Goal: Information Seeking & Learning: Learn about a topic

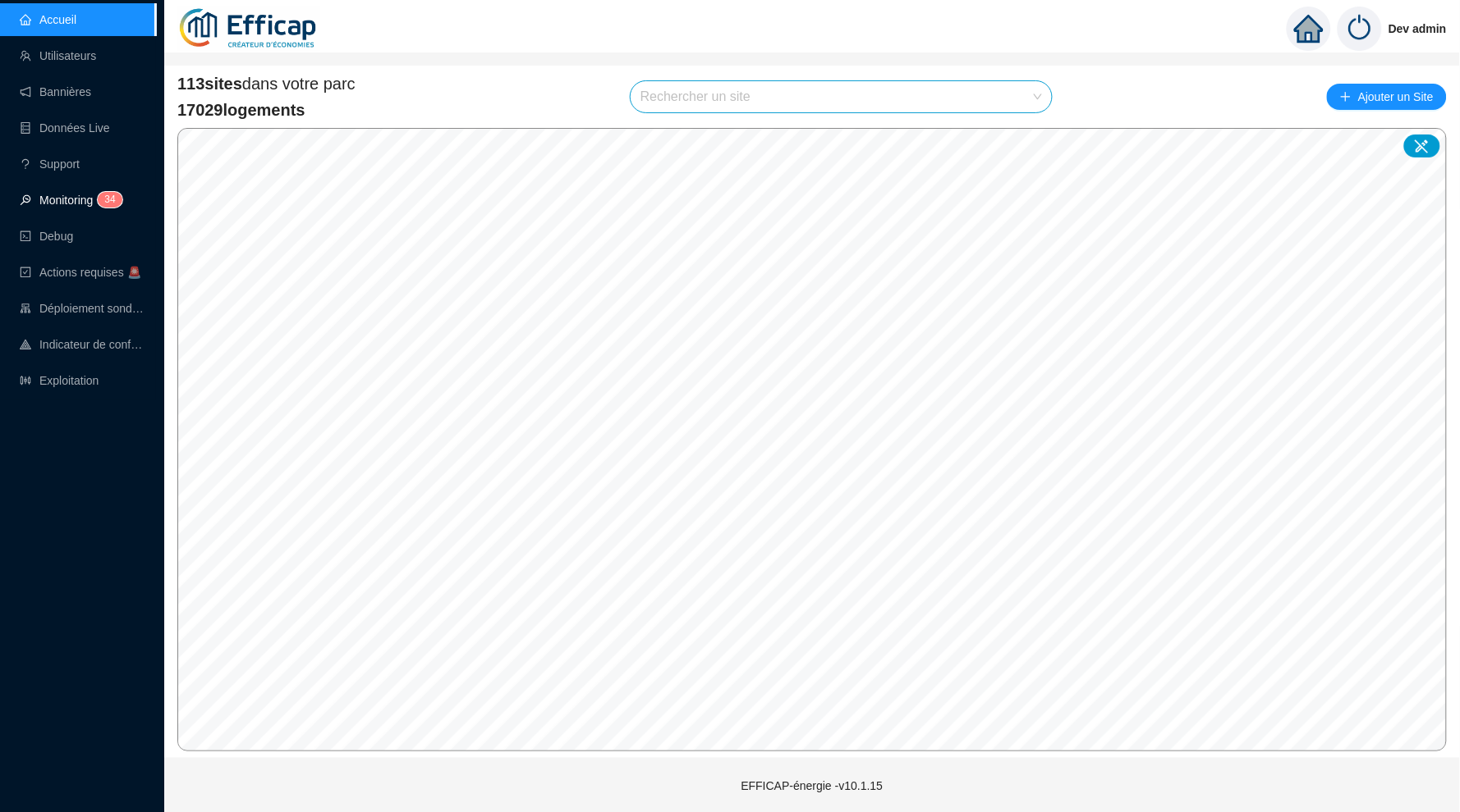
click at [104, 201] on sup "3 4" at bounding box center [110, 199] width 24 height 15
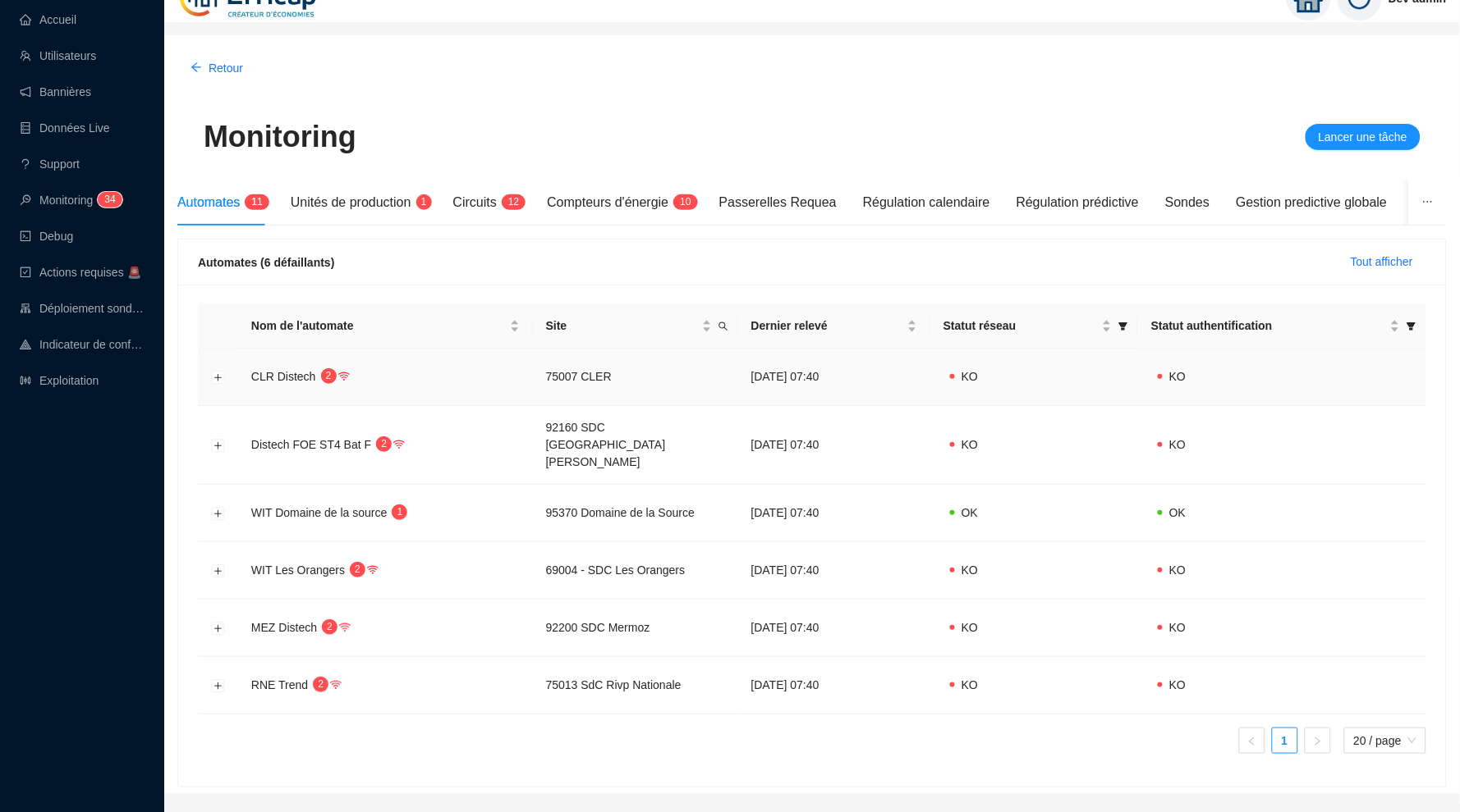
scroll to position [31, 0]
click at [209, 384] on td at bounding box center [217, 378] width 40 height 58
click at [214, 377] on button "Développer la ligne" at bounding box center [218, 377] width 13 height 13
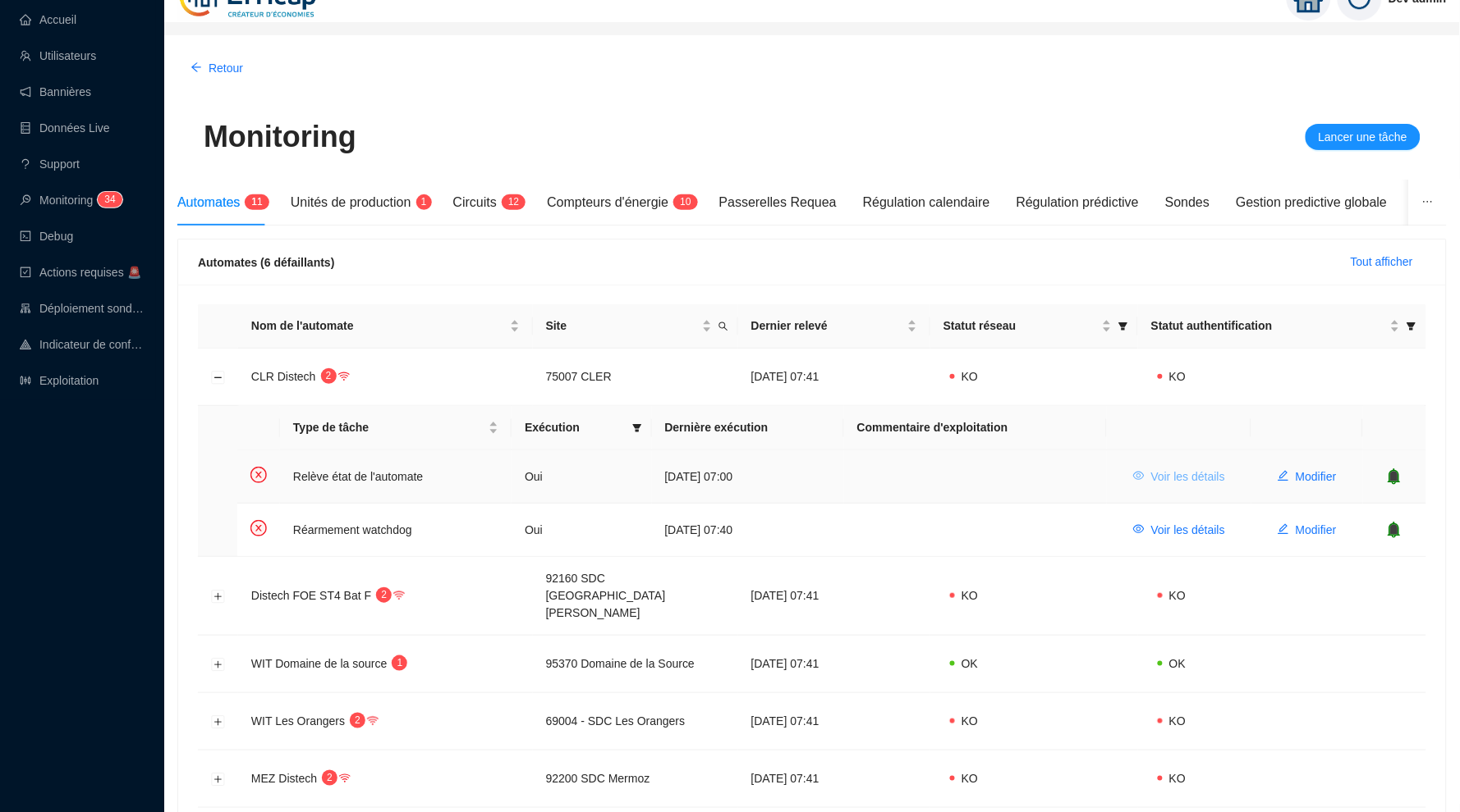
click at [1176, 468] on span "Voir les détails" at bounding box center [1188, 477] width 74 height 17
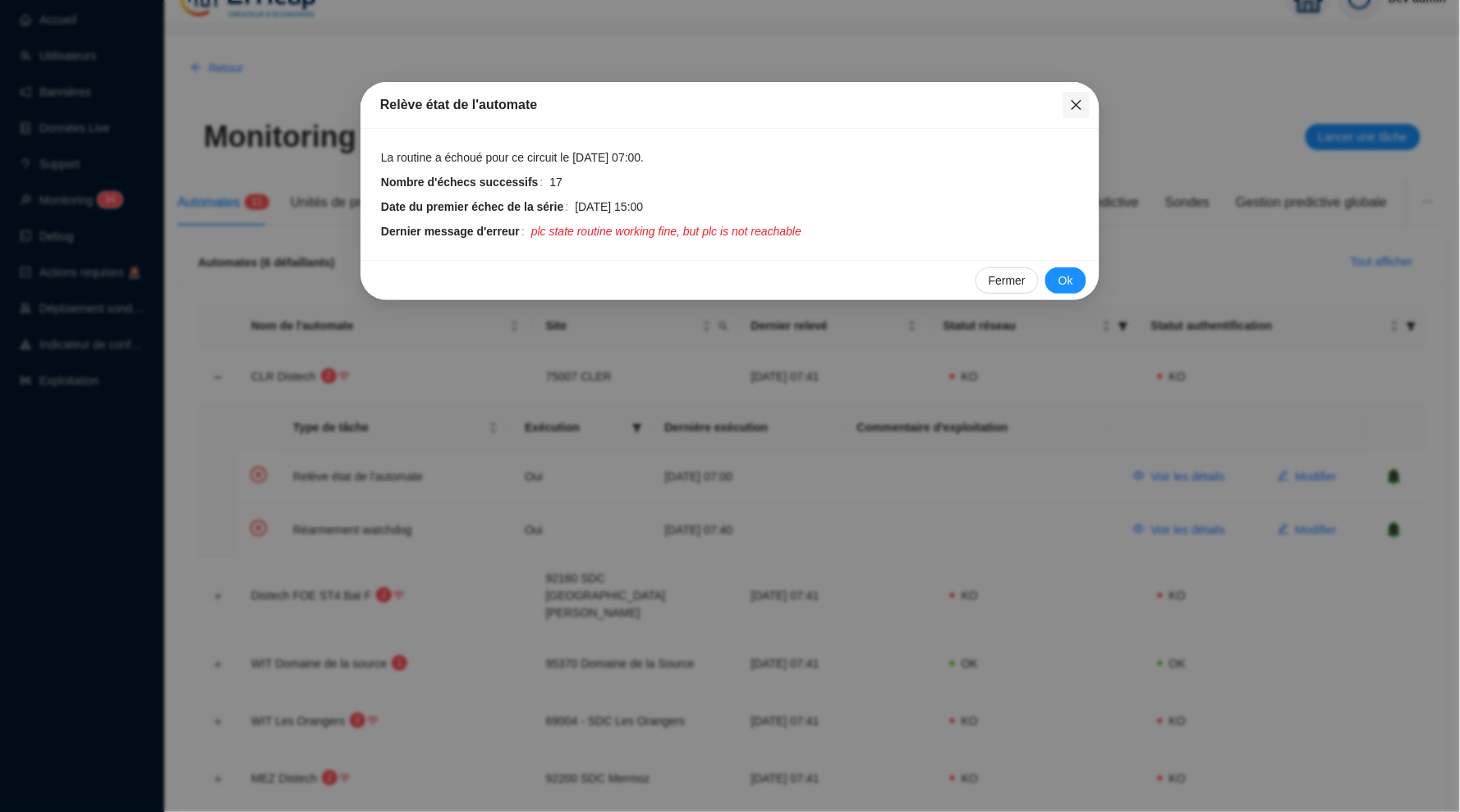
click at [1076, 105] on icon "close" at bounding box center [1076, 105] width 10 height 10
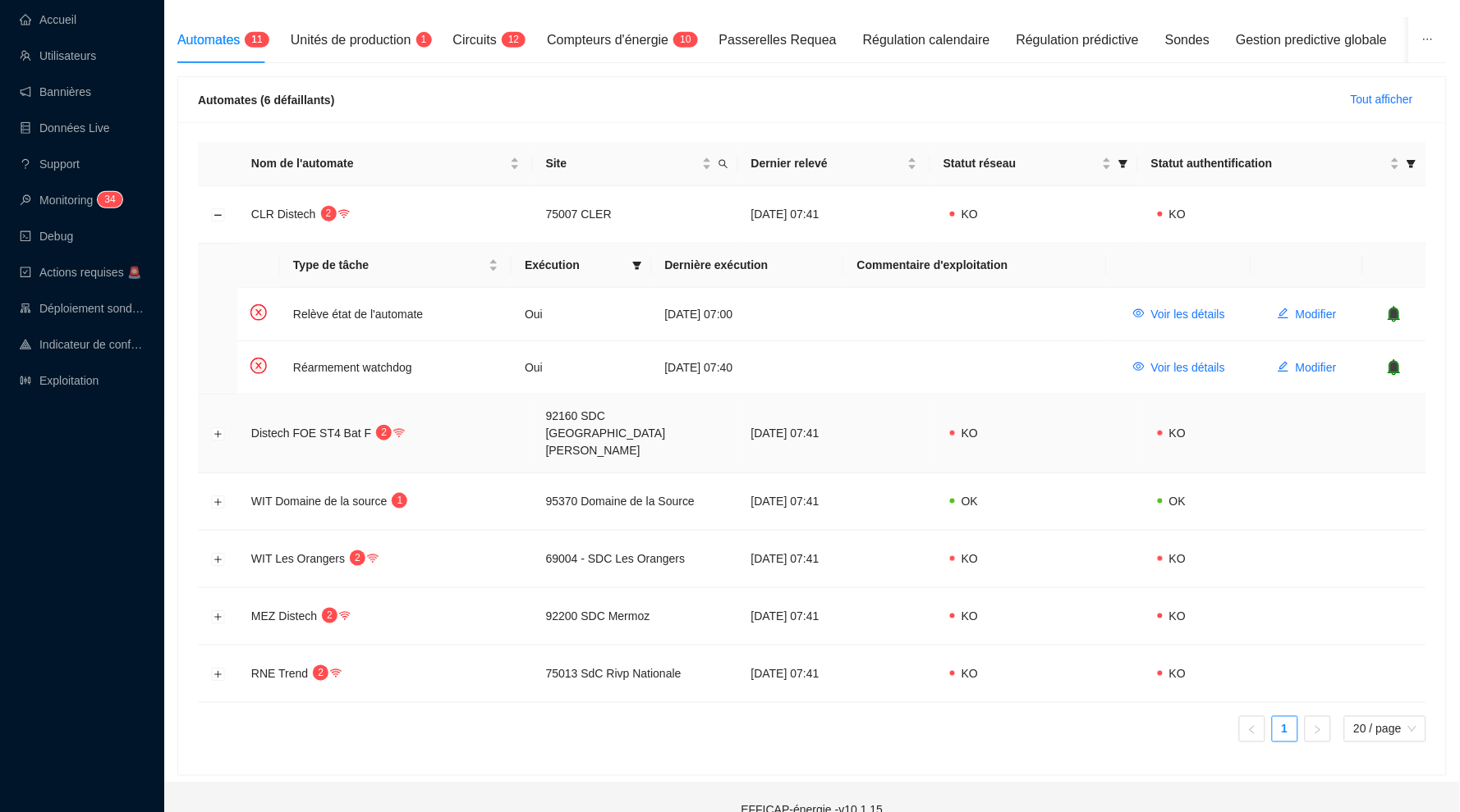
scroll to position [192, 0]
click at [222, 215] on button "Réduire la ligne" at bounding box center [218, 216] width 13 height 13
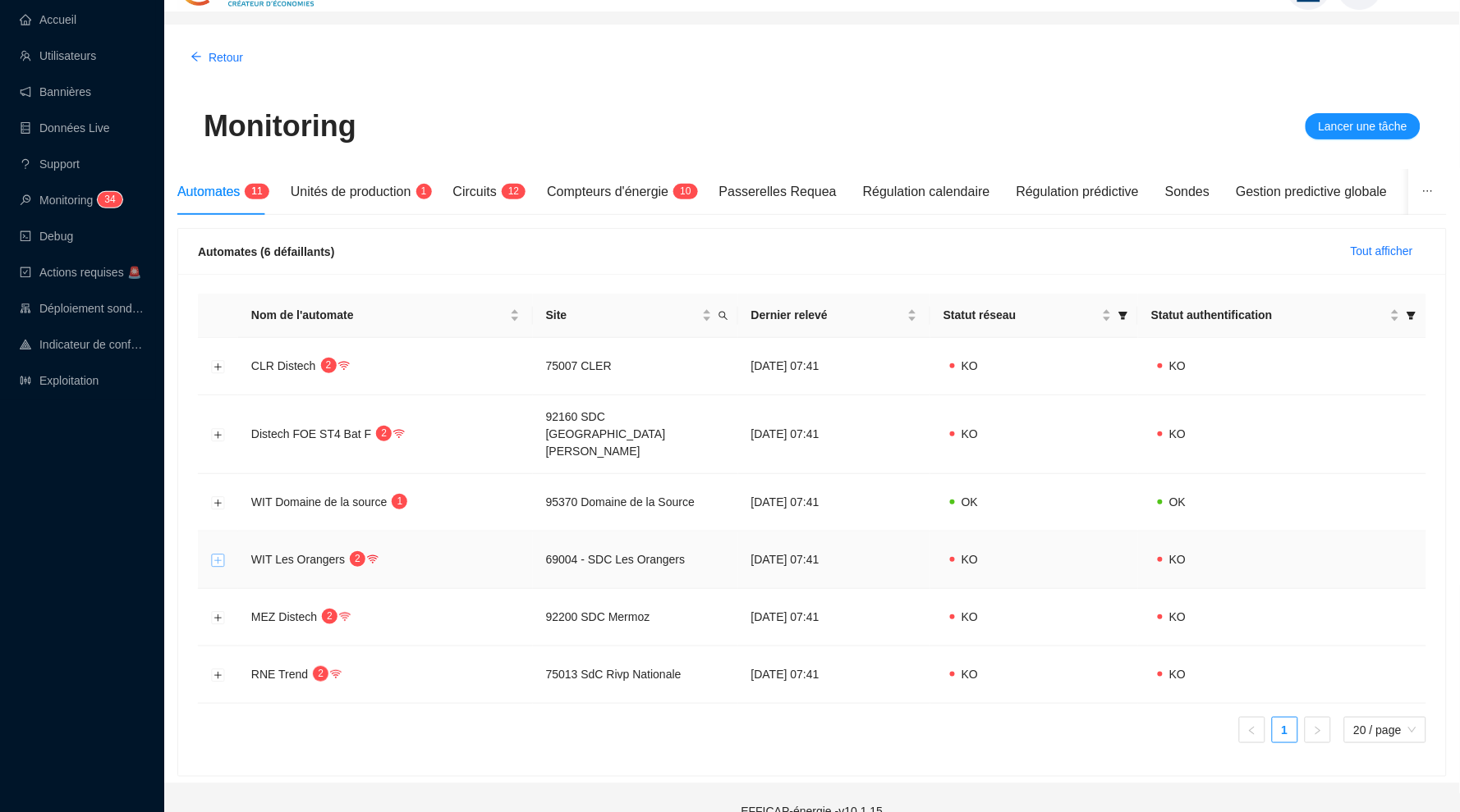
click at [215, 554] on button "Développer la ligne" at bounding box center [218, 560] width 13 height 13
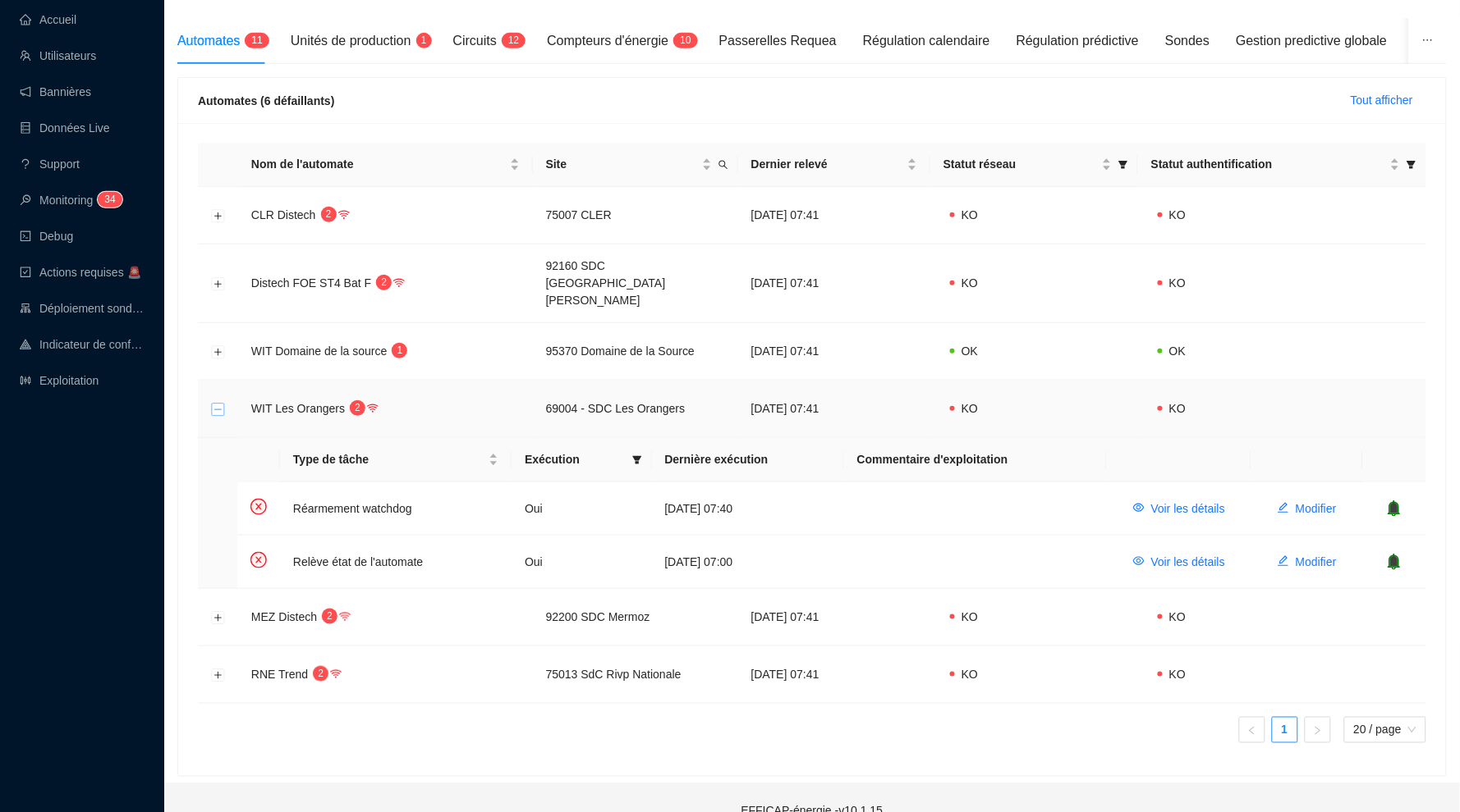
click at [220, 403] on button "Réduire la ligne" at bounding box center [218, 409] width 13 height 13
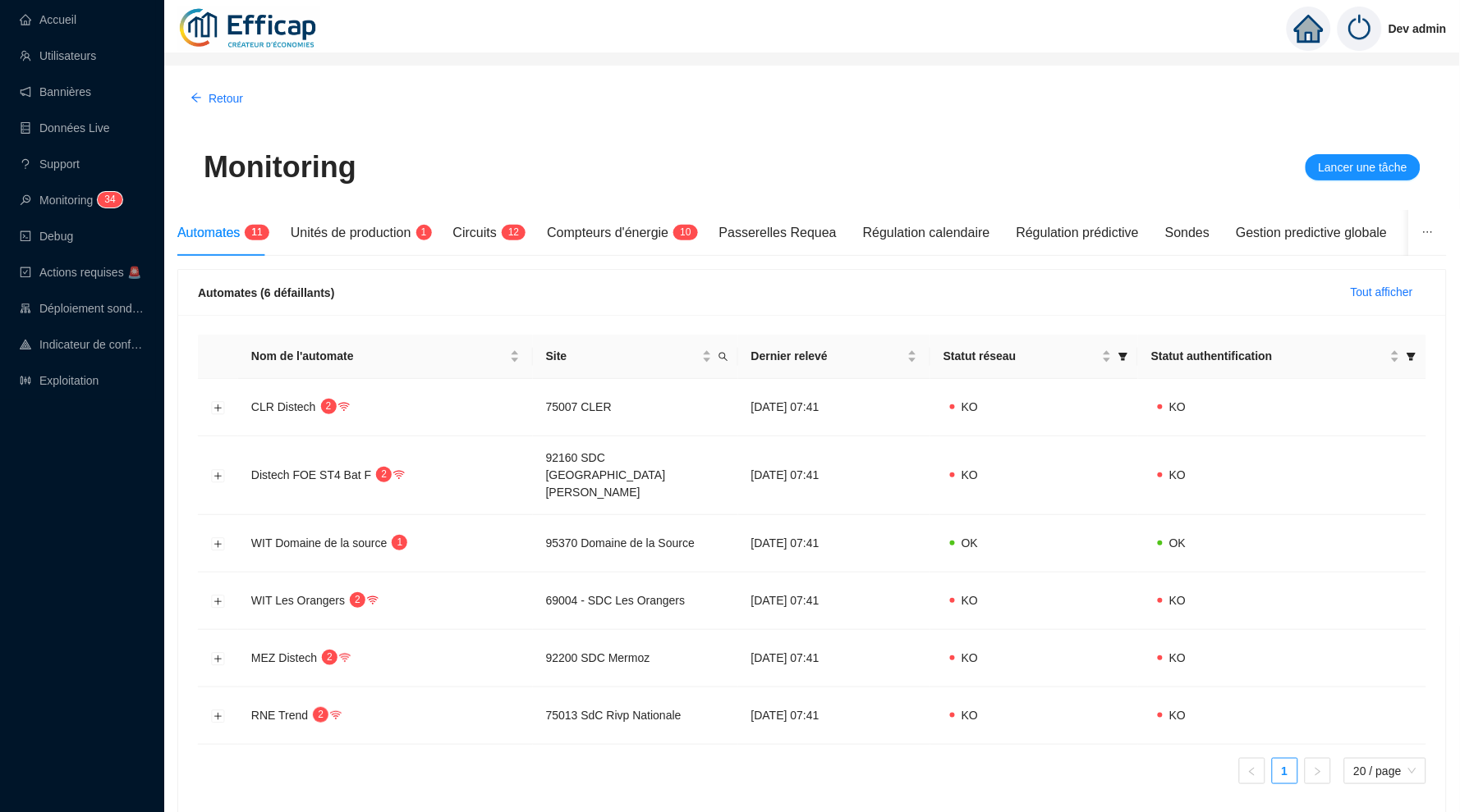
scroll to position [0, 0]
click at [76, 25] on link "Accueil" at bounding box center [48, 19] width 57 height 13
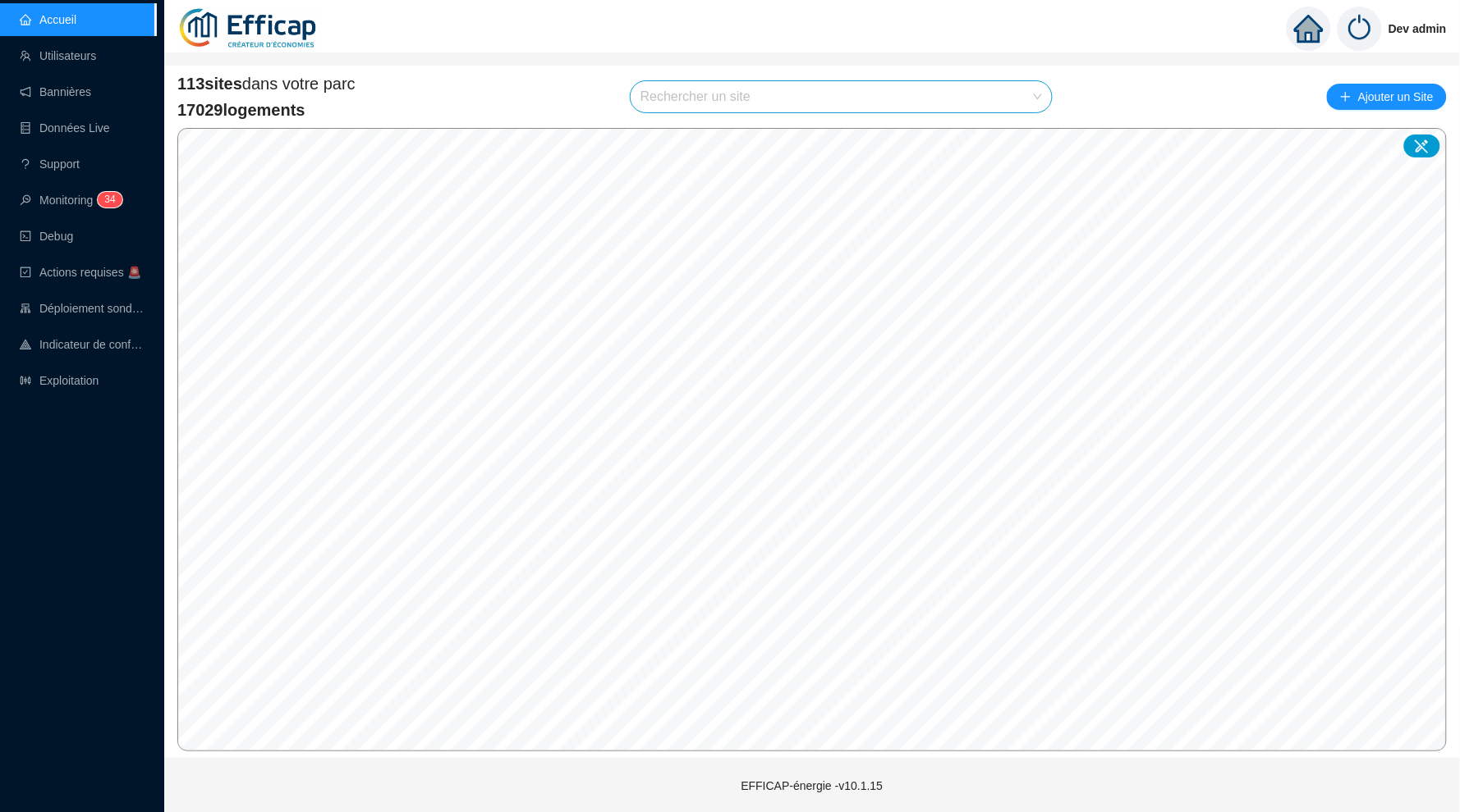
click at [653, 90] on input "search" at bounding box center [834, 97] width 387 height 31
type input "rien"
drag, startPoint x: 665, startPoint y: 89, endPoint x: 1019, endPoint y: 136, distance: 357.1
click at [1019, 136] on icon at bounding box center [1022, 135] width 12 height 11
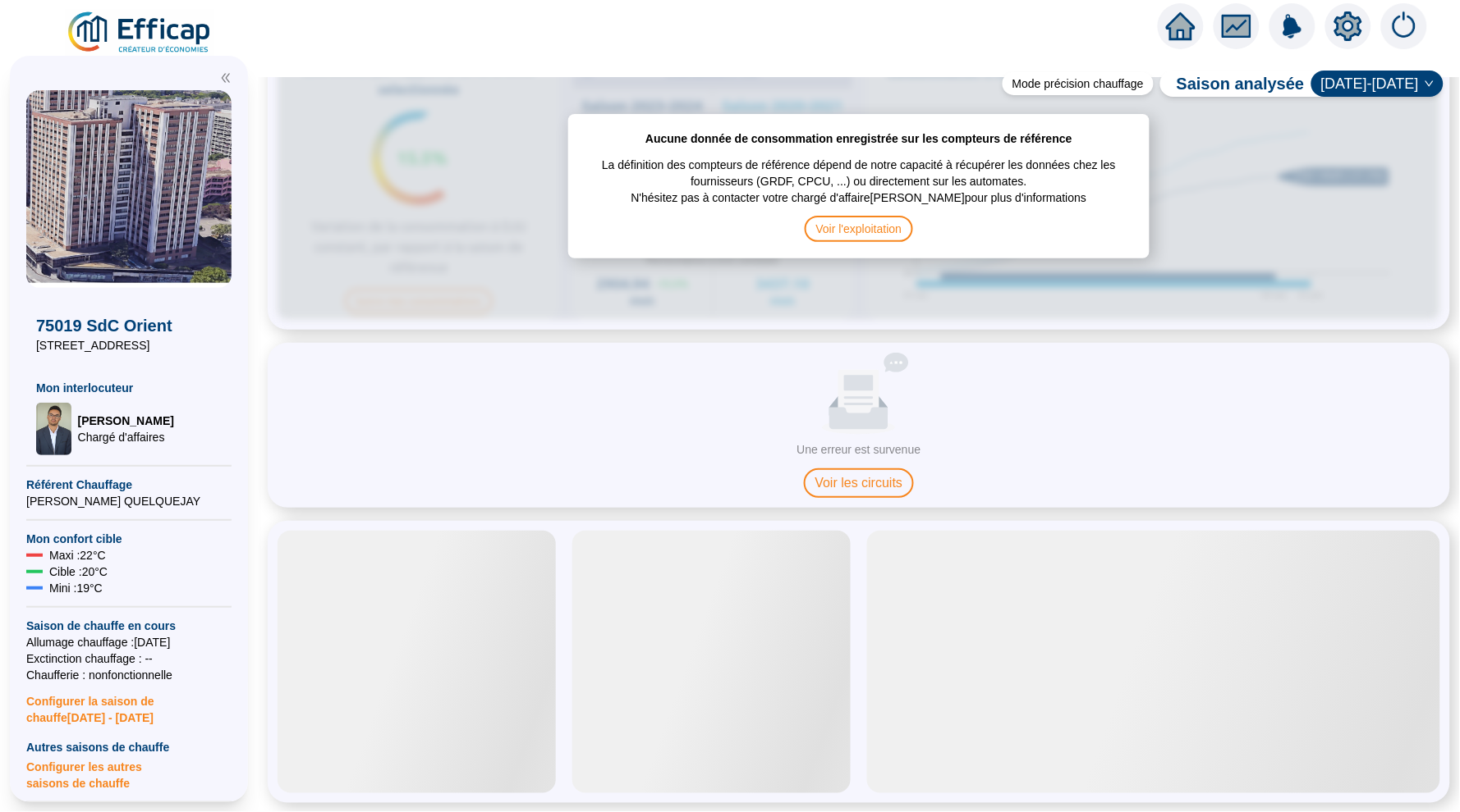
scroll to position [800, 0]
click at [1350, 25] on icon "setting" at bounding box center [1348, 26] width 30 height 30
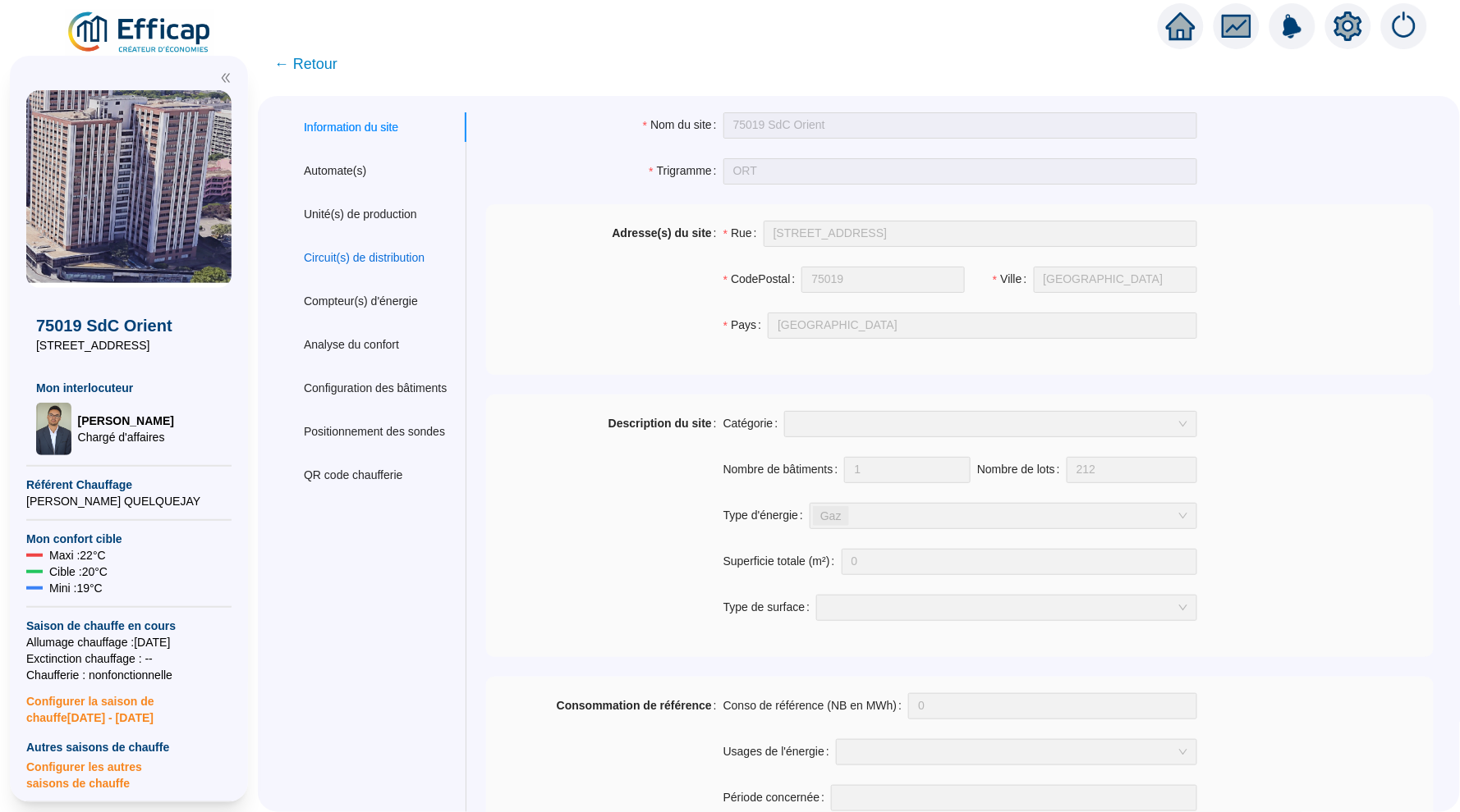
click at [344, 250] on div "Circuit(s) de distribution" at bounding box center [364, 258] width 121 height 17
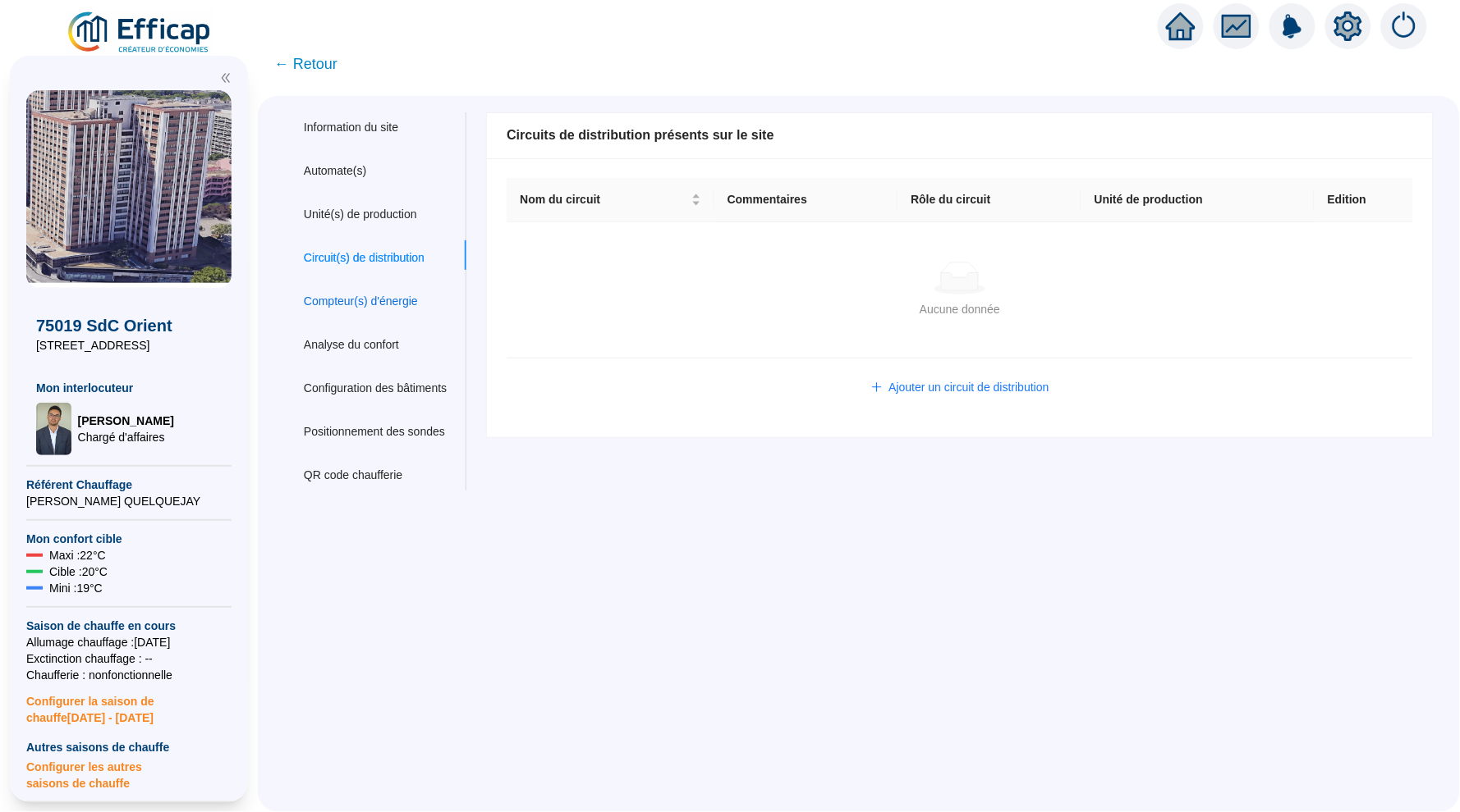
click at [386, 297] on div "Compteur(s) d'énergie" at bounding box center [361, 301] width 114 height 17
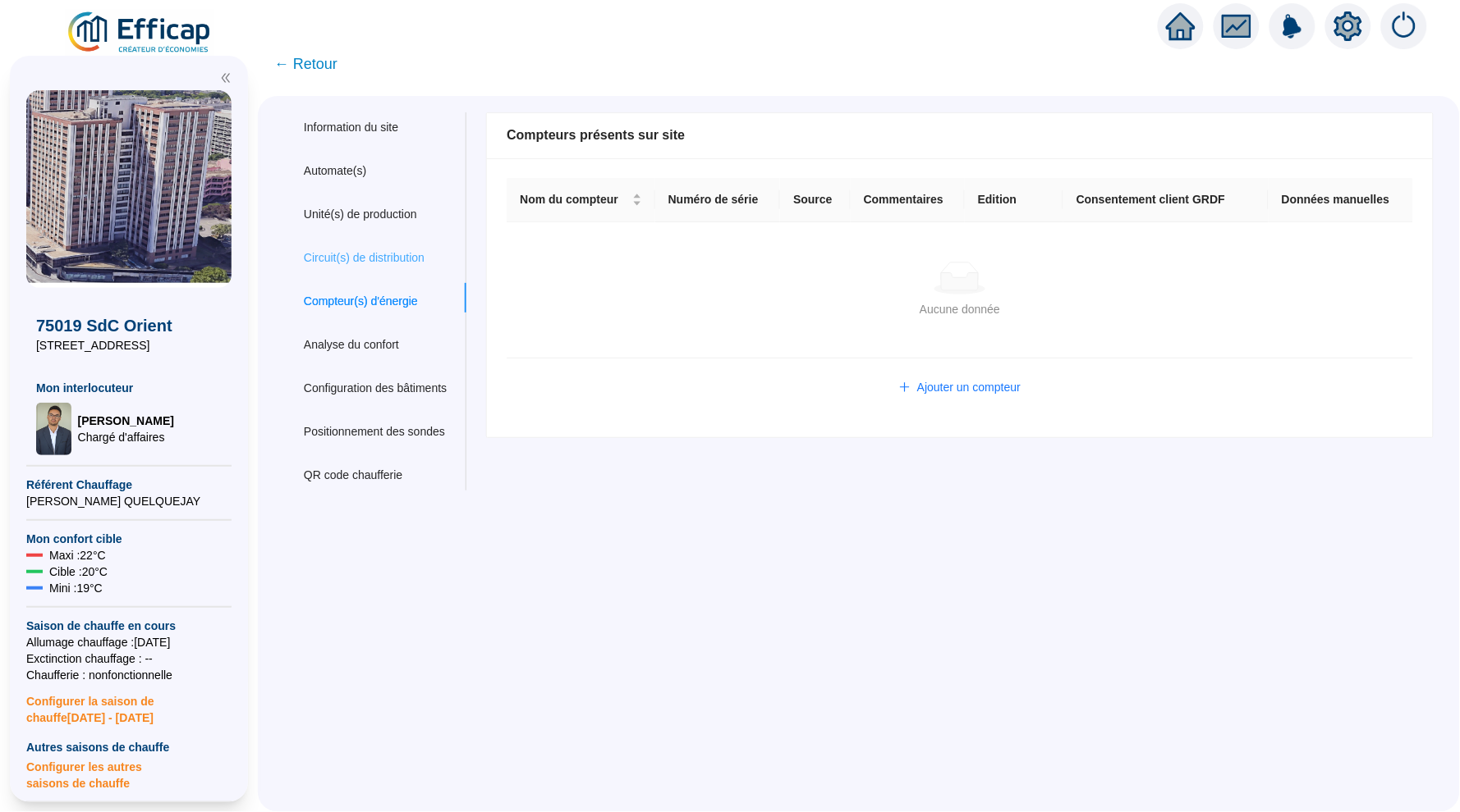
click at [403, 243] on div "Circuit(s) de distribution" at bounding box center [375, 258] width 182 height 31
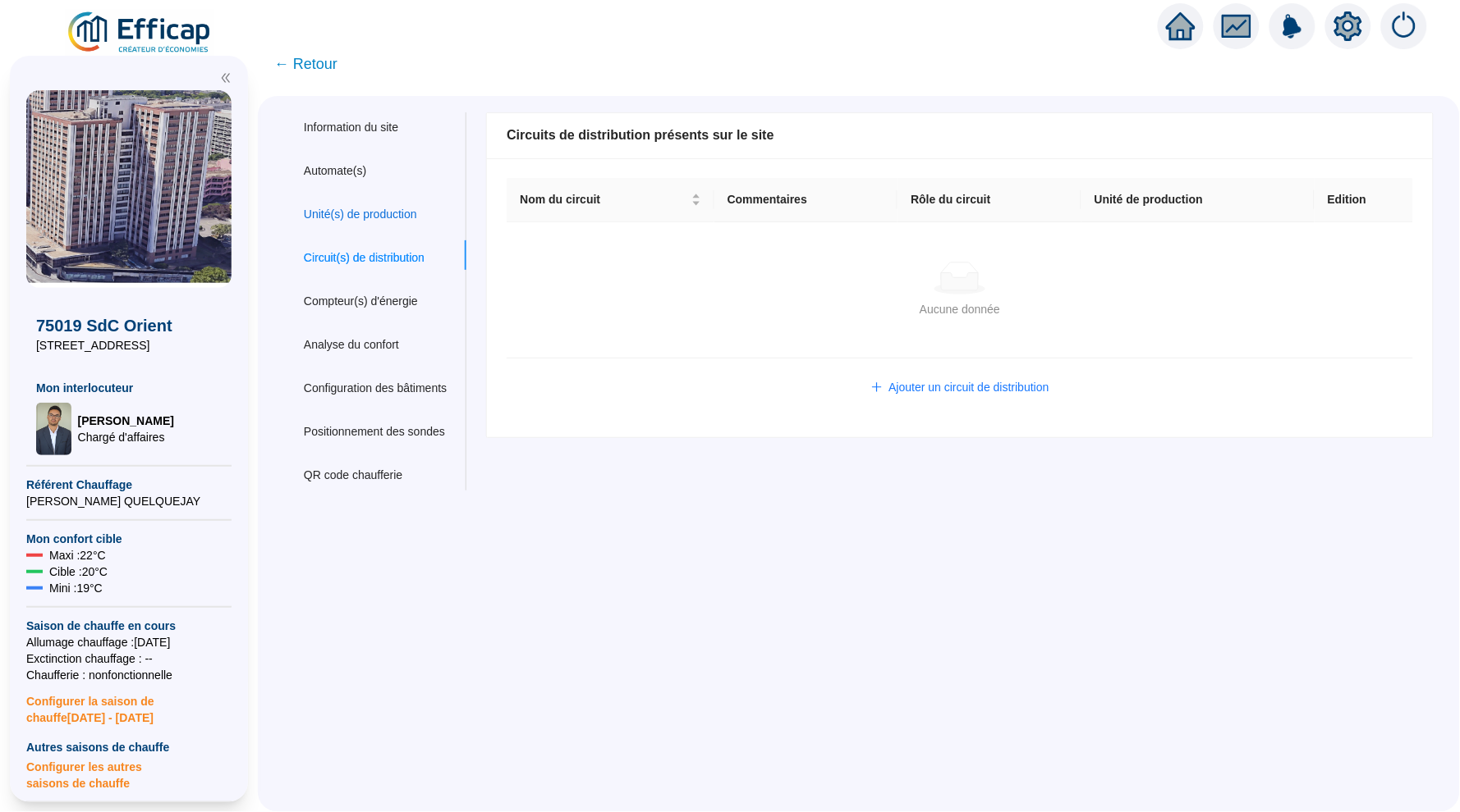
click at [407, 212] on div "Unité(s) de production" at bounding box center [360, 215] width 113 height 17
click at [402, 249] on div "Circuit(s) de distribution" at bounding box center [364, 258] width 121 height 17
click at [331, 67] on span "← Retour" at bounding box center [306, 64] width 63 height 23
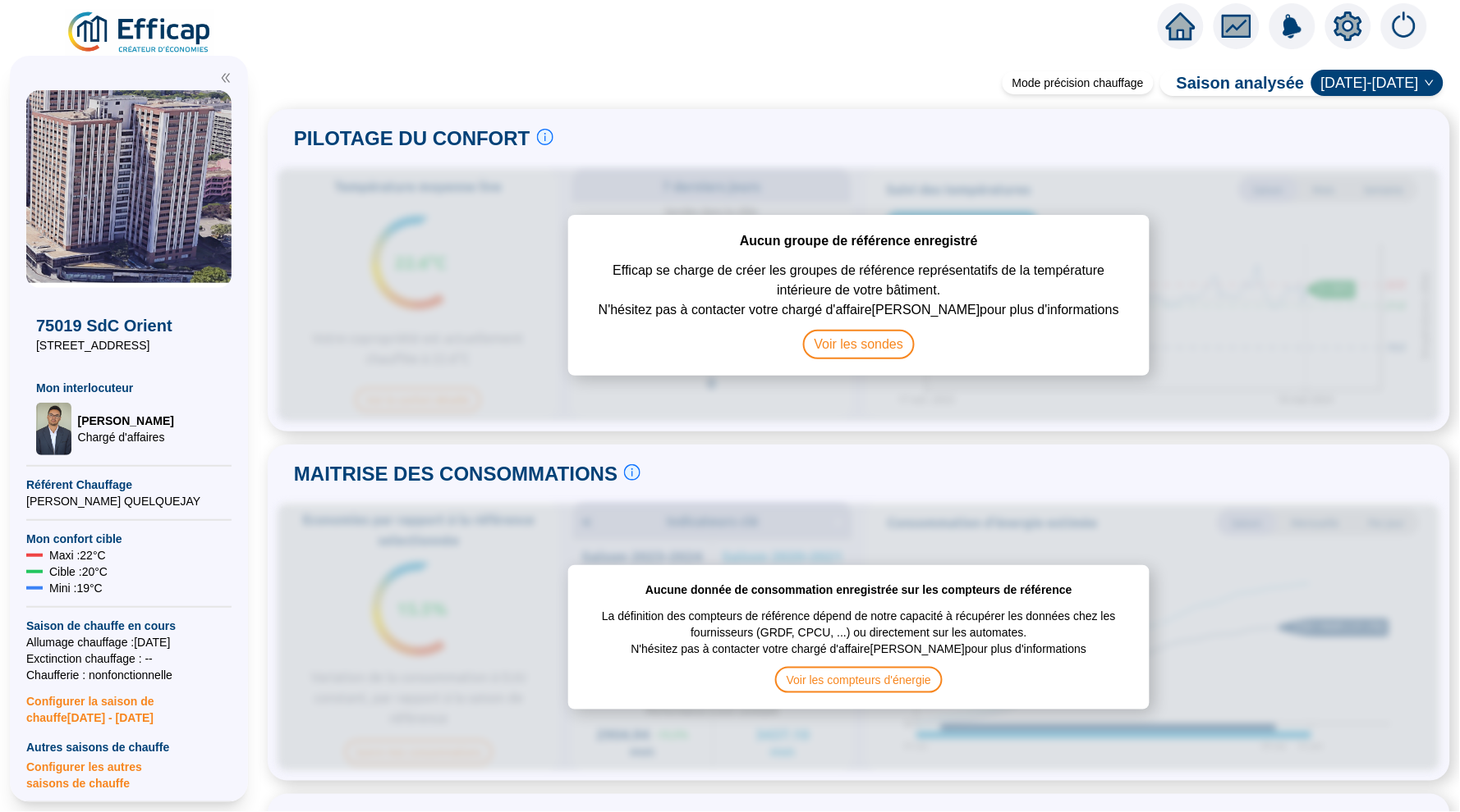
click at [1180, 41] on div at bounding box center [1181, 26] width 46 height 46
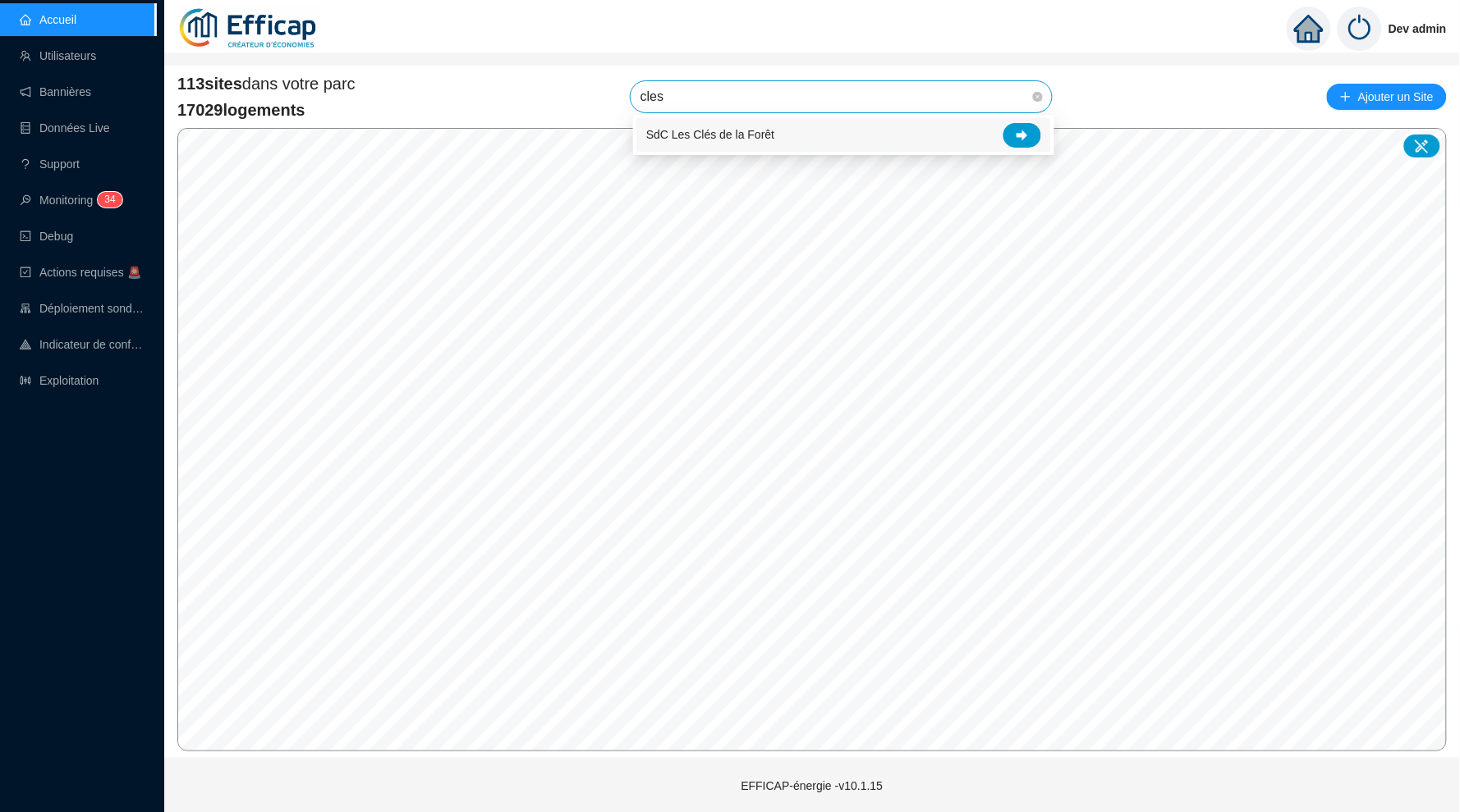
type input "les"
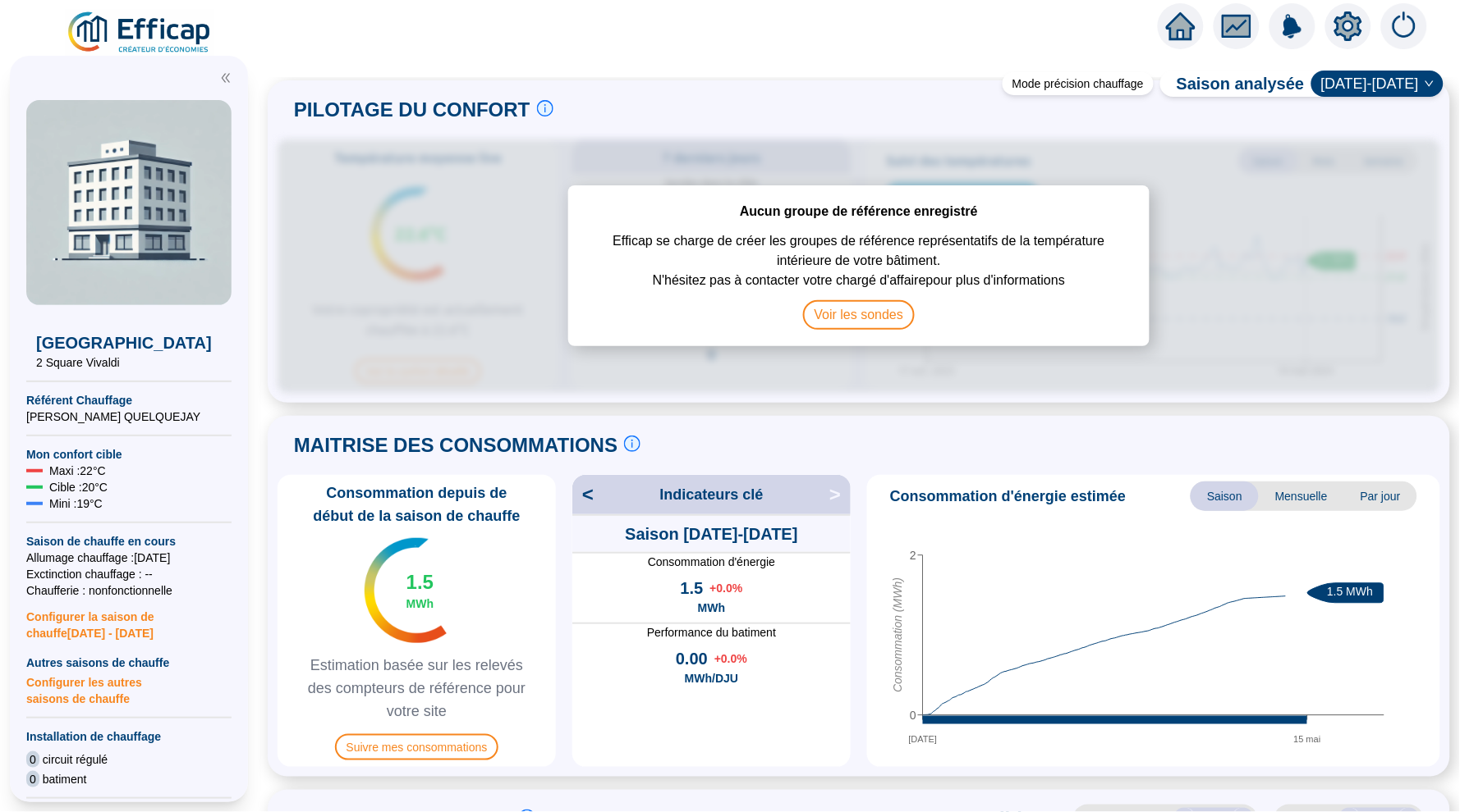
scroll to position [25, 0]
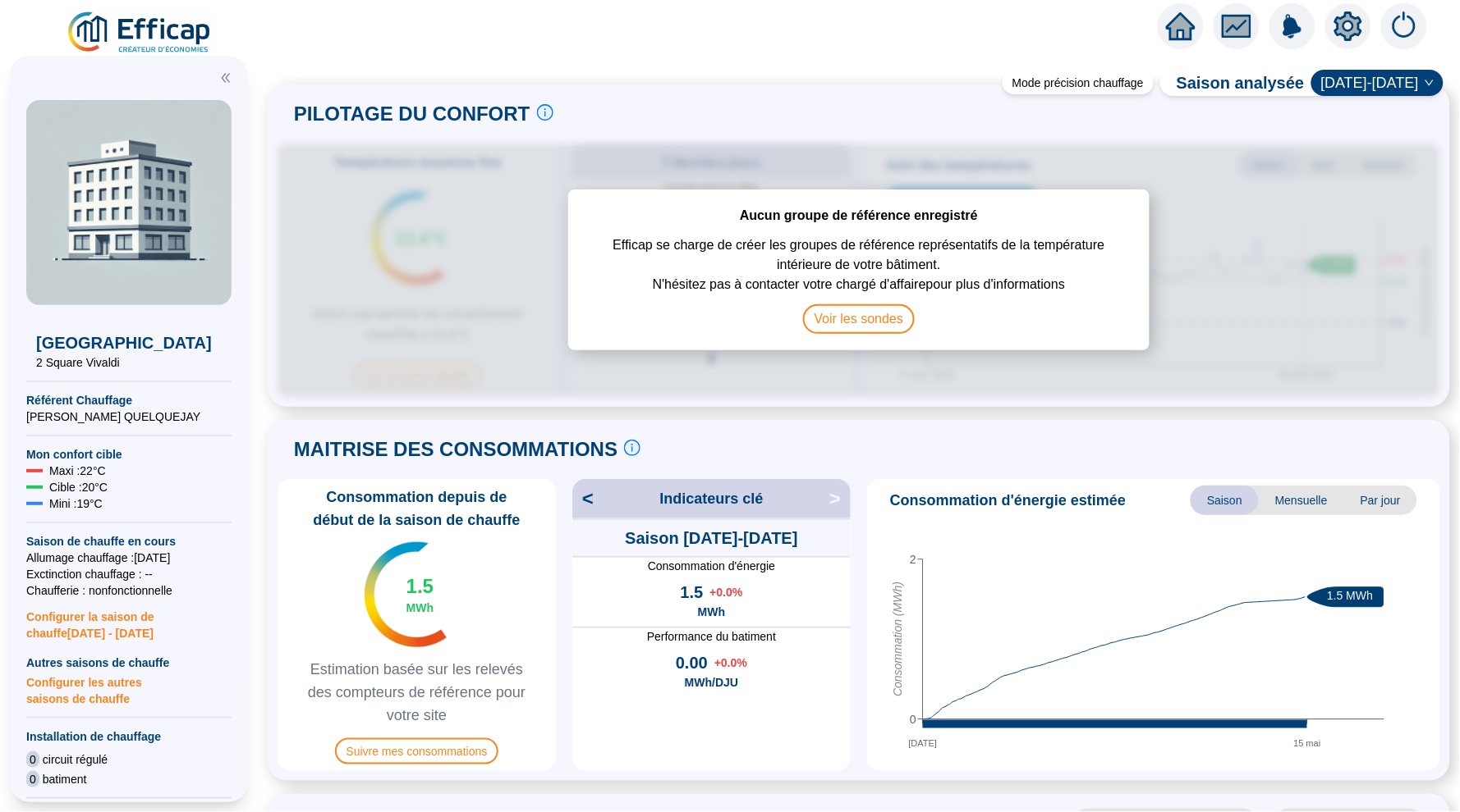
click at [1168, 24] on icon "home" at bounding box center [1180, 26] width 30 height 30
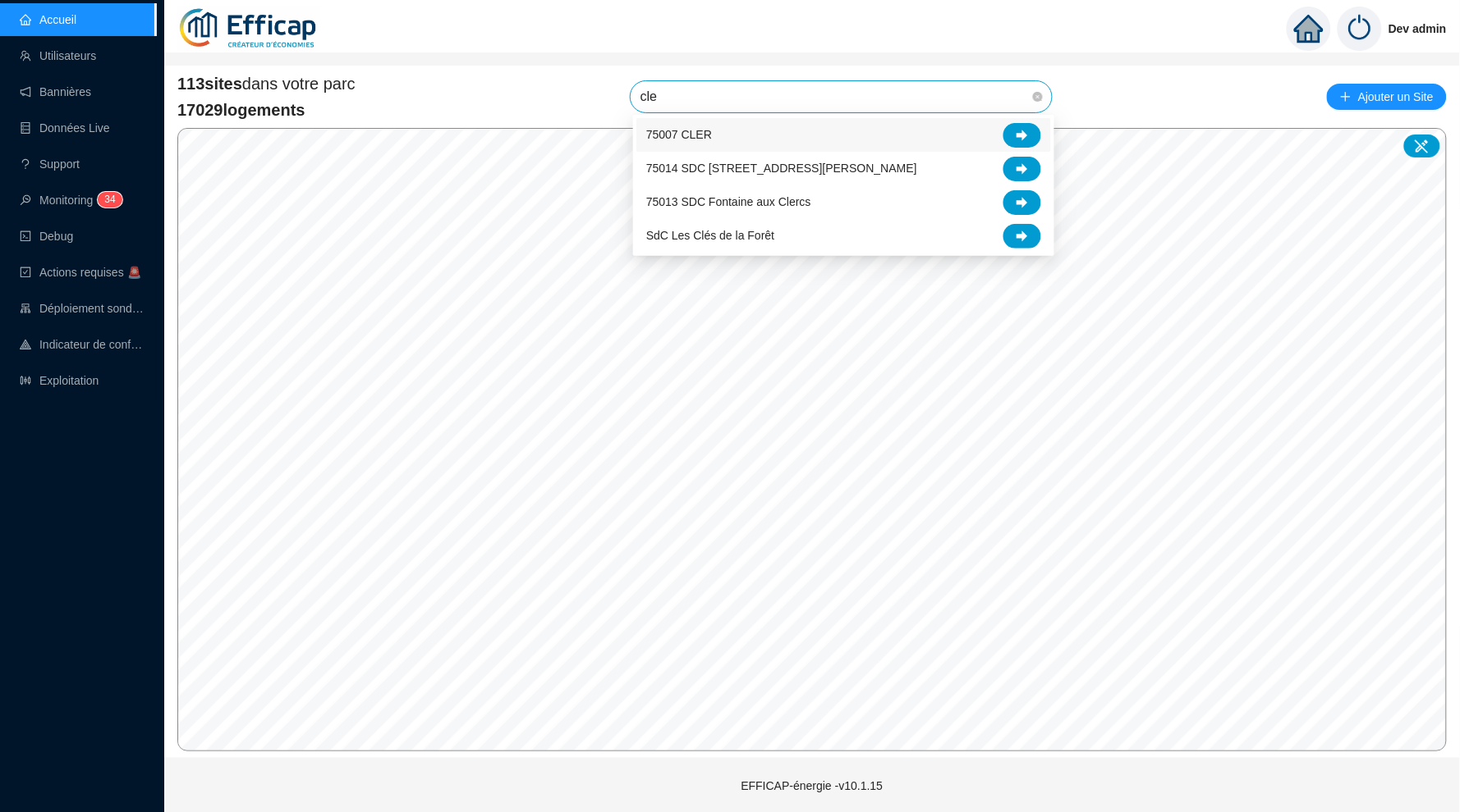
type input "cles"
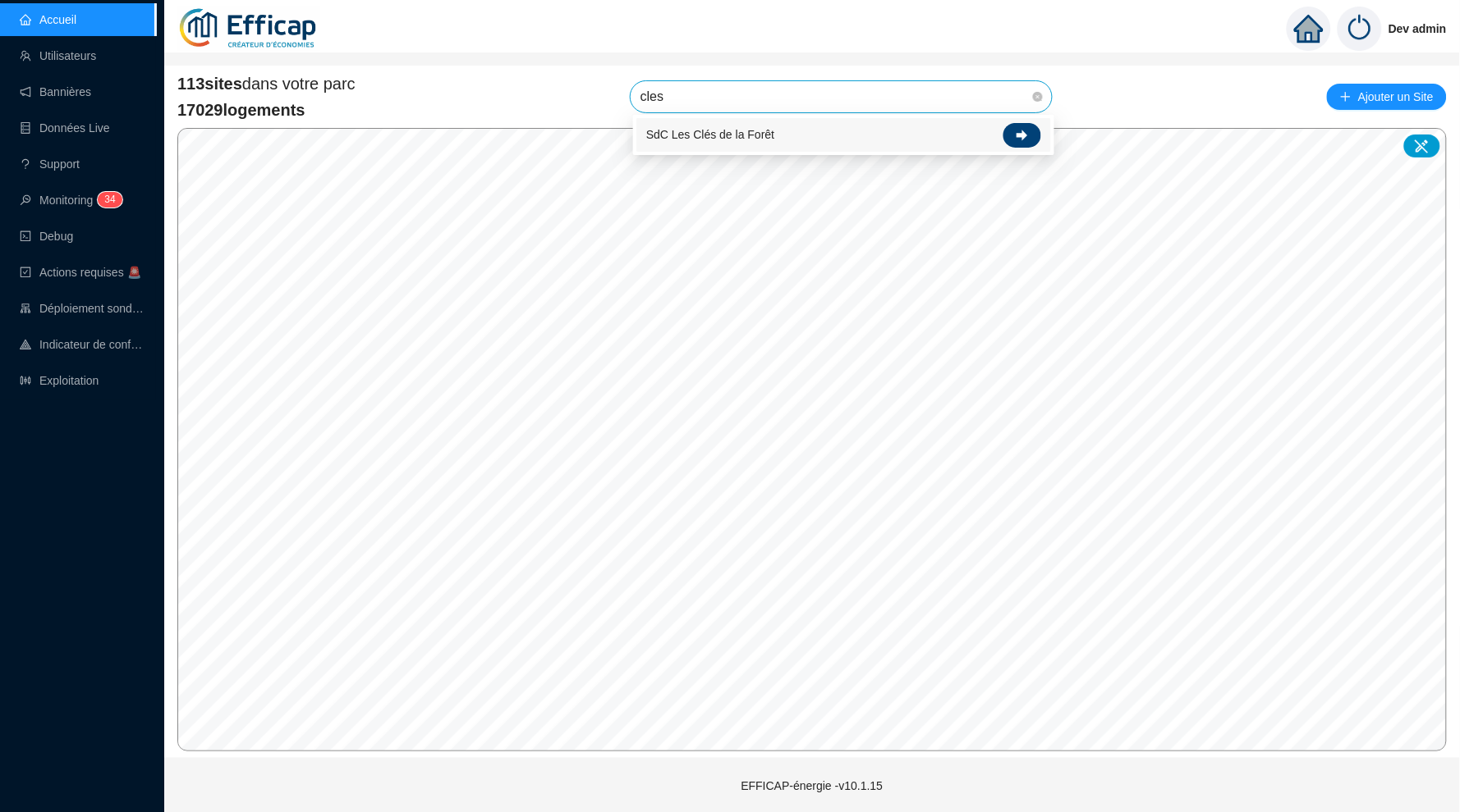
click at [1017, 129] on div at bounding box center [1022, 135] width 37 height 25
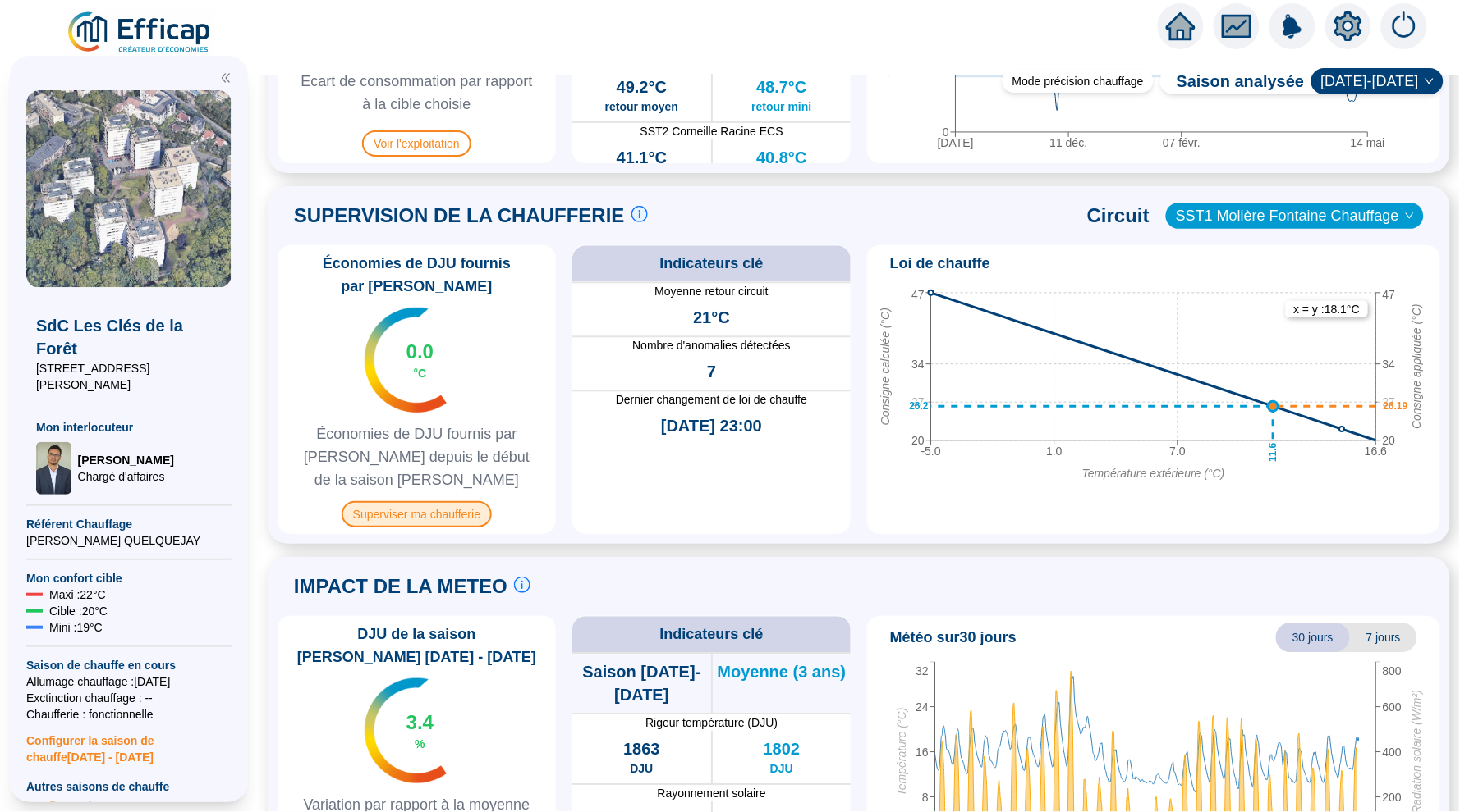
click at [445, 512] on span "Superviser ma chaufferie" at bounding box center [416, 514] width 150 height 26
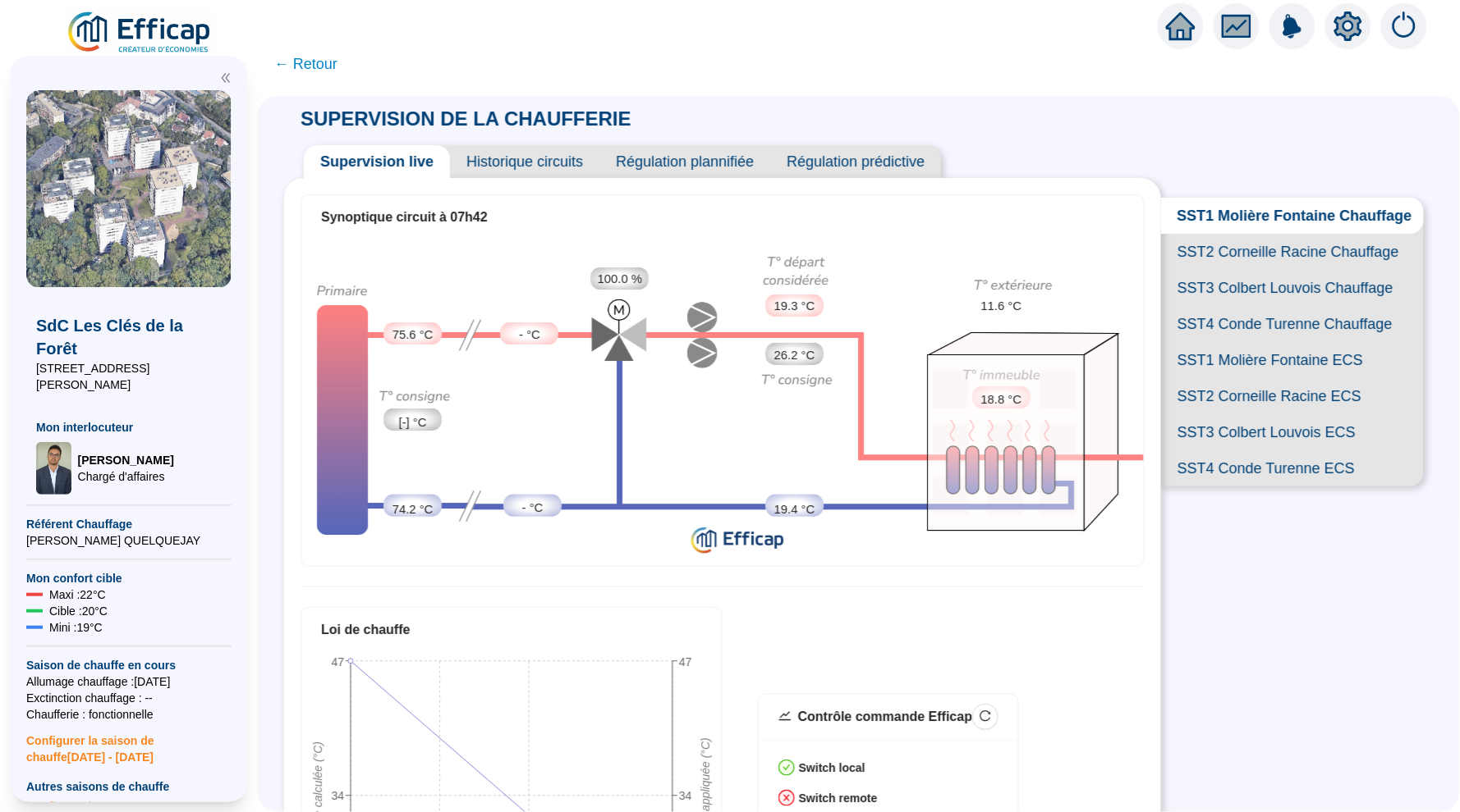
click at [560, 171] on span "Historique circuits" at bounding box center [525, 161] width 149 height 33
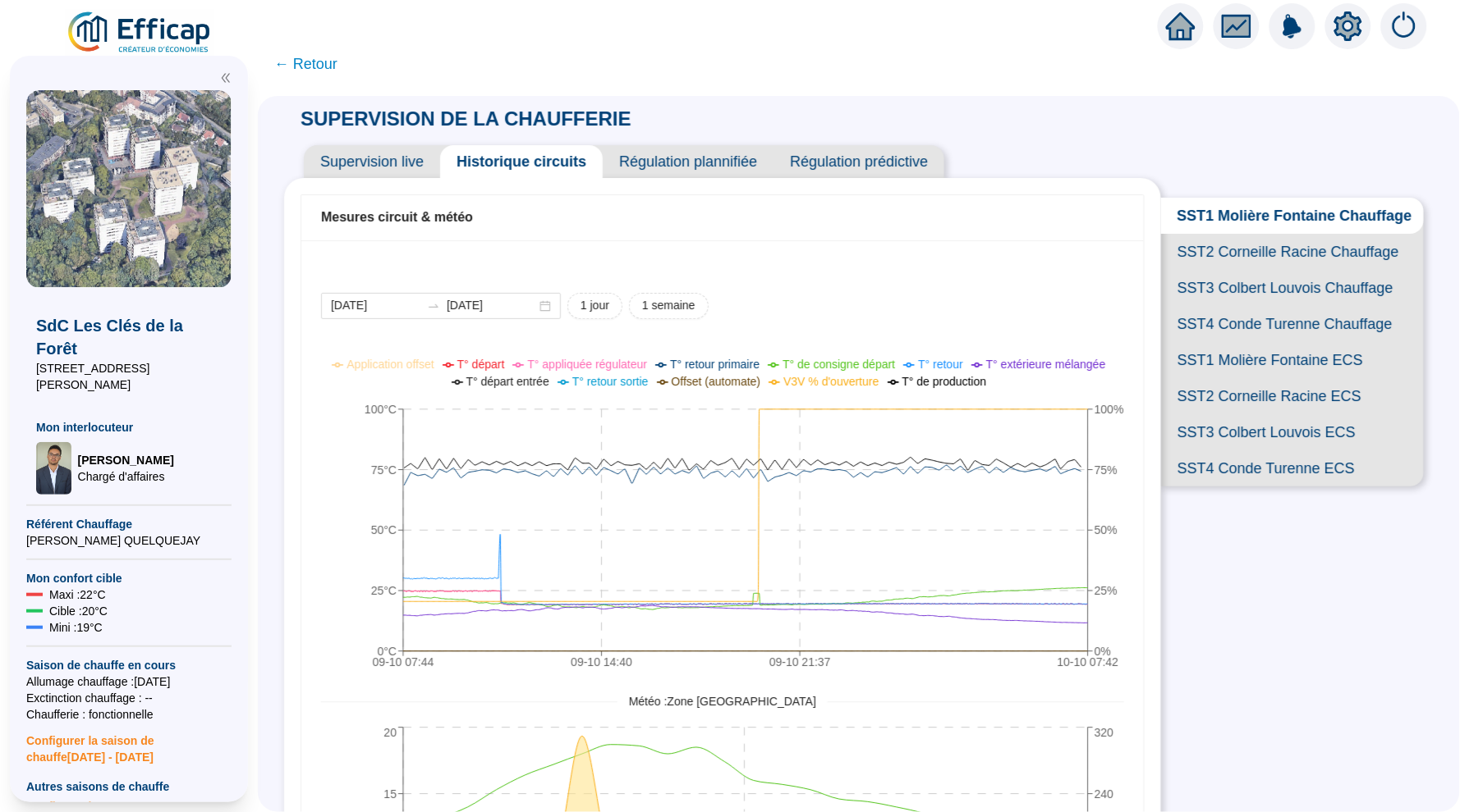
click at [1283, 249] on span "SST2 Corneille Racine Chauffage" at bounding box center [1292, 252] width 262 height 36
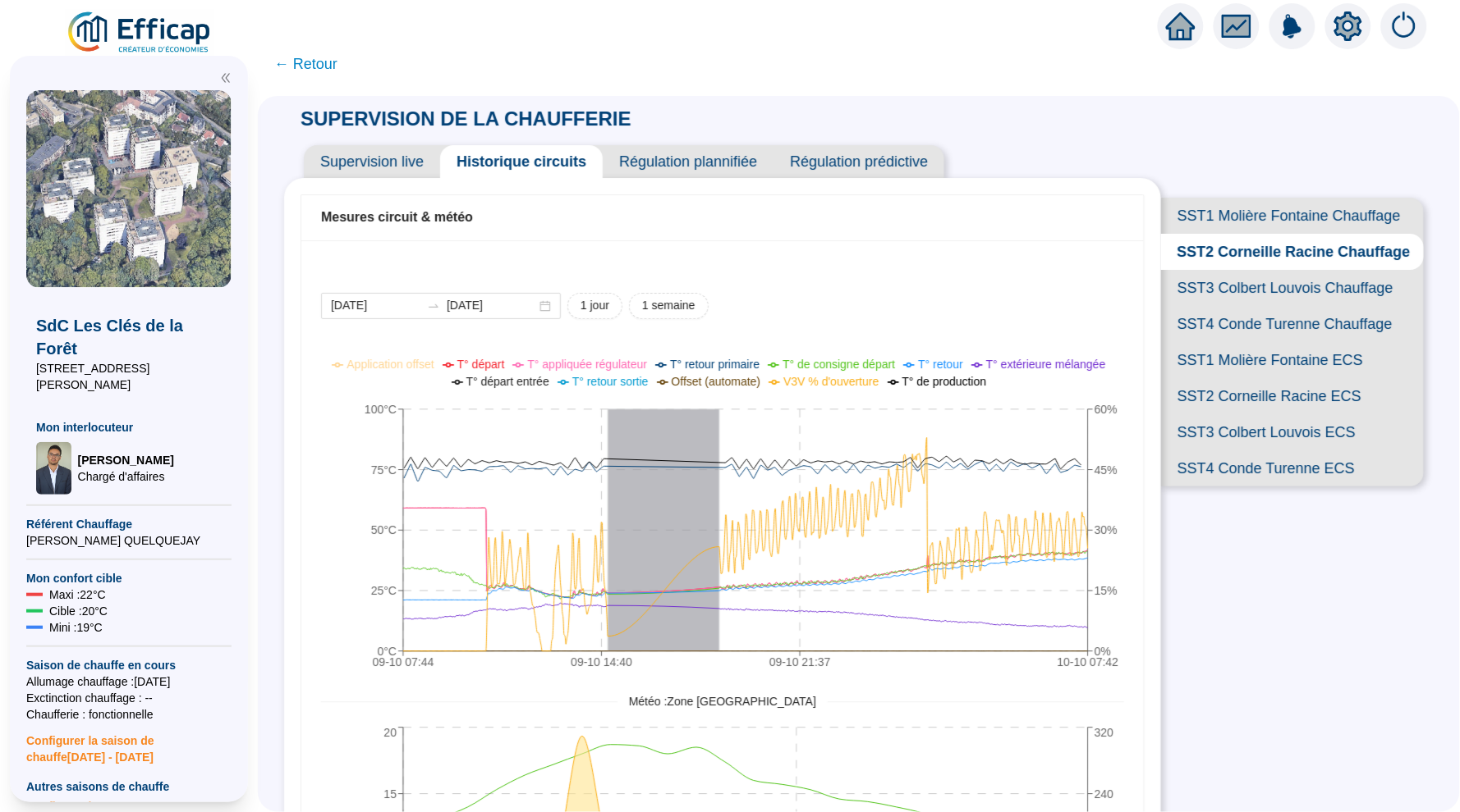
click at [1329, 277] on span "SST3 Colbert Louvois Chauffage" at bounding box center [1292, 288] width 262 height 36
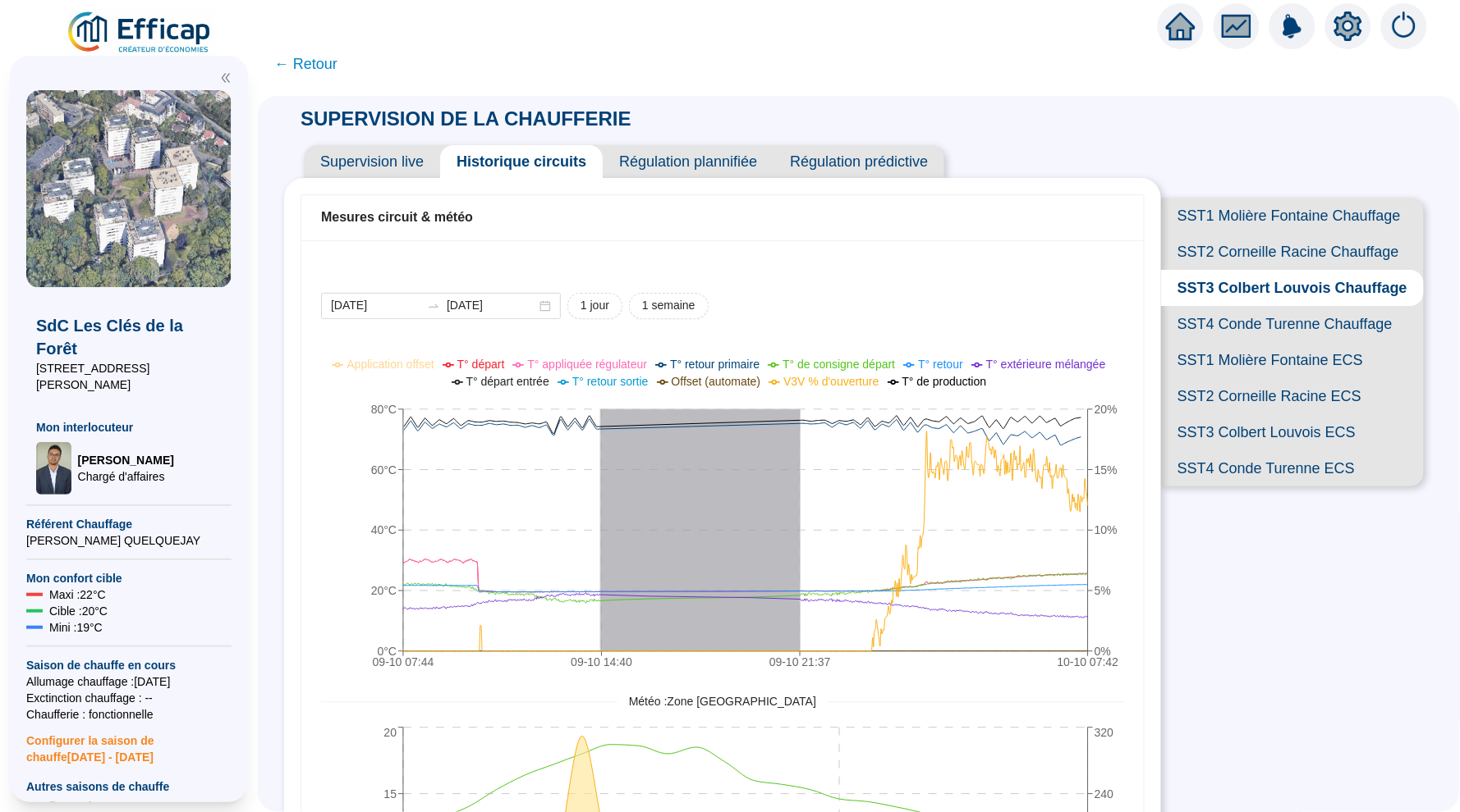
click at [1254, 316] on span "SST4 Conde Turenne Chauffage" at bounding box center [1292, 324] width 262 height 36
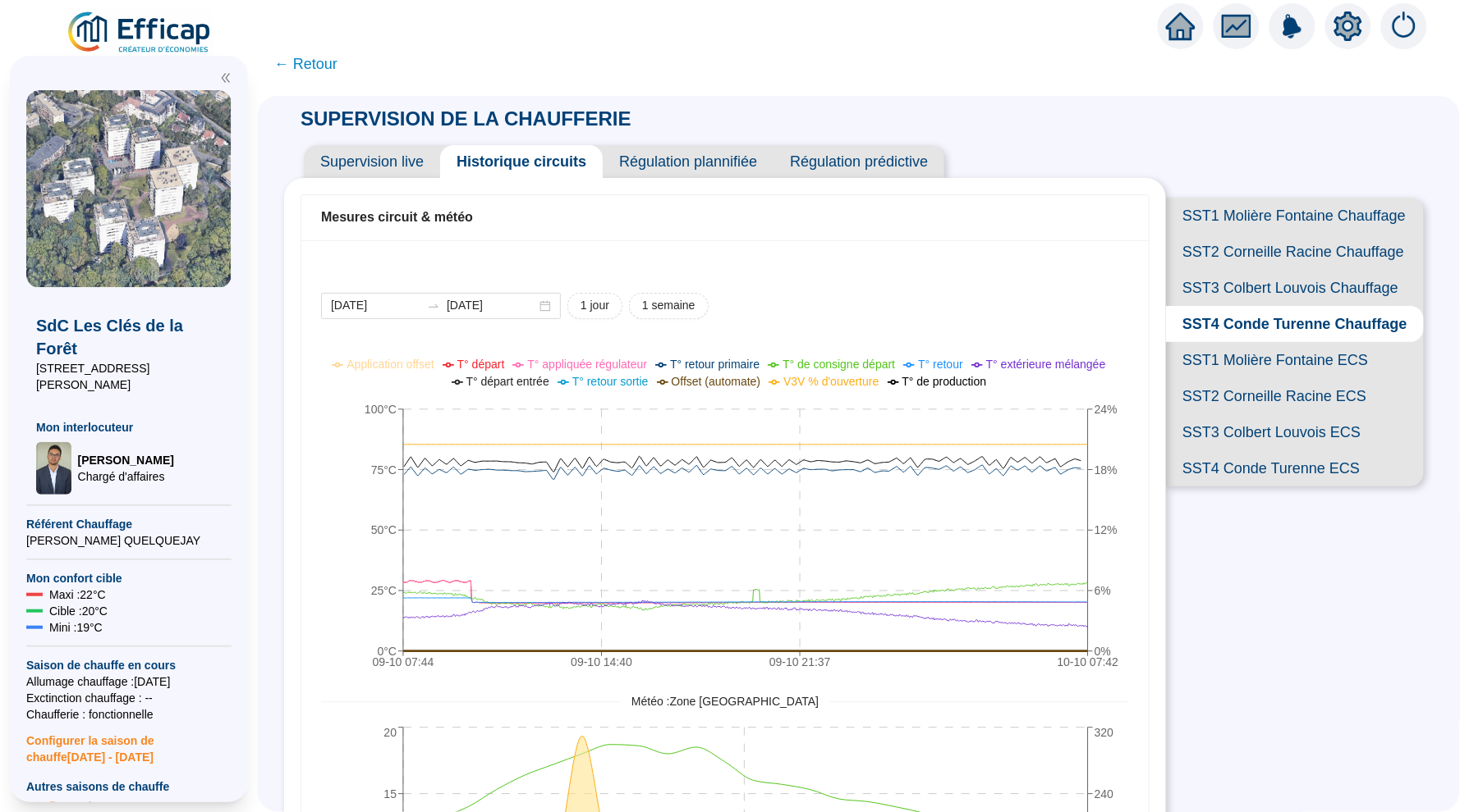
click at [375, 139] on div "Supervision live Historique circuits Régulation plannifiée Régulation prédictive" at bounding box center [725, 155] width 882 height 46
click at [375, 156] on span "Supervision live" at bounding box center [372, 161] width 137 height 33
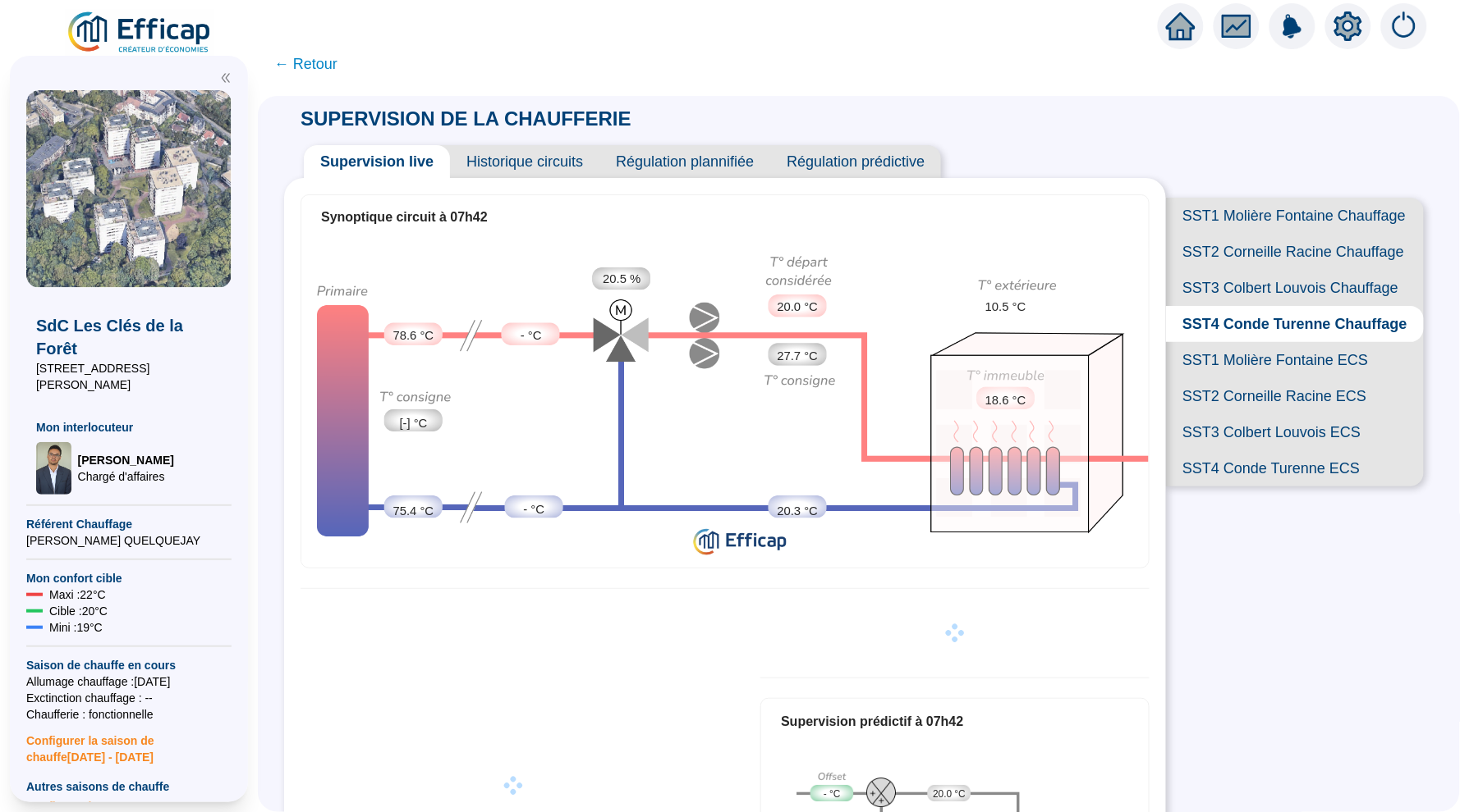
click at [1304, 271] on span "SST3 Colbert Louvois Chauffage" at bounding box center [1294, 288] width 258 height 36
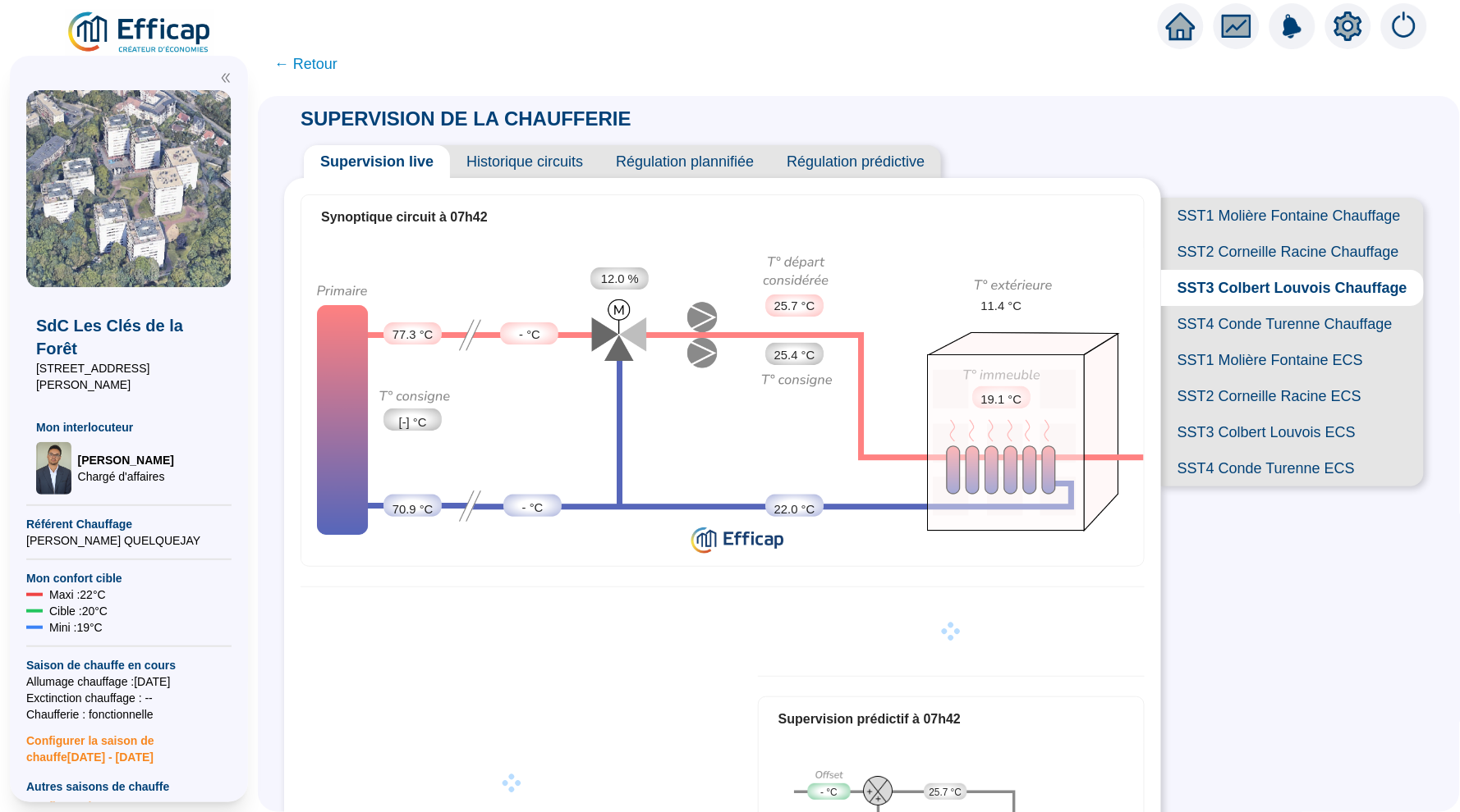
click at [1306, 258] on span "SST2 Corneille Racine Chauffage" at bounding box center [1292, 252] width 262 height 36
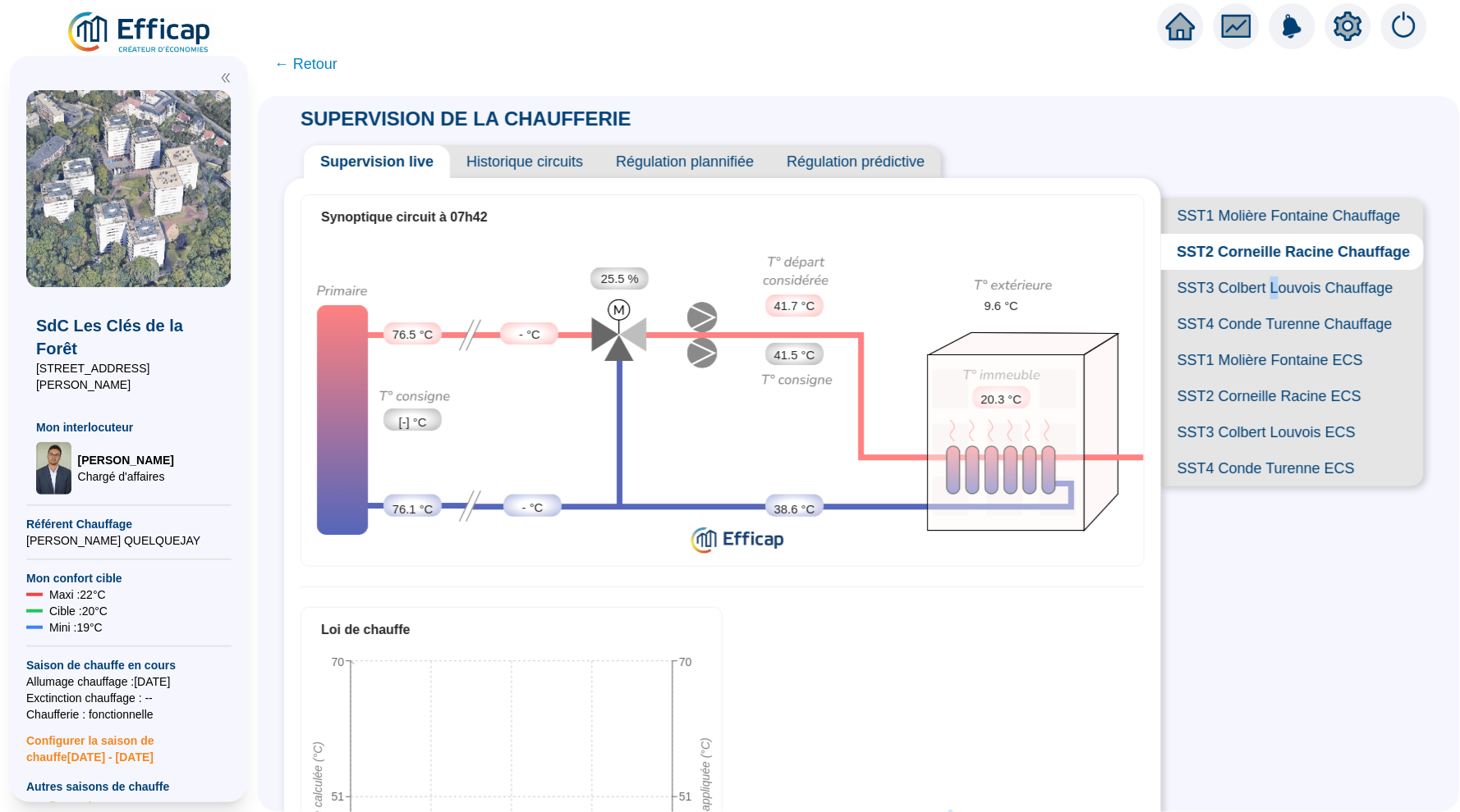
click at [1276, 285] on span "SST3 Colbert Louvois Chauffage" at bounding box center [1292, 288] width 262 height 36
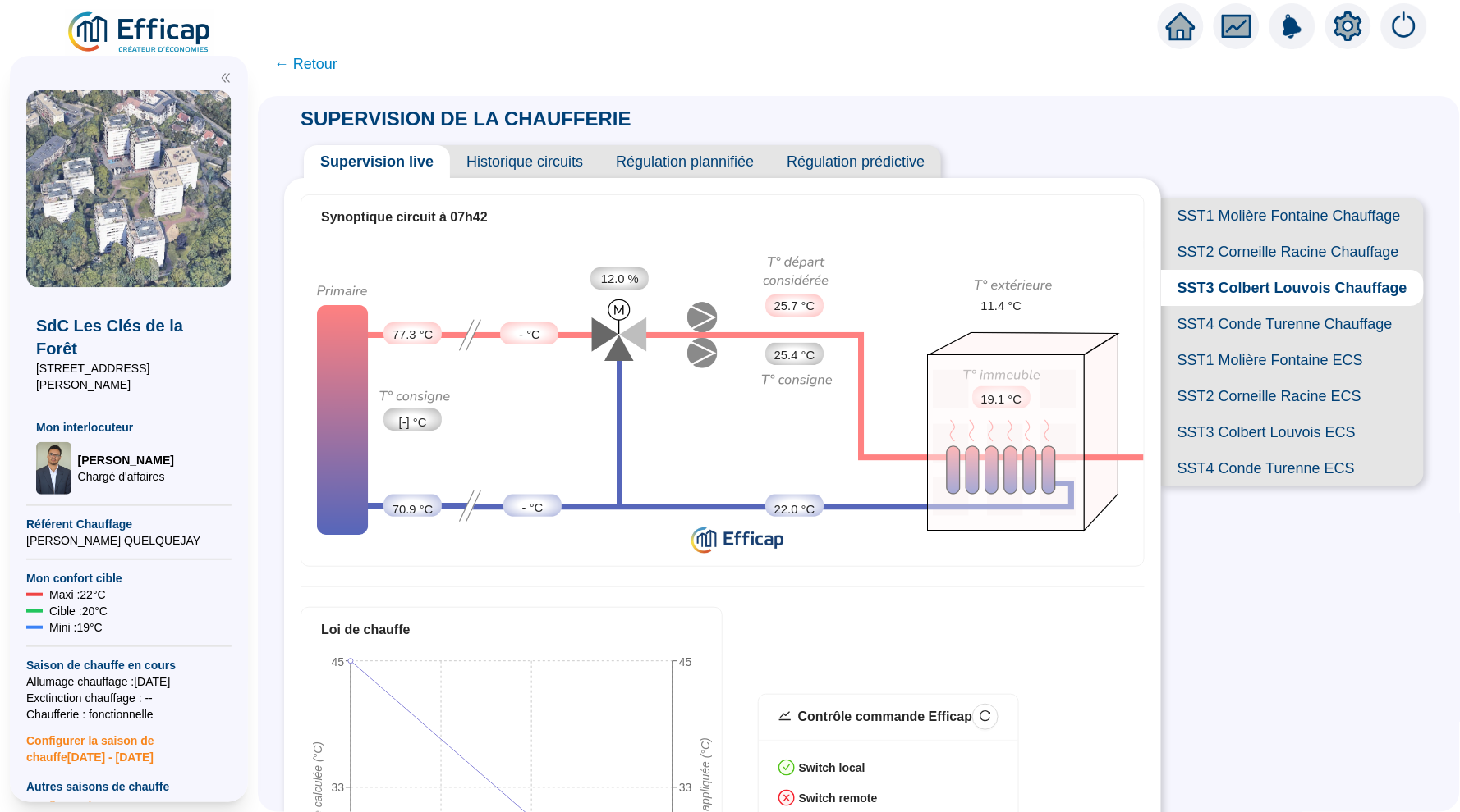
click at [1262, 214] on span "SST1 Molière Fontaine Chauffage" at bounding box center [1292, 216] width 262 height 36
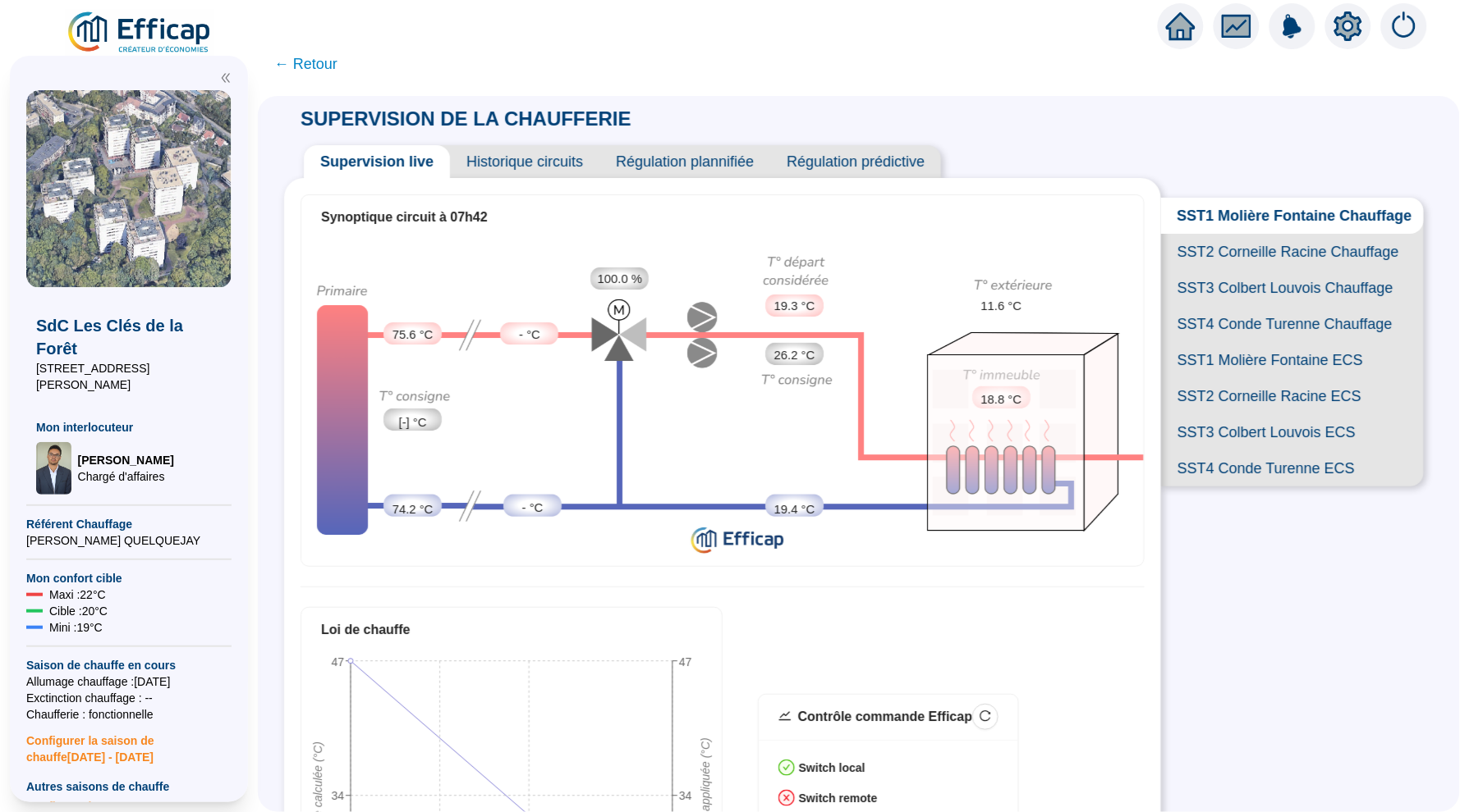
click at [561, 154] on span "Historique circuits" at bounding box center [525, 161] width 149 height 33
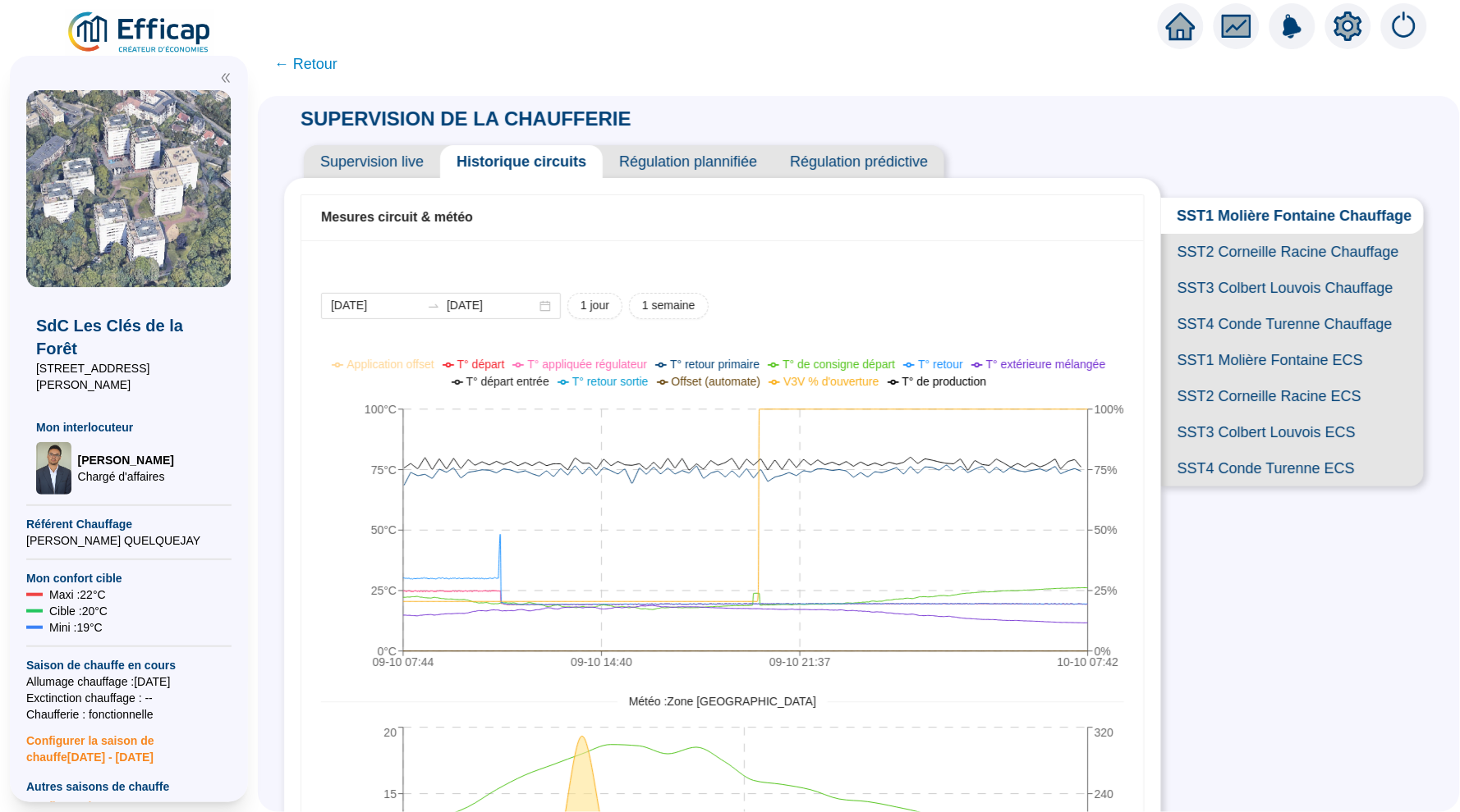
click at [1234, 333] on span "SST4 Conde Turenne Chauffage" at bounding box center [1292, 324] width 262 height 36
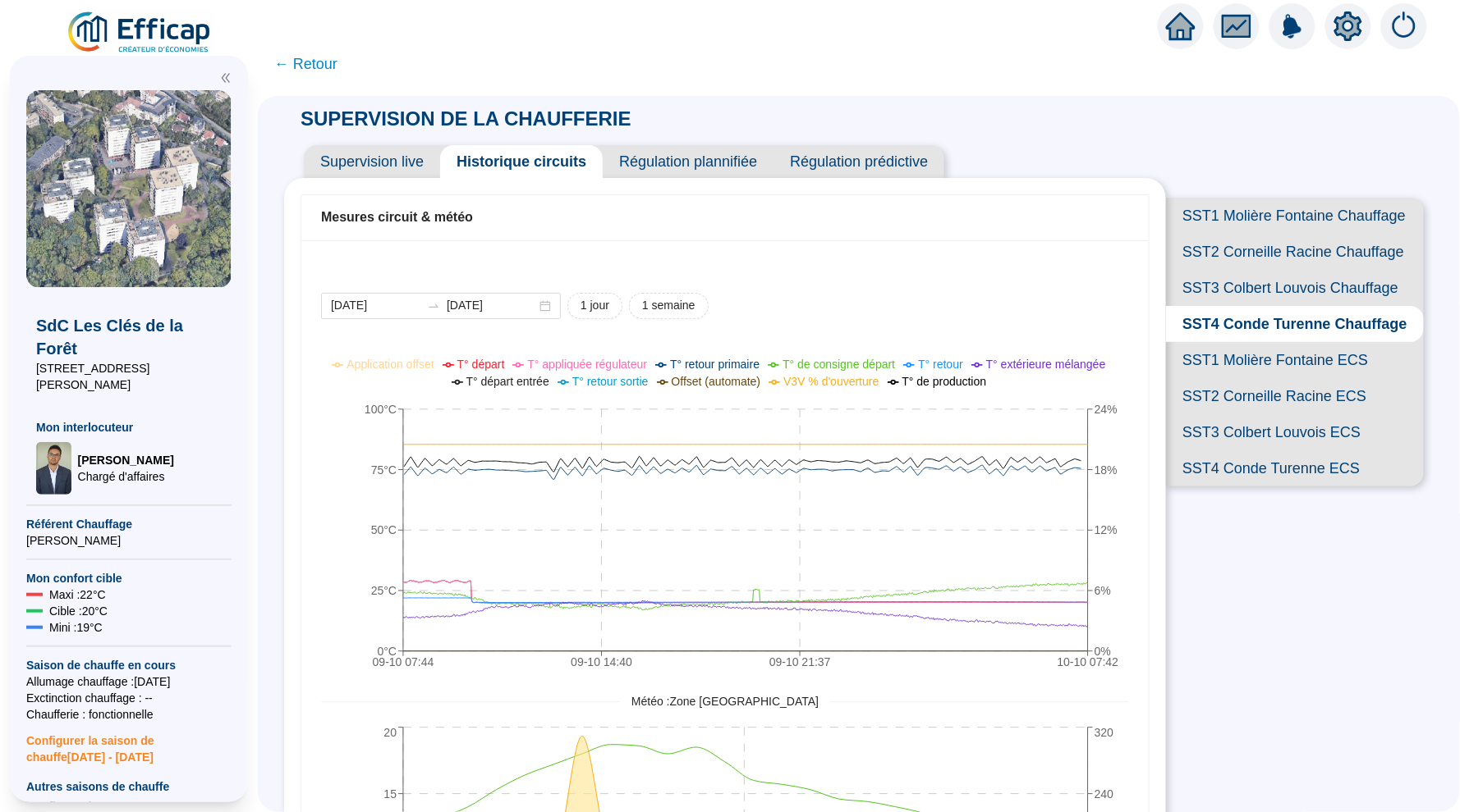
click at [1327, 226] on span "SST1 Molière Fontaine Chauffage" at bounding box center [1294, 216] width 258 height 36
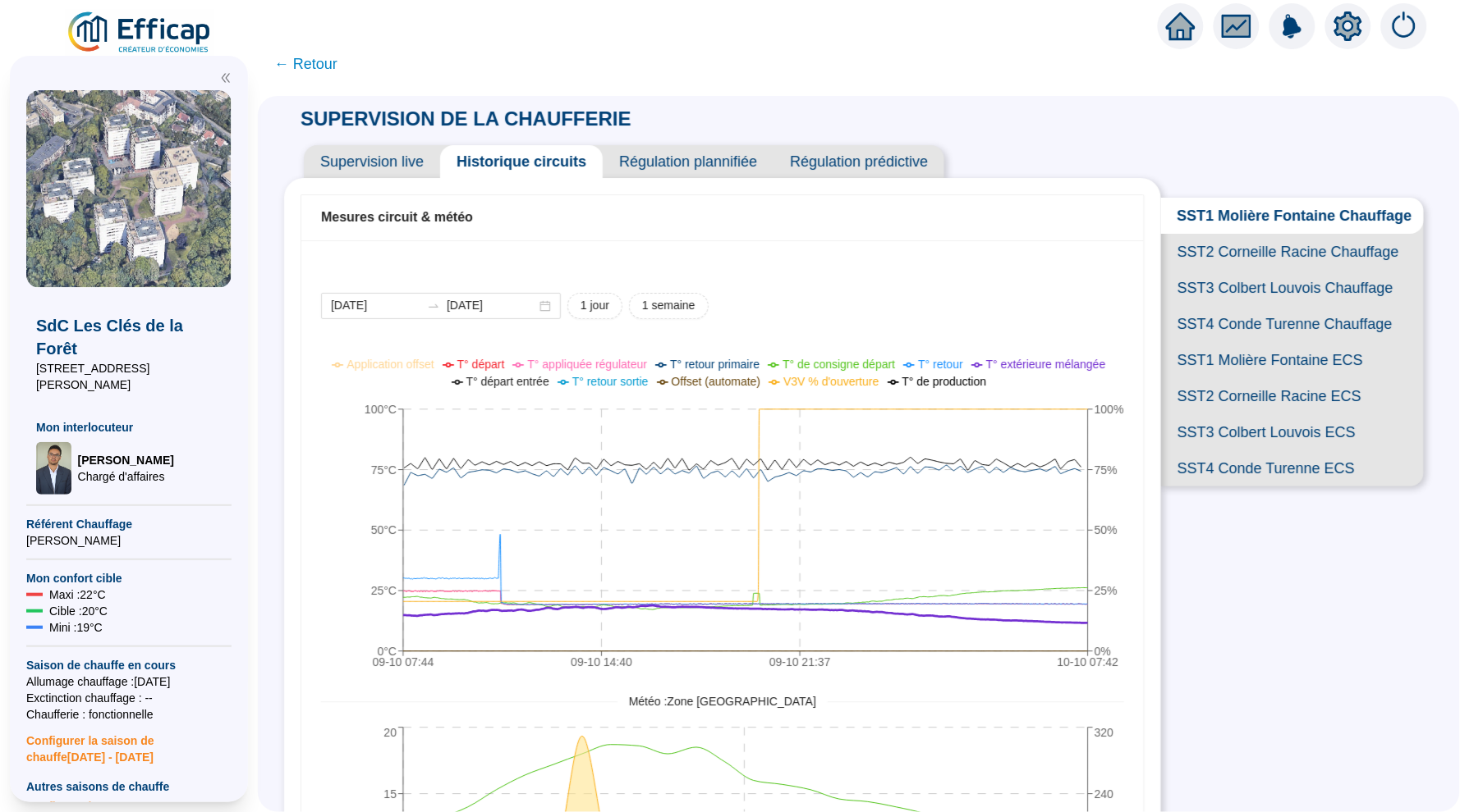
click at [1282, 258] on span "SST2 Corneille Racine Chauffage" at bounding box center [1292, 252] width 262 height 36
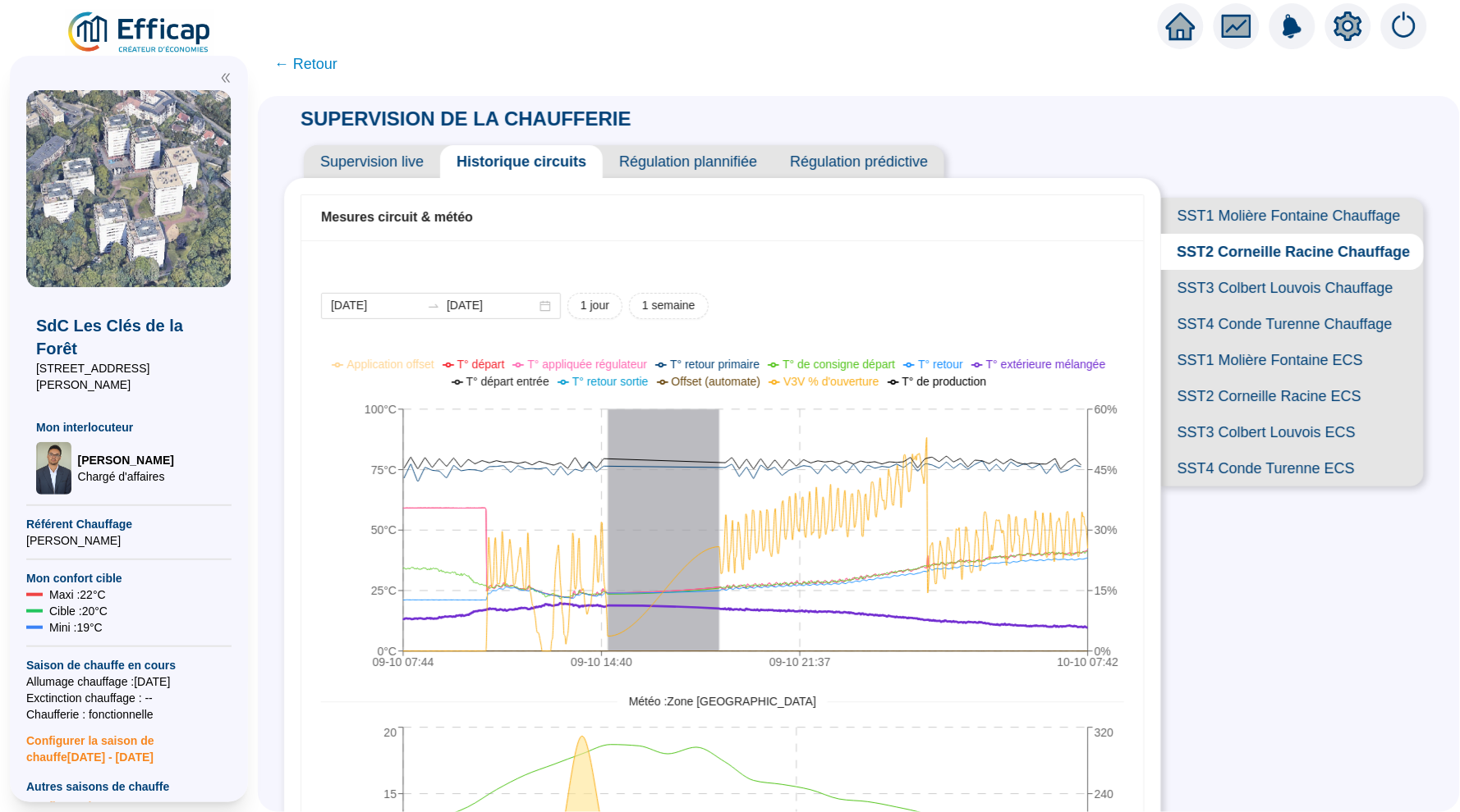
click at [1260, 286] on span "SST3 Colbert Louvois Chauffage" at bounding box center [1292, 288] width 262 height 36
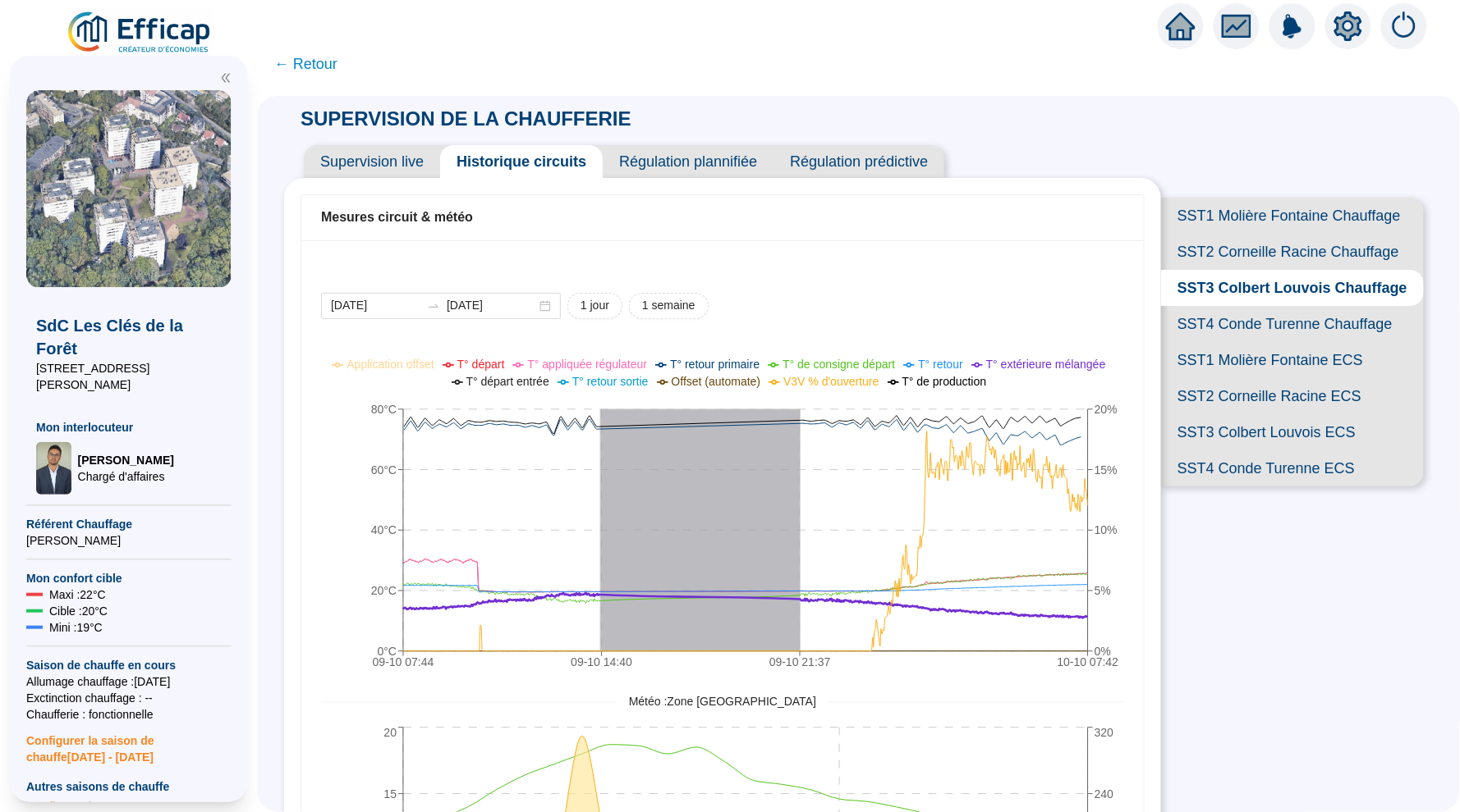
click at [1278, 256] on span "SST2 Corneille Racine Chauffage" at bounding box center [1292, 252] width 262 height 36
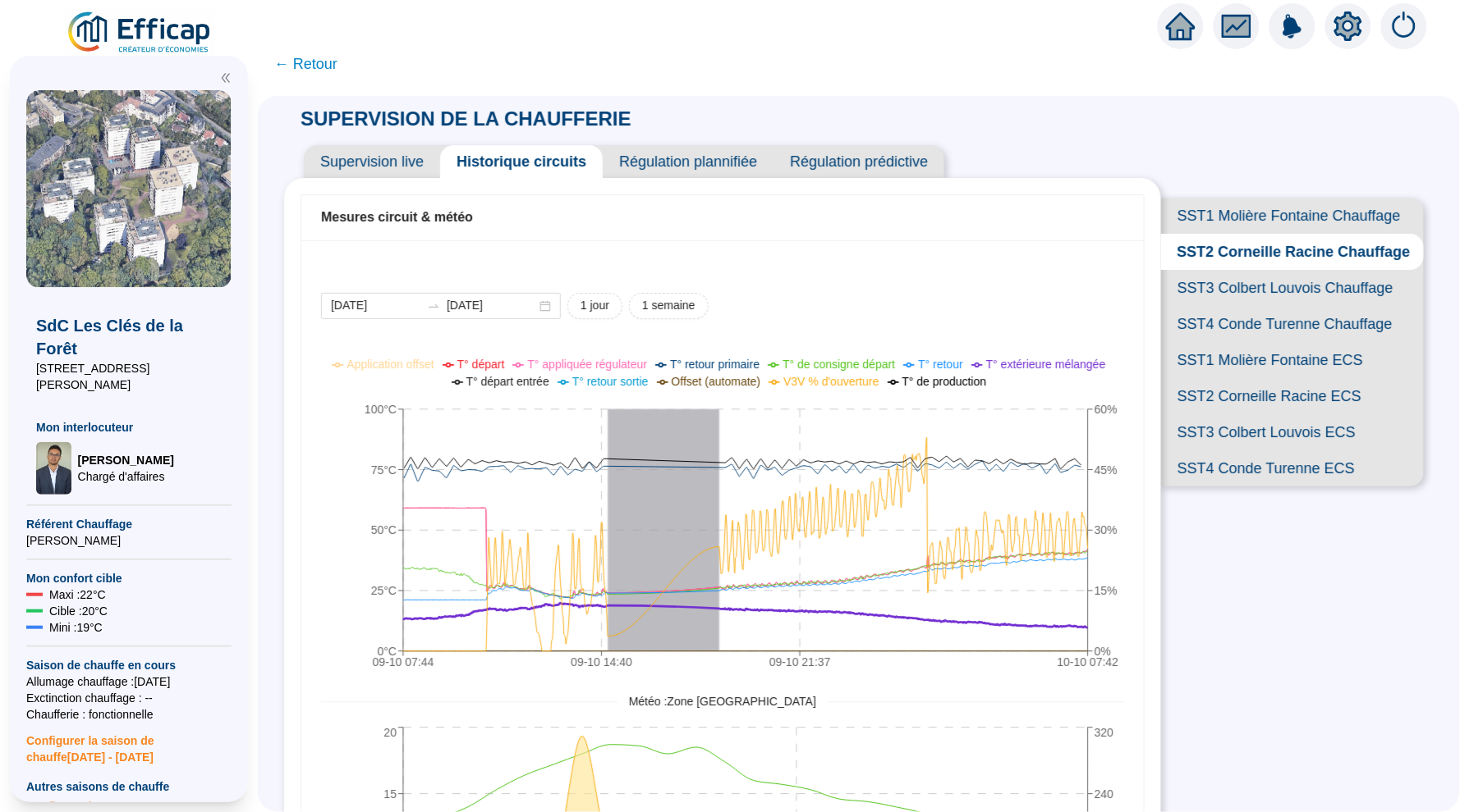
click at [1188, 25] on icon "home" at bounding box center [1180, 25] width 30 height 23
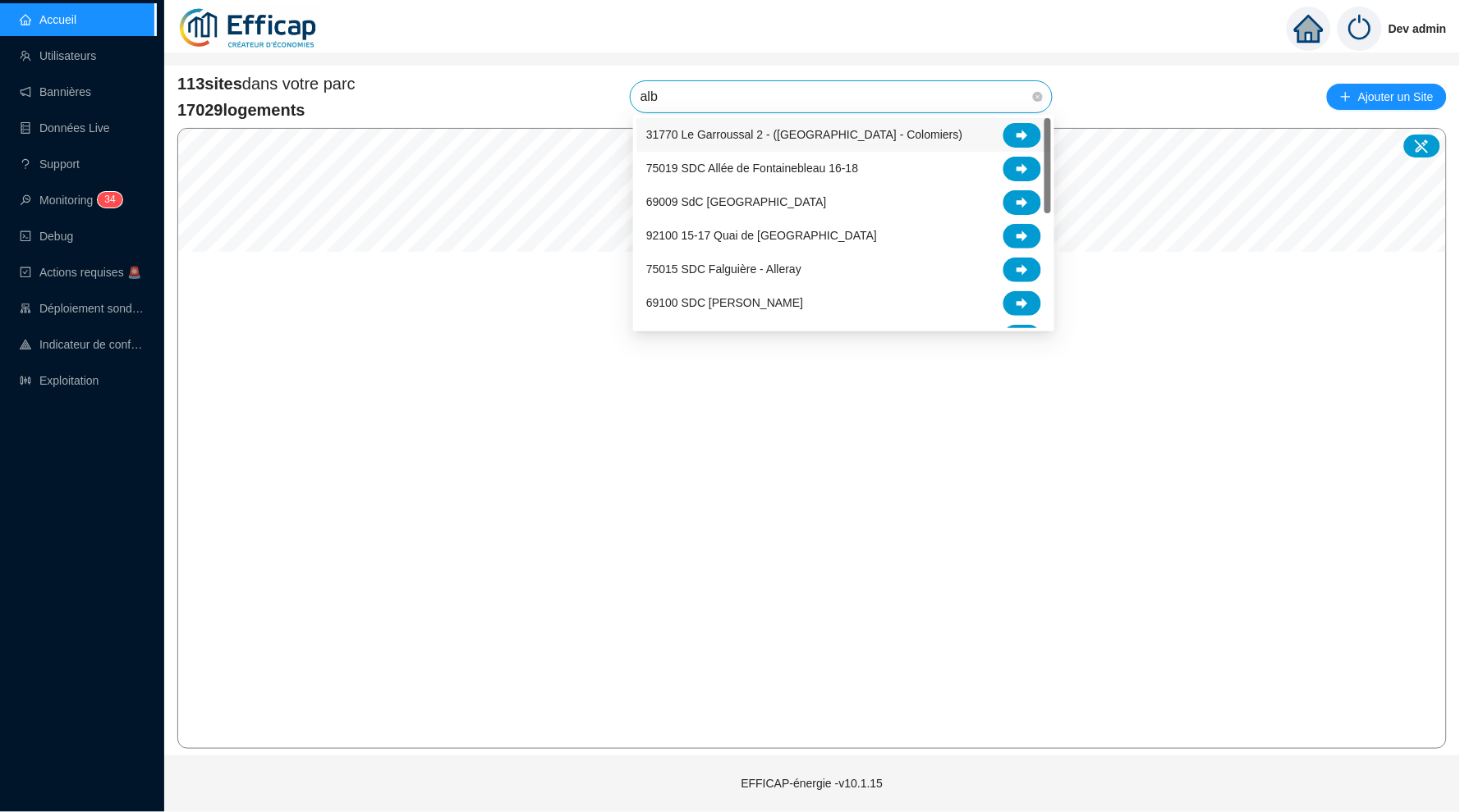
type input "albe"
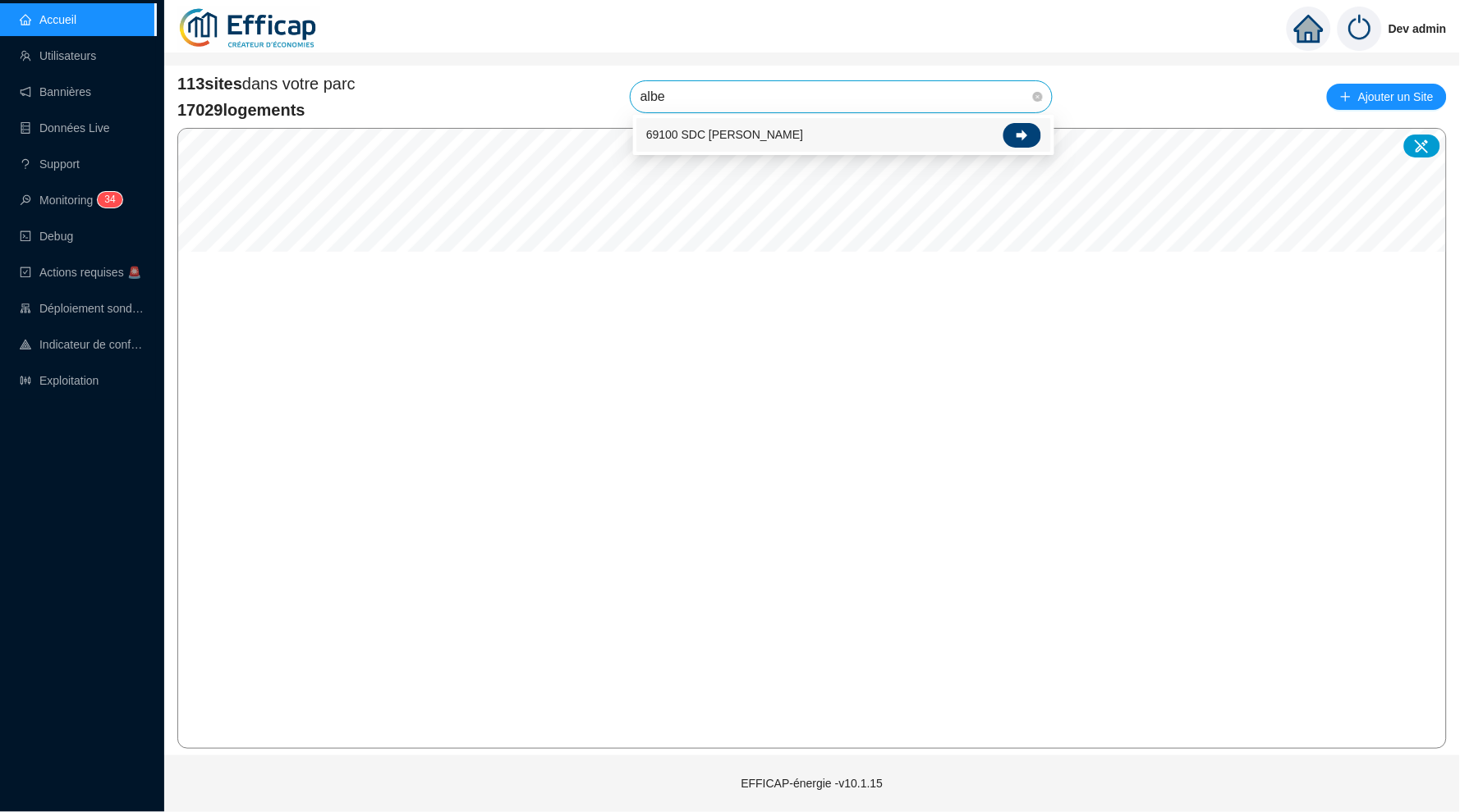
click at [1005, 130] on div at bounding box center [1022, 135] width 37 height 25
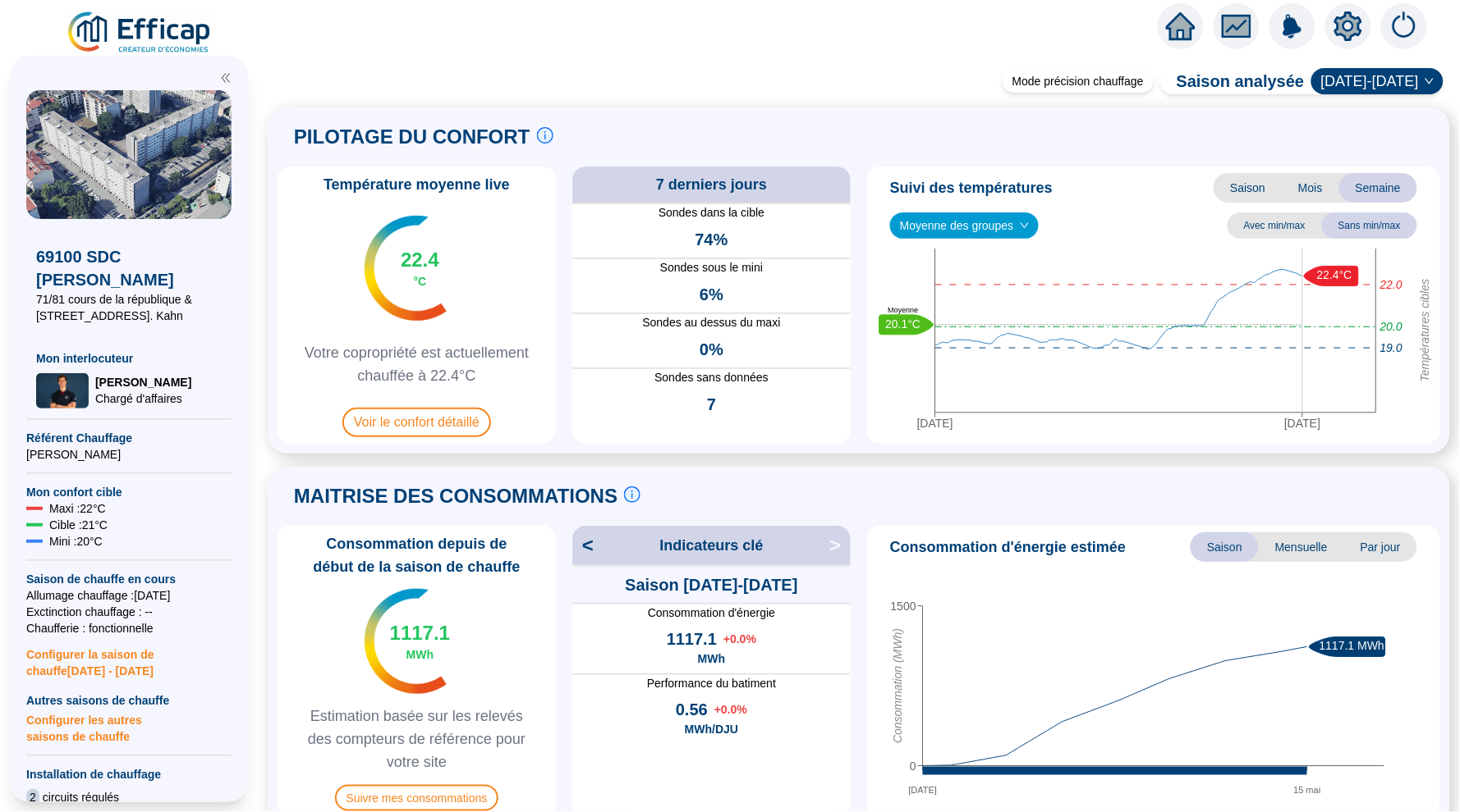
click at [1036, 223] on div "Moyenne des groupes" at bounding box center [963, 225] width 149 height 26
click at [998, 272] on div "Bâtiment A (17 sondes)" at bounding box center [967, 284] width 148 height 26
click at [1042, 220] on div "Bâtiment A (17 sondes)" at bounding box center [966, 225] width 154 height 26
click at [991, 304] on div "Bâtiment B (16 sondes)" at bounding box center [970, 311] width 134 height 17
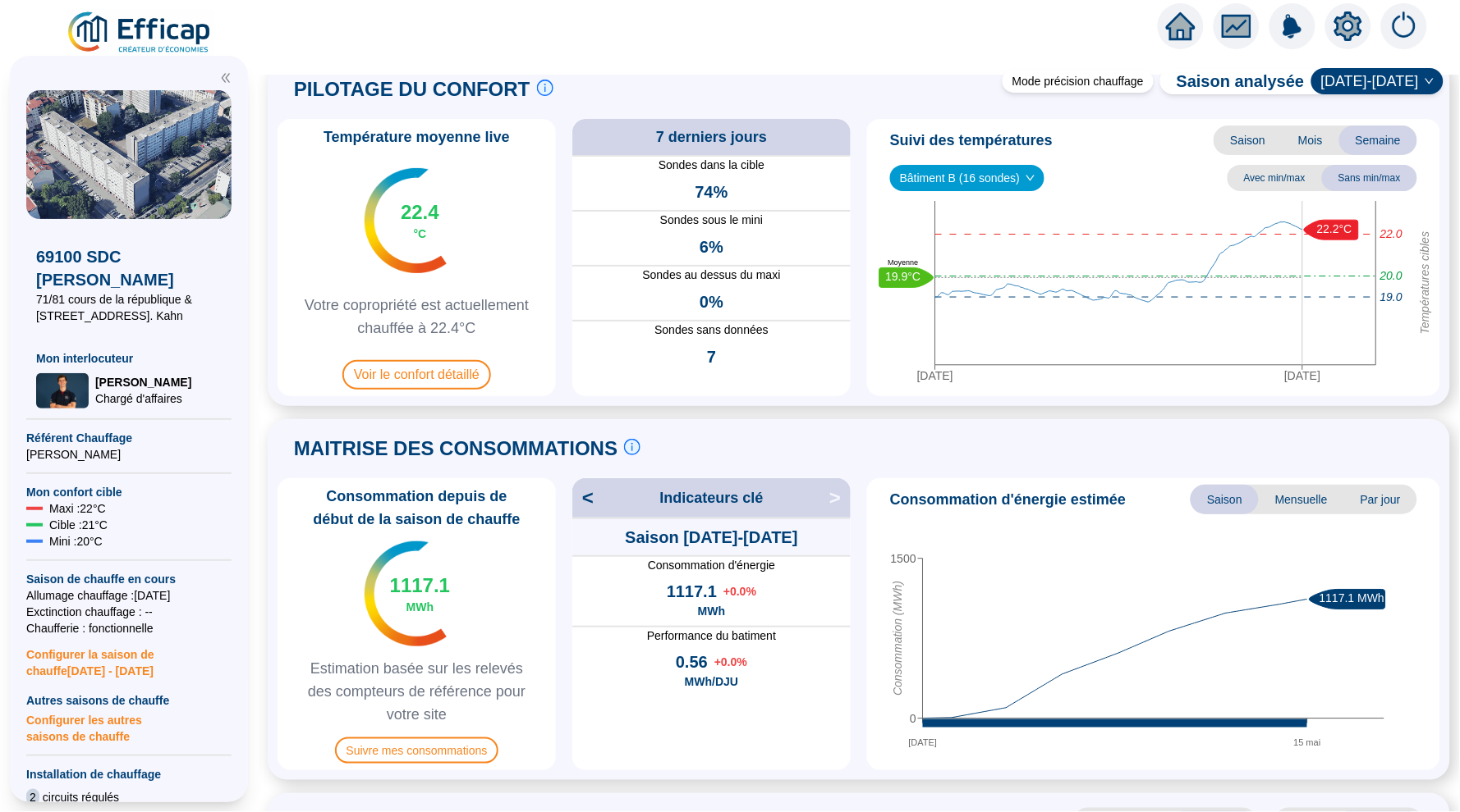
scroll to position [73, 0]
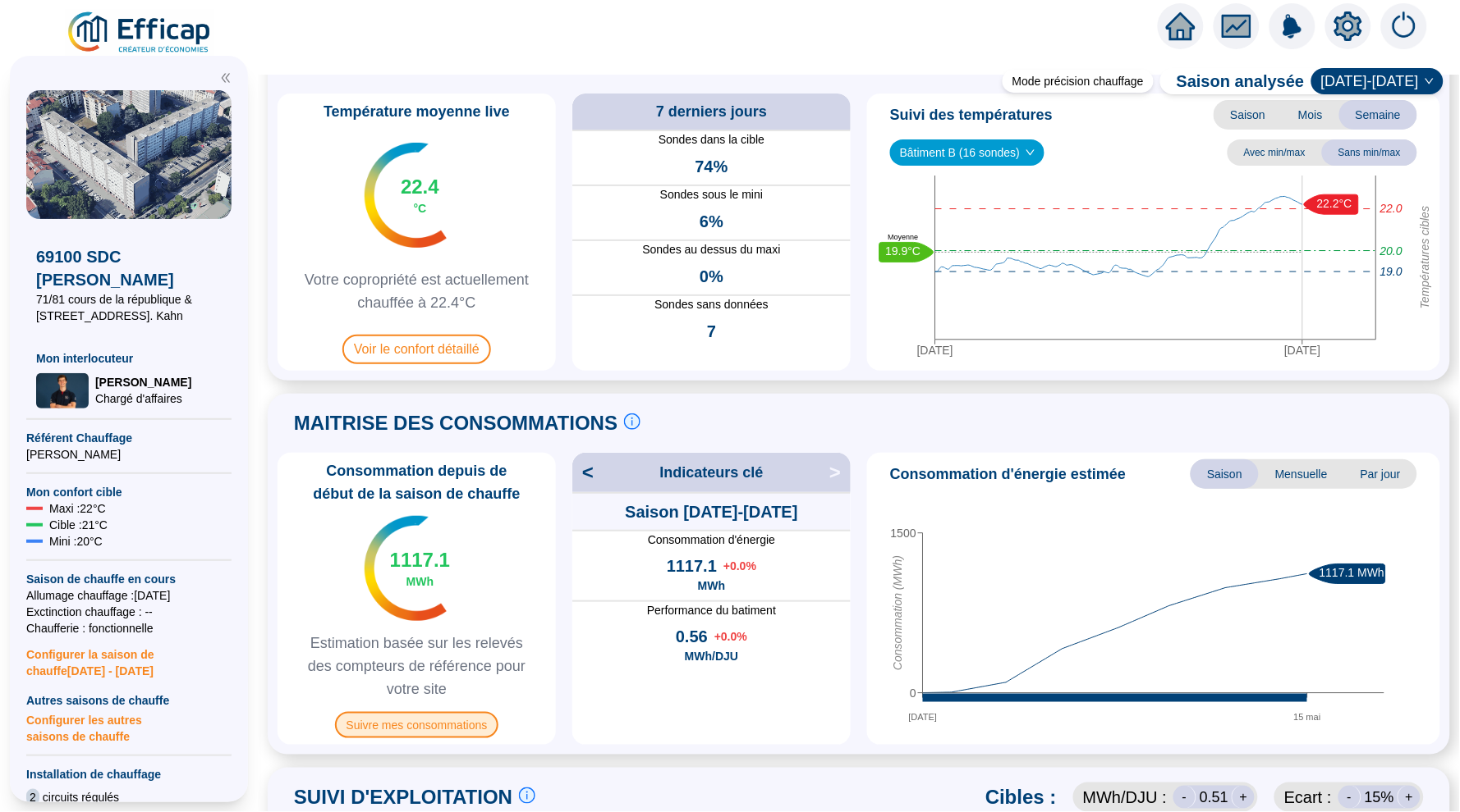
click at [431, 730] on span "Suivre mes consommations" at bounding box center [417, 725] width 164 height 26
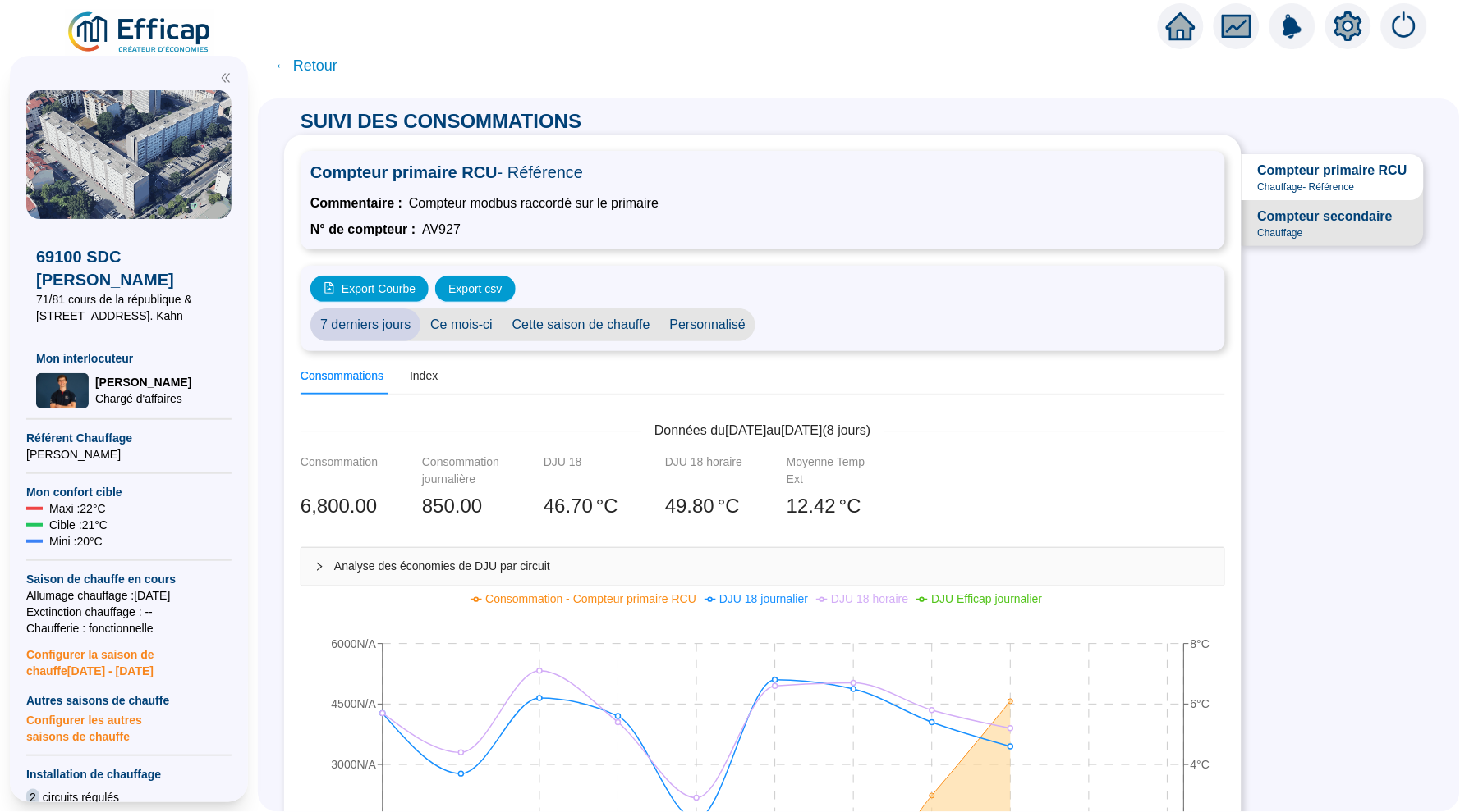
click at [1300, 228] on span "Chauffage" at bounding box center [1280, 232] width 45 height 13
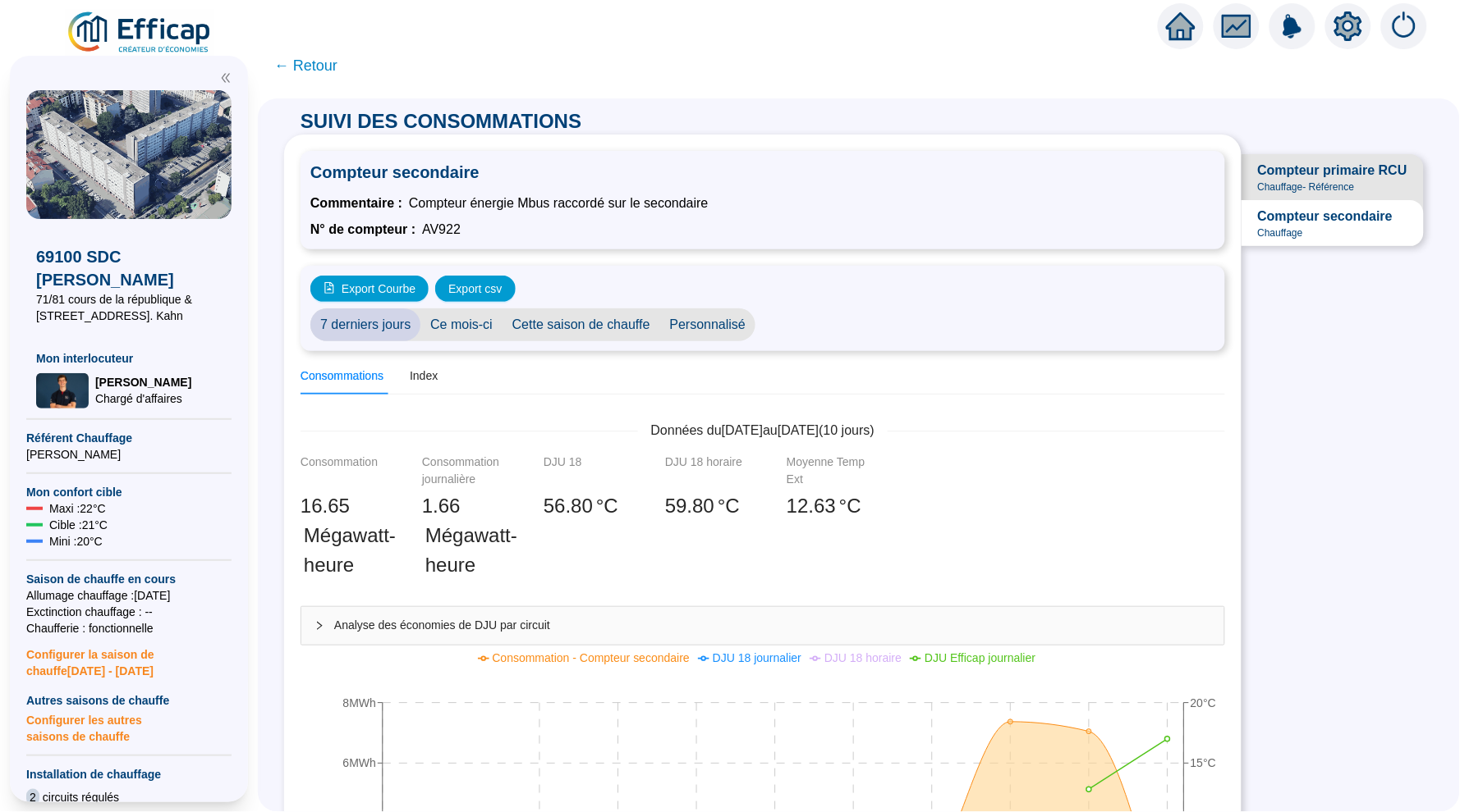
click at [324, 64] on span "← Retour" at bounding box center [306, 65] width 63 height 23
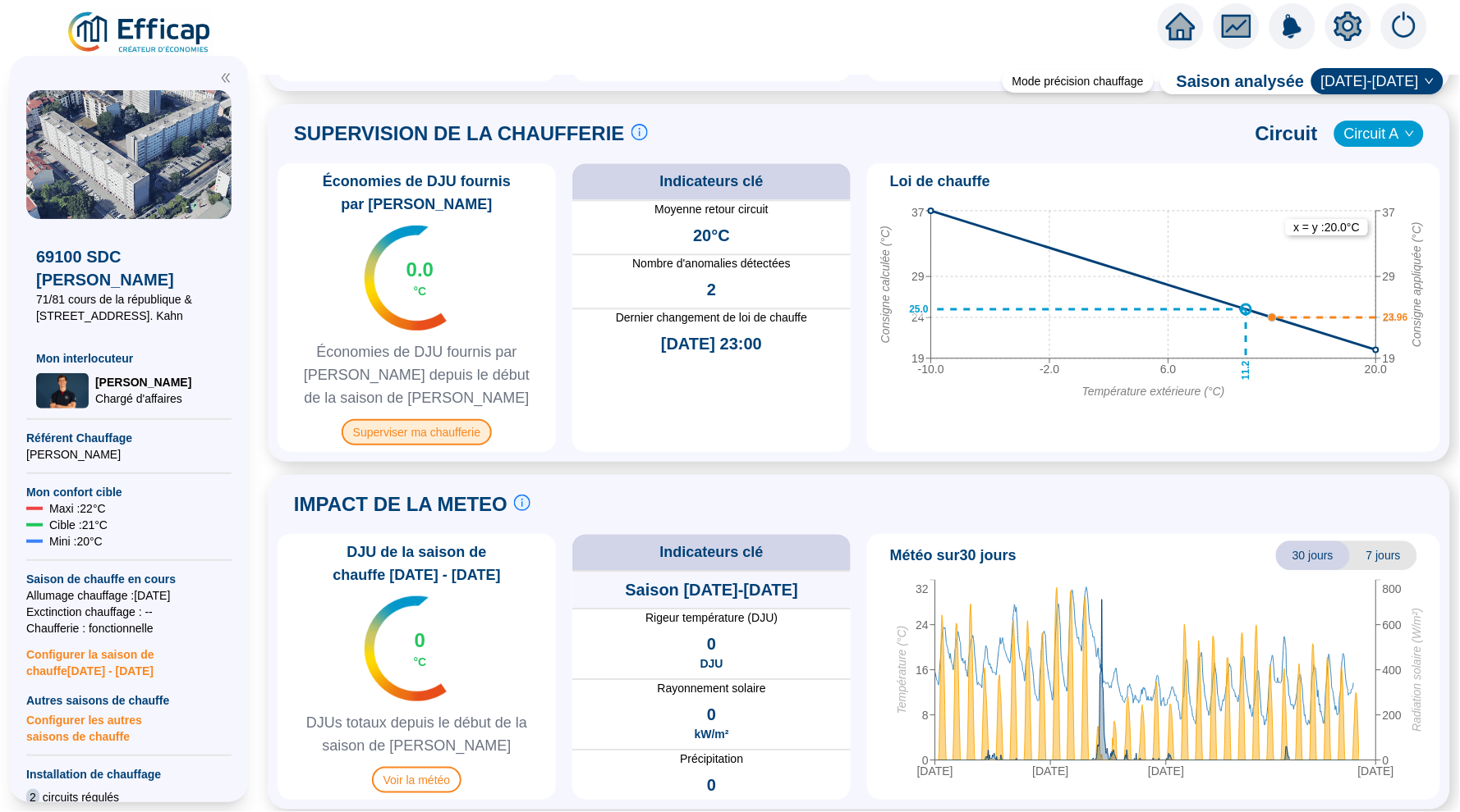
scroll to position [1075, 0]
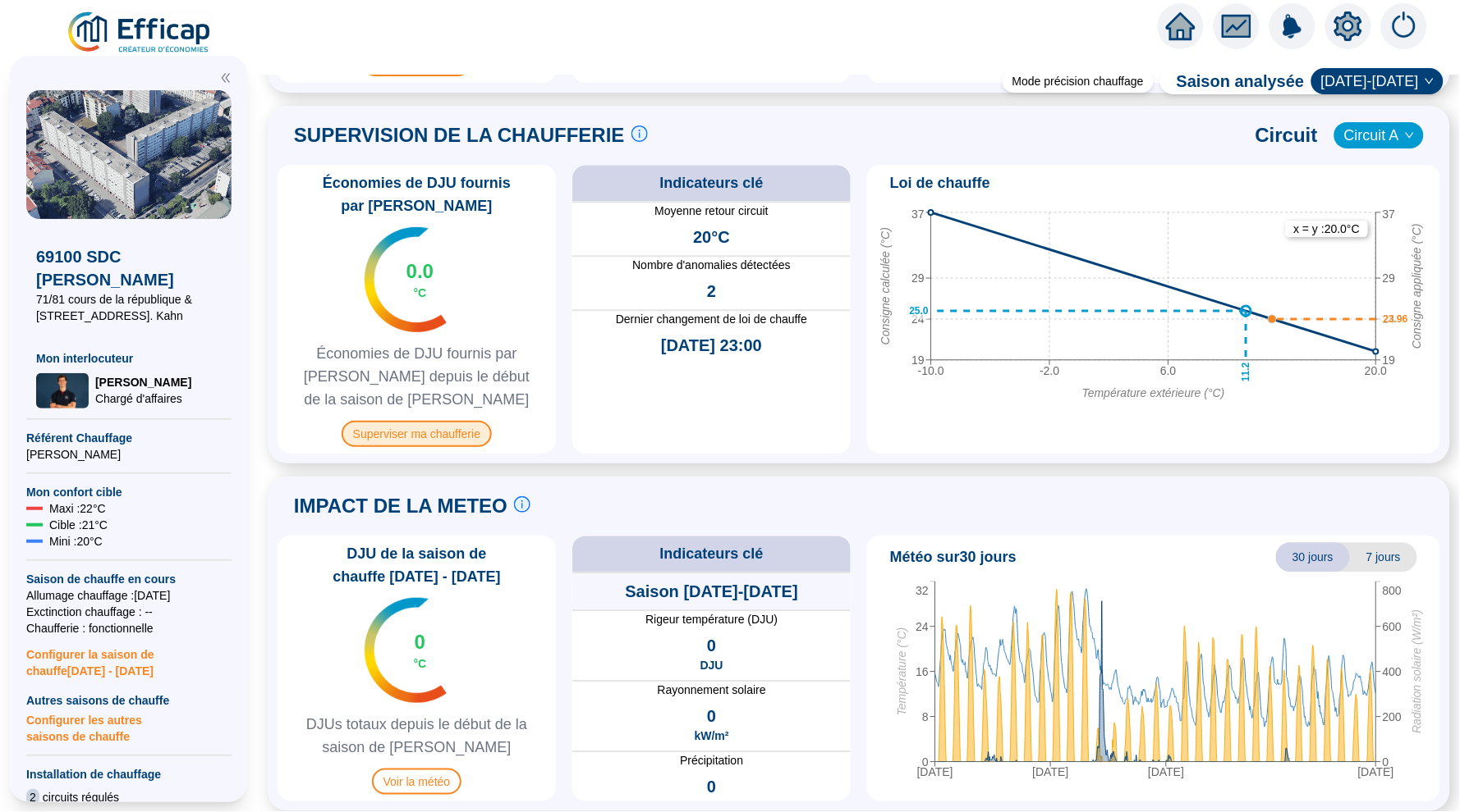
click at [452, 434] on span "Superviser ma chaufferie" at bounding box center [416, 434] width 150 height 26
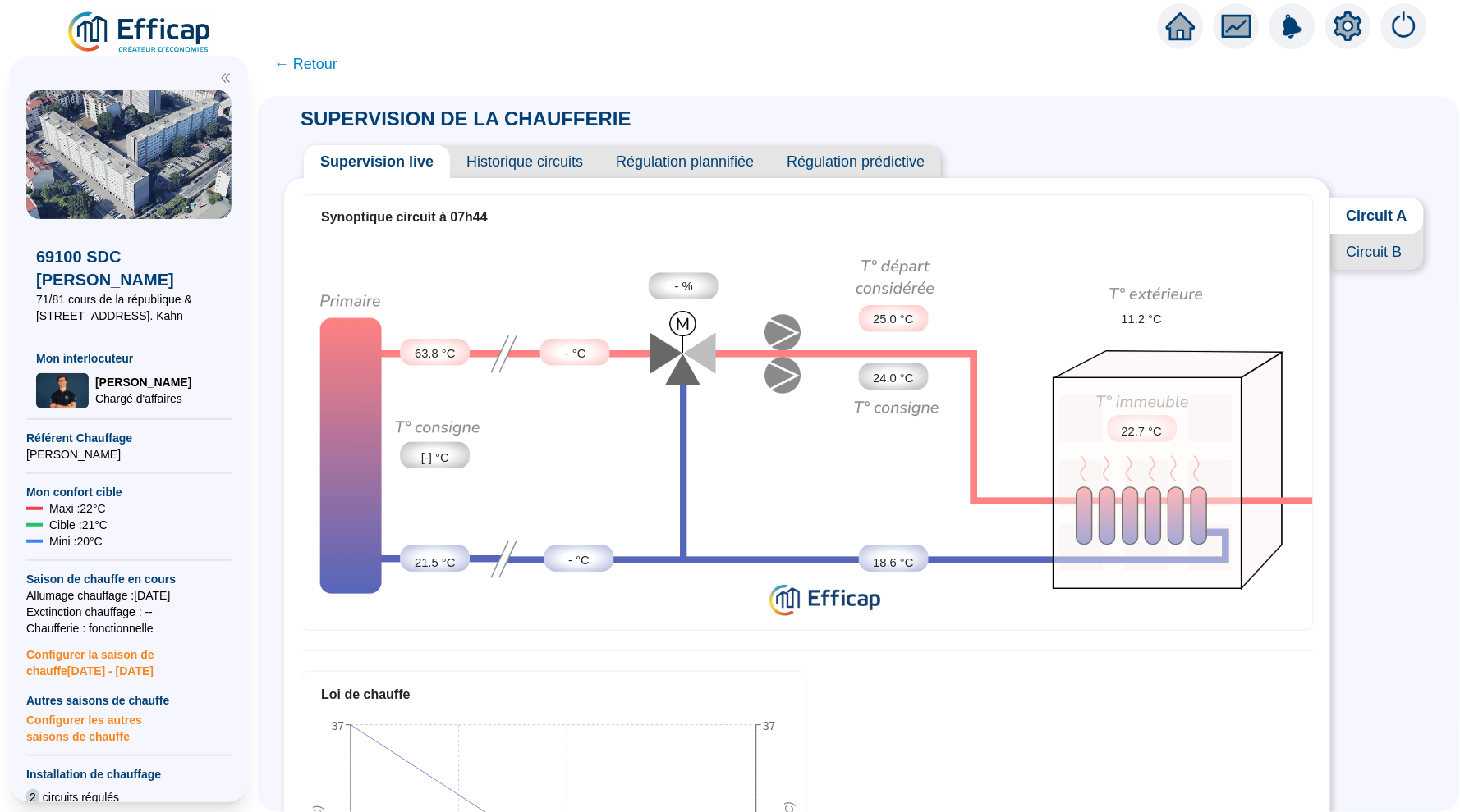
click at [528, 165] on span "Historique circuits" at bounding box center [525, 161] width 149 height 33
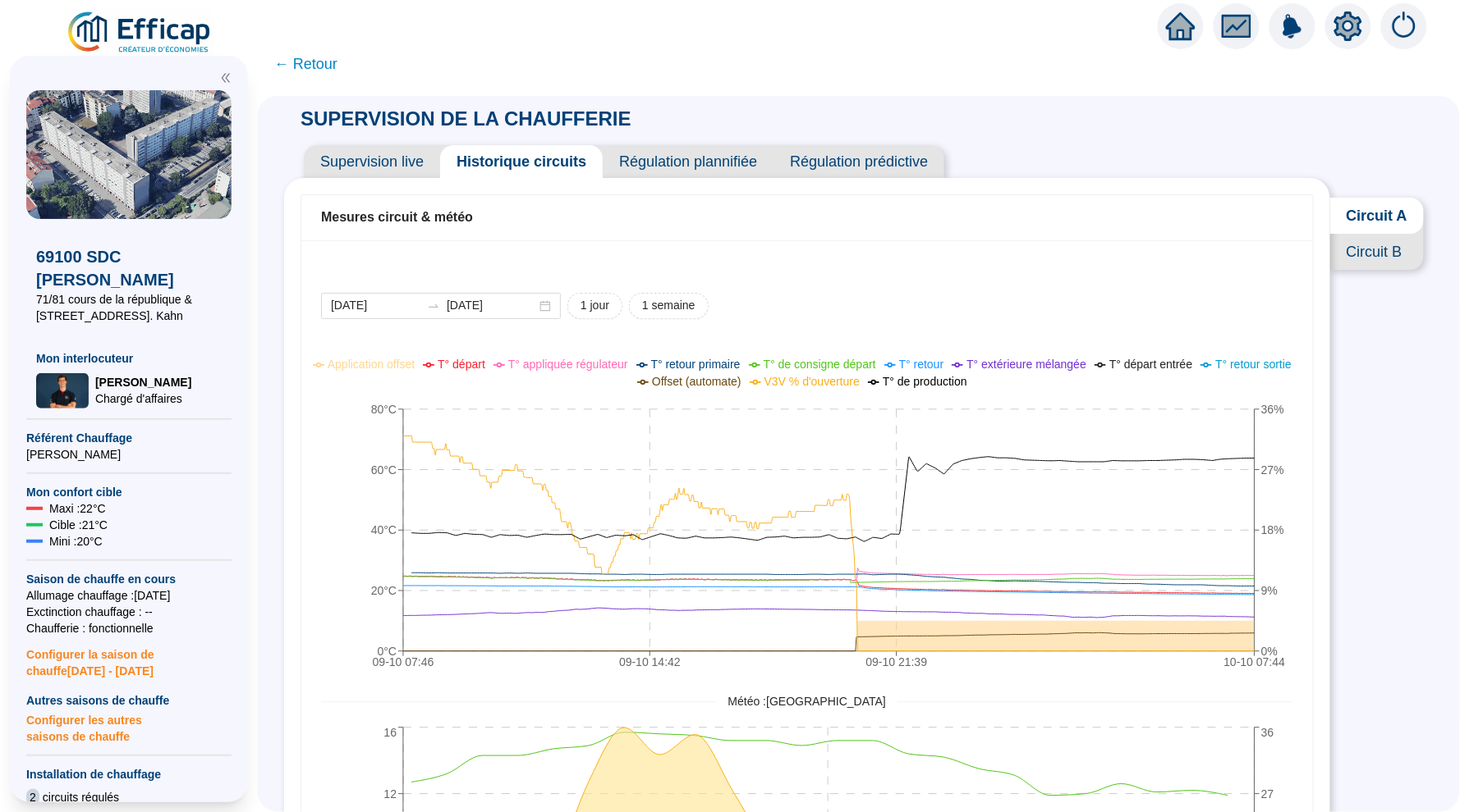
click at [1369, 256] on span "Circuit B" at bounding box center [1377, 252] width 93 height 36
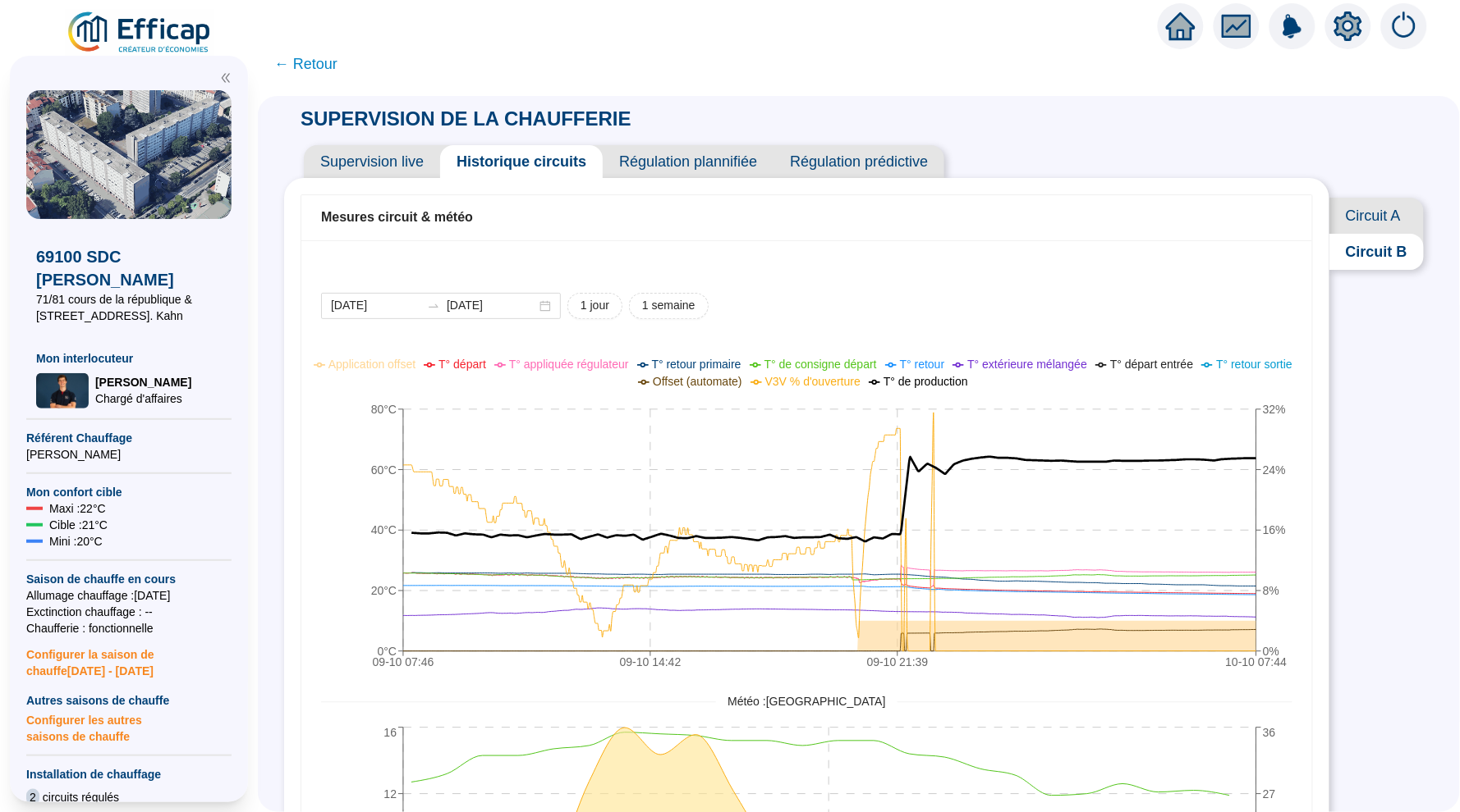
click at [324, 63] on span "← Retour" at bounding box center [306, 64] width 63 height 23
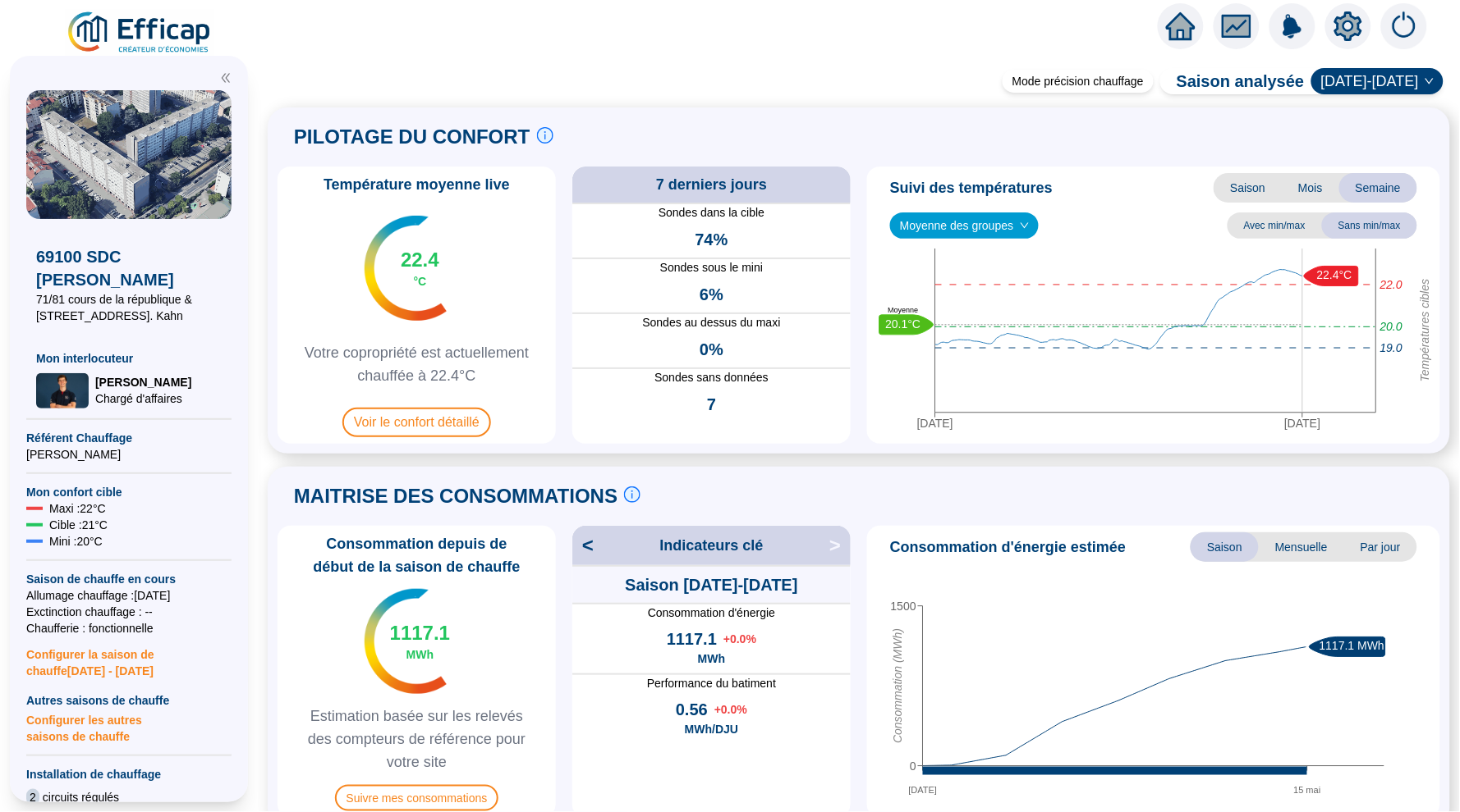
click at [1180, 29] on icon "home" at bounding box center [1180, 25] width 30 height 23
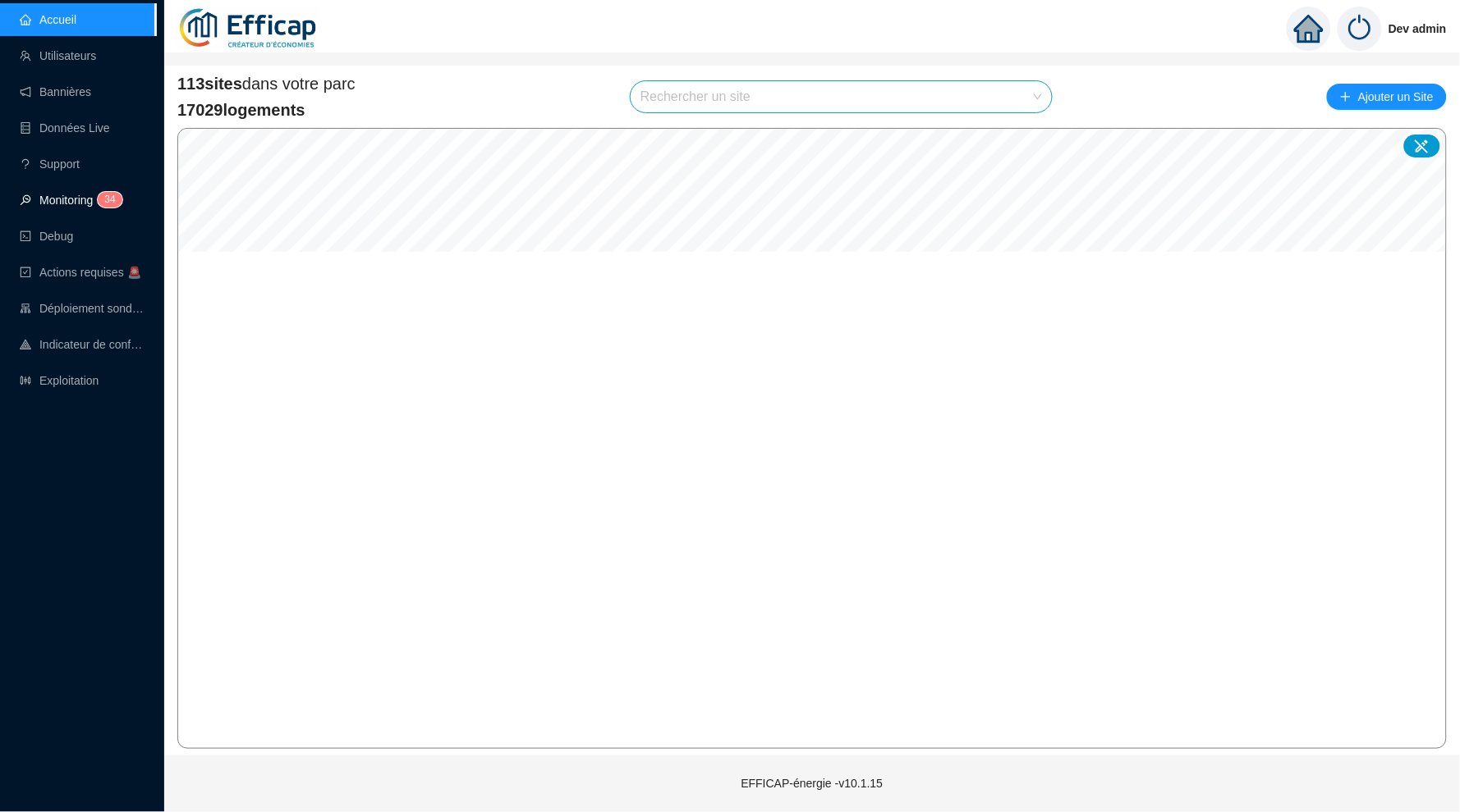
click at [96, 201] on link "Monitoring 3 4" at bounding box center [68, 199] width 98 height 13
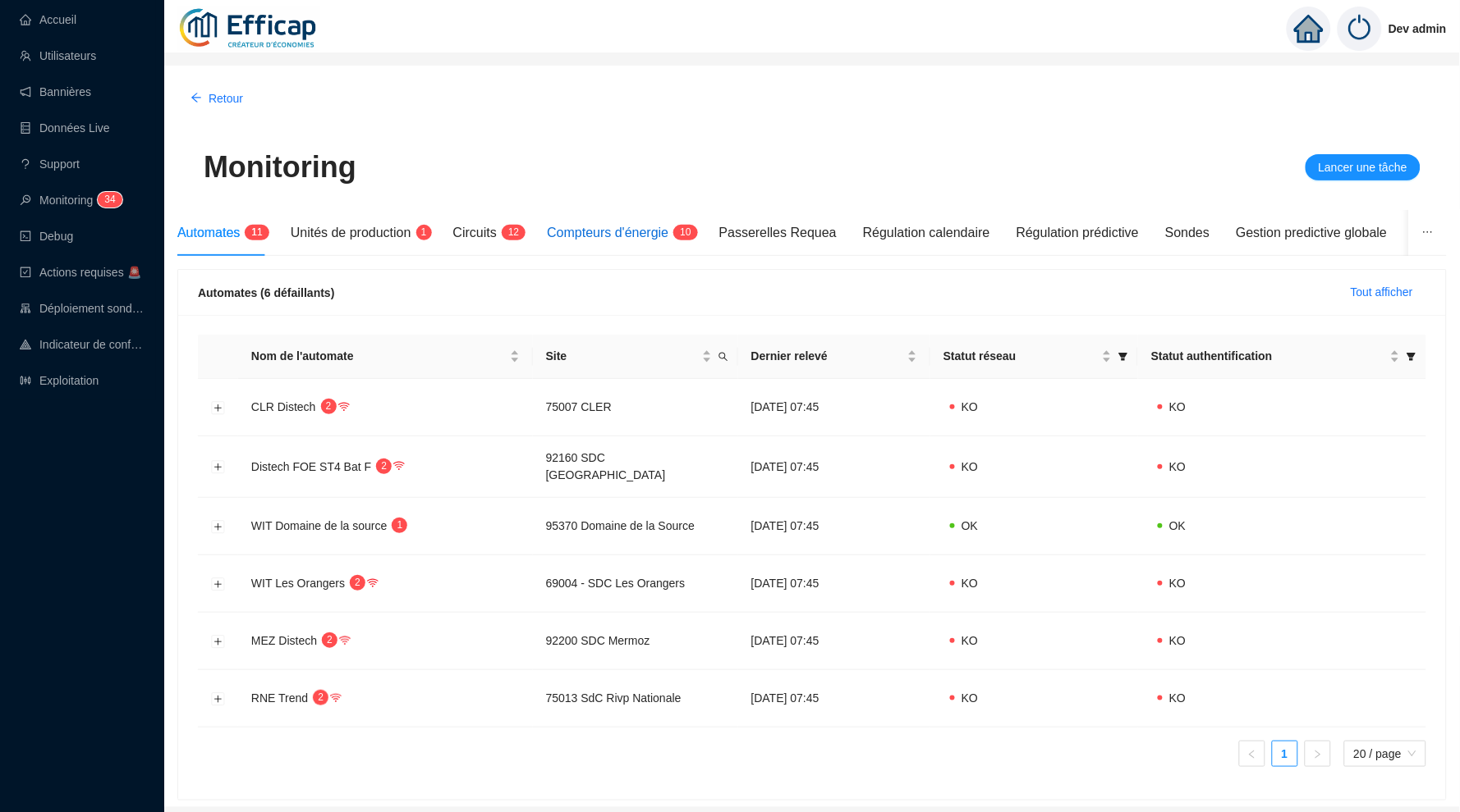
click at [642, 228] on span "Compteurs d'énergie" at bounding box center [607, 232] width 121 height 14
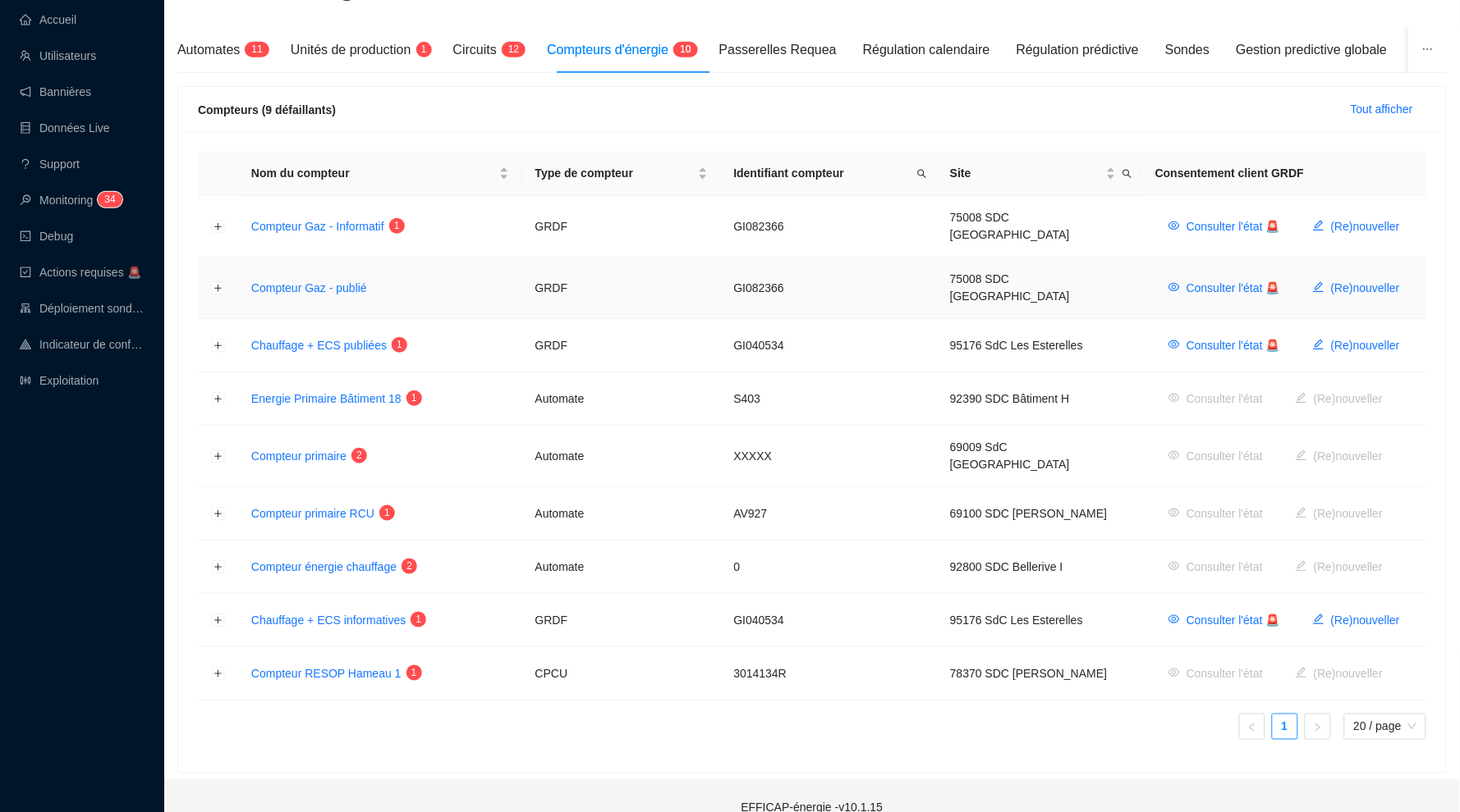
scroll to position [182, 0]
click at [219, 562] on button "Développer la ligne" at bounding box center [218, 568] width 13 height 13
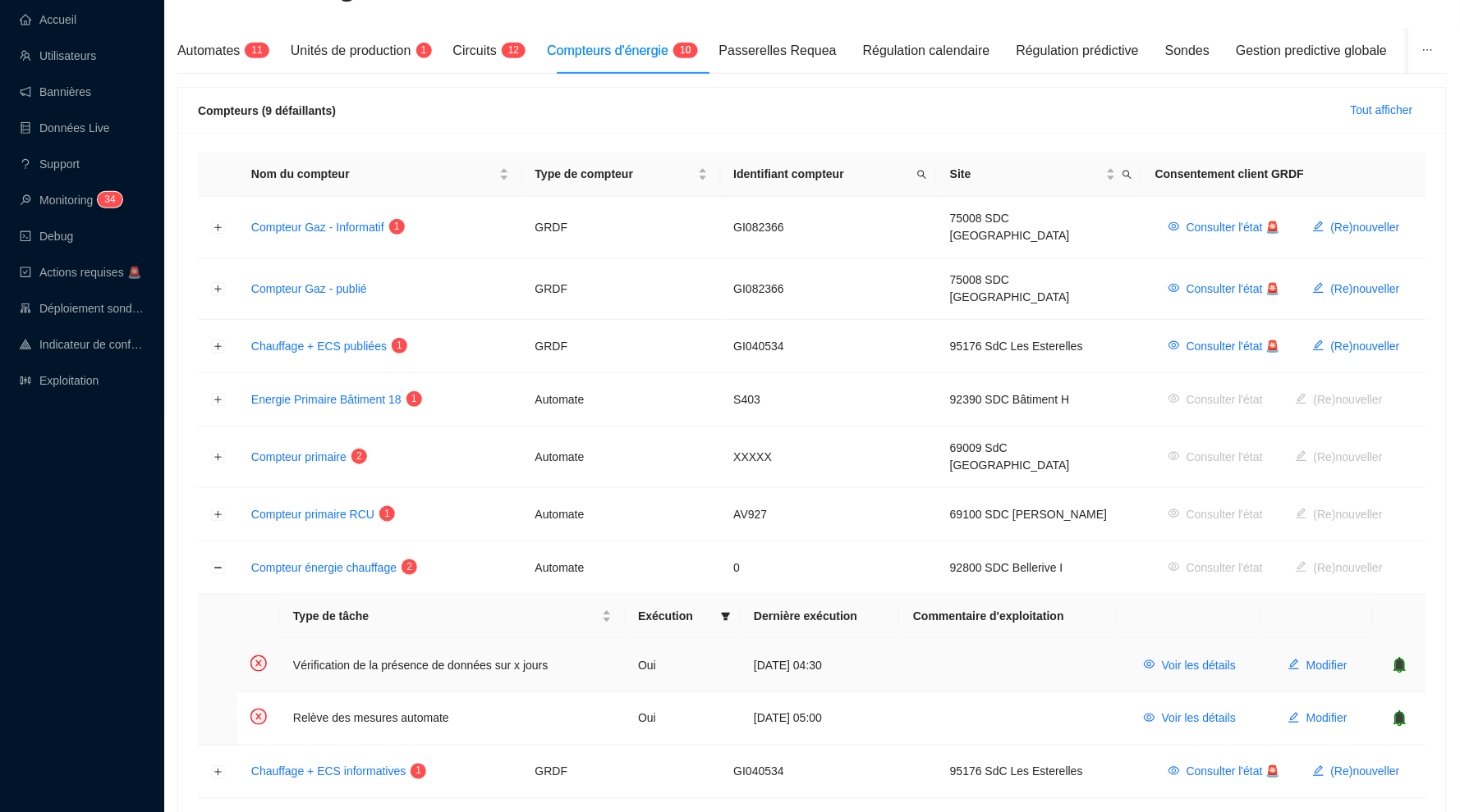
click at [1396, 658] on icon "bell" at bounding box center [1400, 665] width 13 height 16
click at [1397, 711] on icon "bell" at bounding box center [1390, 719] width 16 height 16
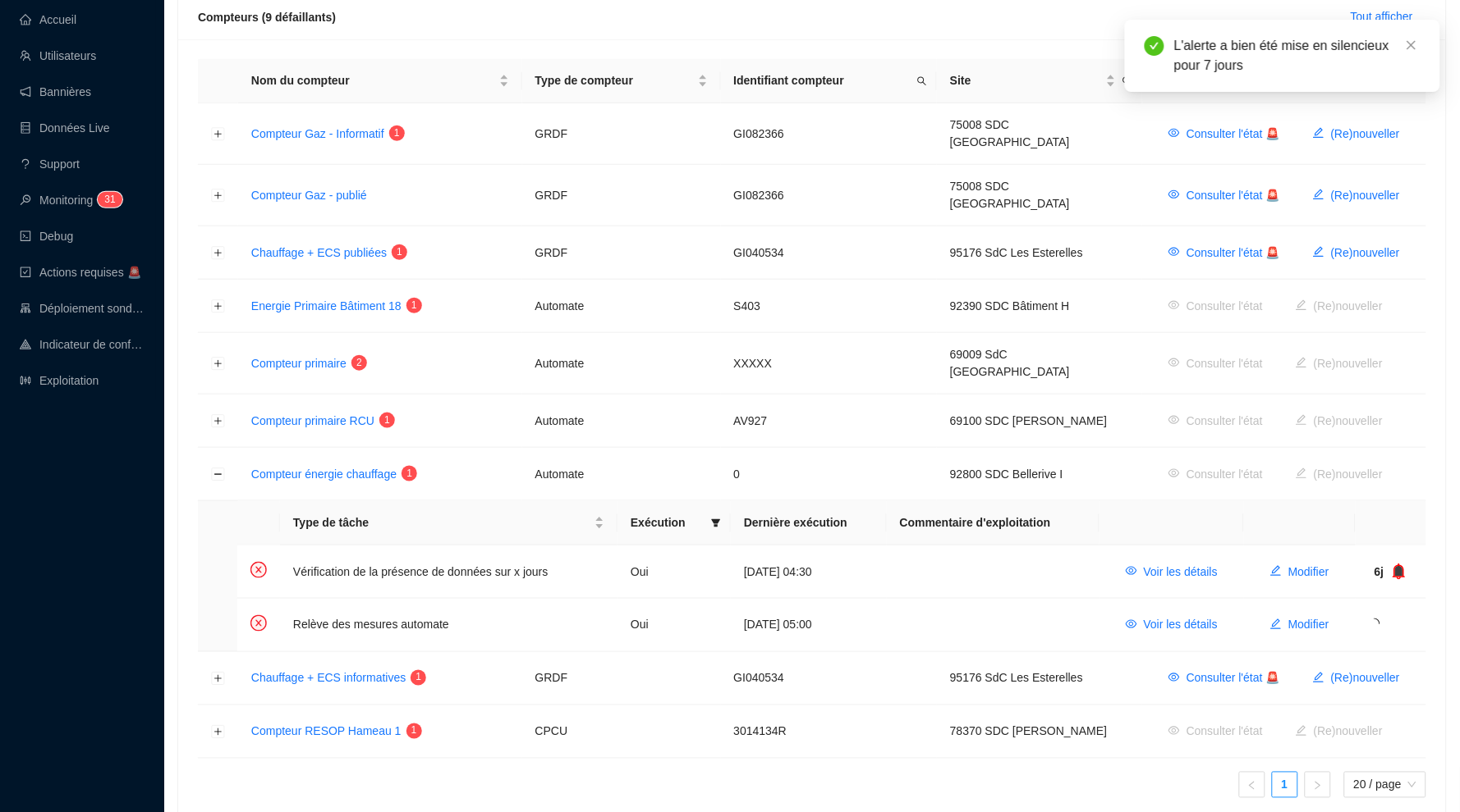
scroll to position [287, 0]
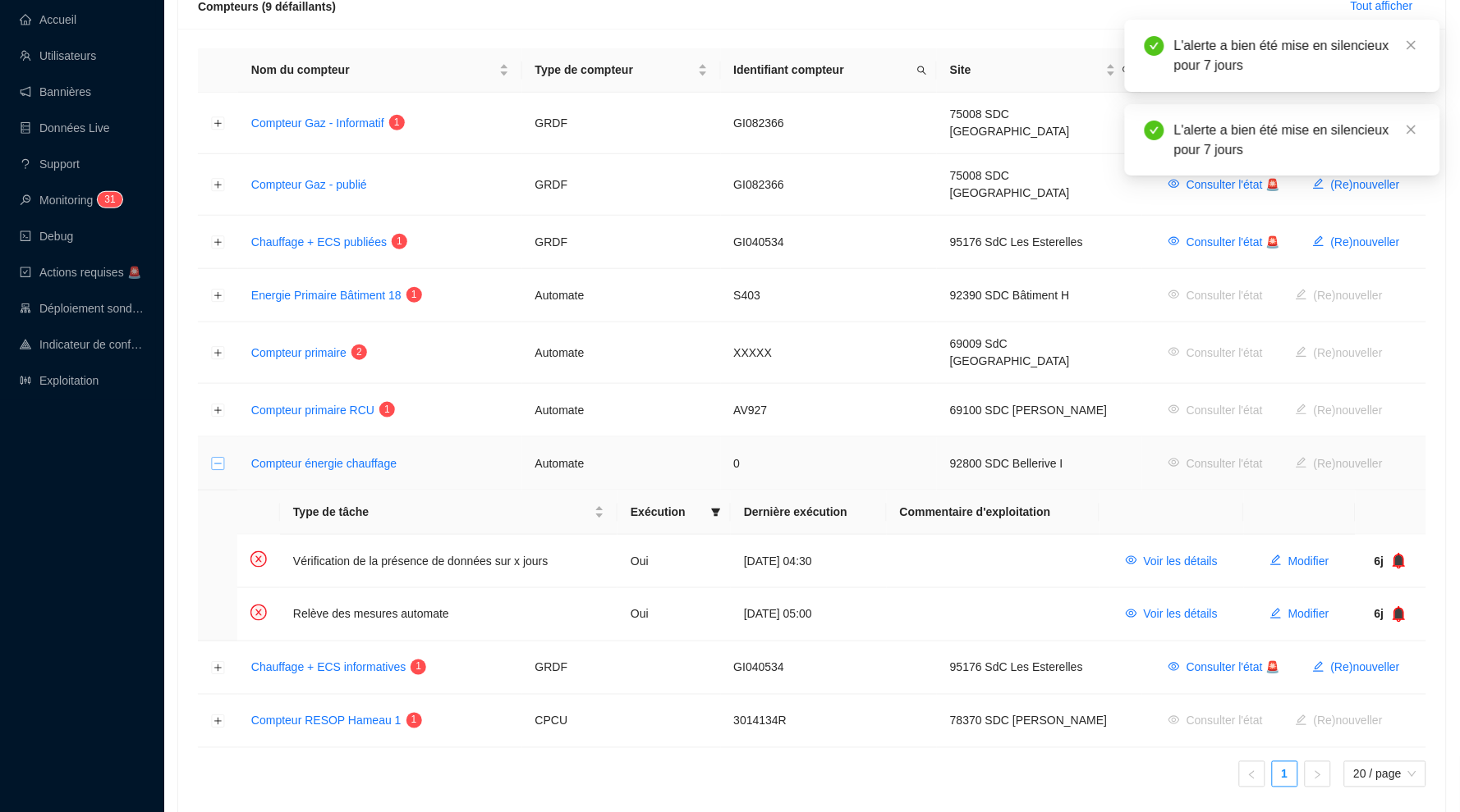
click at [216, 458] on button "Réduire la ligne" at bounding box center [218, 464] width 13 height 13
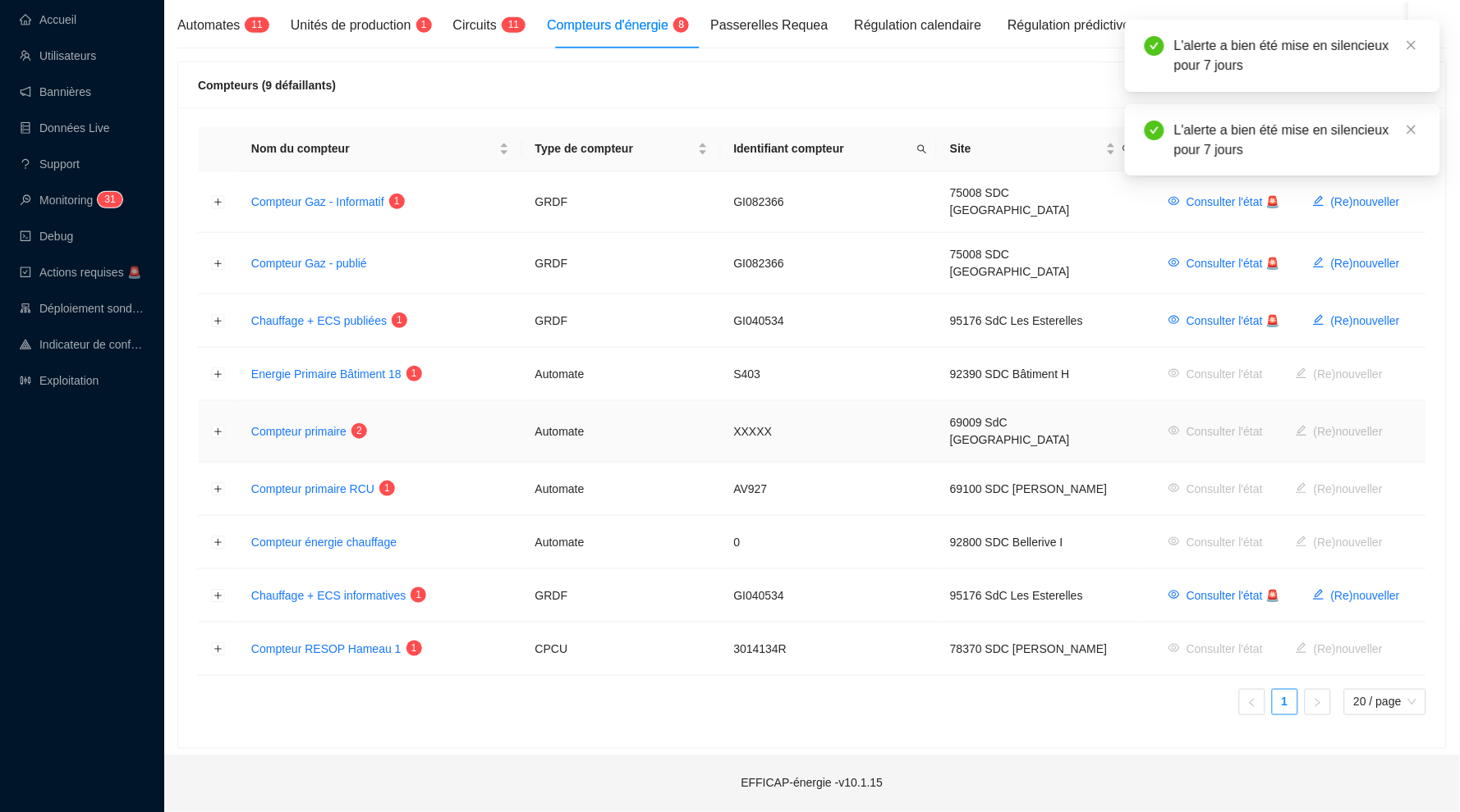
scroll to position [182, 0]
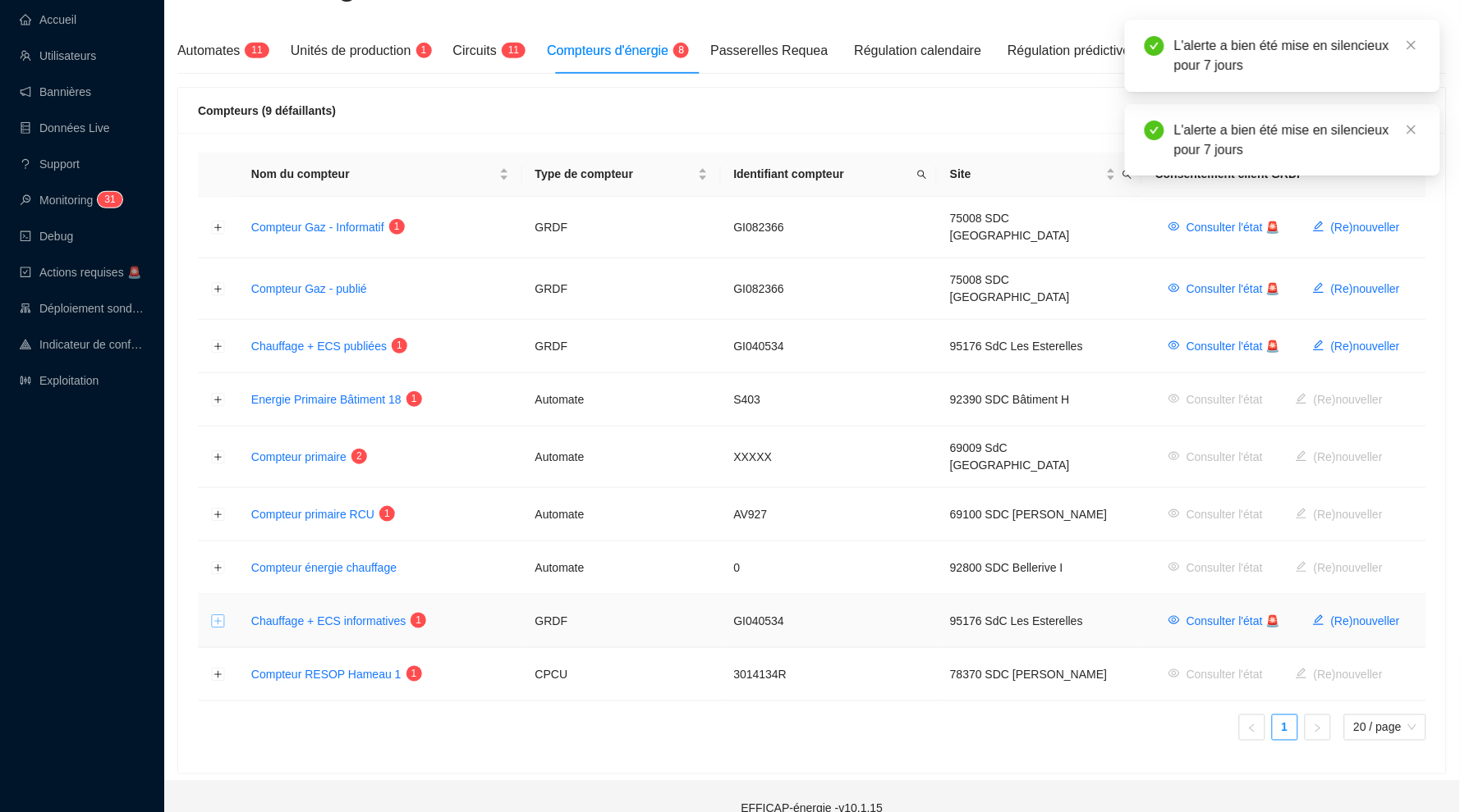
click at [219, 615] on button "Développer la ligne" at bounding box center [218, 621] width 13 height 13
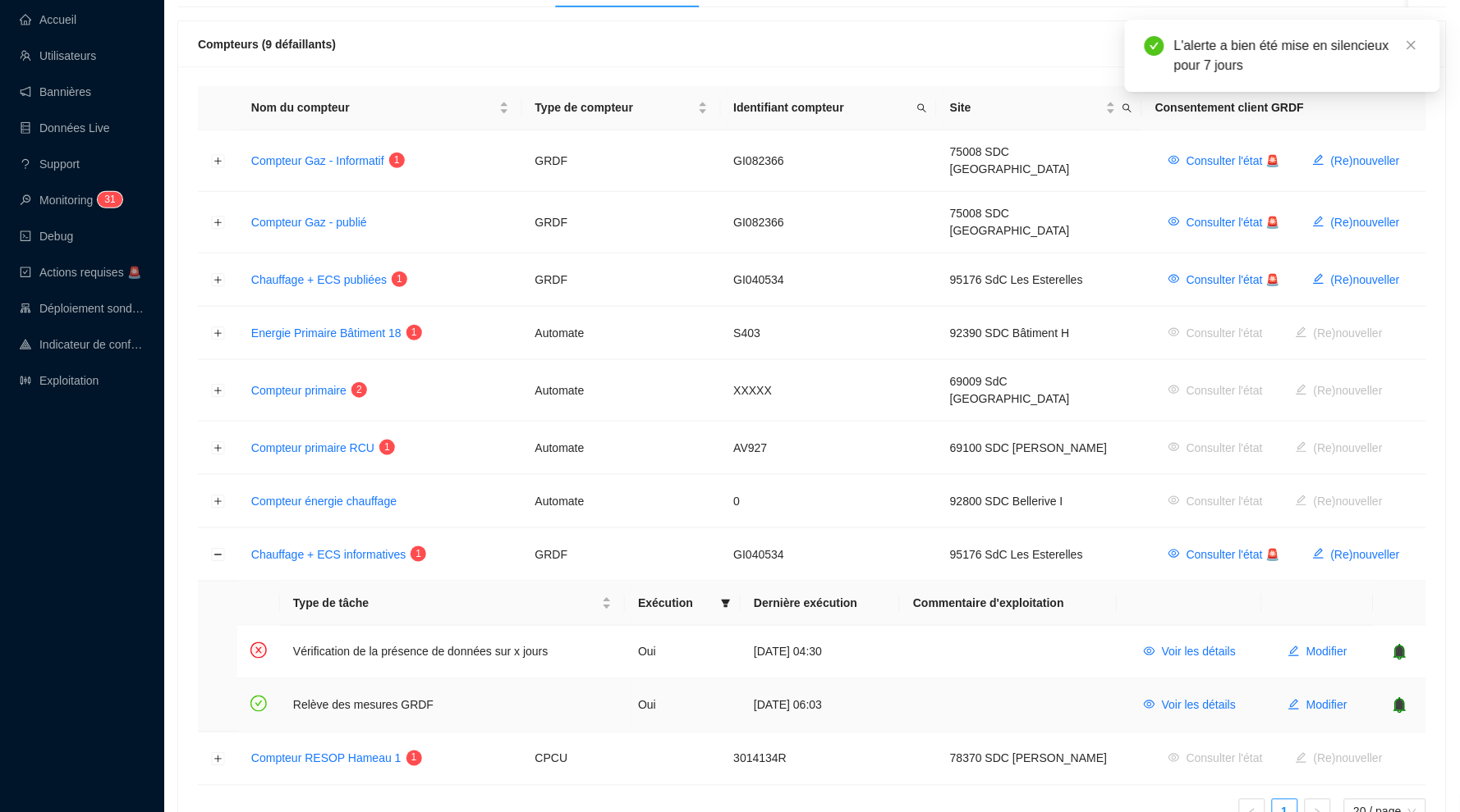
scroll to position [238, 0]
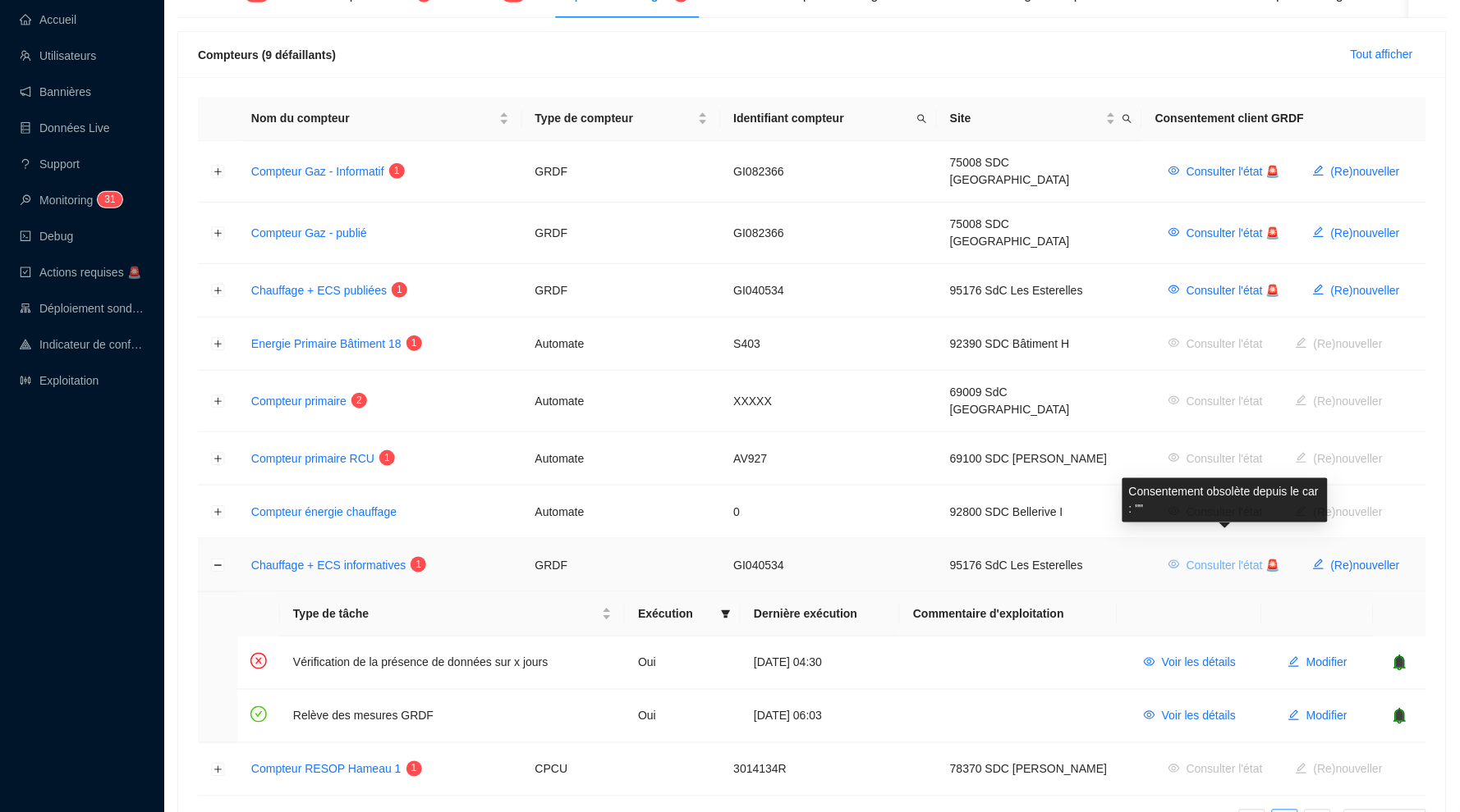
click at [1209, 557] on span "Consulter l'état 🚨" at bounding box center [1233, 566] width 93 height 17
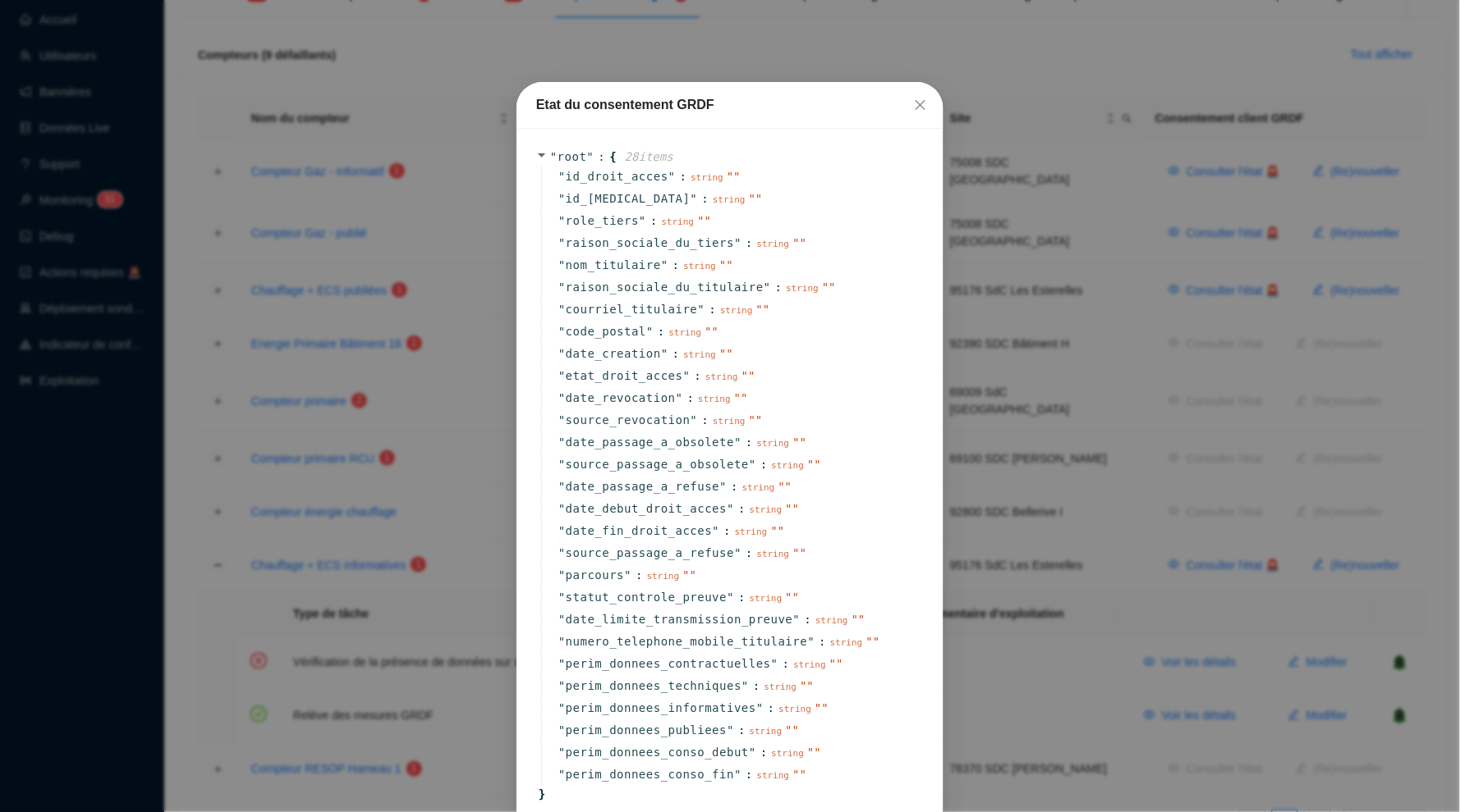
scroll to position [0, 0]
click at [924, 109] on icon "close" at bounding box center [920, 105] width 10 height 10
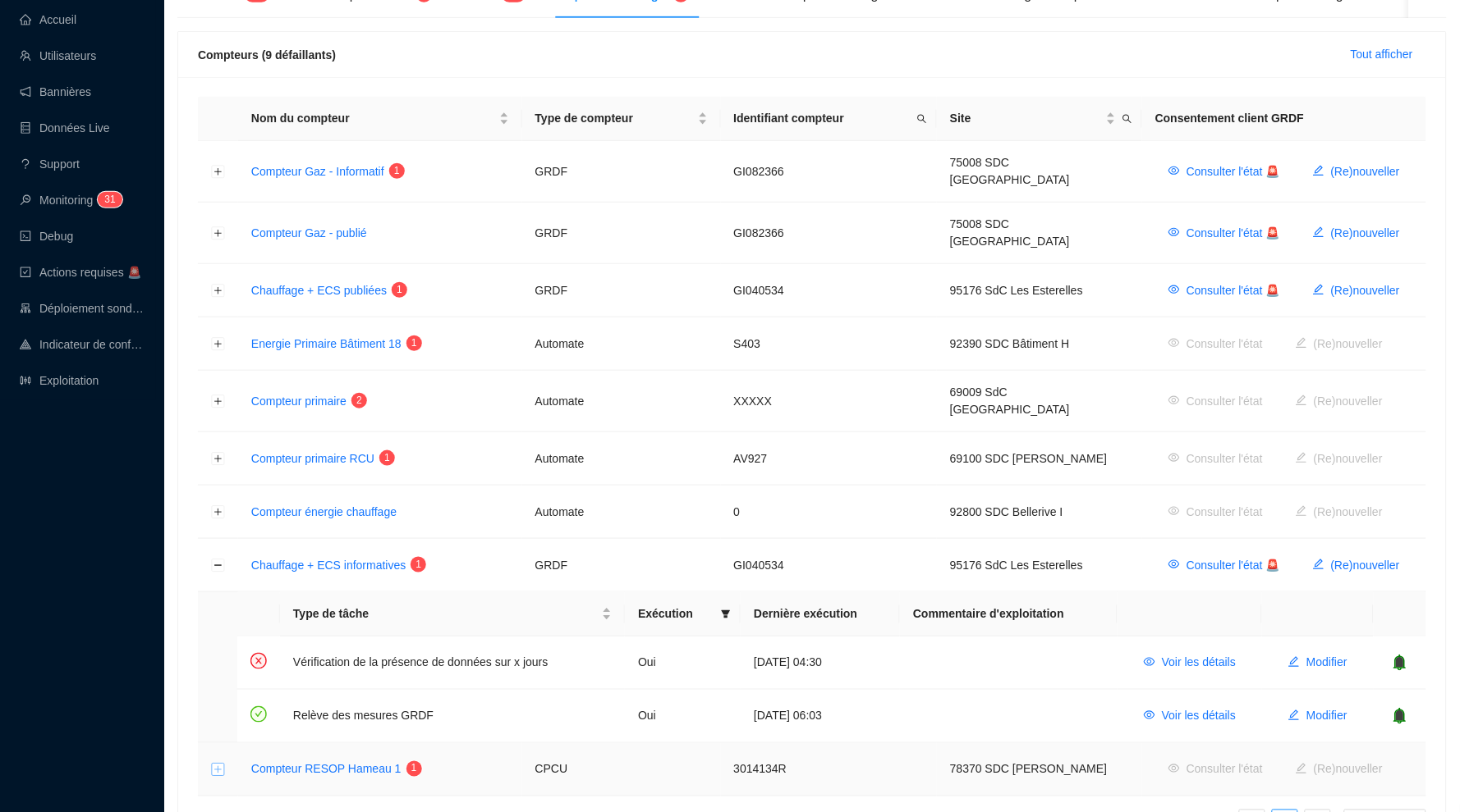
click at [219, 764] on button "Développer la ligne" at bounding box center [218, 770] width 13 height 13
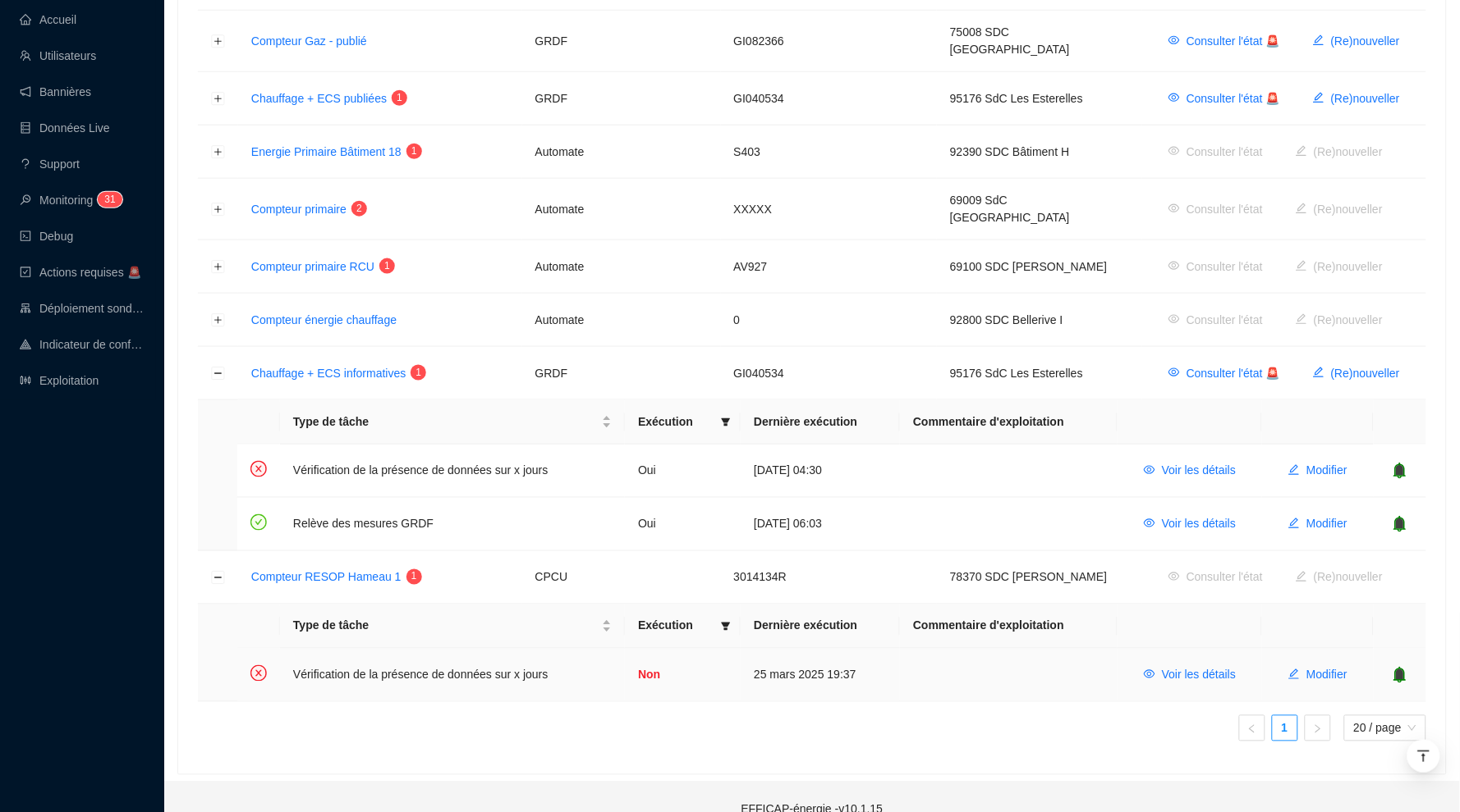
click at [1401, 669] on icon "bell" at bounding box center [1400, 675] width 11 height 12
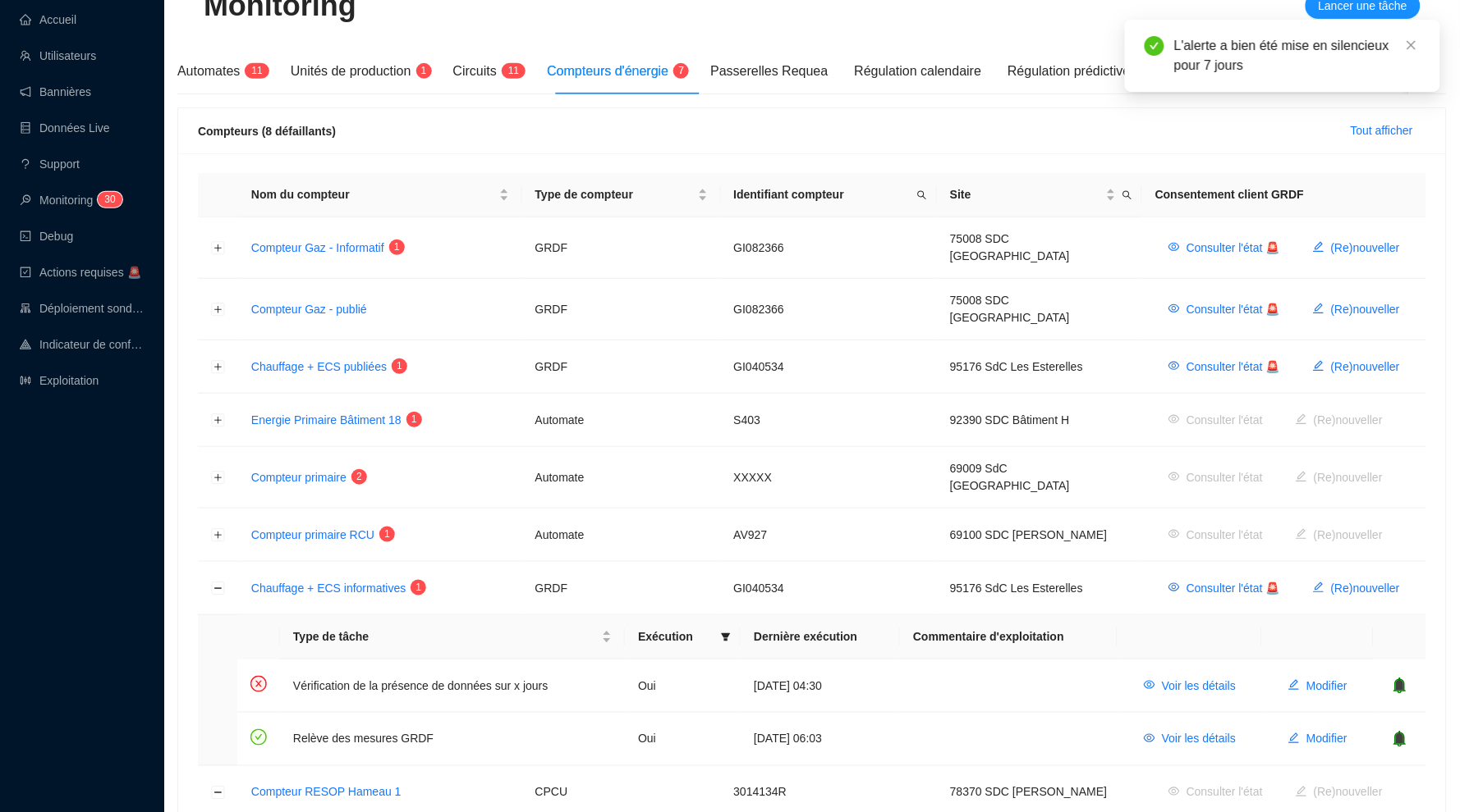
scroll to position [115, 0]
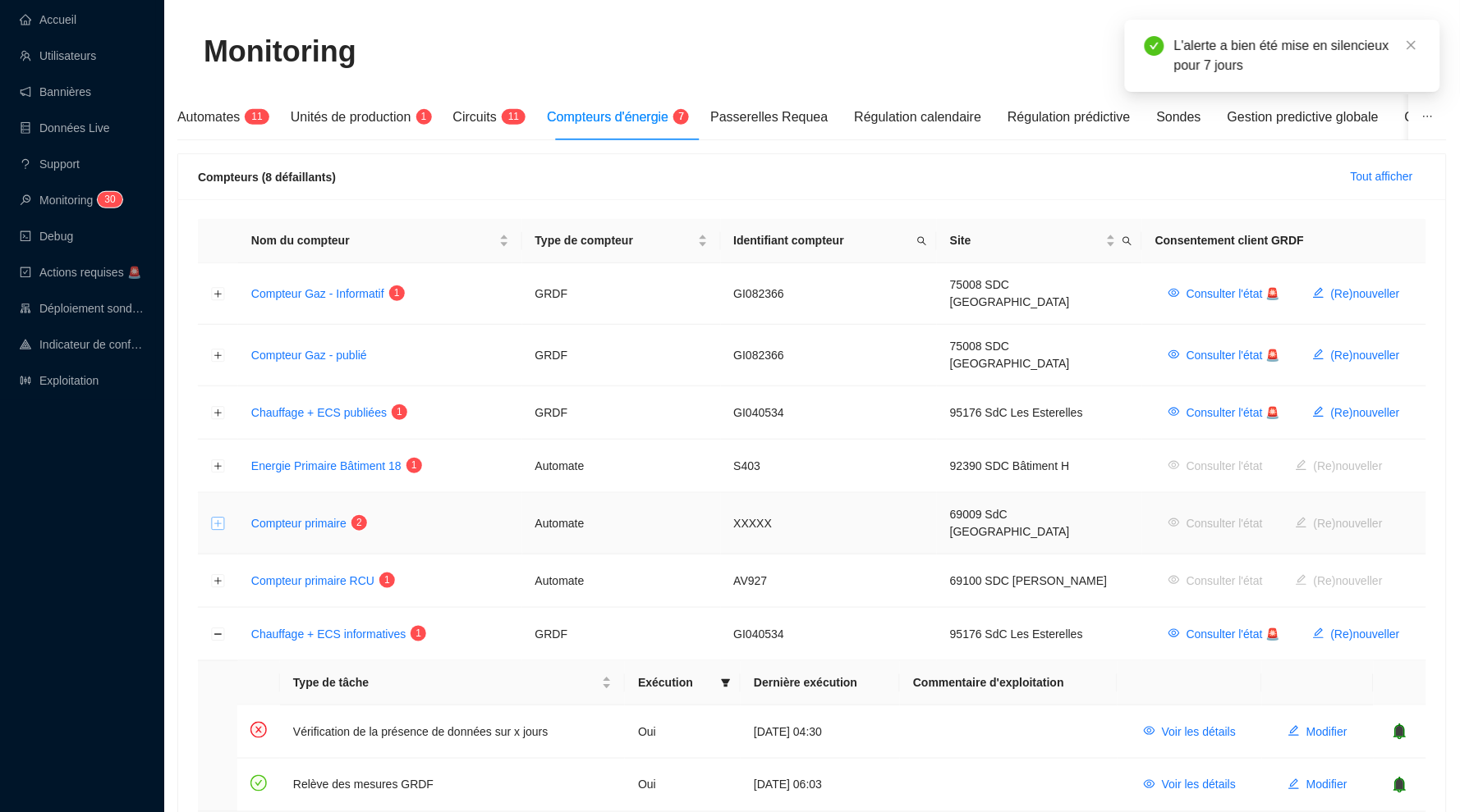
click at [219, 518] on button "Développer la ligne" at bounding box center [218, 524] width 13 height 13
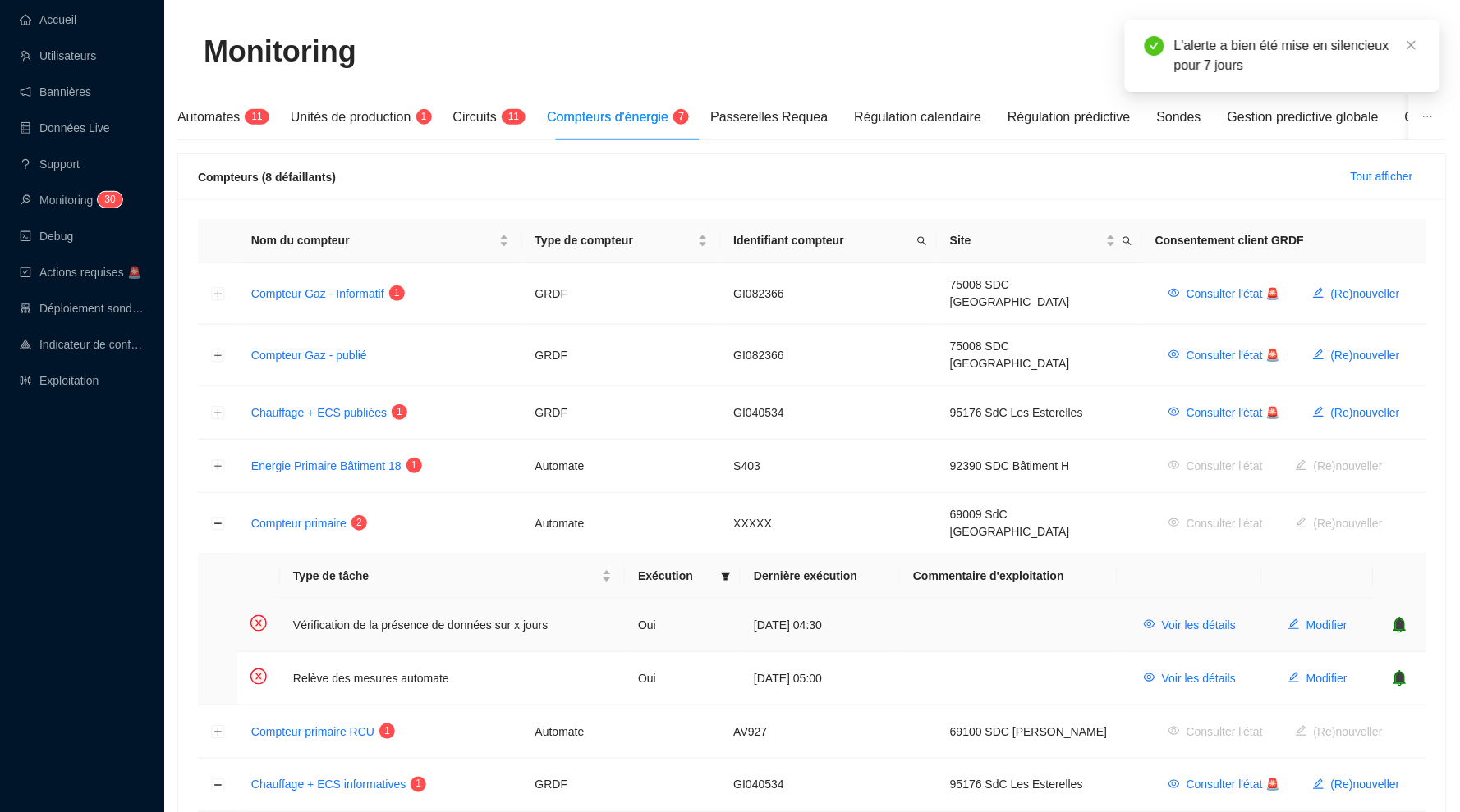
click at [1403, 619] on icon "bell" at bounding box center [1400, 624] width 11 height 12
click at [1398, 672] on icon "bell" at bounding box center [1400, 678] width 11 height 12
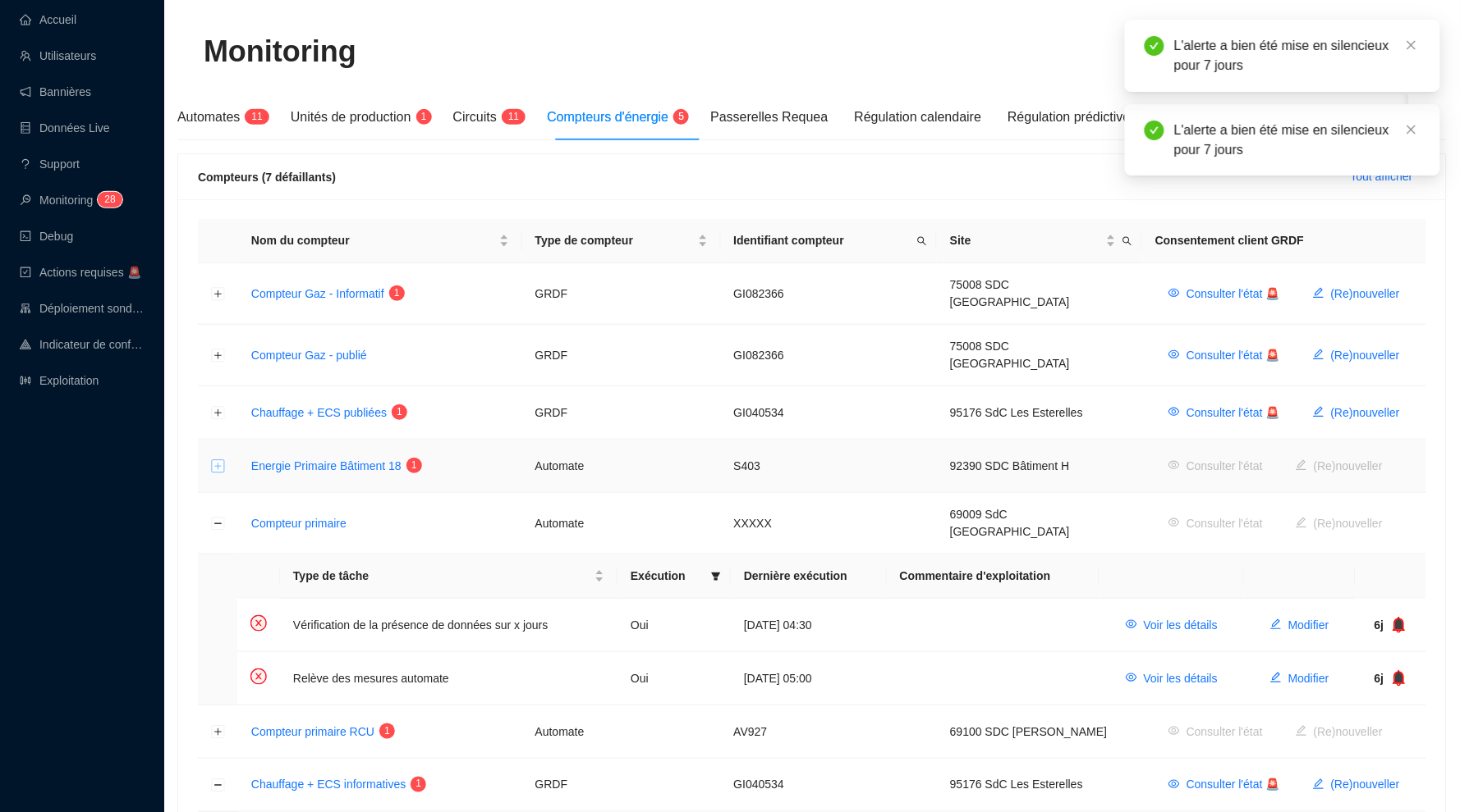
click at [221, 461] on button "Développer la ligne" at bounding box center [218, 467] width 13 height 13
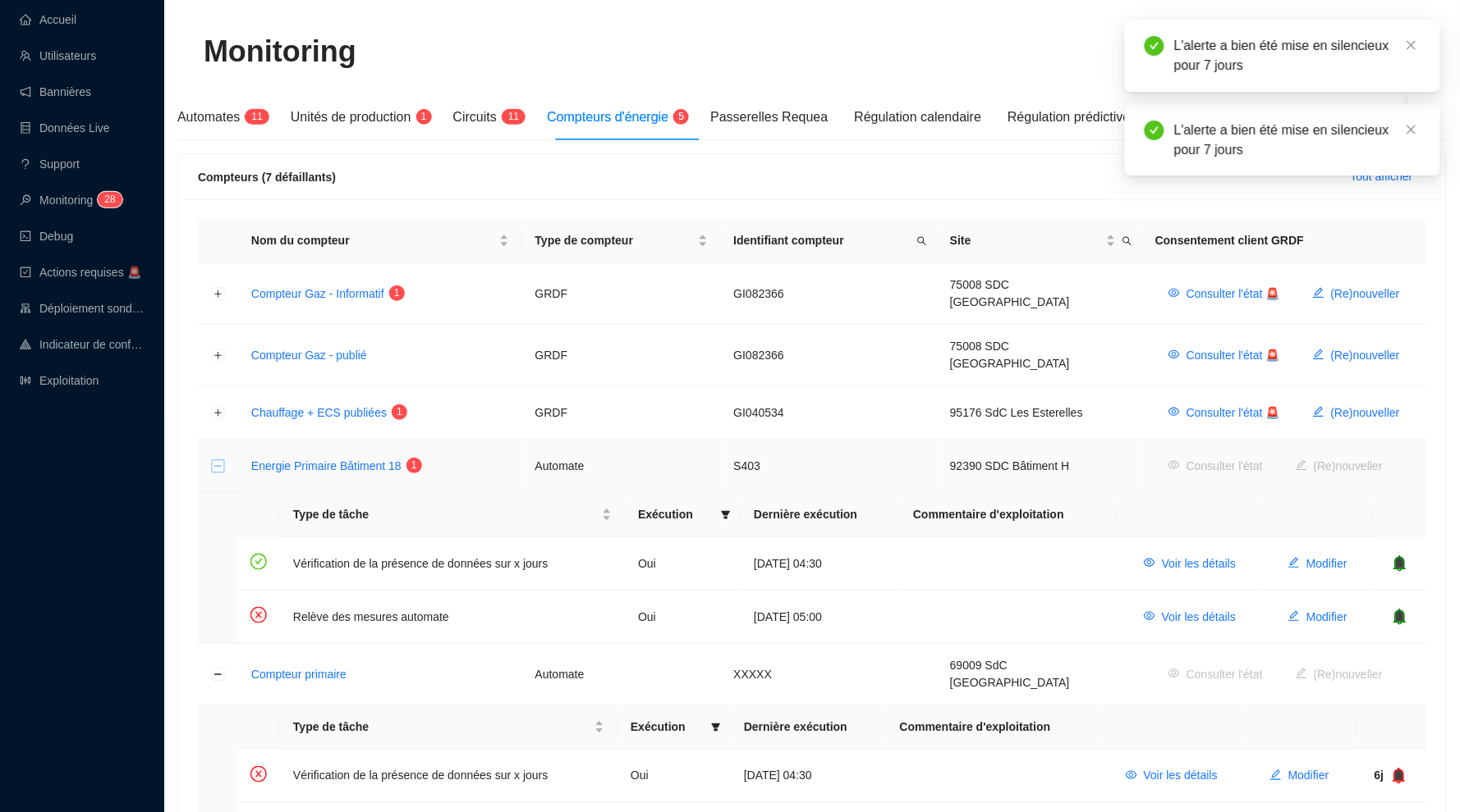
click at [221, 461] on button "Réduire la ligne" at bounding box center [218, 467] width 13 height 13
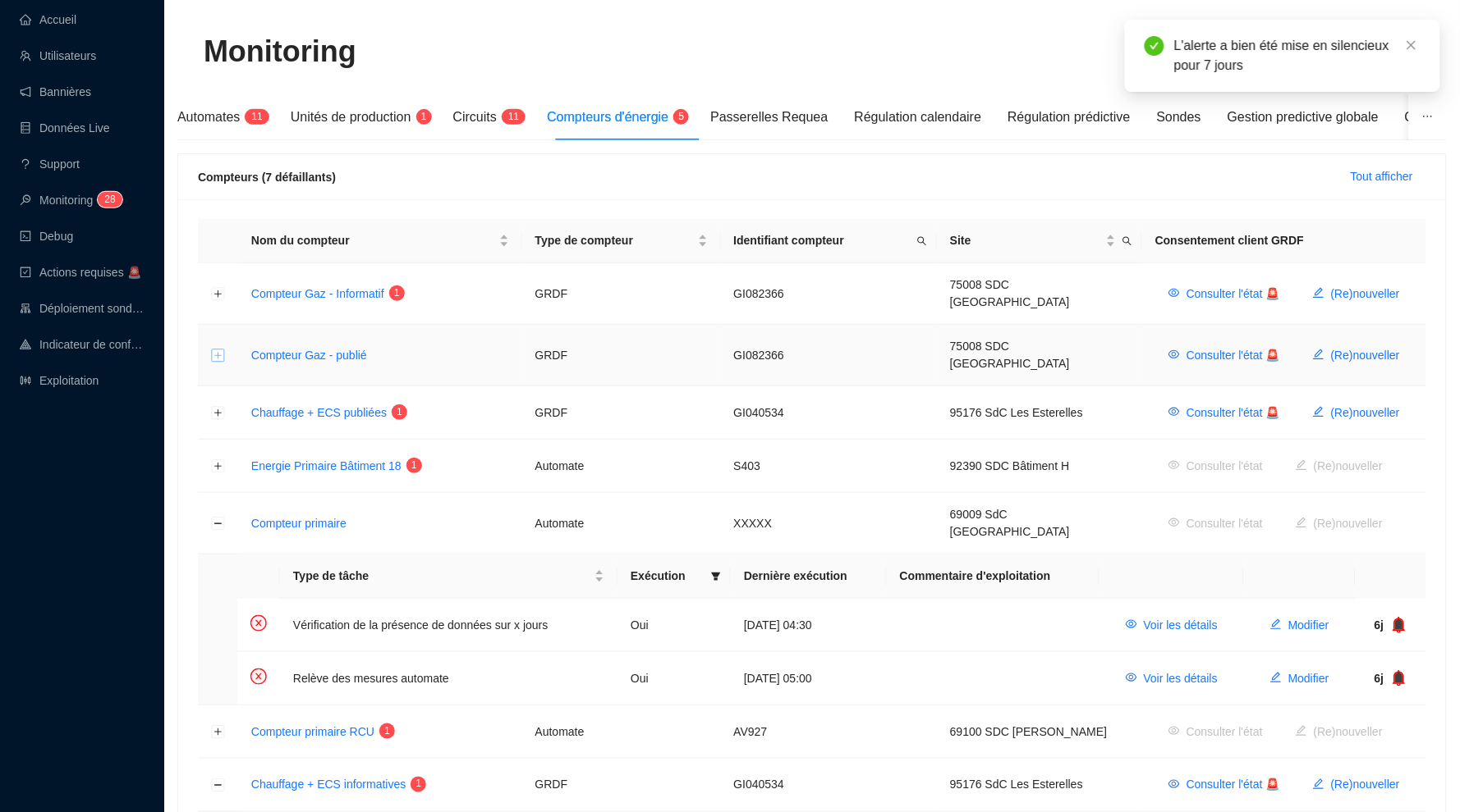
click at [216, 350] on button "Développer la ligne" at bounding box center [218, 356] width 13 height 13
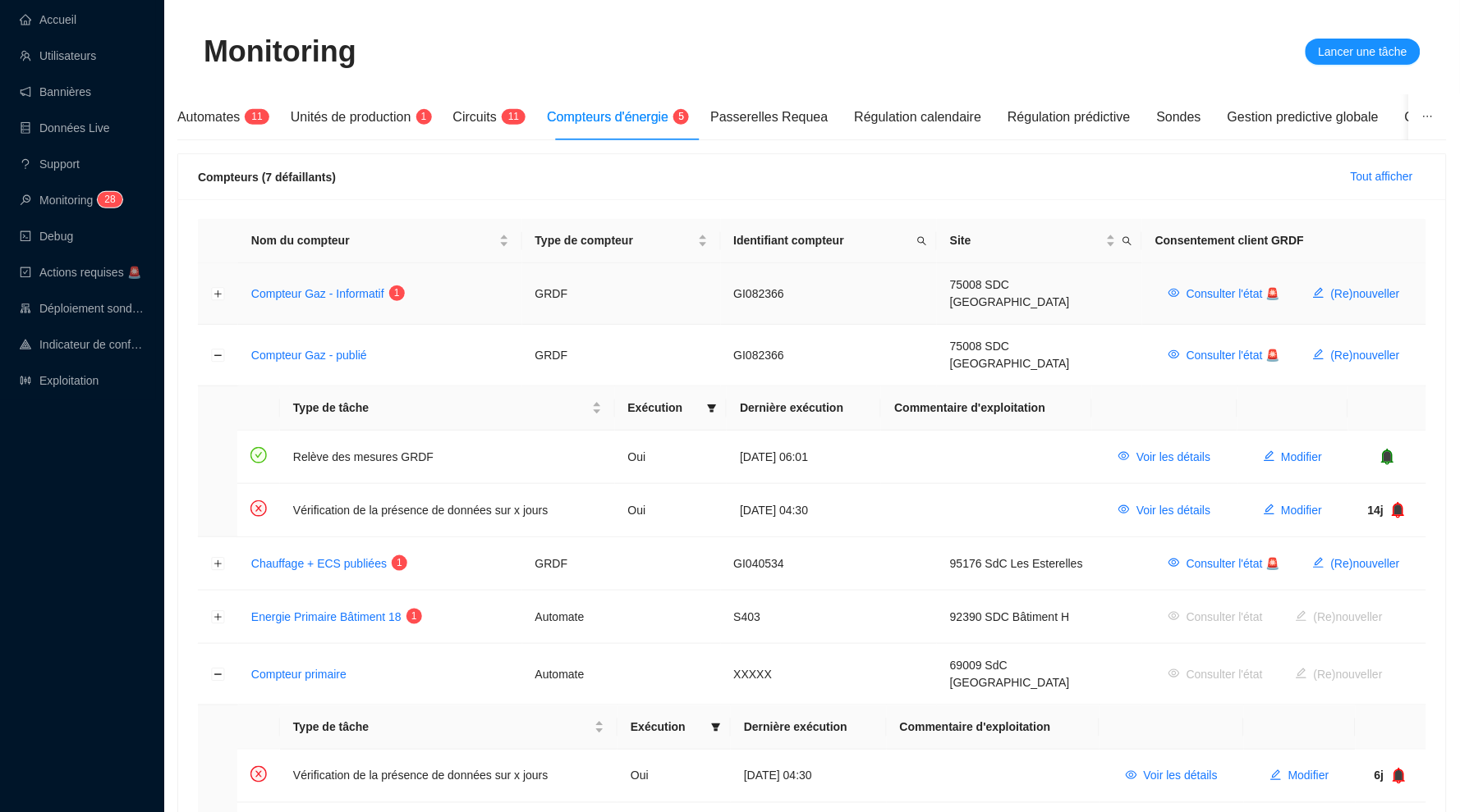
click at [219, 280] on td at bounding box center [217, 294] width 40 height 62
click at [217, 288] on button "Développer la ligne" at bounding box center [218, 294] width 13 height 13
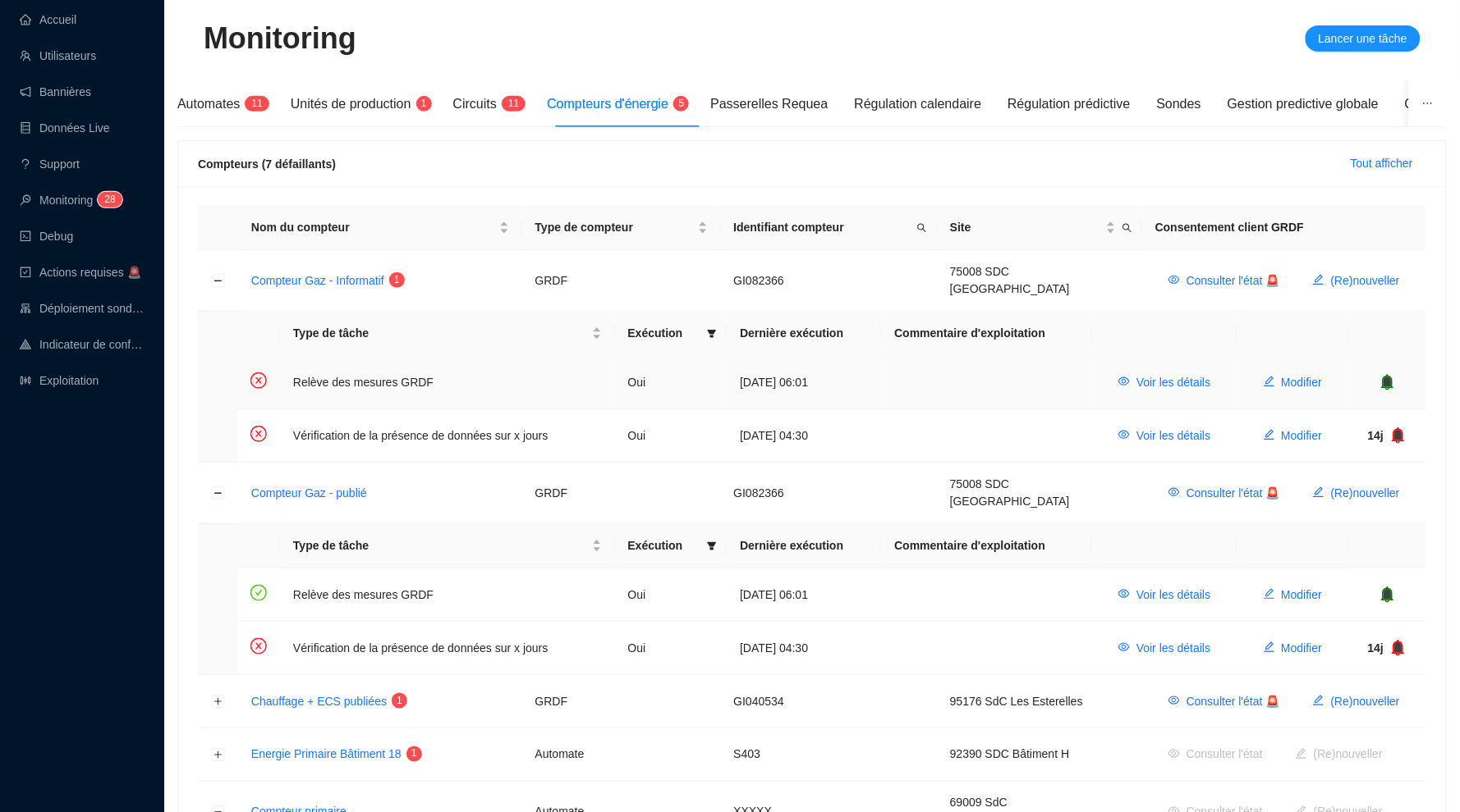
scroll to position [133, 0]
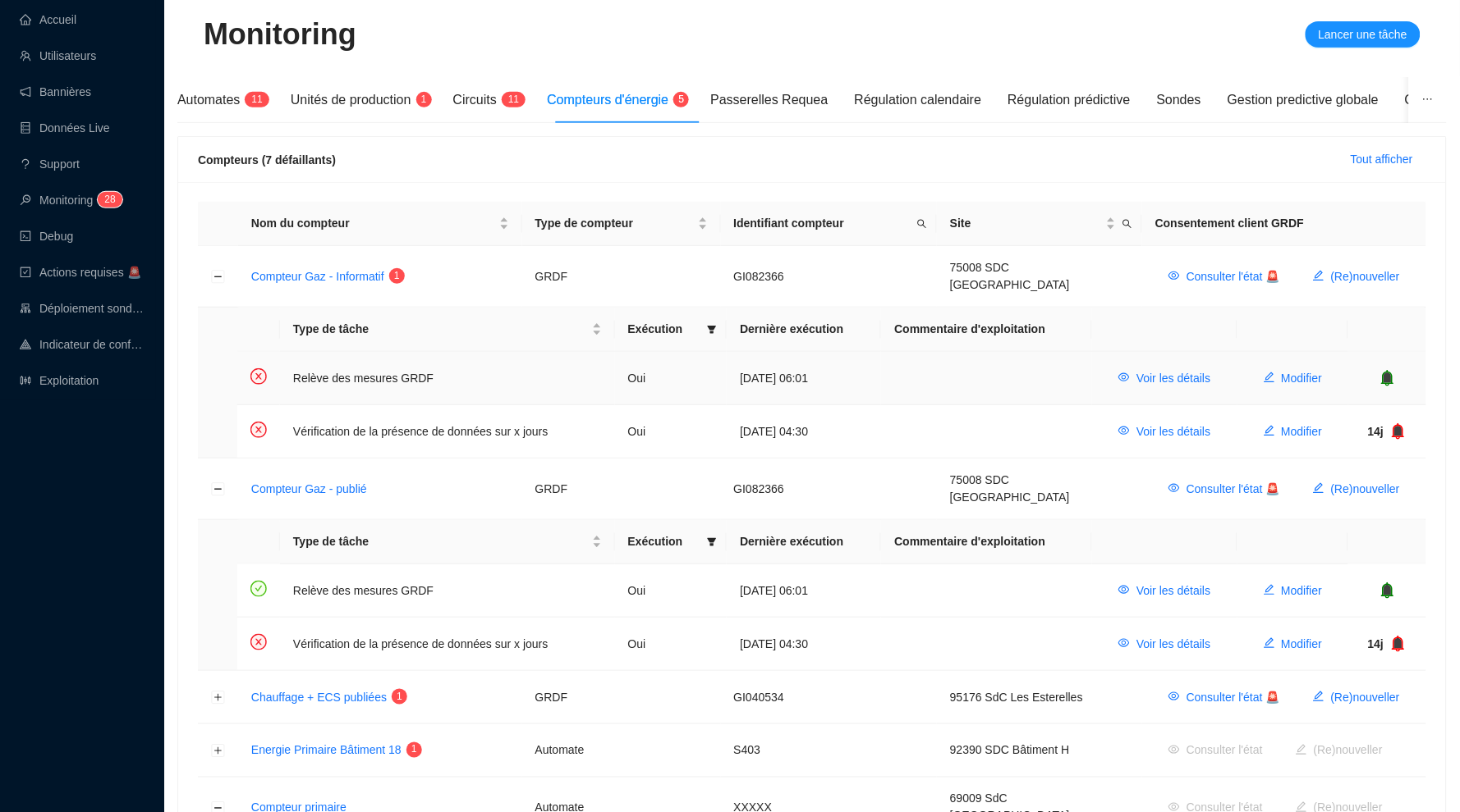
click at [1388, 372] on icon "bell" at bounding box center [1387, 378] width 11 height 12
click at [1388, 368] on td at bounding box center [1387, 378] width 78 height 53
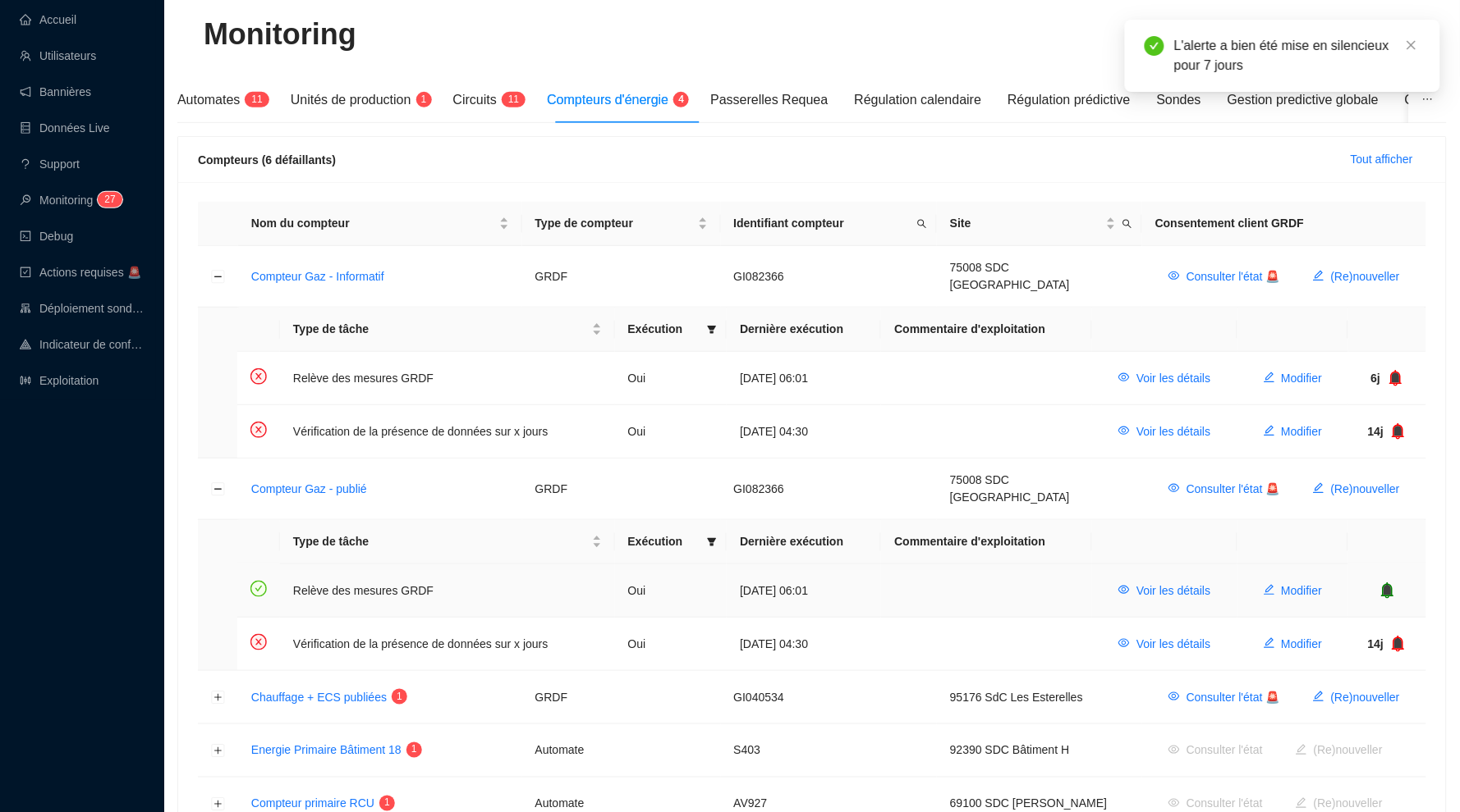
click at [1388, 583] on icon "bell" at bounding box center [1387, 591] width 13 height 16
click at [1390, 583] on icon "bell" at bounding box center [1395, 591] width 16 height 16
click at [1398, 372] on icon "bell" at bounding box center [1395, 378] width 11 height 12
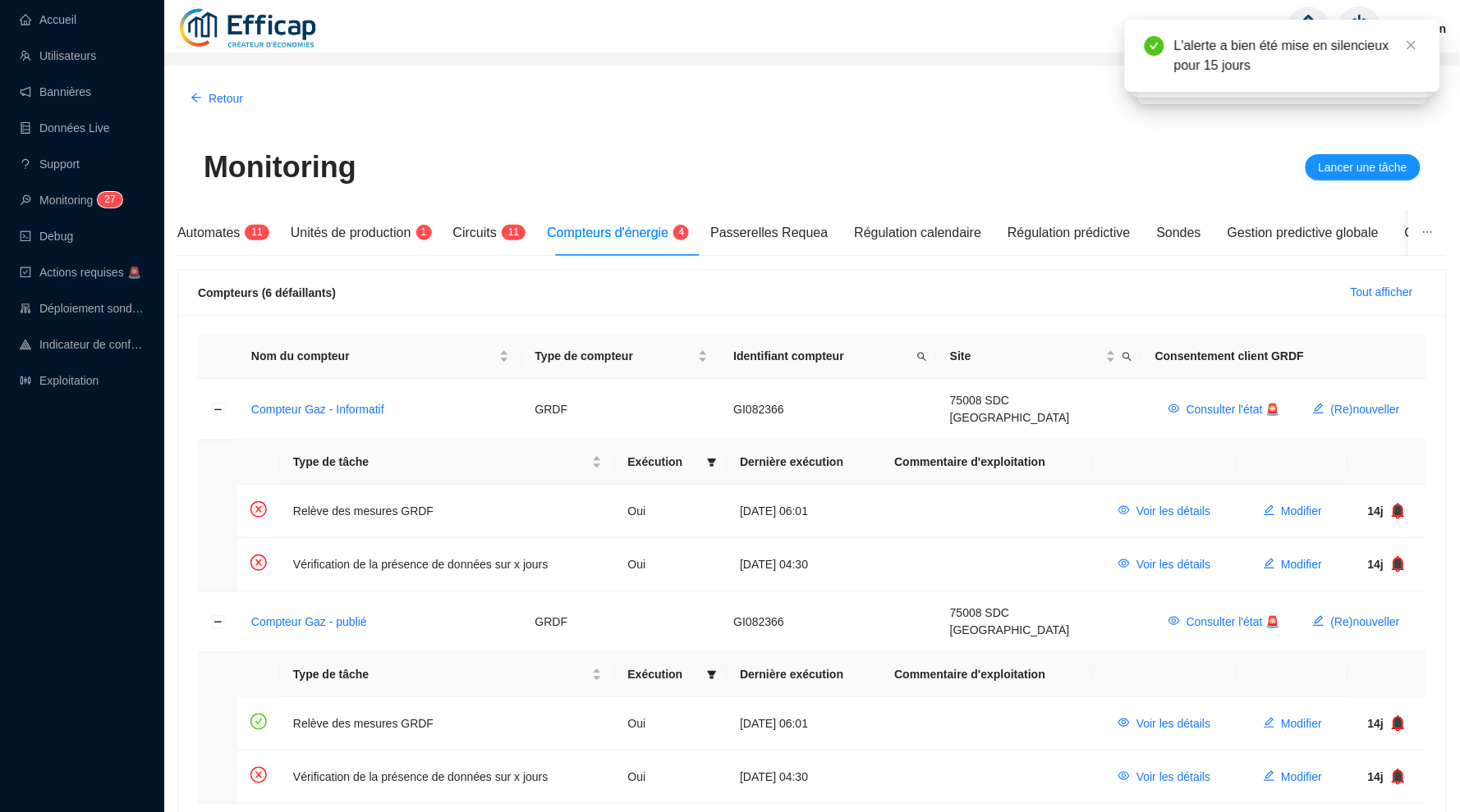
scroll to position [0, 0]
click at [1368, 281] on button "Tout afficher" at bounding box center [1381, 293] width 88 height 26
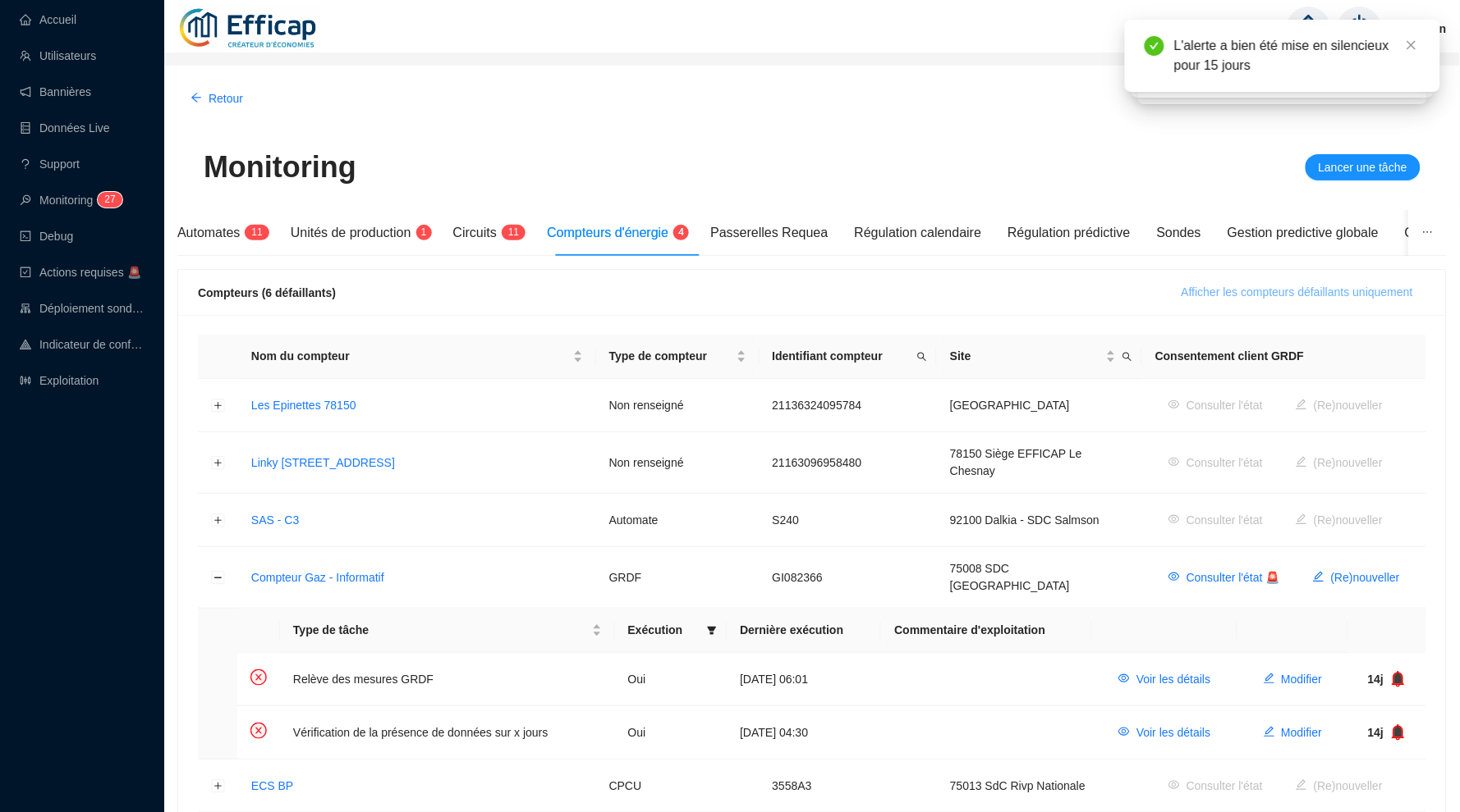
click at [1374, 284] on span "Afficher les compteurs défaillants uniquement" at bounding box center [1297, 293] width 232 height 17
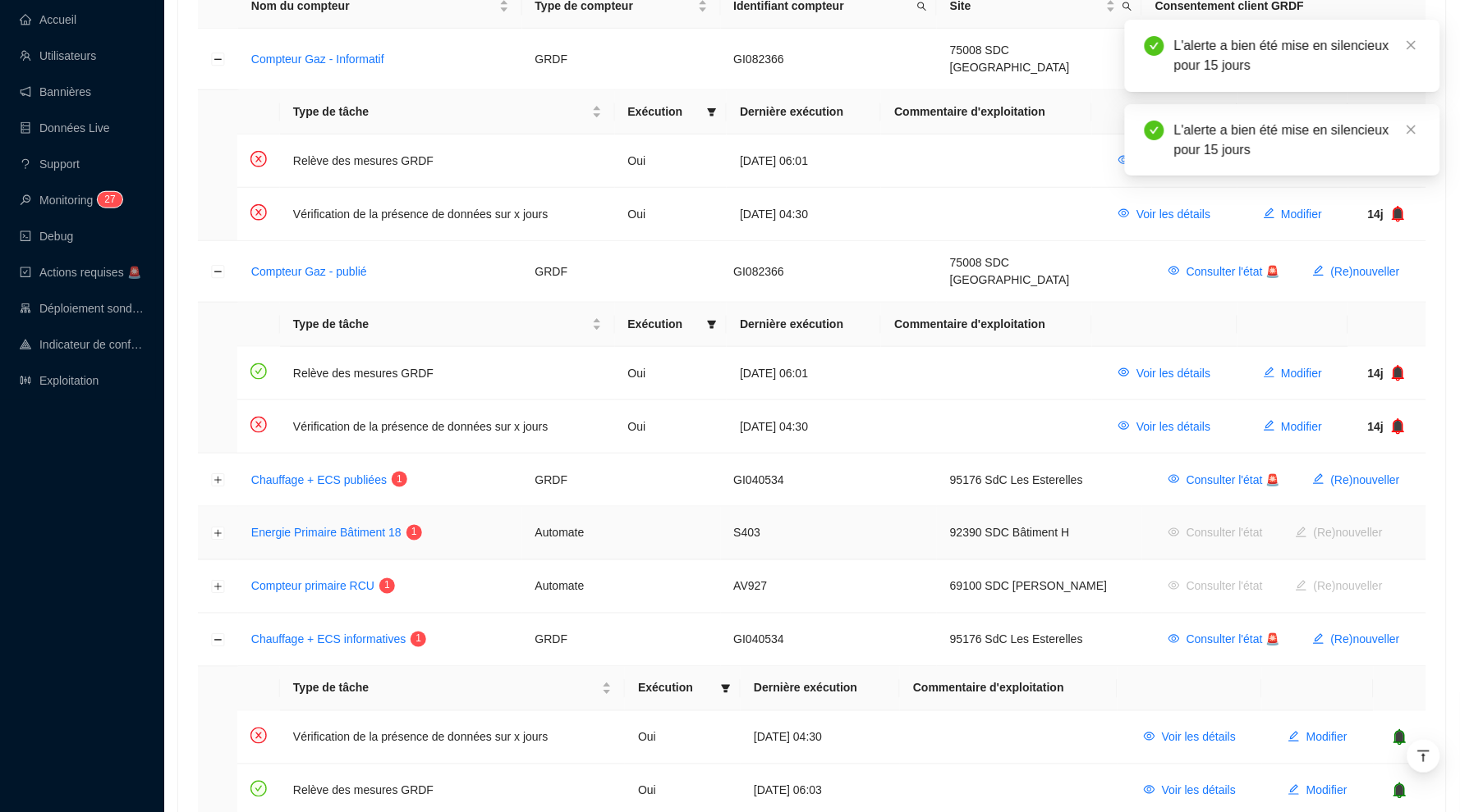
scroll to position [387, 0]
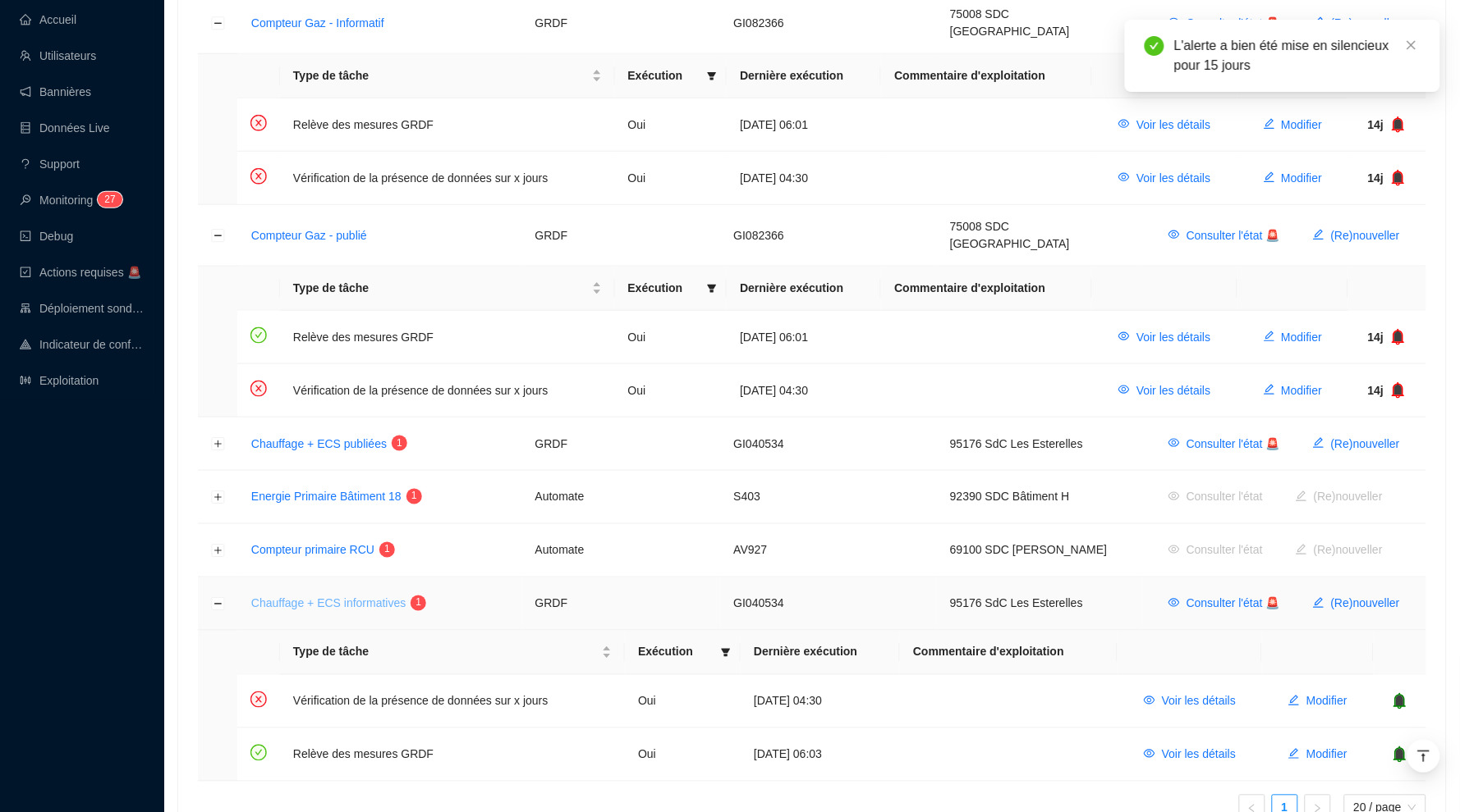
click at [385, 597] on link "Chauffage + ECS informatives" at bounding box center [328, 603] width 154 height 13
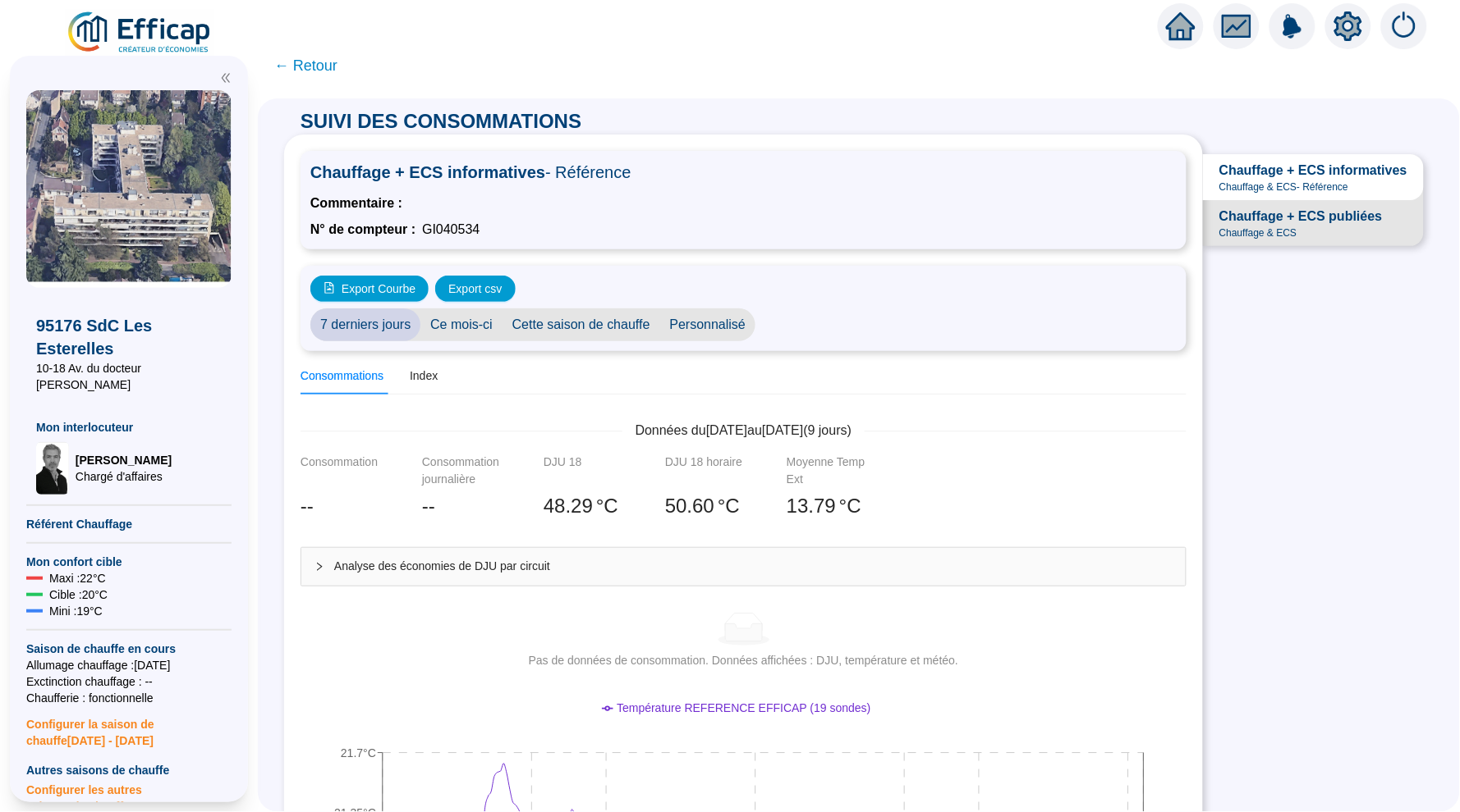
click at [1344, 28] on icon "setting" at bounding box center [1348, 26] width 12 height 12
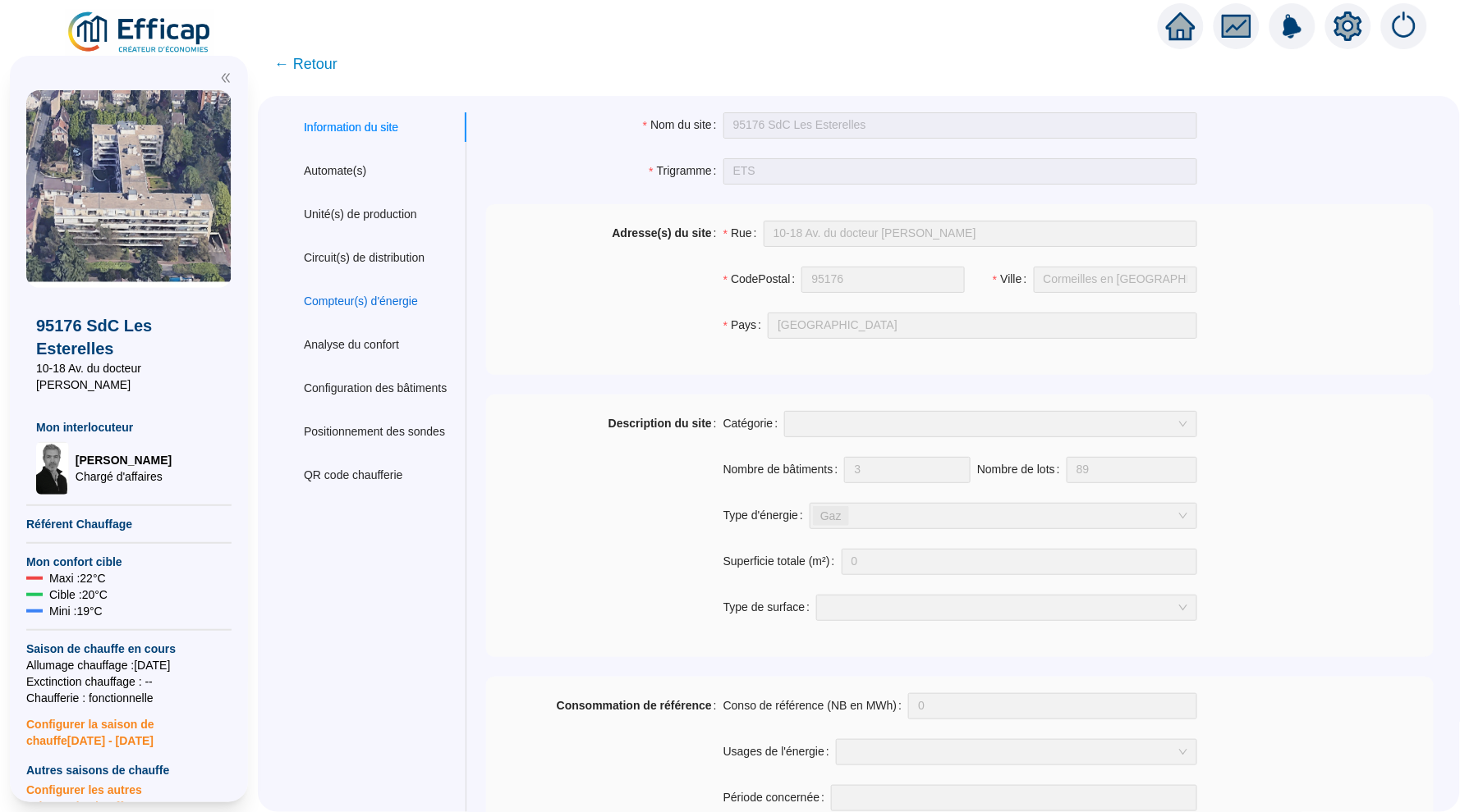
click at [398, 294] on div "Compteur(s) d'énergie" at bounding box center [361, 301] width 114 height 17
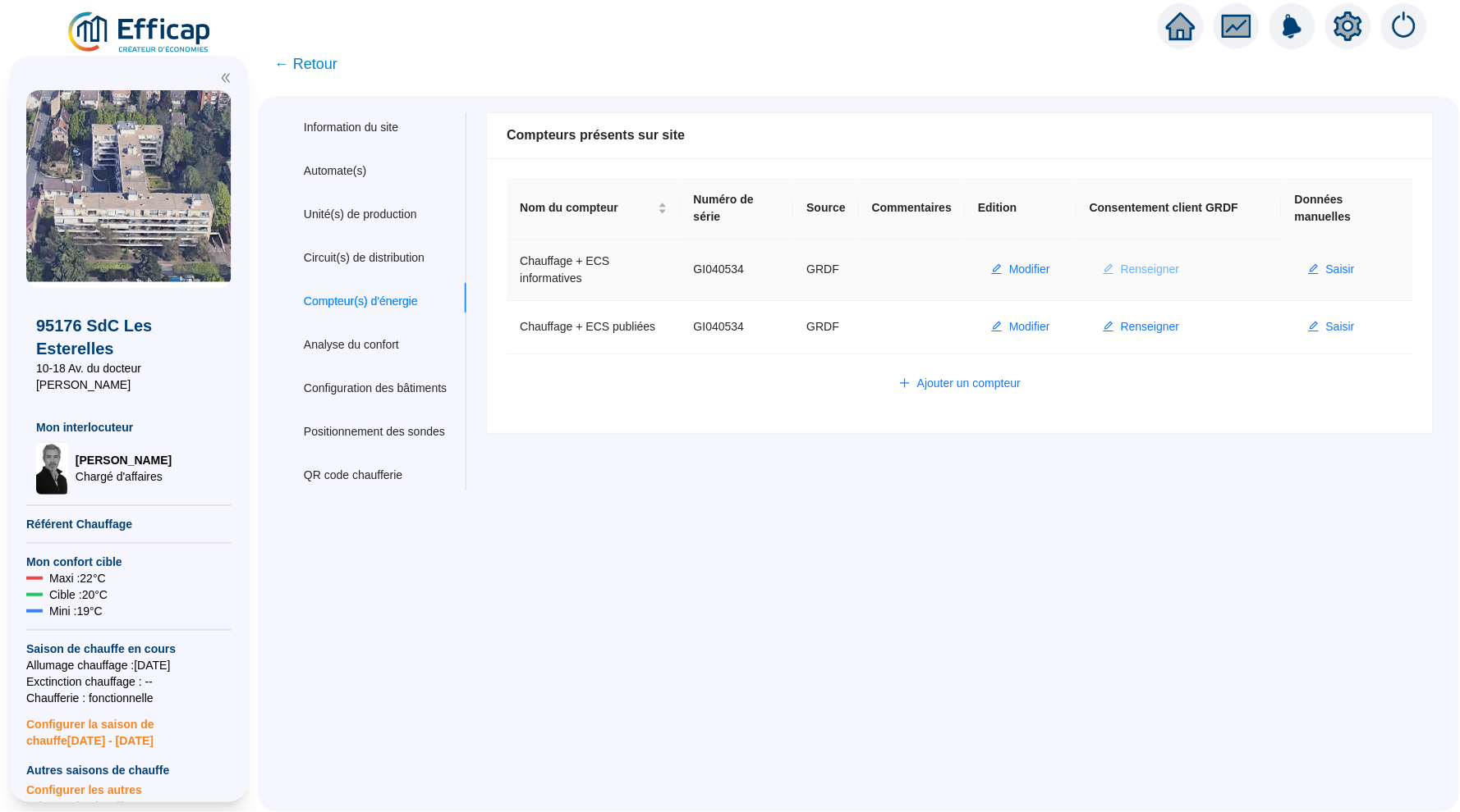
click at [1178, 264] on span "Renseigner" at bounding box center [1150, 270] width 59 height 17
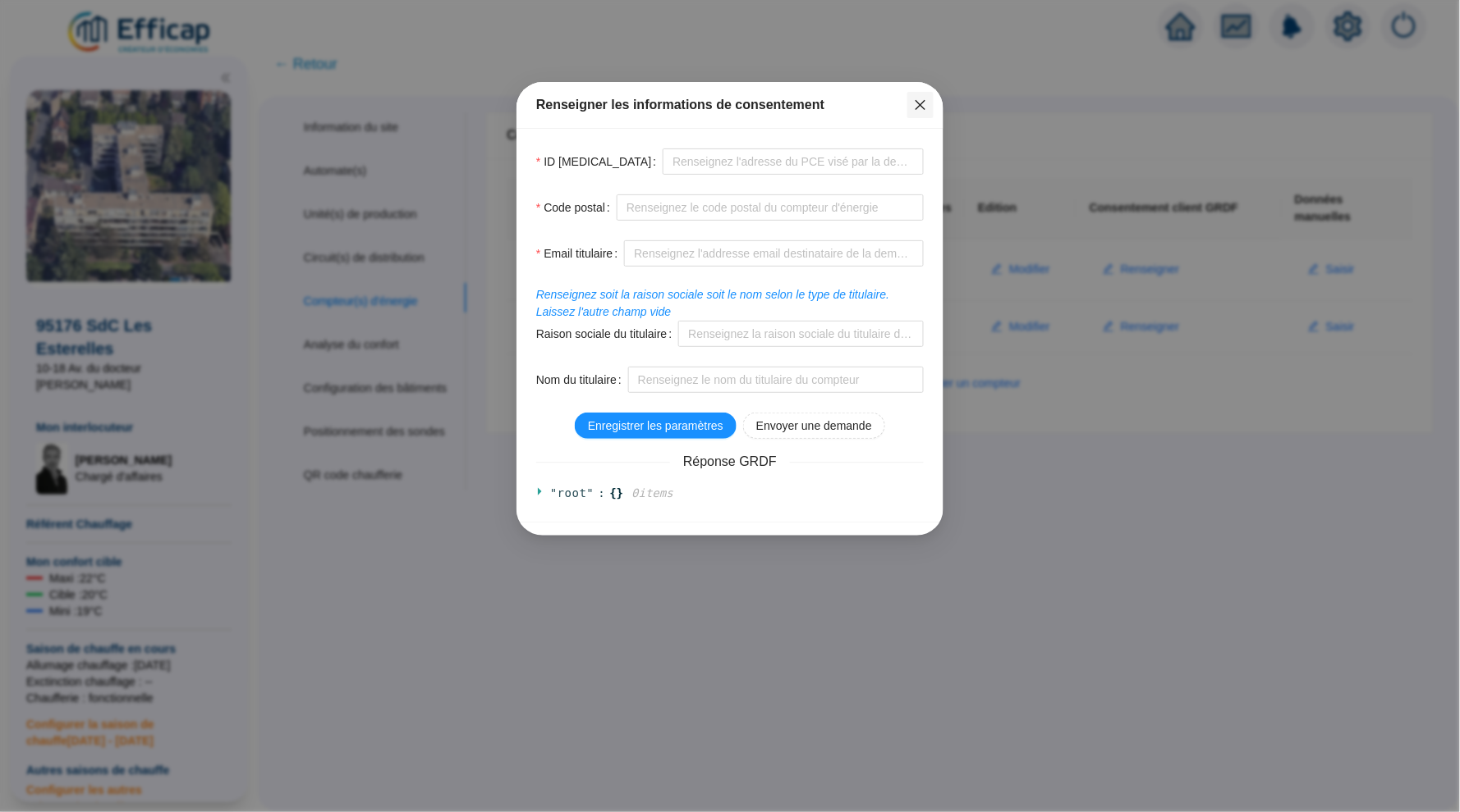
click at [922, 107] on icon "close" at bounding box center [920, 105] width 10 height 10
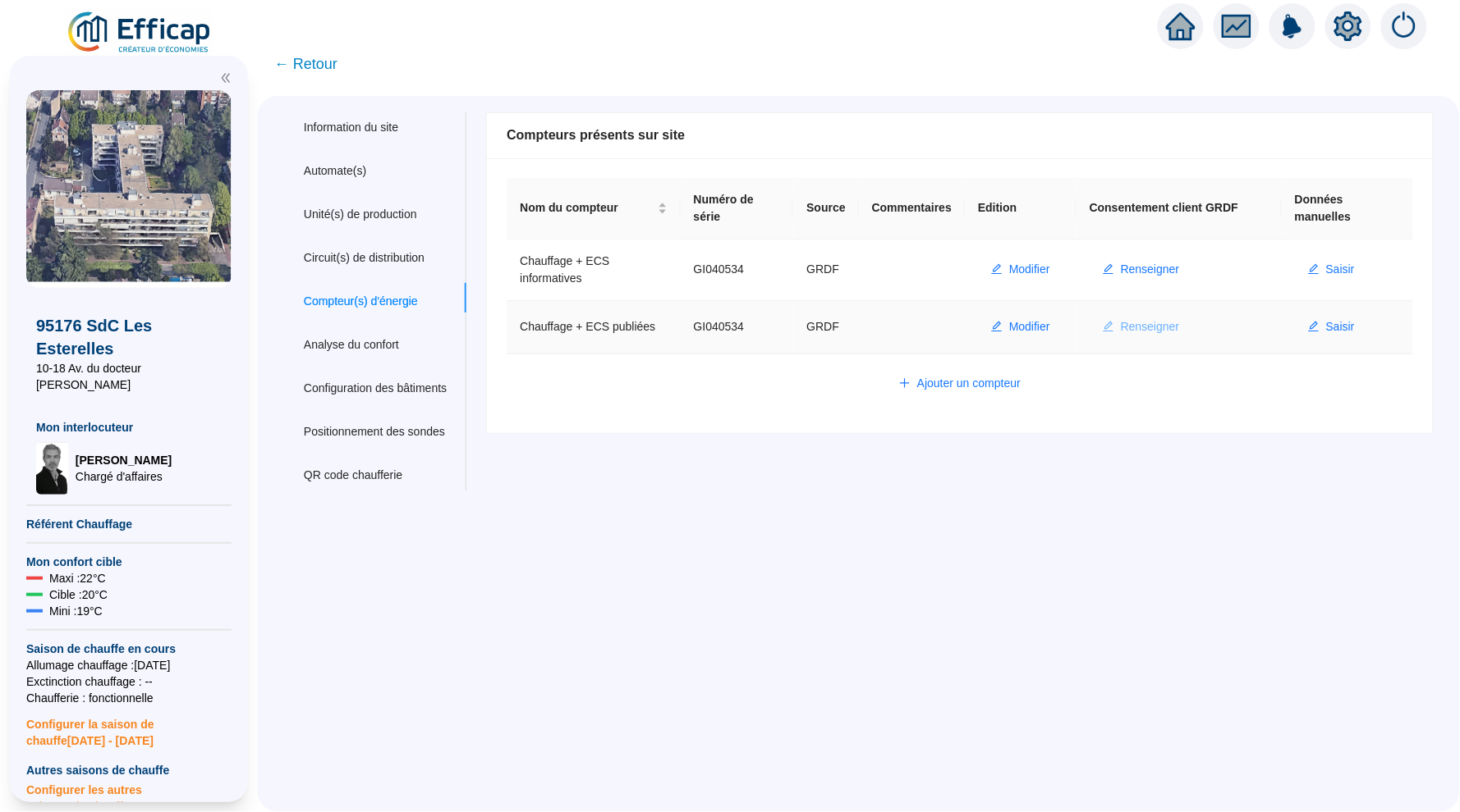
click at [1167, 318] on span "Renseigner" at bounding box center [1150, 327] width 59 height 17
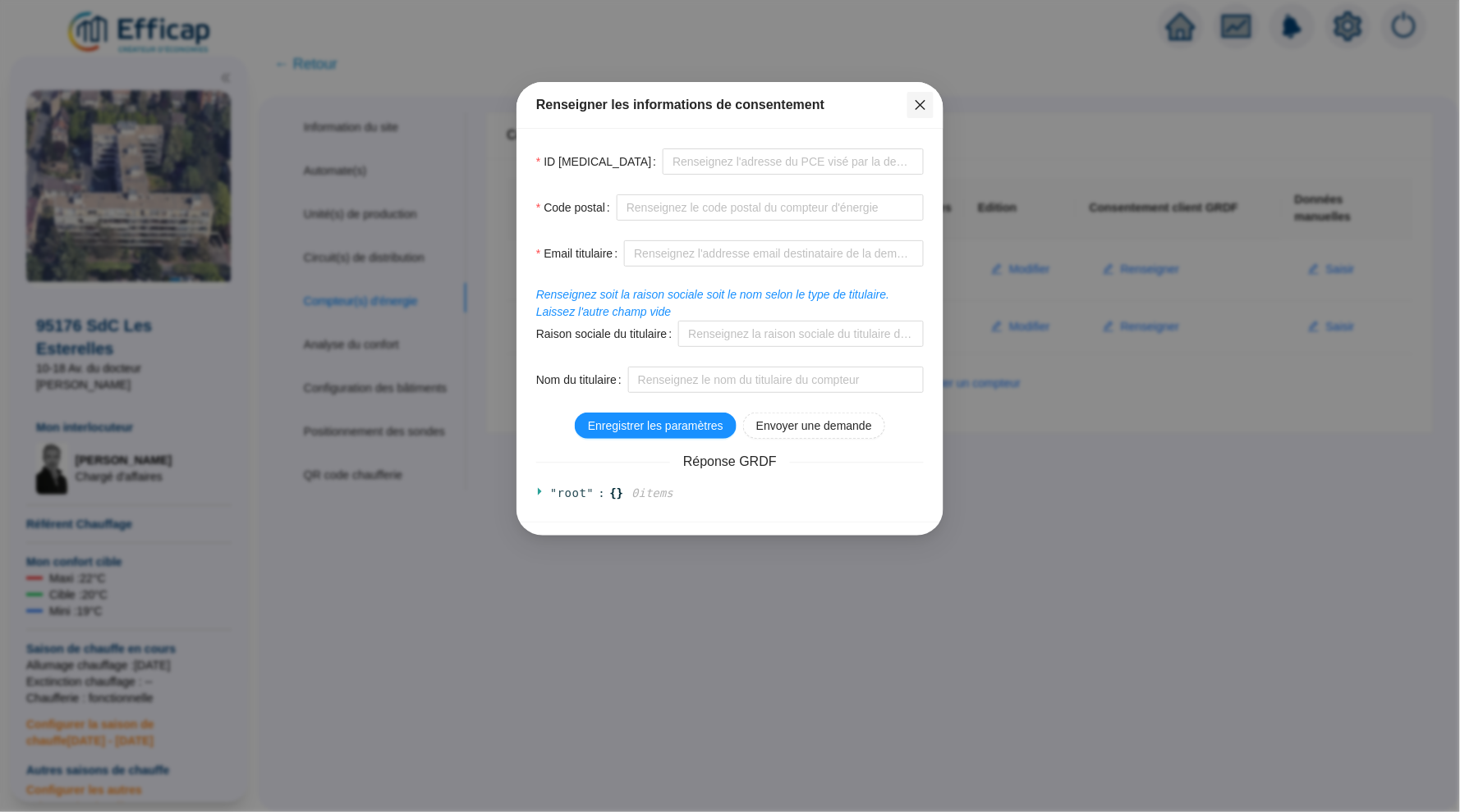
click at [923, 108] on icon "close" at bounding box center [920, 105] width 10 height 10
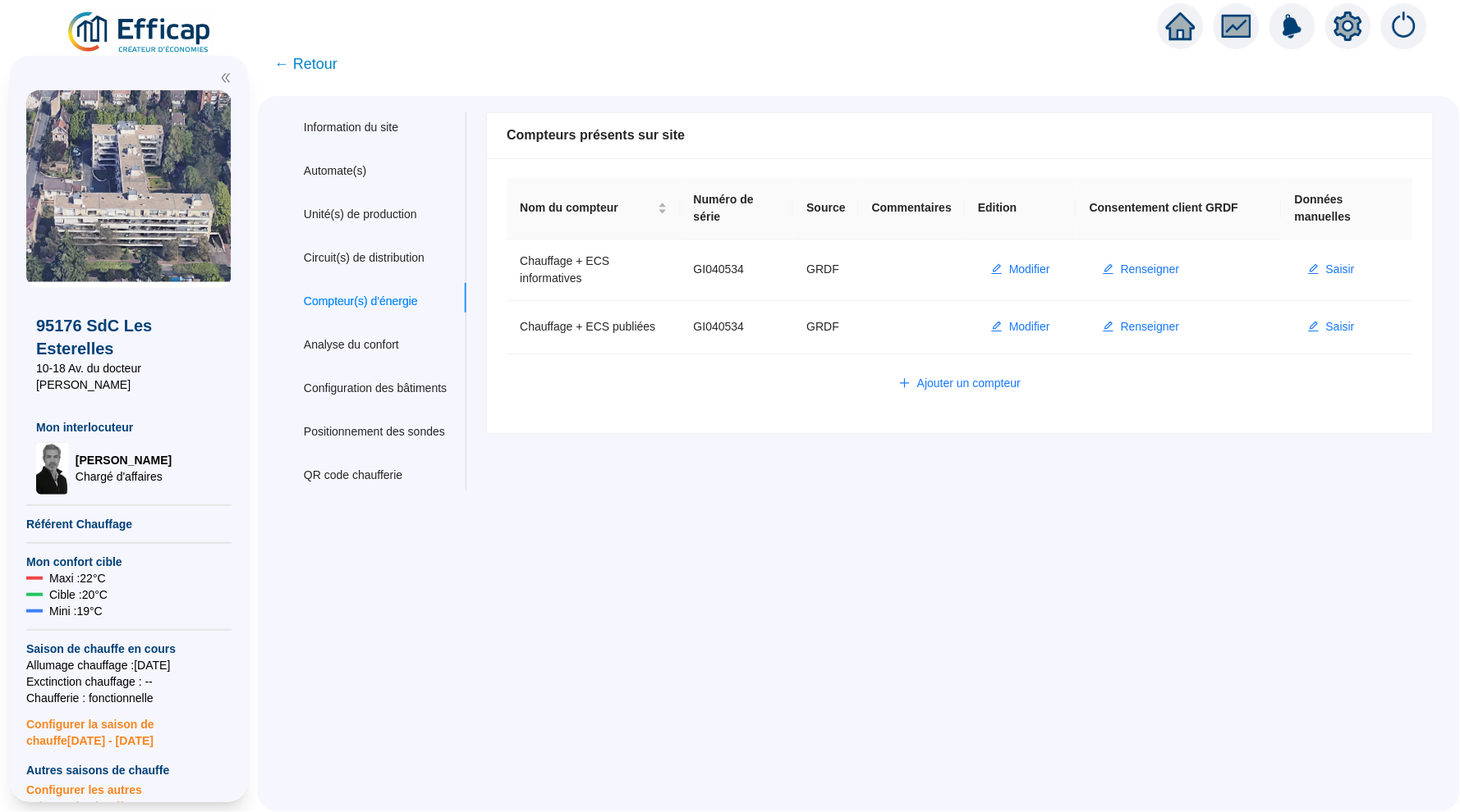
click at [1185, 37] on icon "home" at bounding box center [1180, 26] width 30 height 28
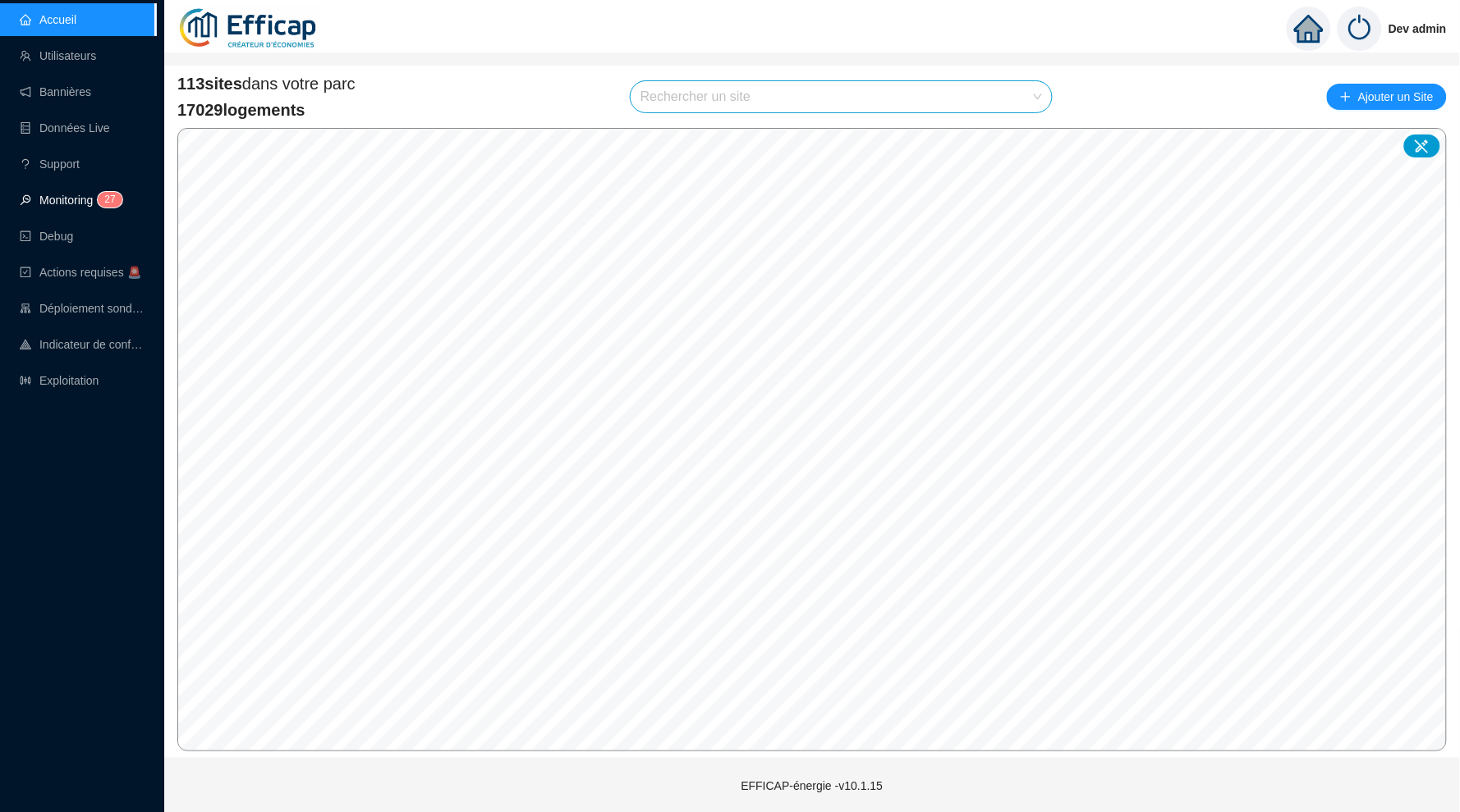
click at [65, 196] on link "Monitoring 2 7" at bounding box center [68, 199] width 98 height 13
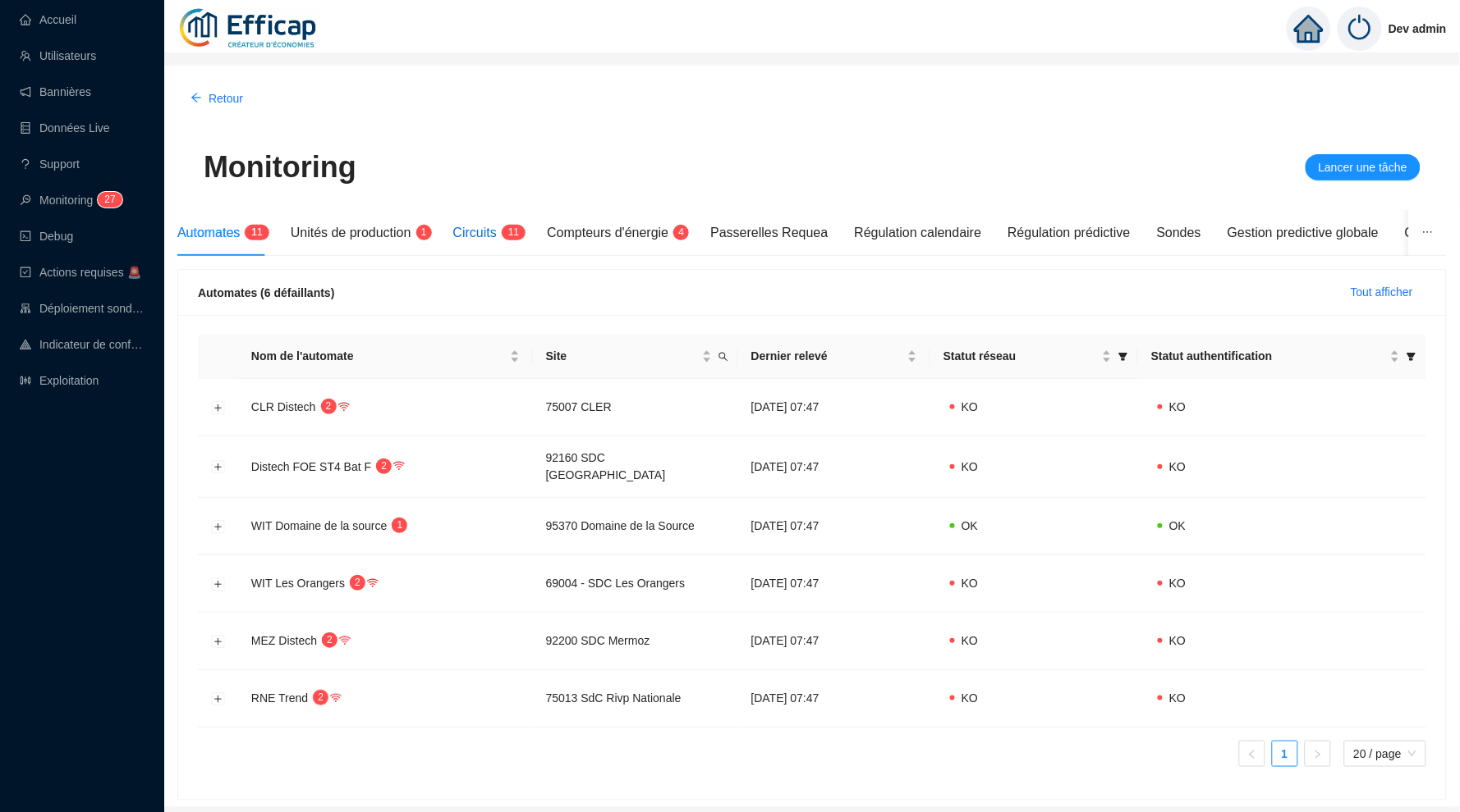
click at [512, 237] on span "1 1" at bounding box center [508, 233] width 24 height 13
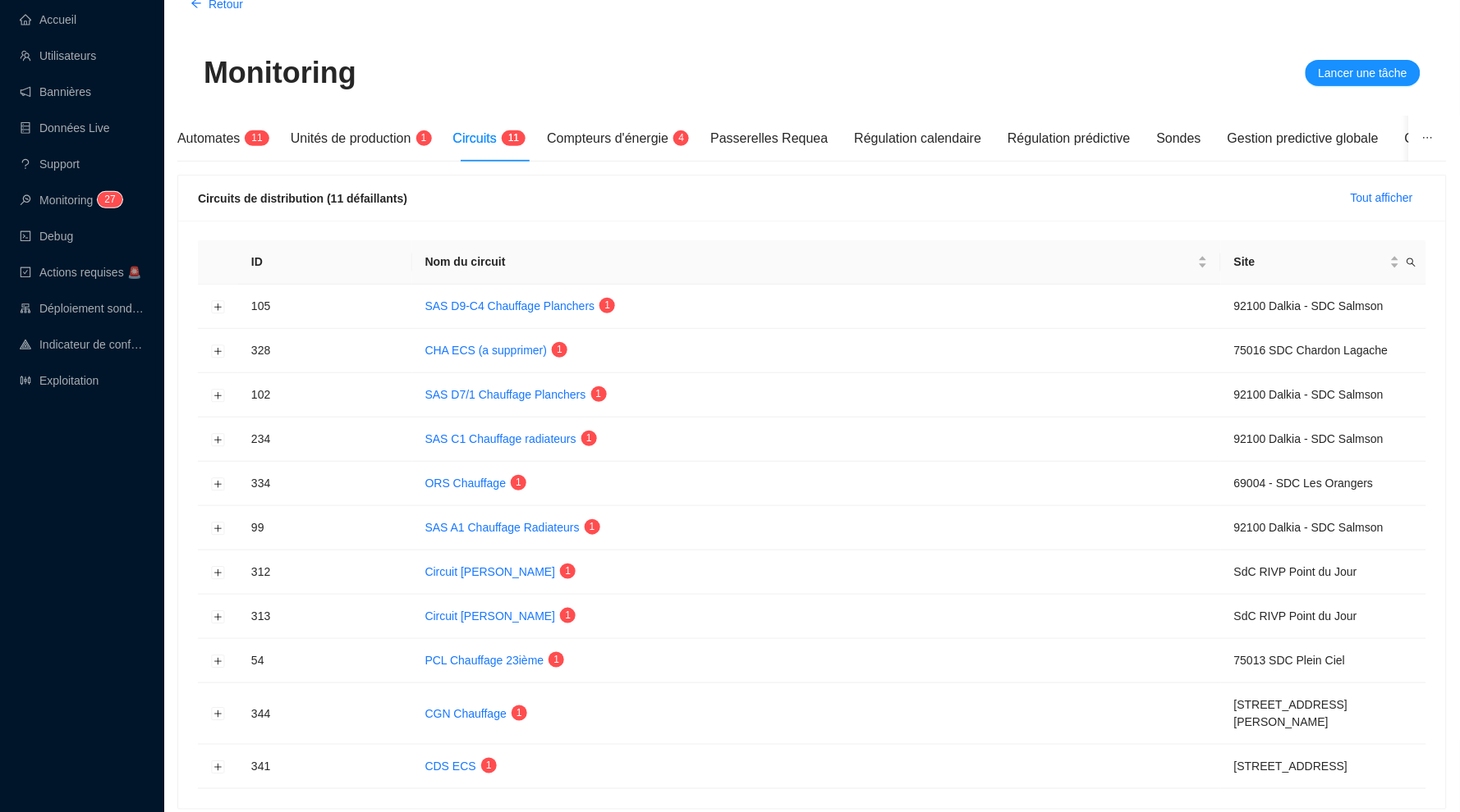
scroll to position [85, 0]
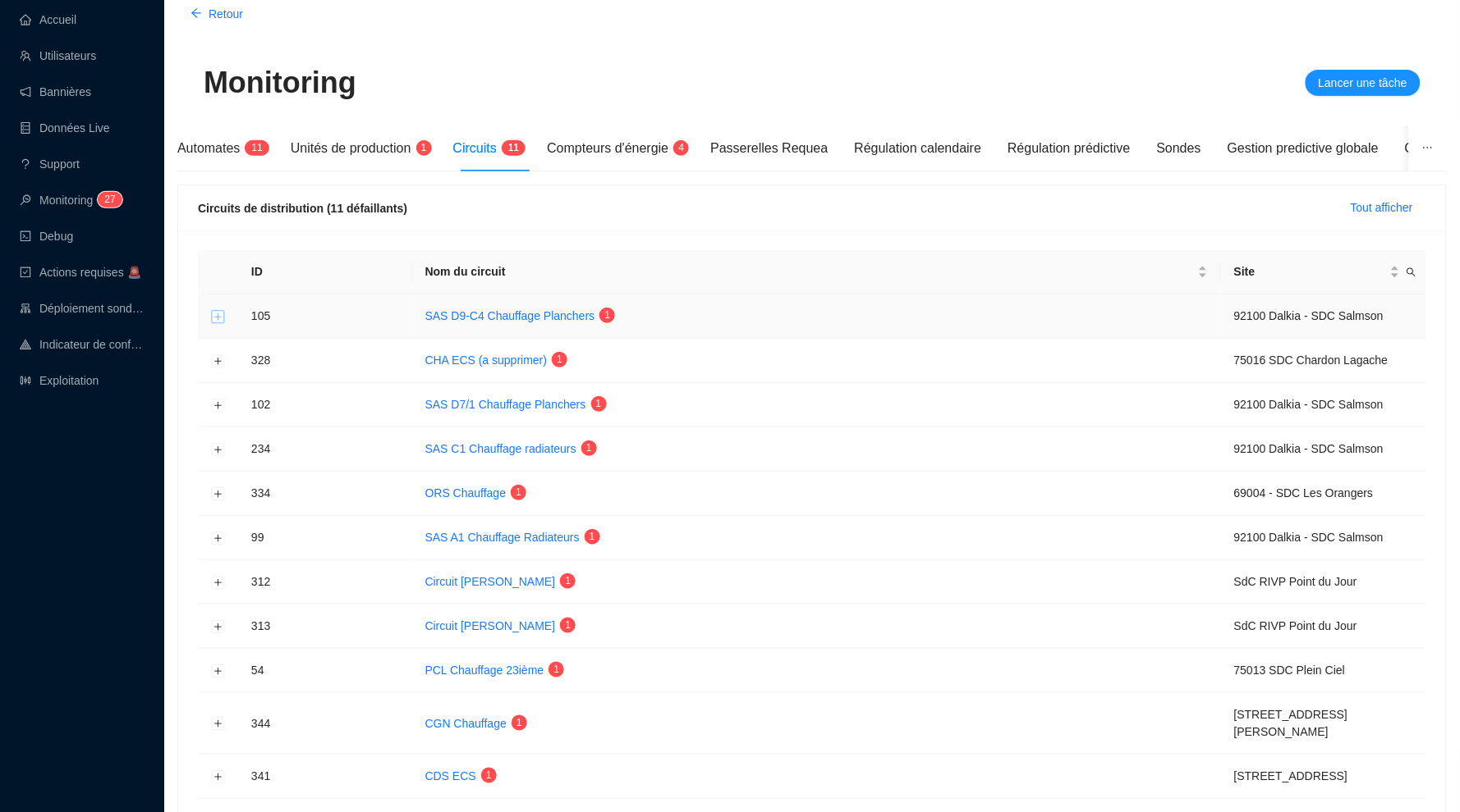
click at [216, 314] on button "Développer la ligne" at bounding box center [218, 316] width 13 height 13
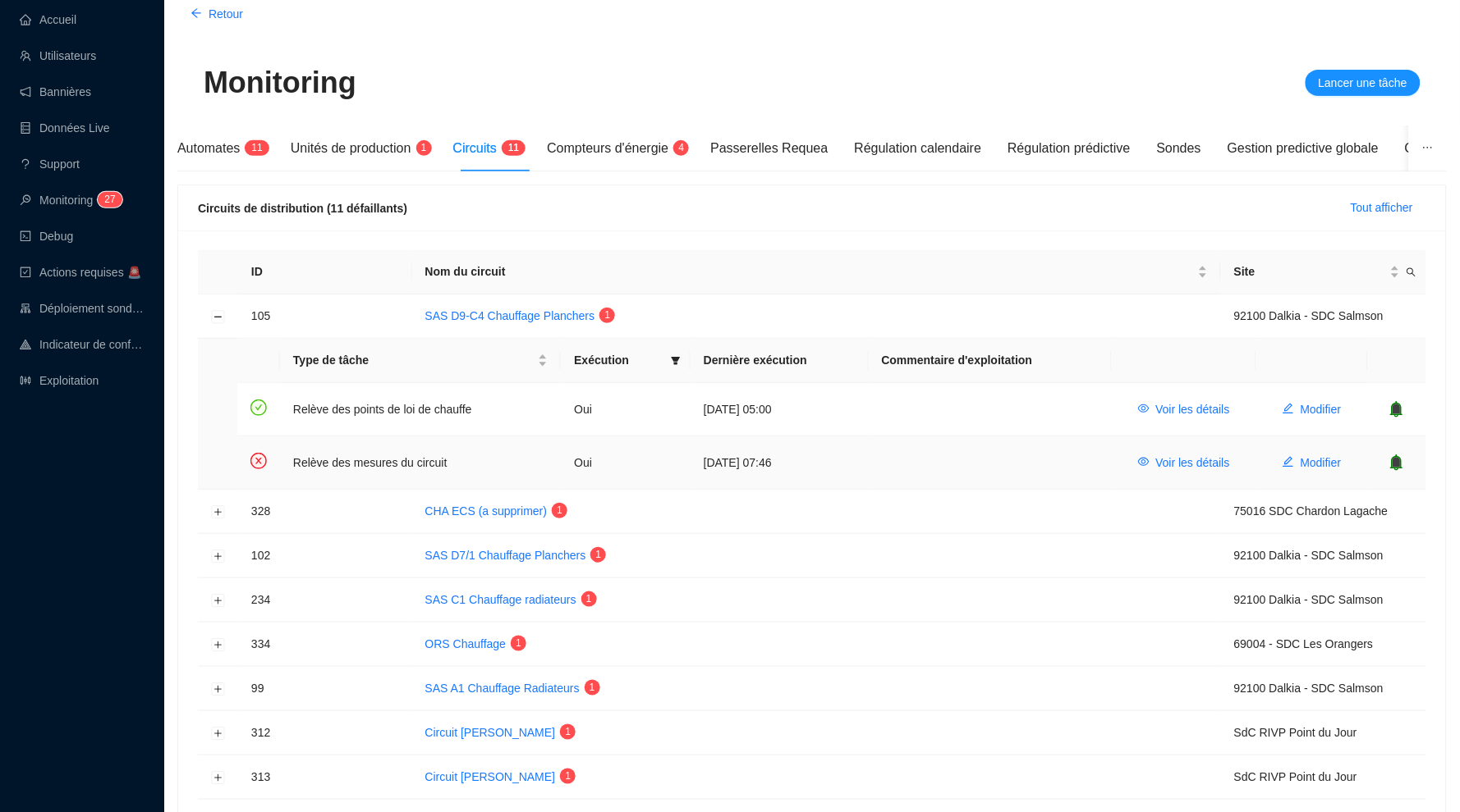
click at [1401, 458] on icon "bell" at bounding box center [1396, 462] width 11 height 12
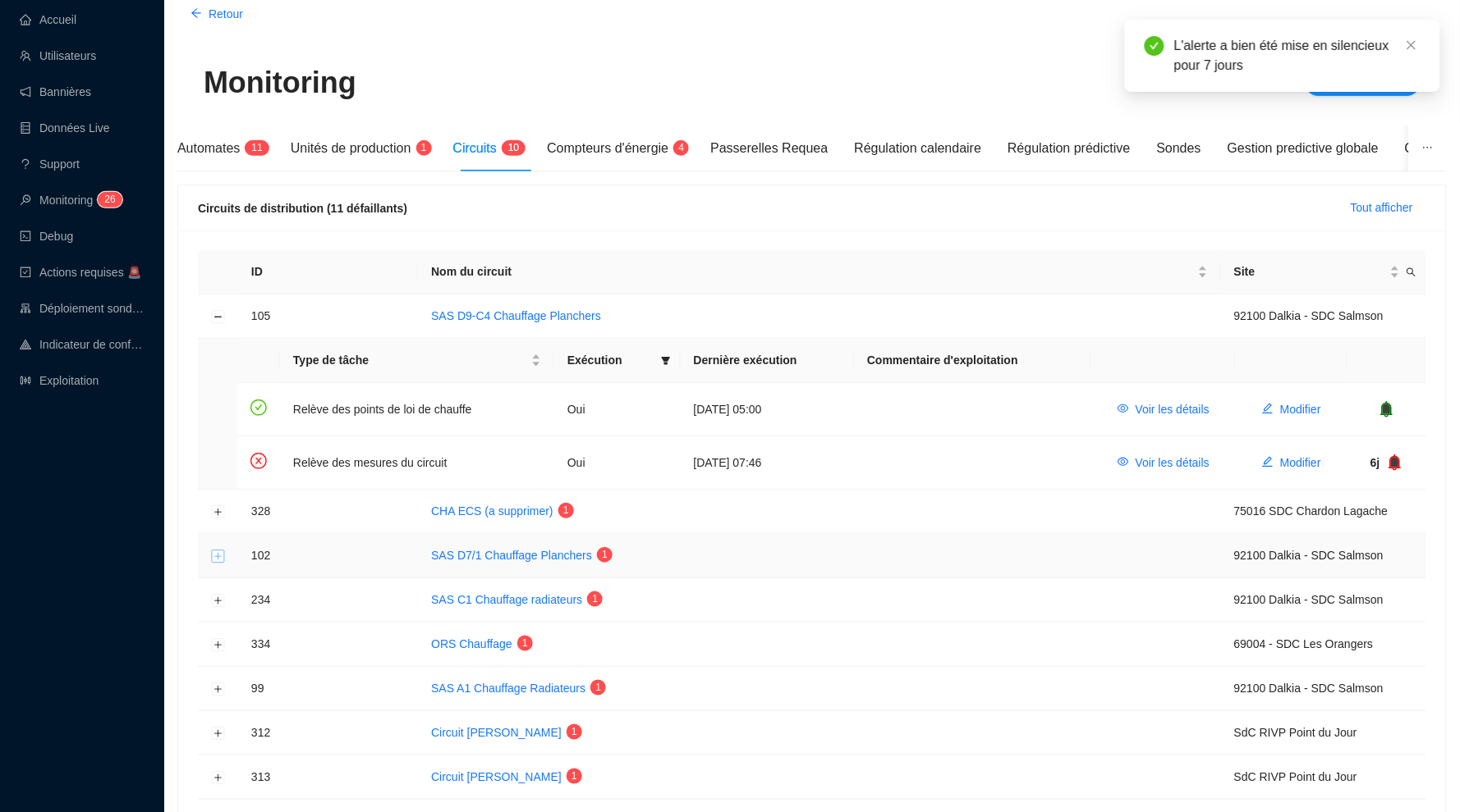
click at [220, 551] on button "Développer la ligne" at bounding box center [218, 556] width 13 height 13
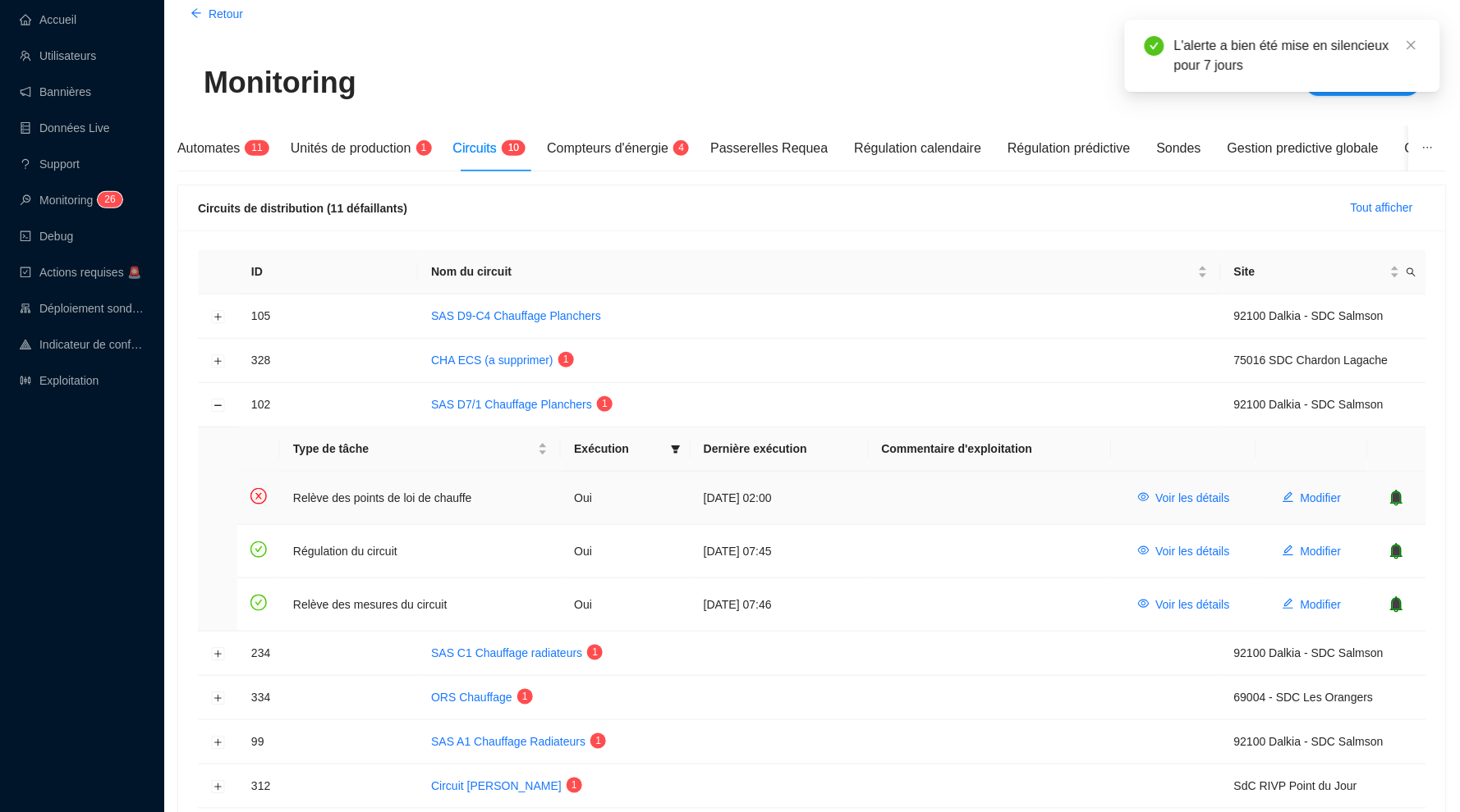
click at [1396, 490] on icon "bell" at bounding box center [1395, 497] width 16 height 16
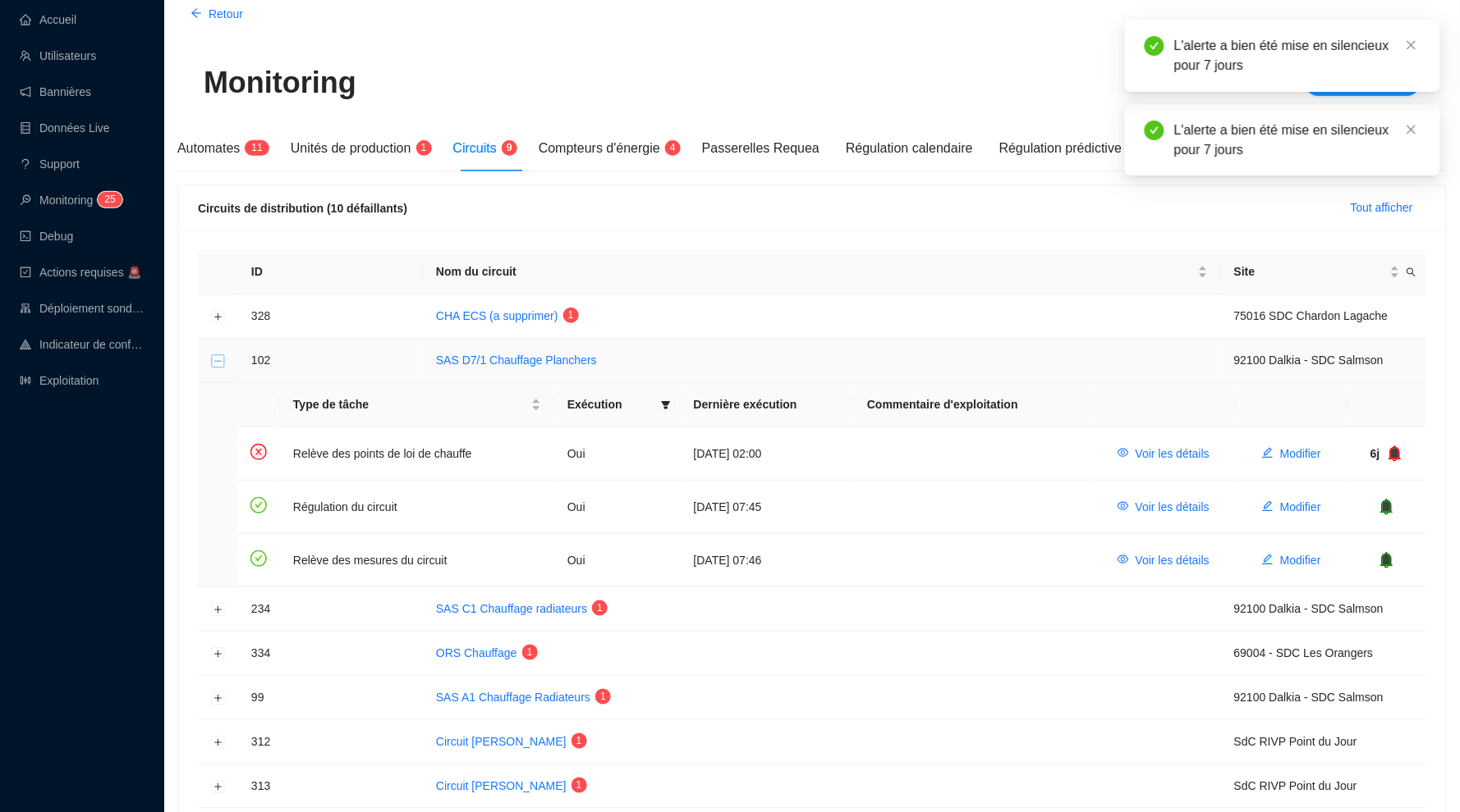
click at [220, 355] on button "Réduire la ligne" at bounding box center [218, 361] width 13 height 13
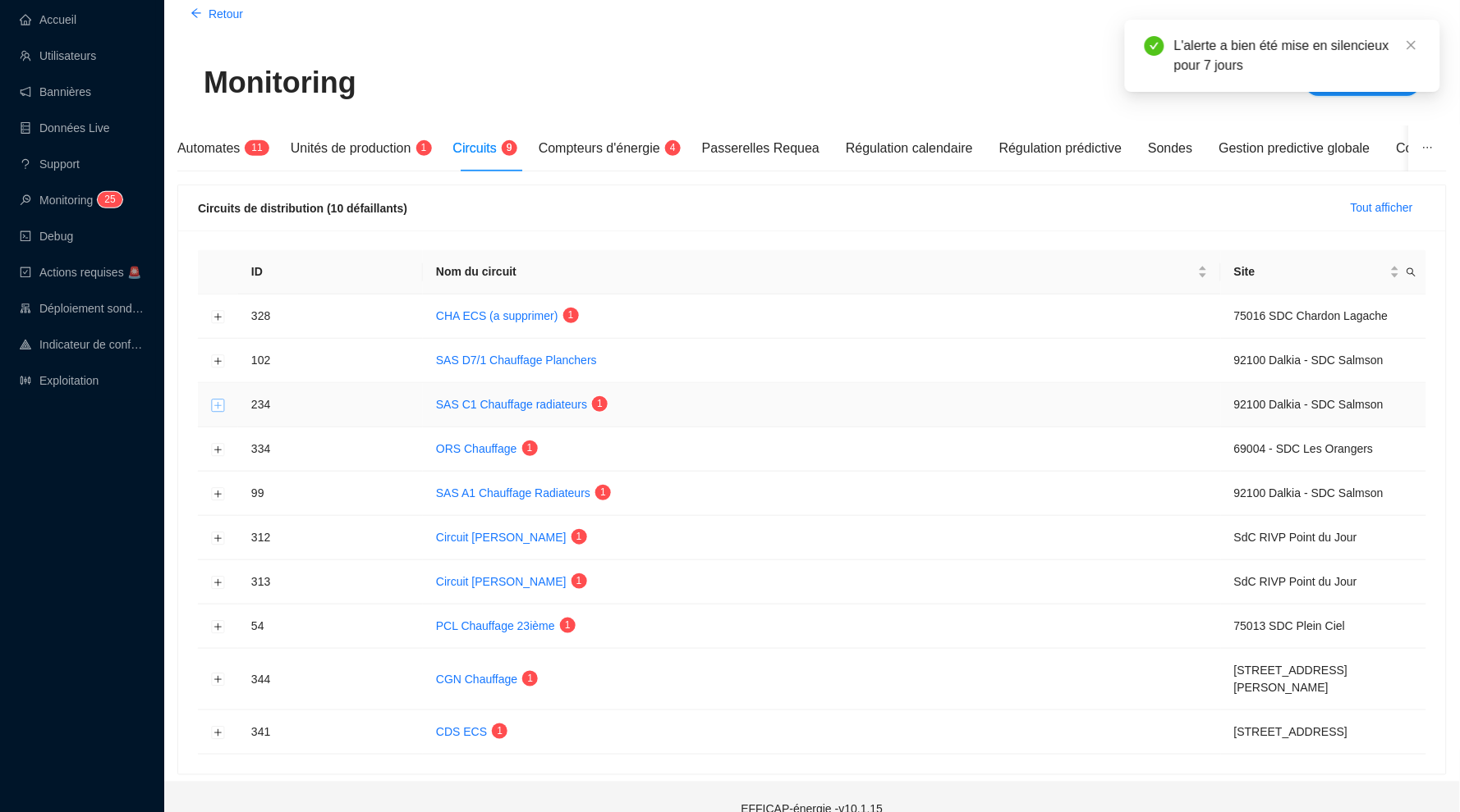
click at [223, 403] on button "Développer la ligne" at bounding box center [218, 405] width 13 height 13
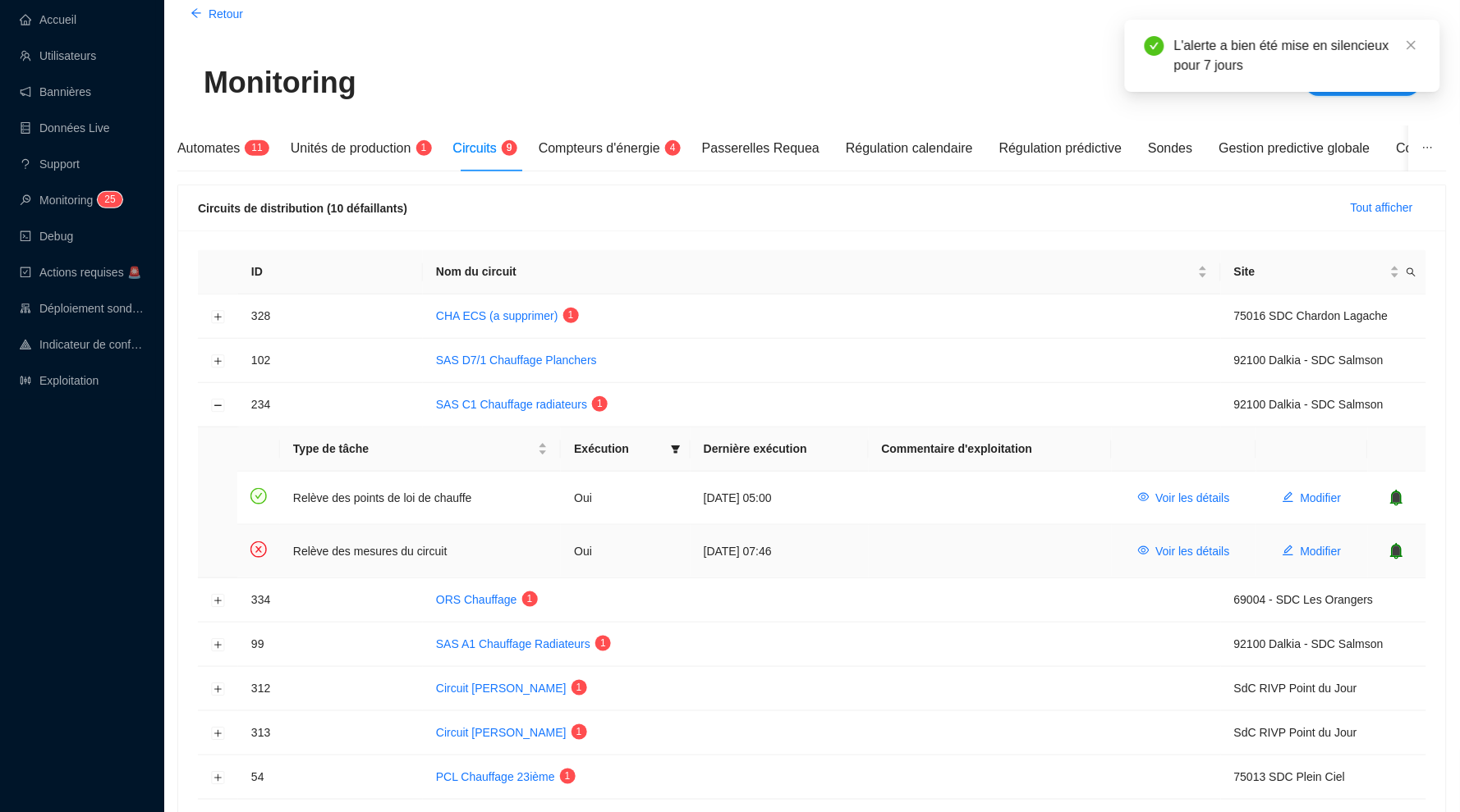
click at [1399, 552] on icon "bell" at bounding box center [1396, 551] width 11 height 12
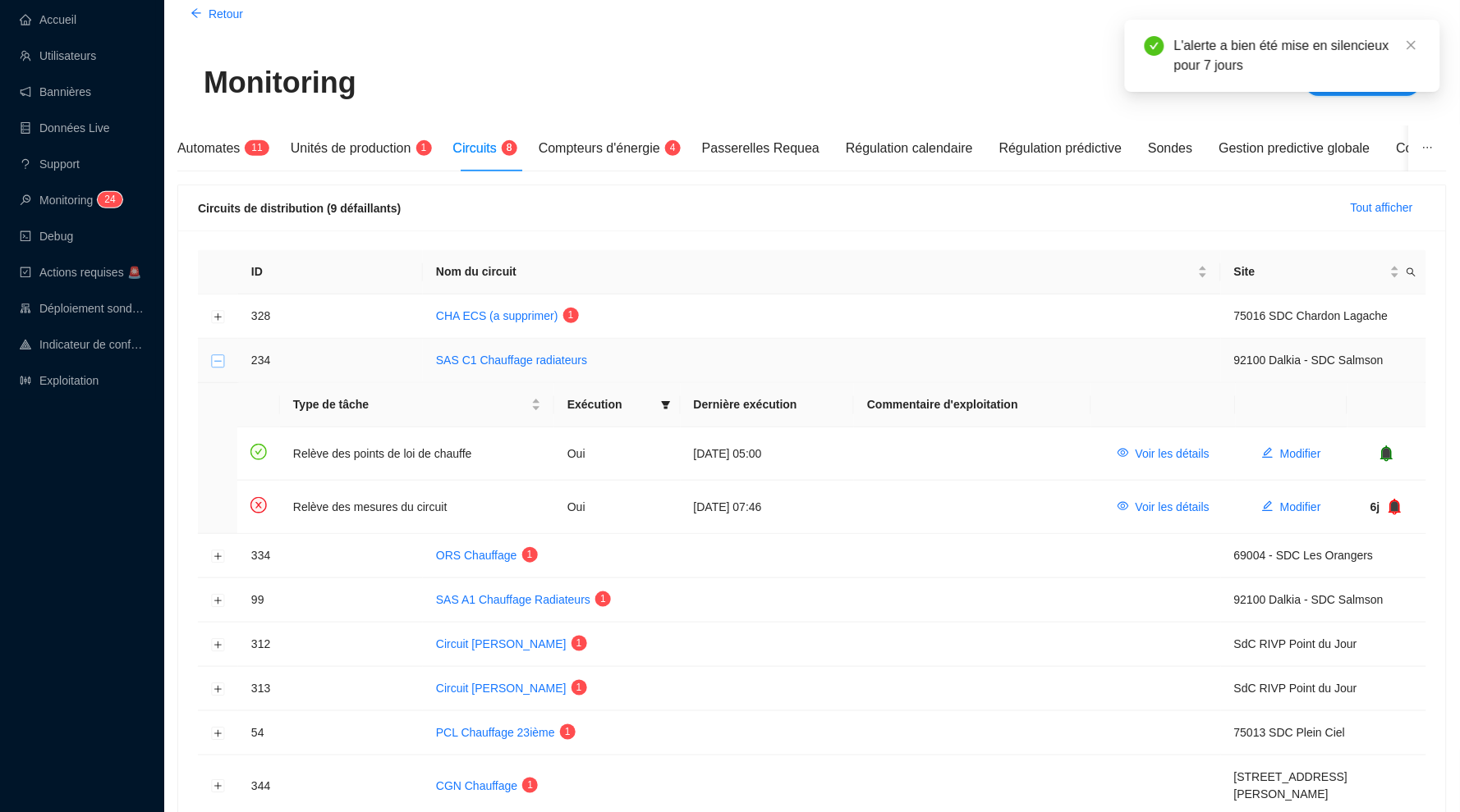
click at [219, 360] on button "Réduire la ligne" at bounding box center [218, 361] width 13 height 13
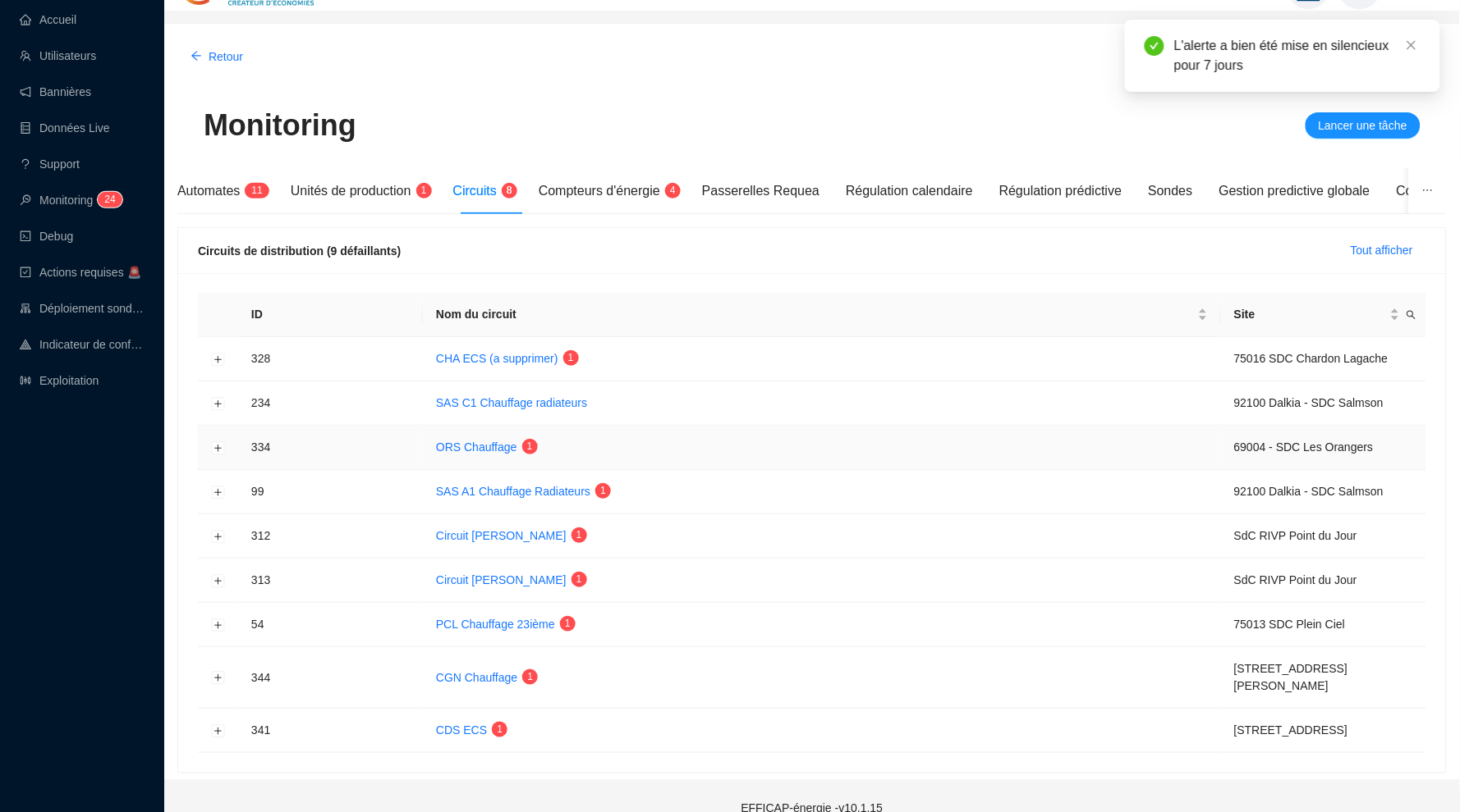
scroll to position [41, 0]
click at [212, 673] on button "Développer la ligne" at bounding box center [218, 679] width 13 height 13
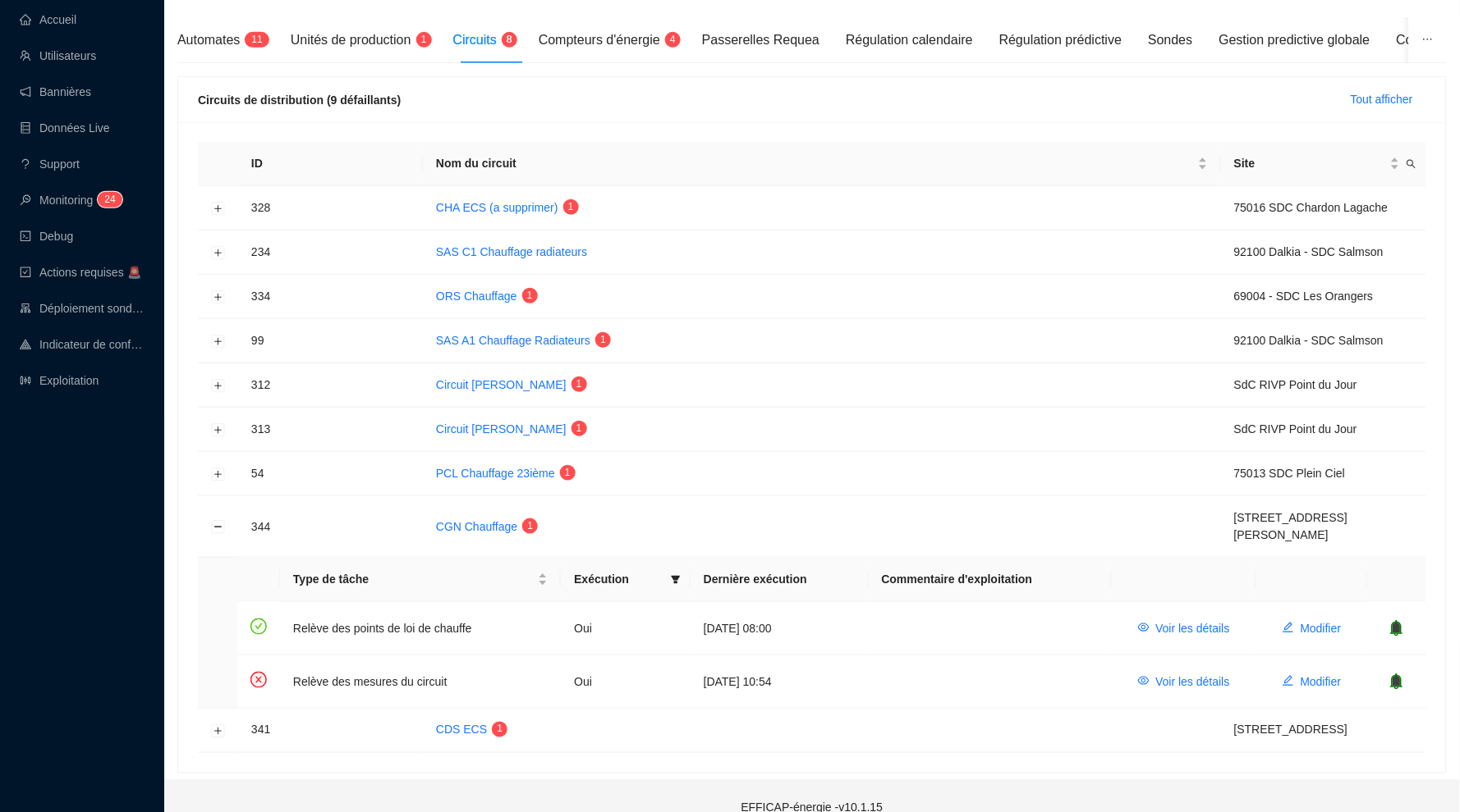
scroll to position [192, 0]
click at [1194, 675] on span "Voir les détails" at bounding box center [1193, 683] width 74 height 17
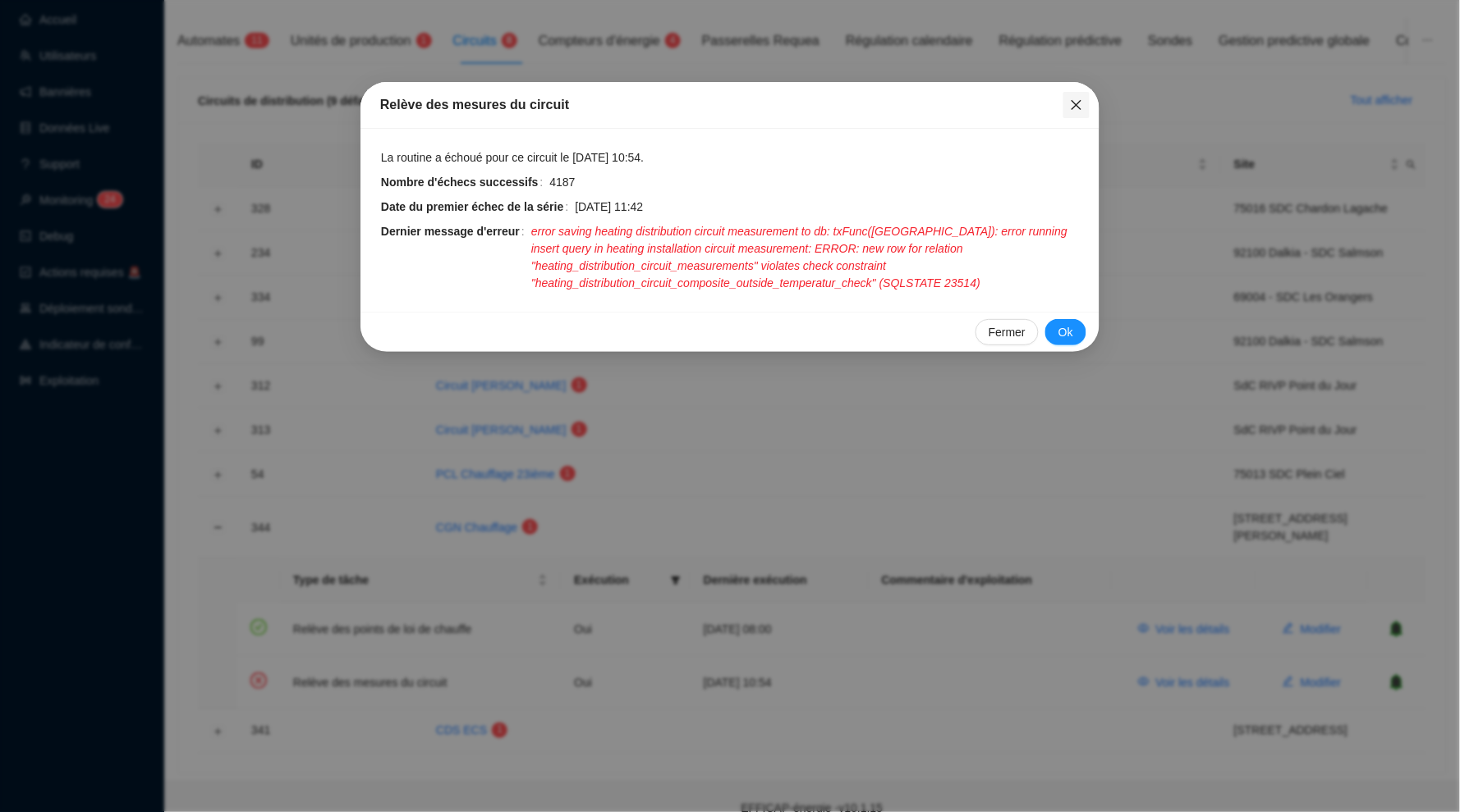
click at [1079, 99] on icon "close" at bounding box center [1075, 104] width 13 height 13
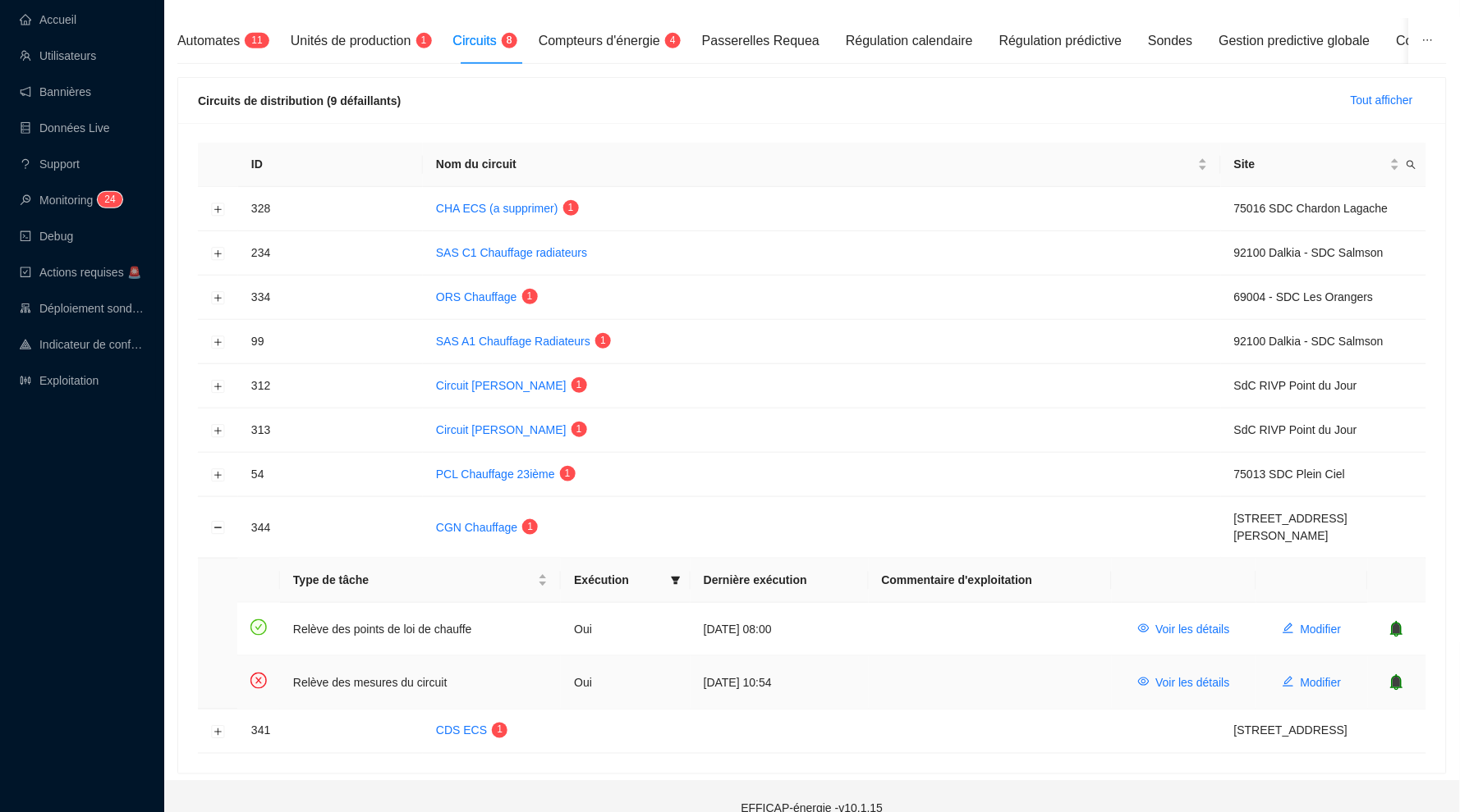
click at [1392, 675] on icon "bell" at bounding box center [1395, 682] width 16 height 16
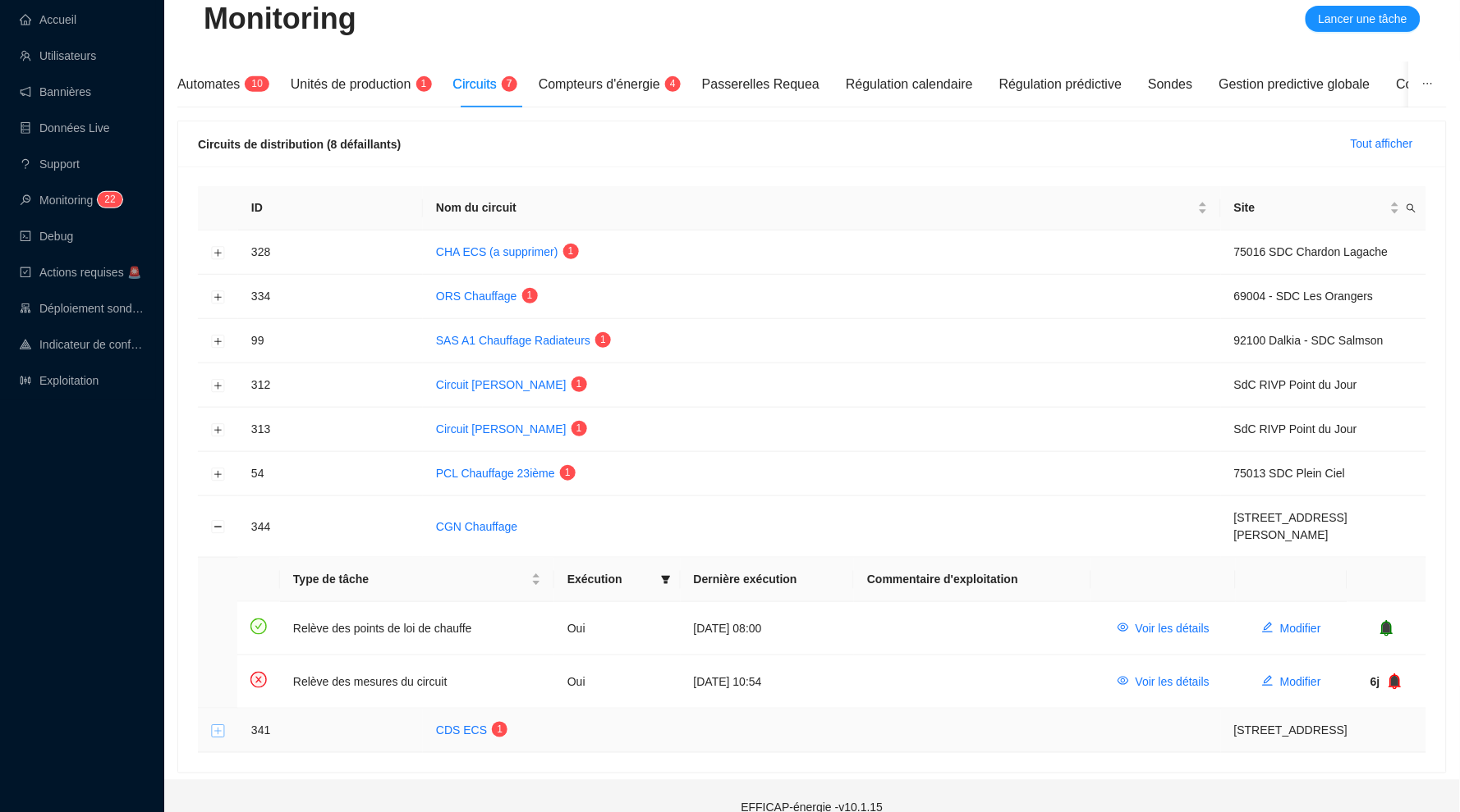
click at [215, 725] on button "Développer la ligne" at bounding box center [218, 731] width 13 height 13
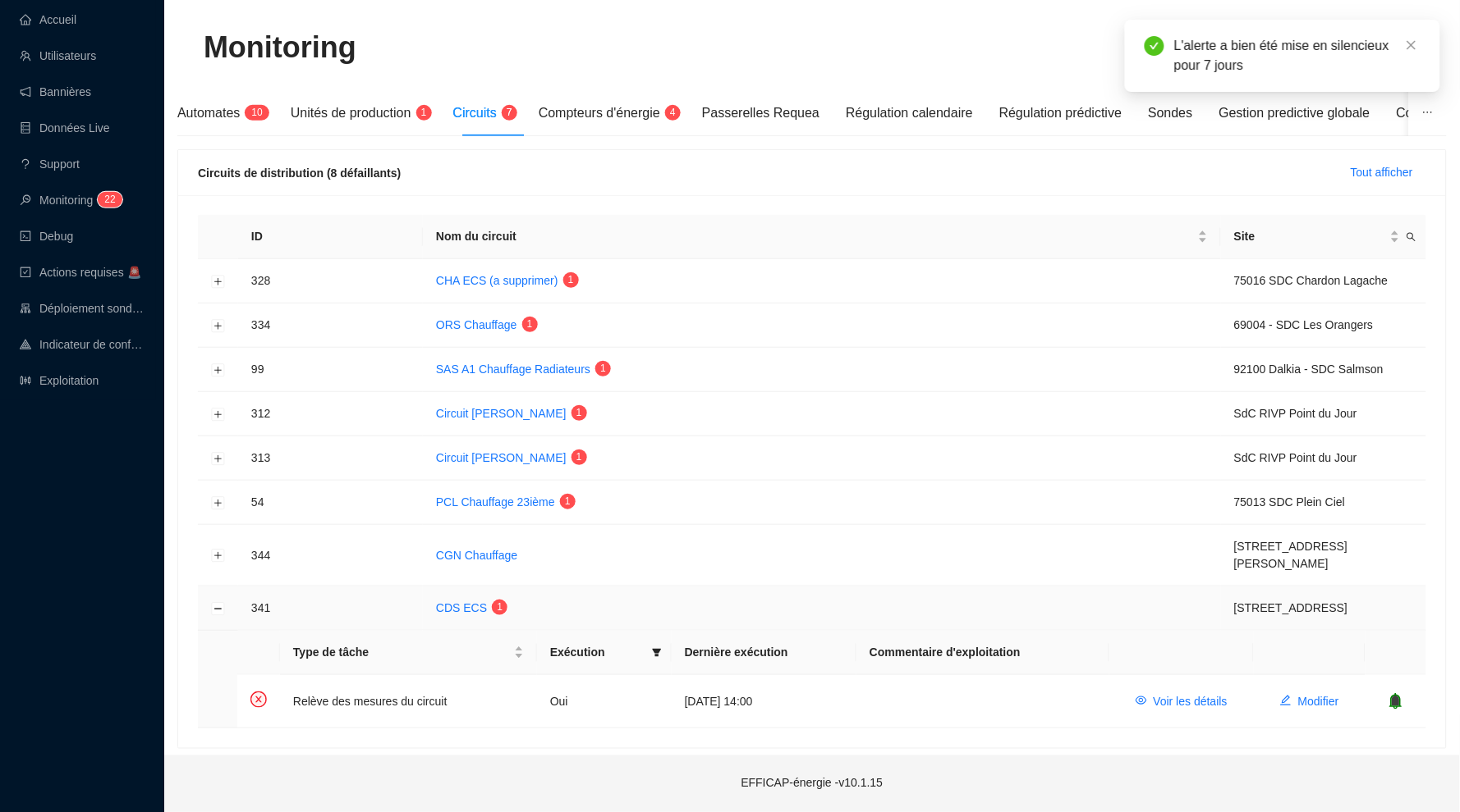
scroll to position [87, 0]
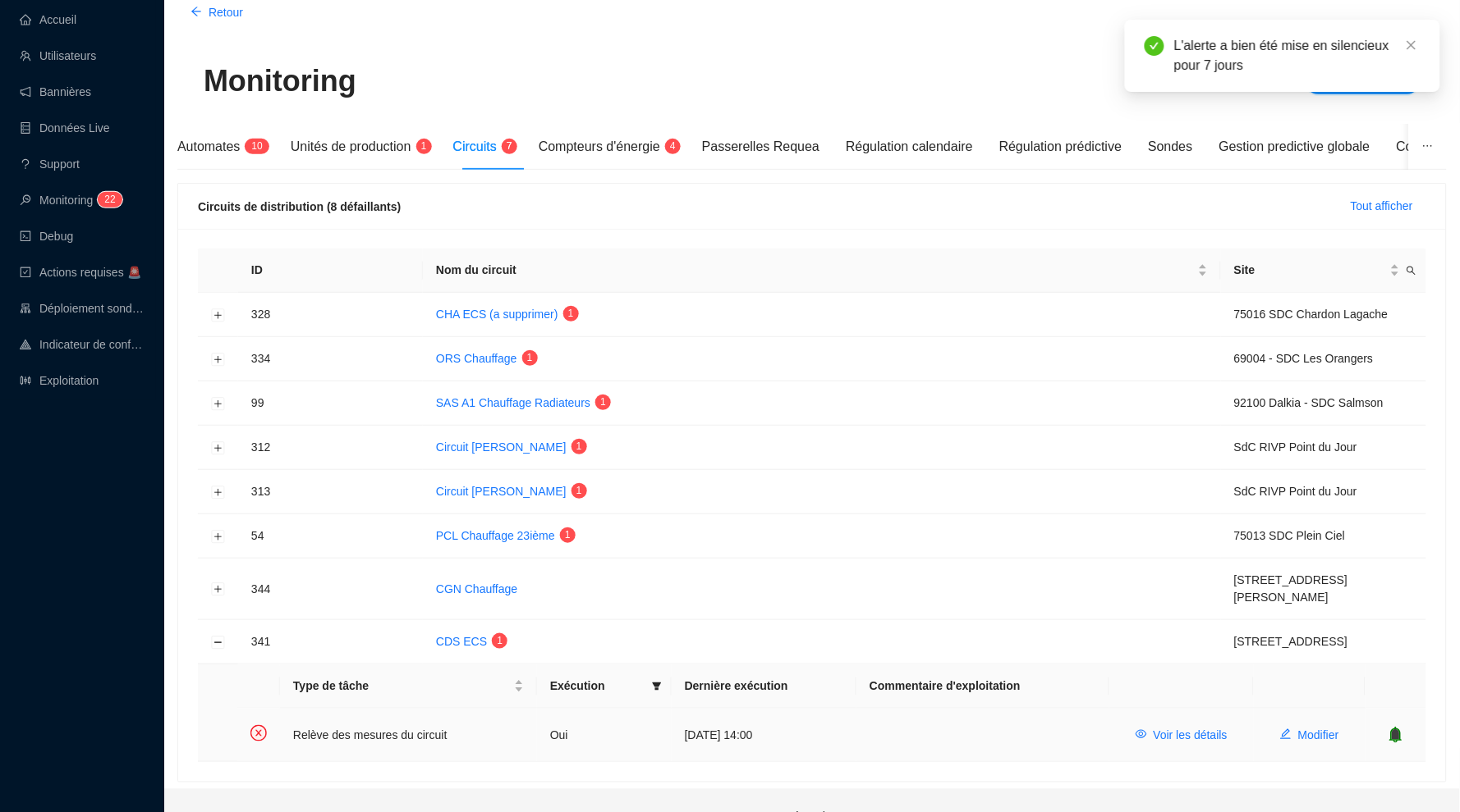
click at [1395, 727] on icon "bell" at bounding box center [1395, 735] width 13 height 16
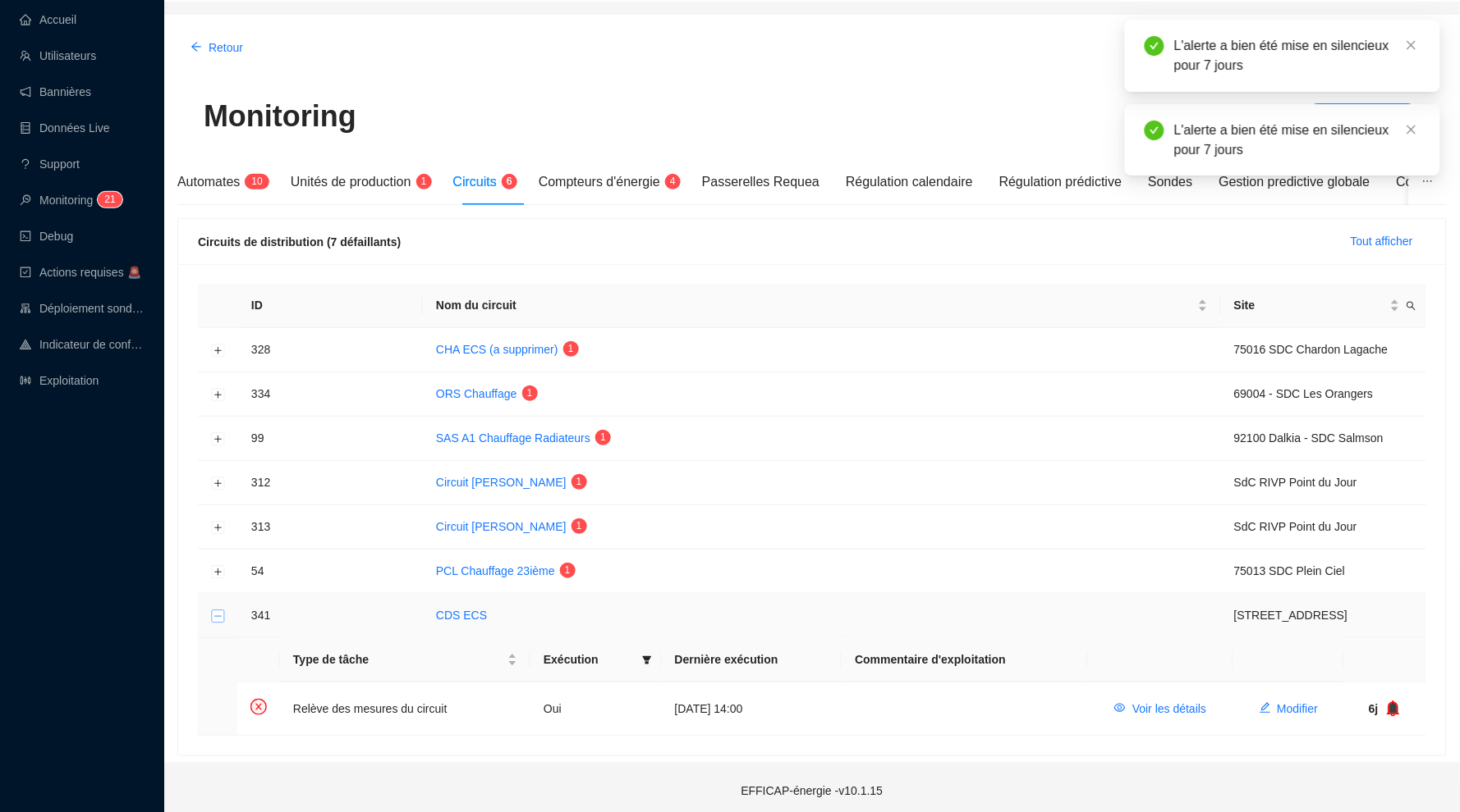
click at [217, 610] on button "Réduire la ligne" at bounding box center [218, 616] width 13 height 13
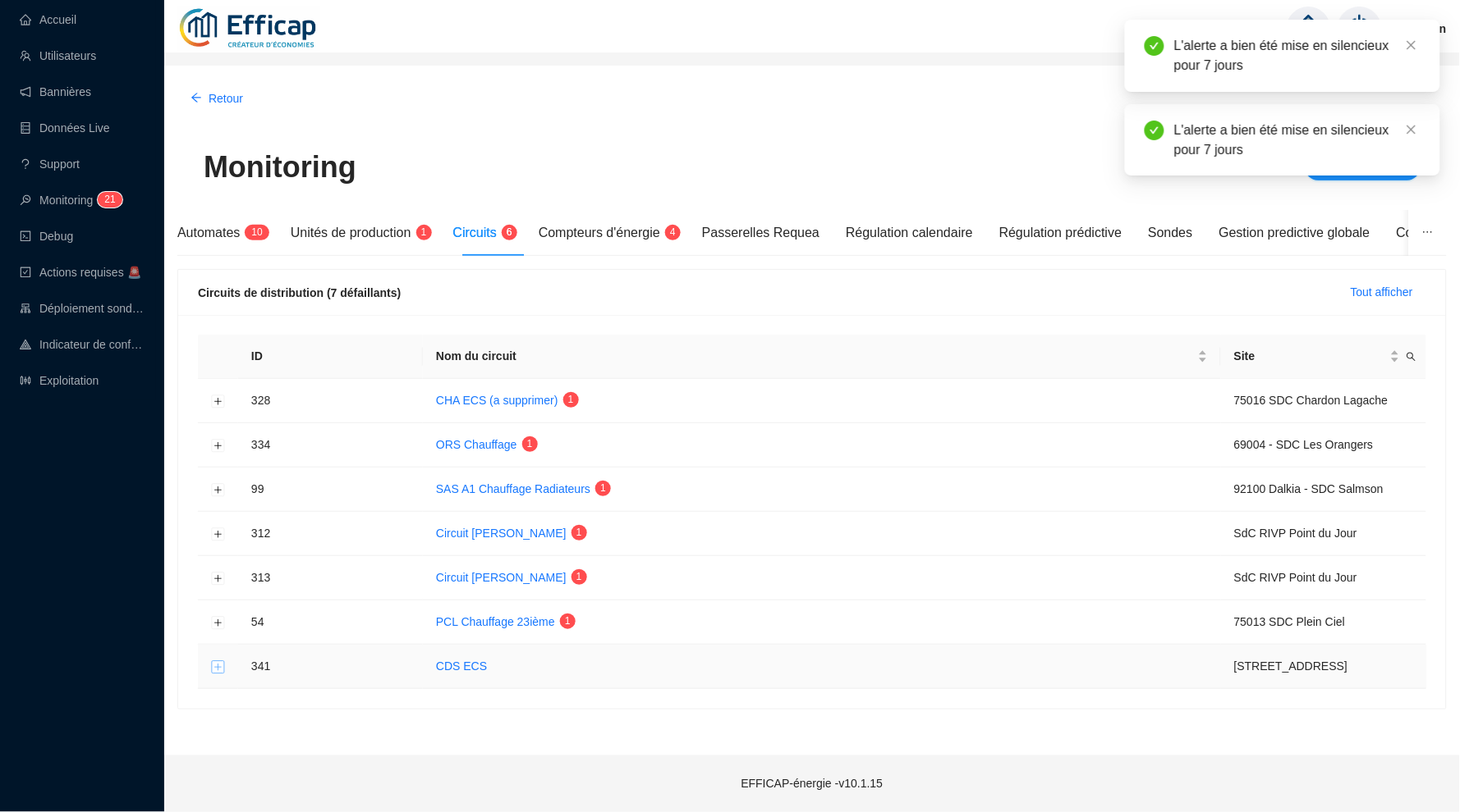
scroll to position [0, 0]
click at [215, 535] on button "Développer la ligne" at bounding box center [218, 534] width 13 height 13
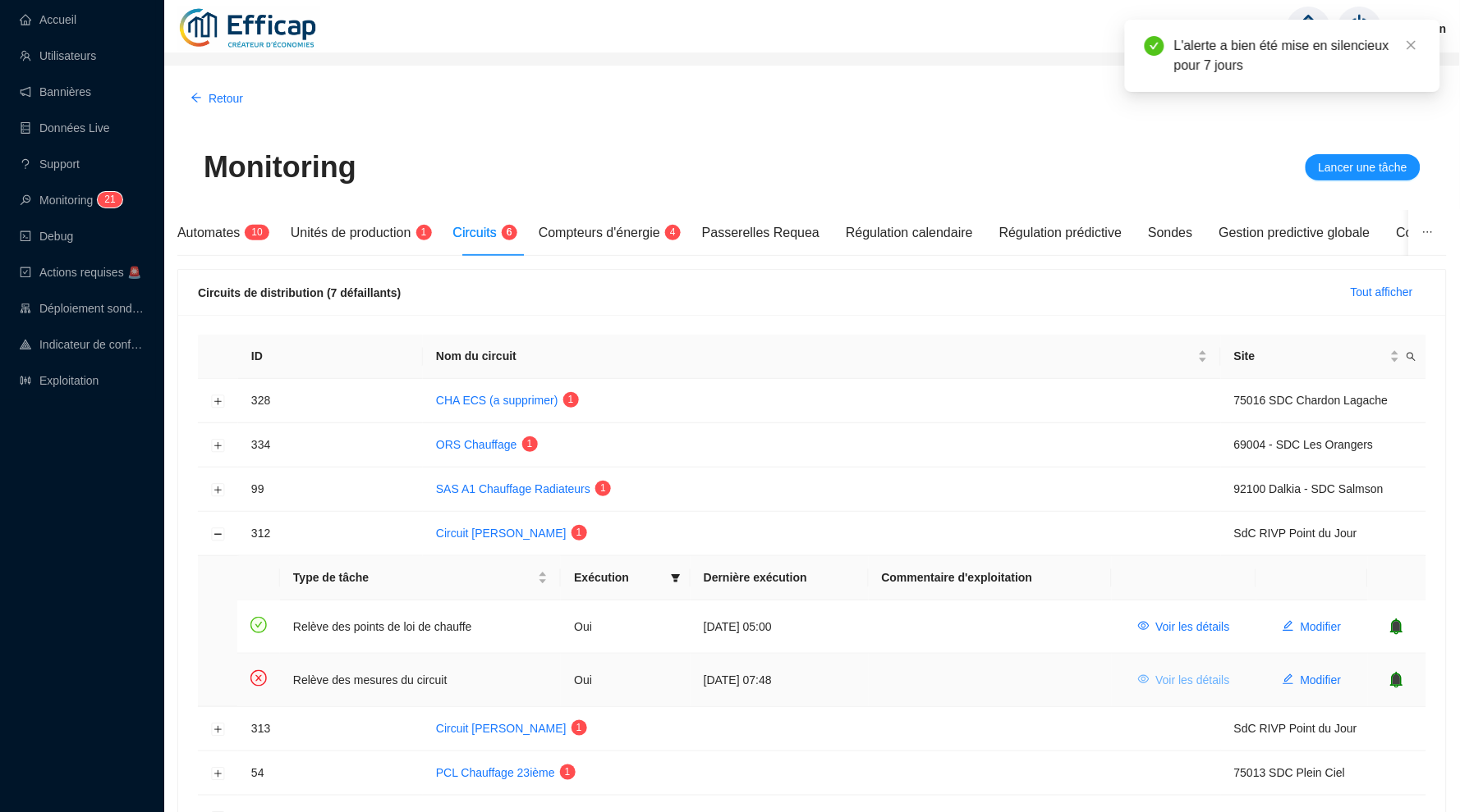
click at [1191, 675] on span "Voir les détails" at bounding box center [1193, 680] width 74 height 17
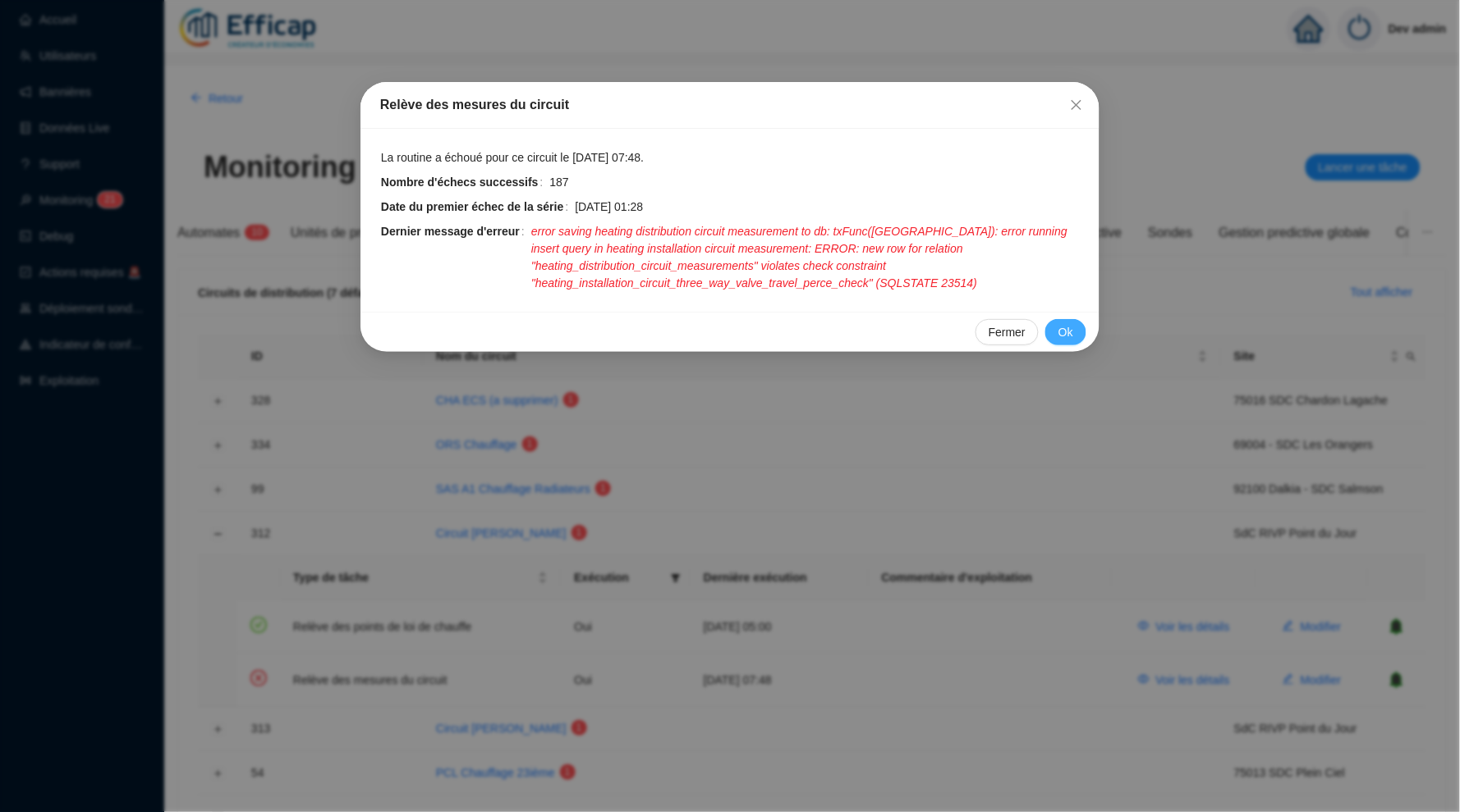
click at [1068, 330] on span "Ok" at bounding box center [1065, 333] width 14 height 17
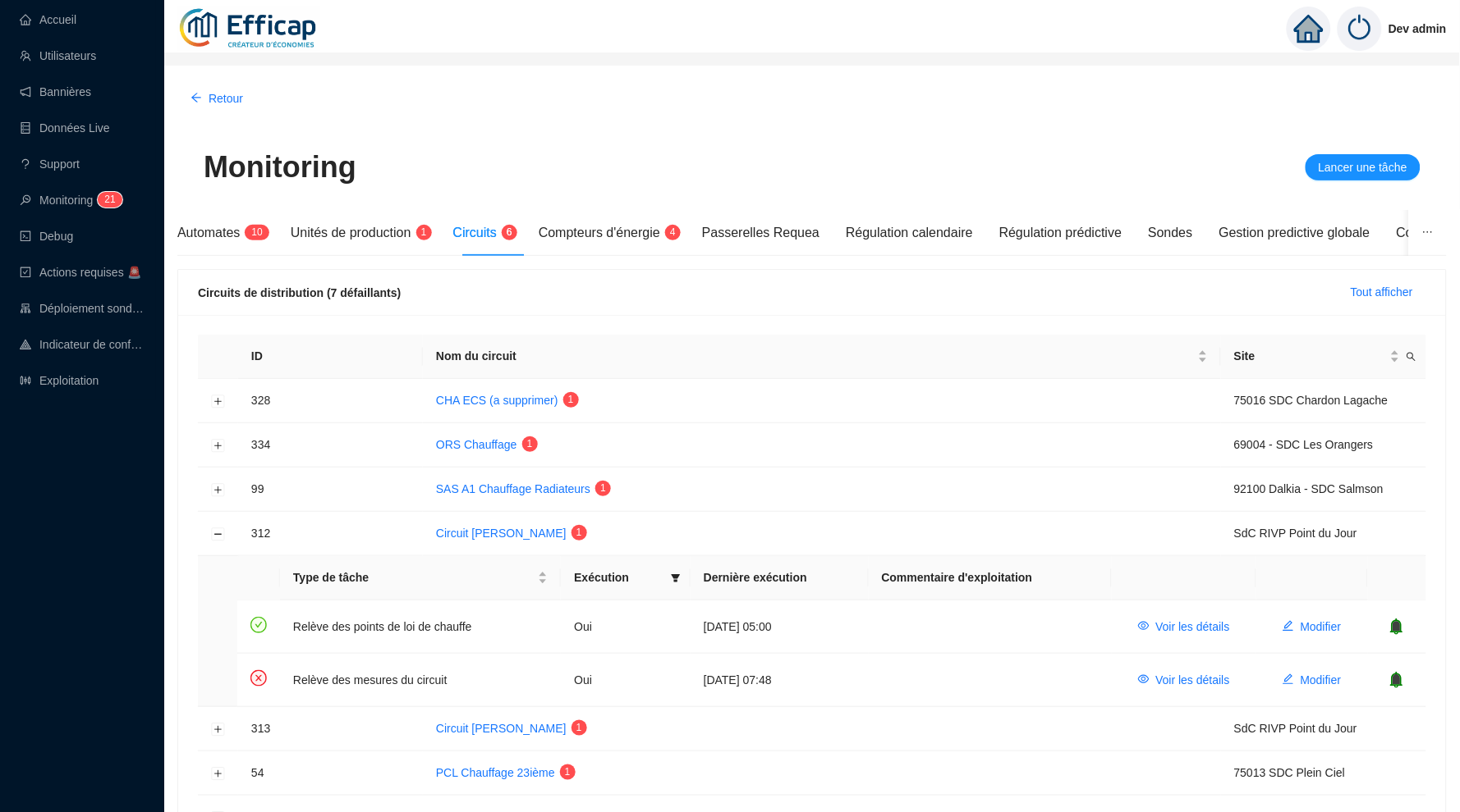
scroll to position [105, 0]
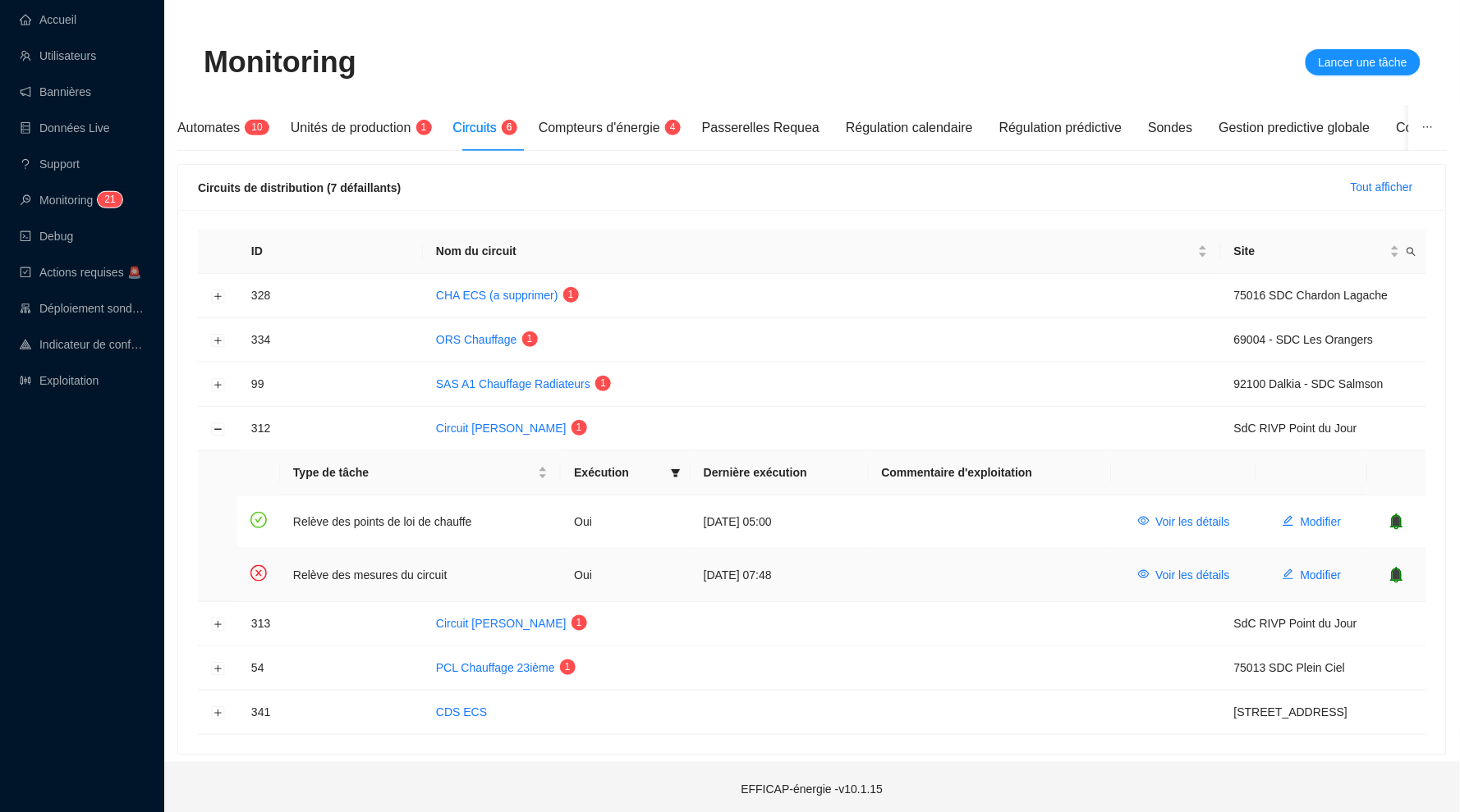
click at [1396, 569] on icon "bell" at bounding box center [1396, 574] width 11 height 12
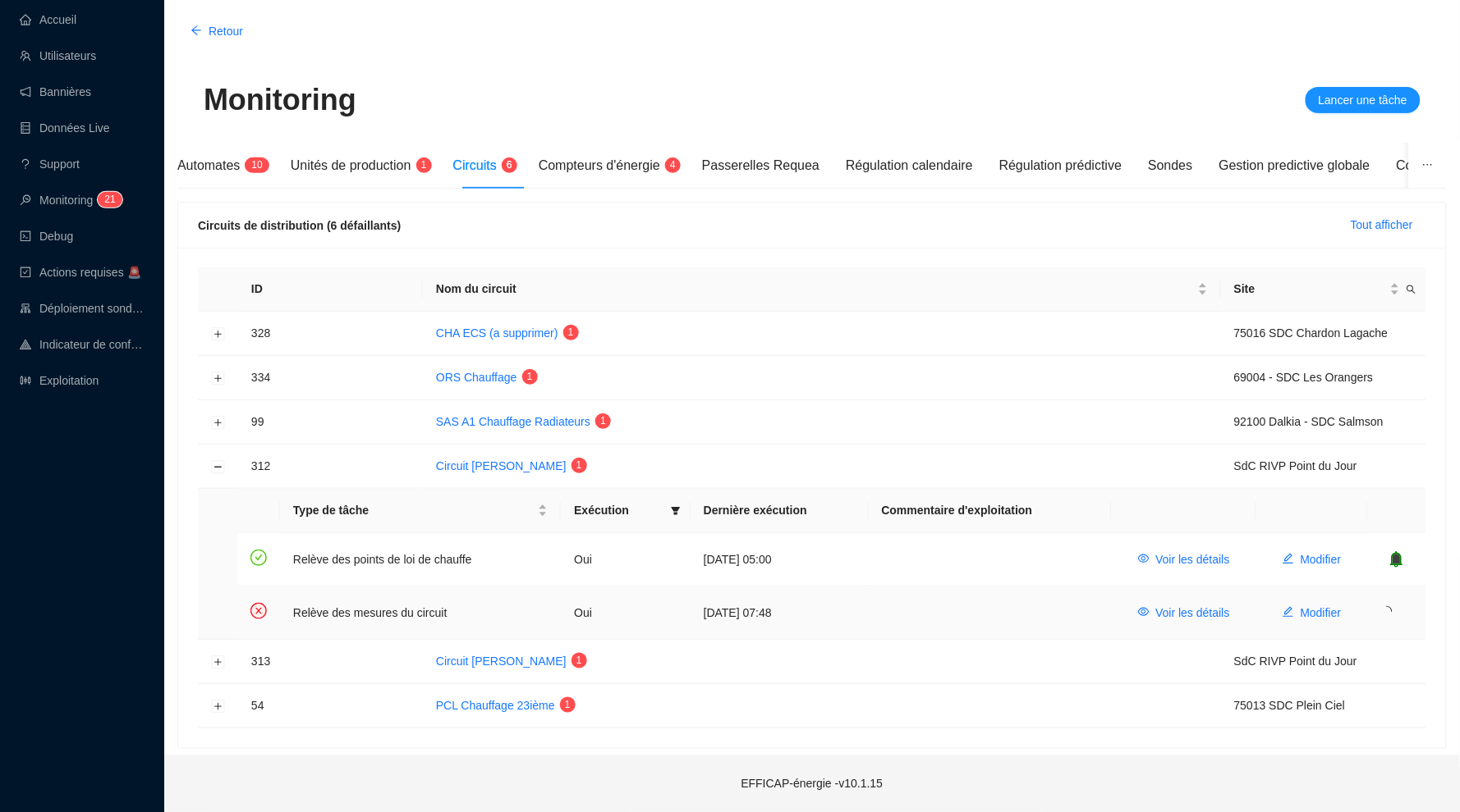
scroll to position [61, 0]
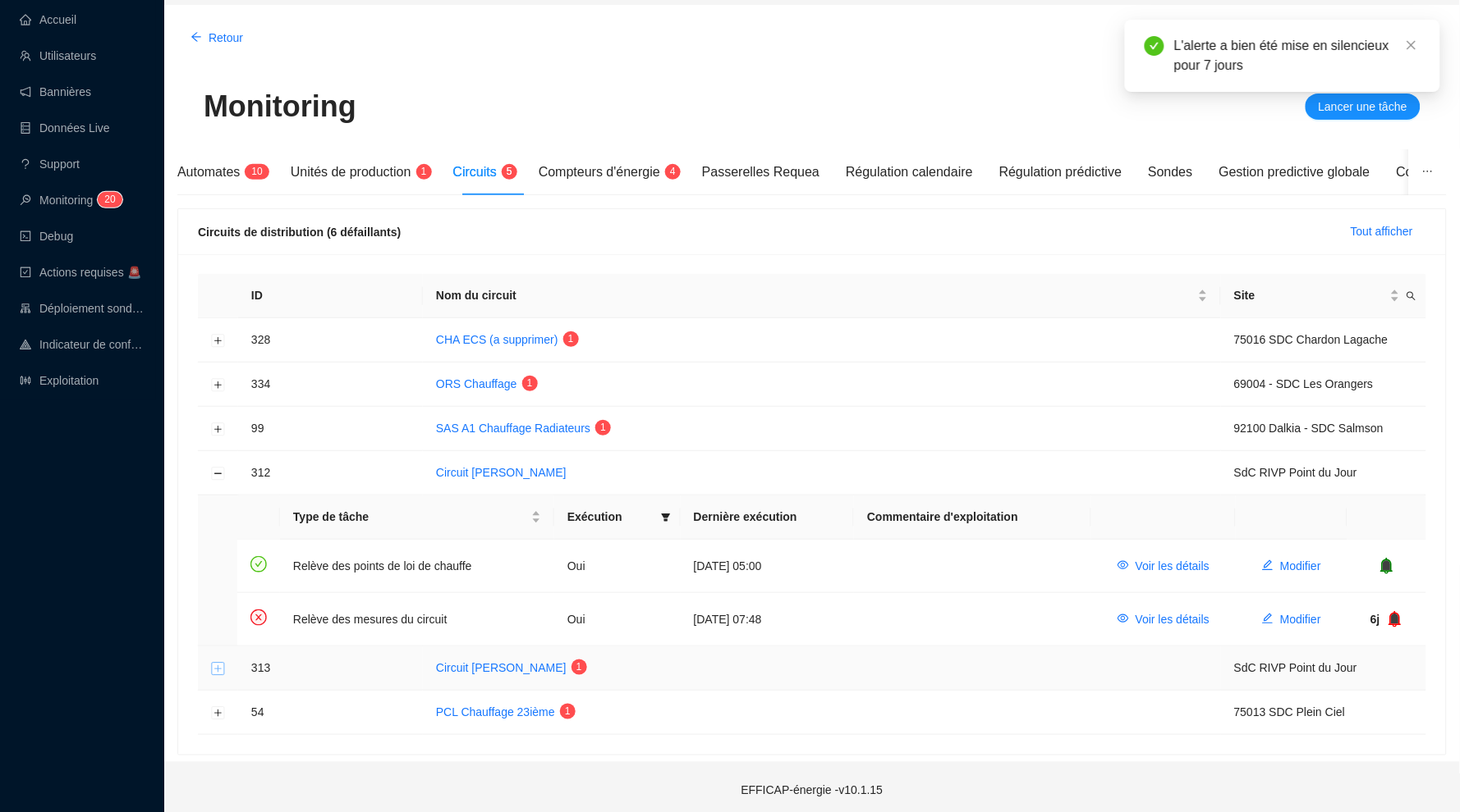
click at [215, 663] on button "Développer la ligne" at bounding box center [218, 668] width 13 height 13
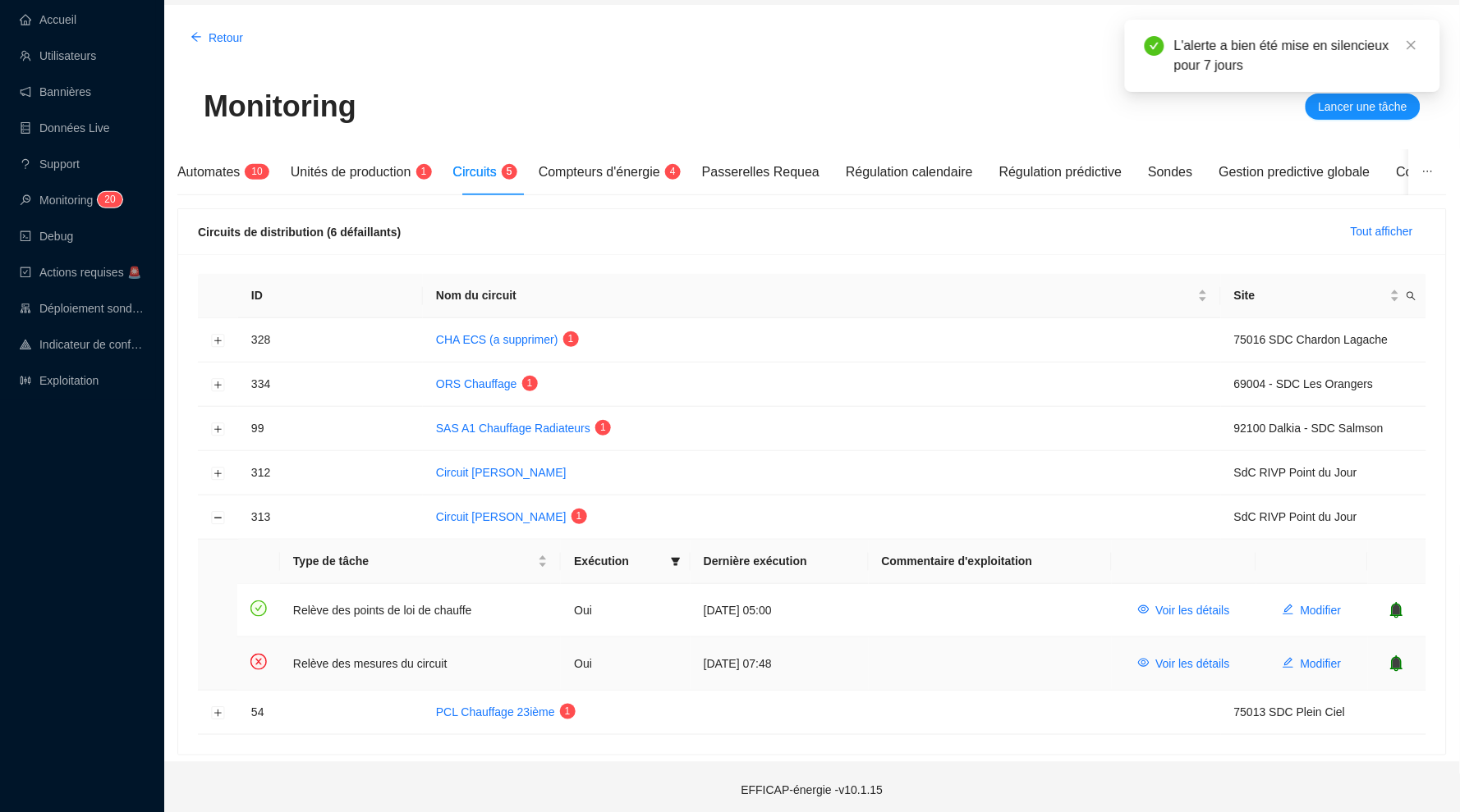
click at [1402, 660] on icon "bell" at bounding box center [1396, 664] width 13 height 16
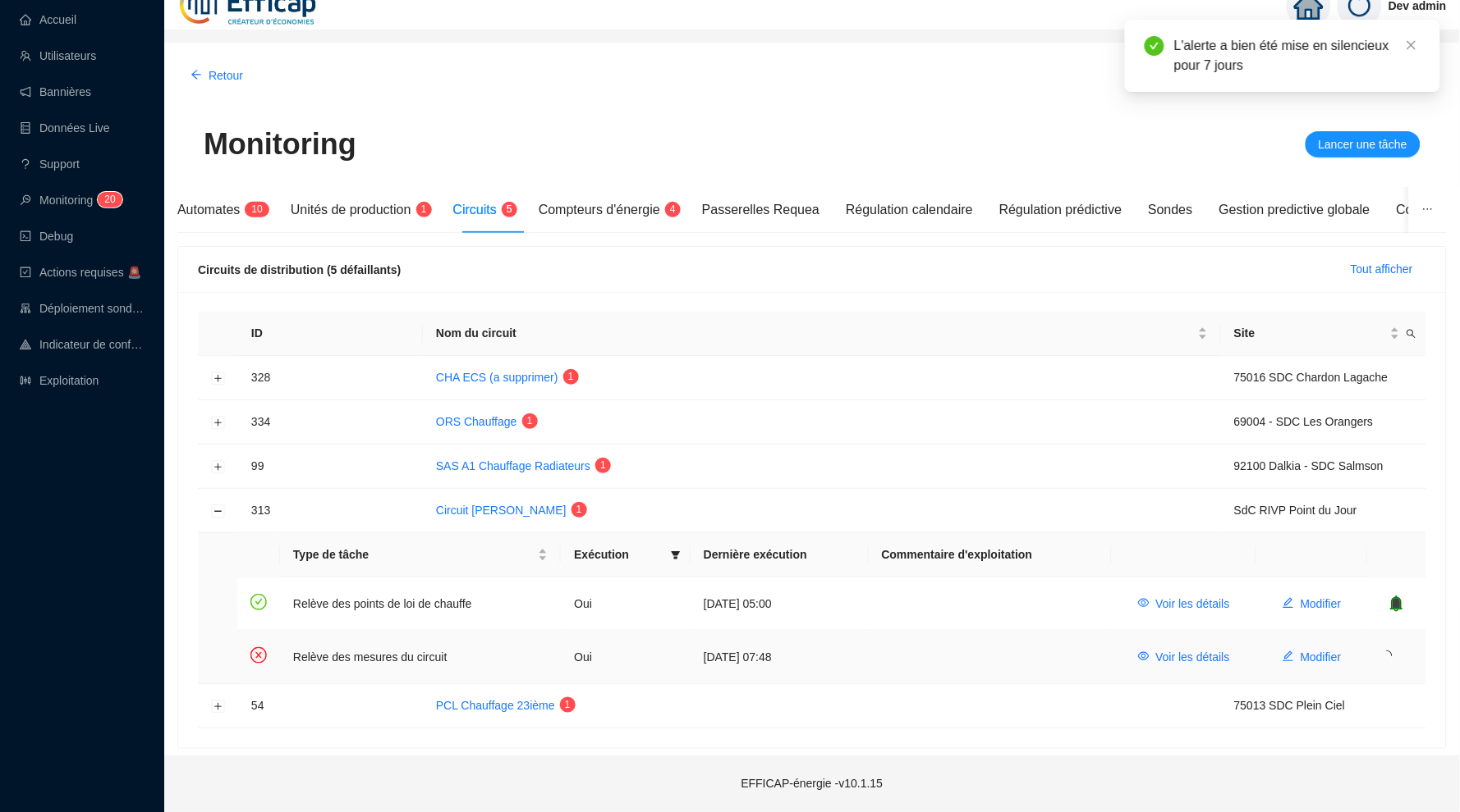
scroll to position [17, 0]
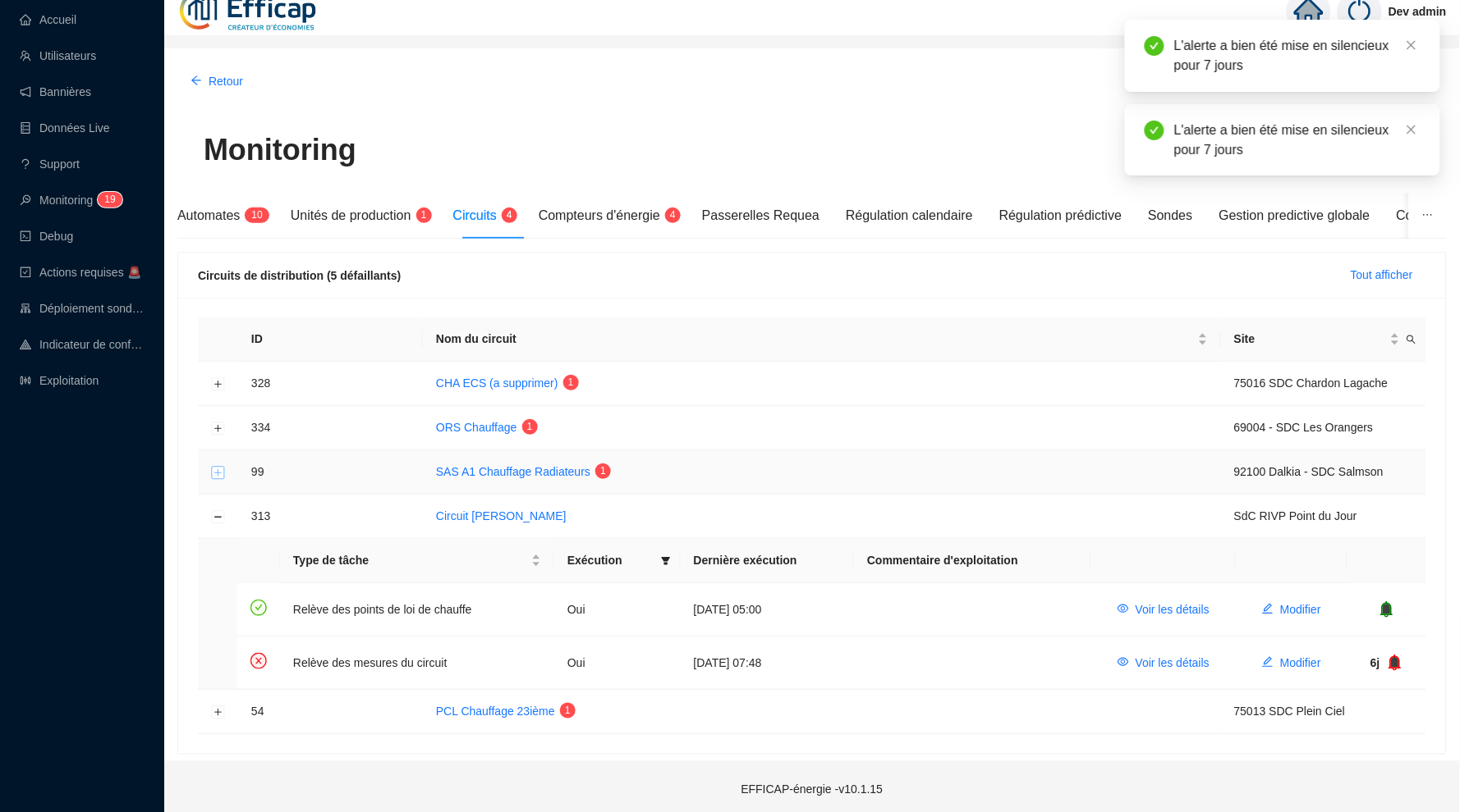
click at [220, 469] on button "Développer la ligne" at bounding box center [218, 472] width 13 height 13
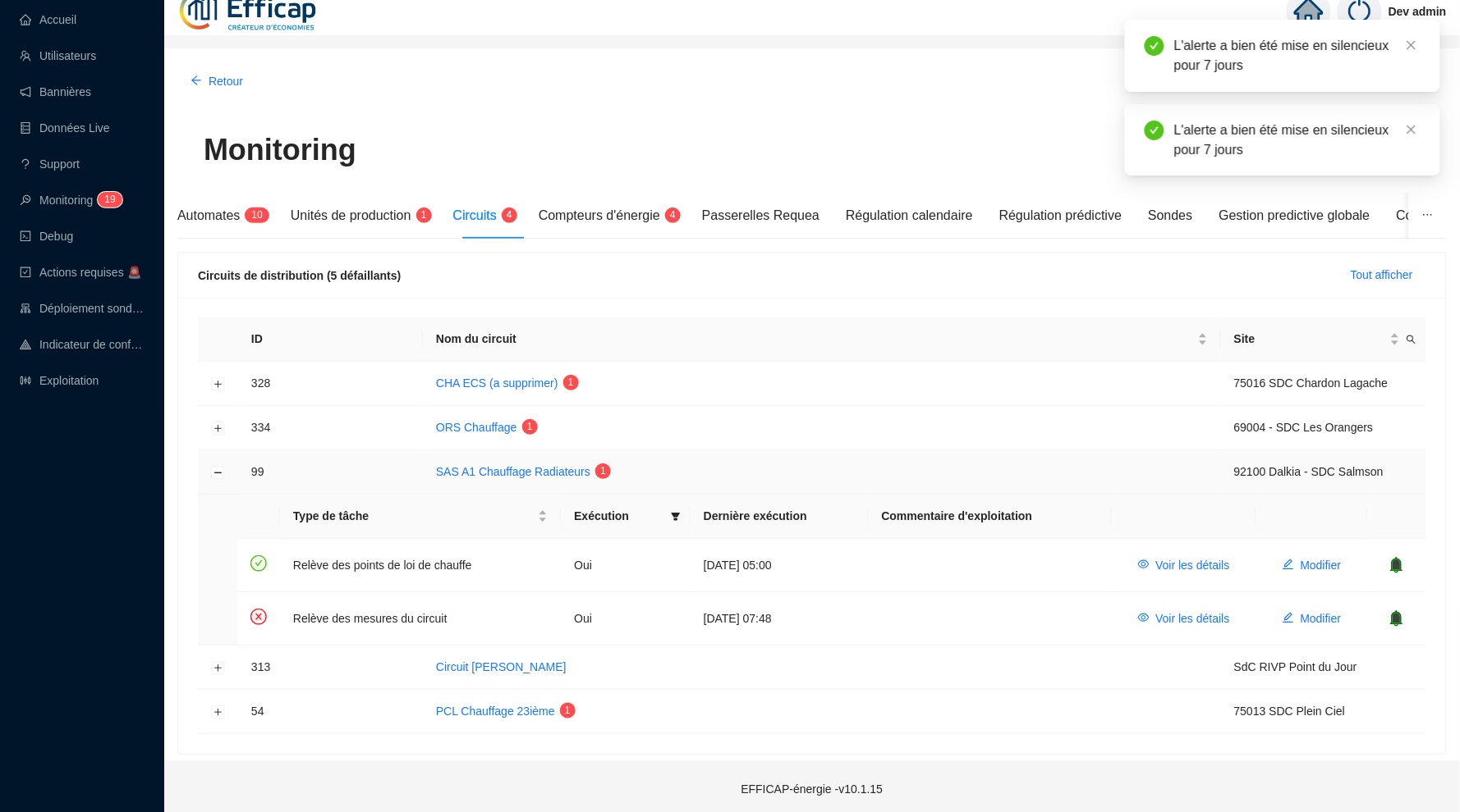
scroll to position [2, 0]
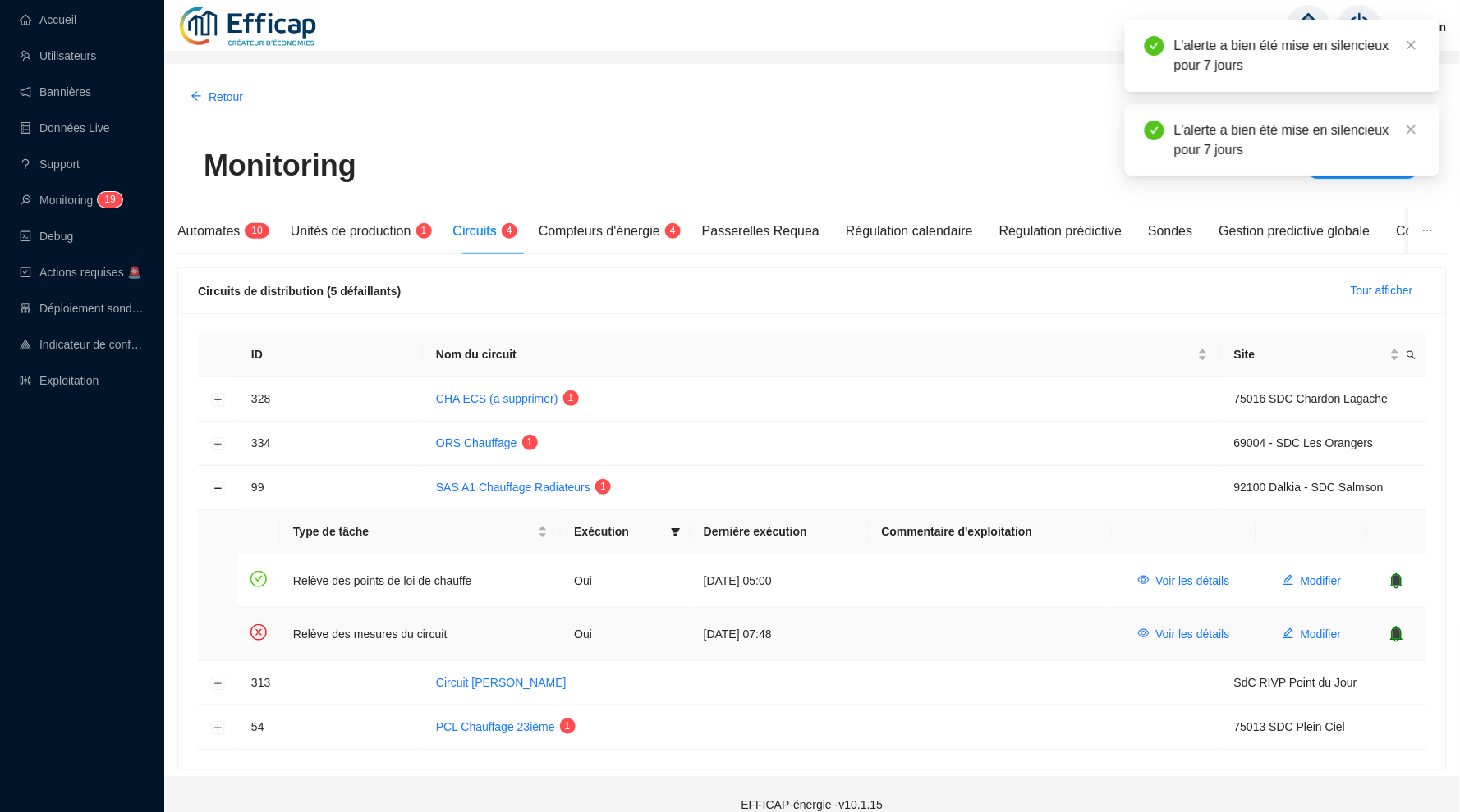
click at [1403, 628] on icon "bell" at bounding box center [1396, 634] width 13 height 16
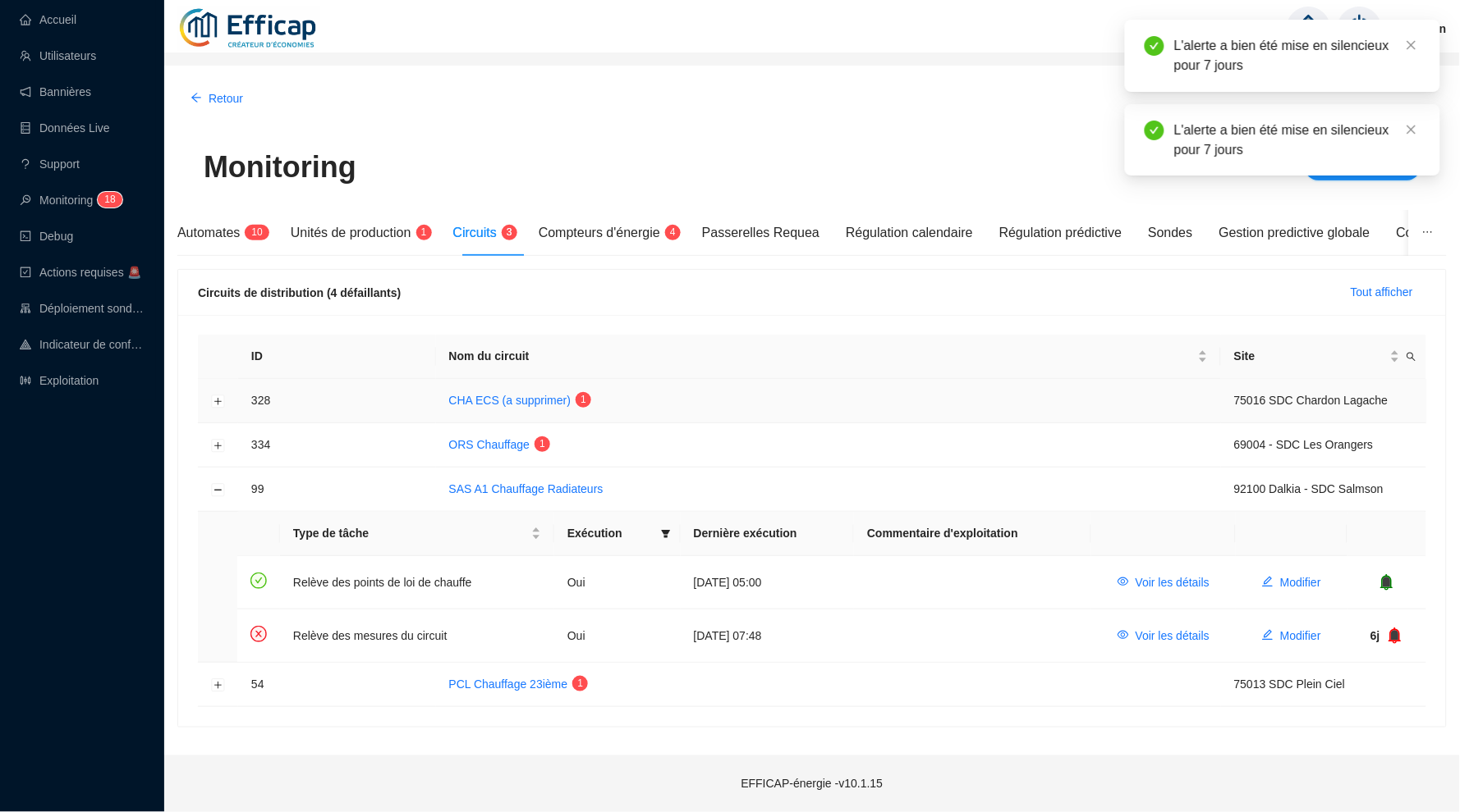
scroll to position [0, 0]
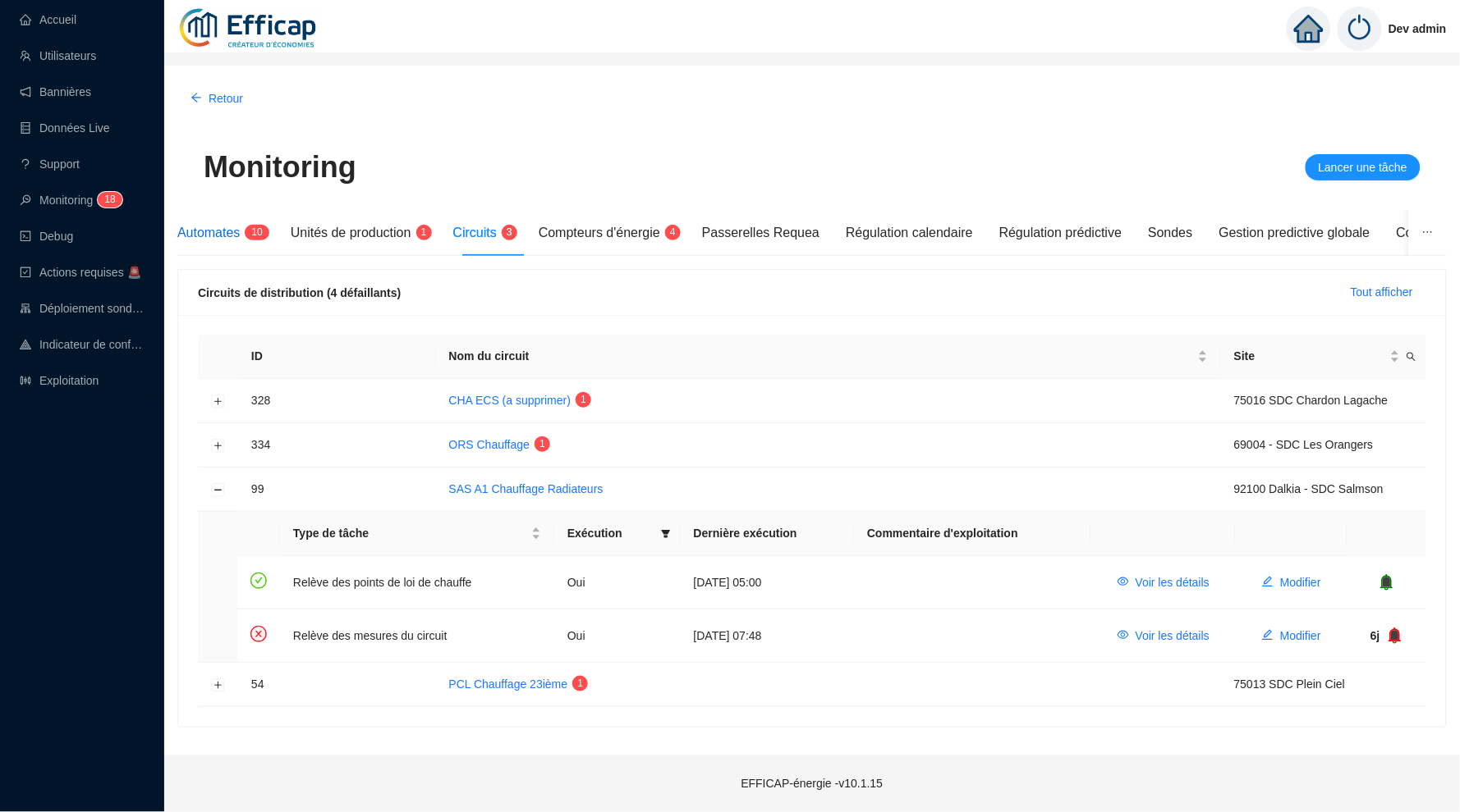
click at [233, 234] on span "Automates" at bounding box center [209, 232] width 63 height 14
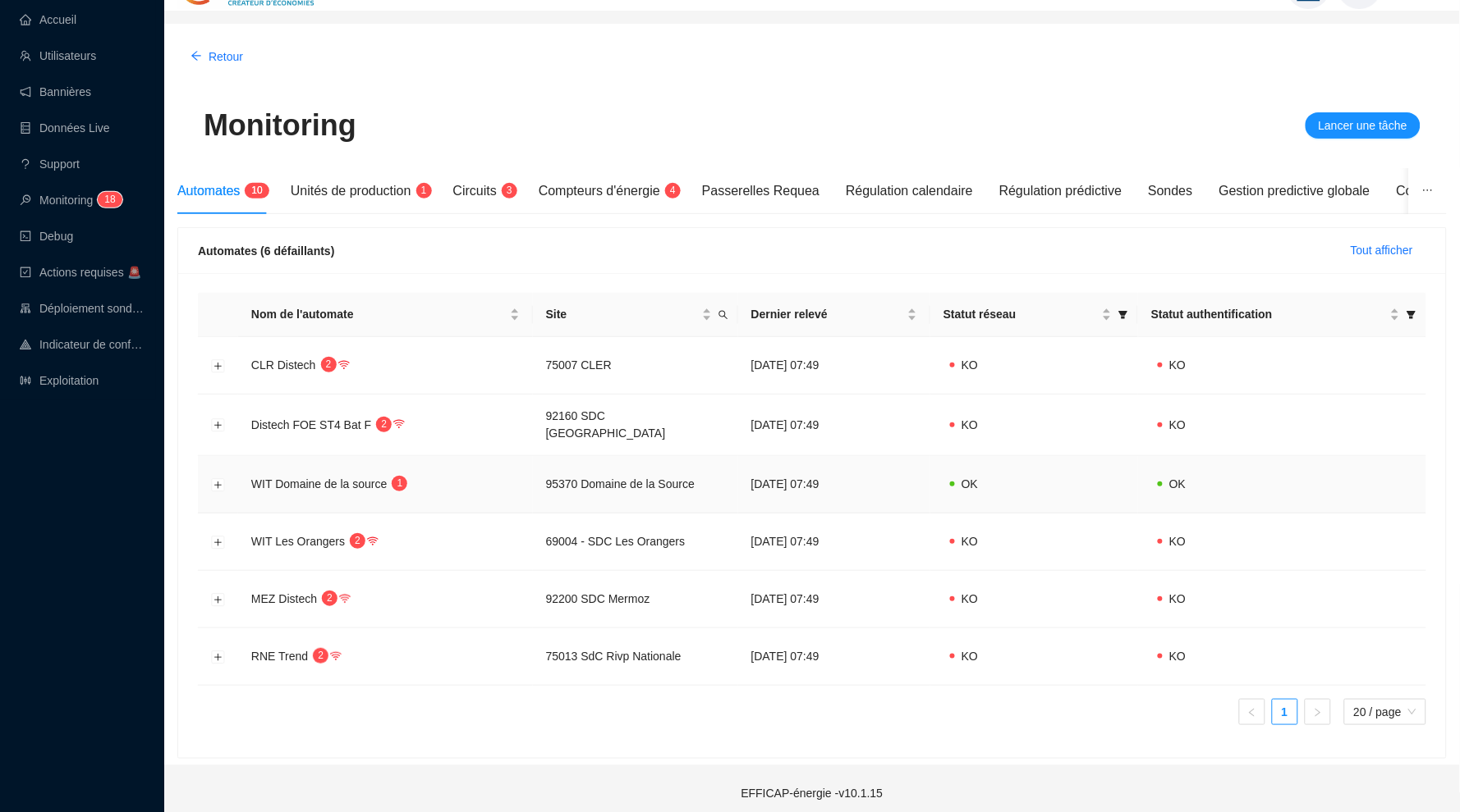
scroll to position [41, 0]
click at [220, 536] on button "Développer la ligne" at bounding box center [218, 542] width 13 height 13
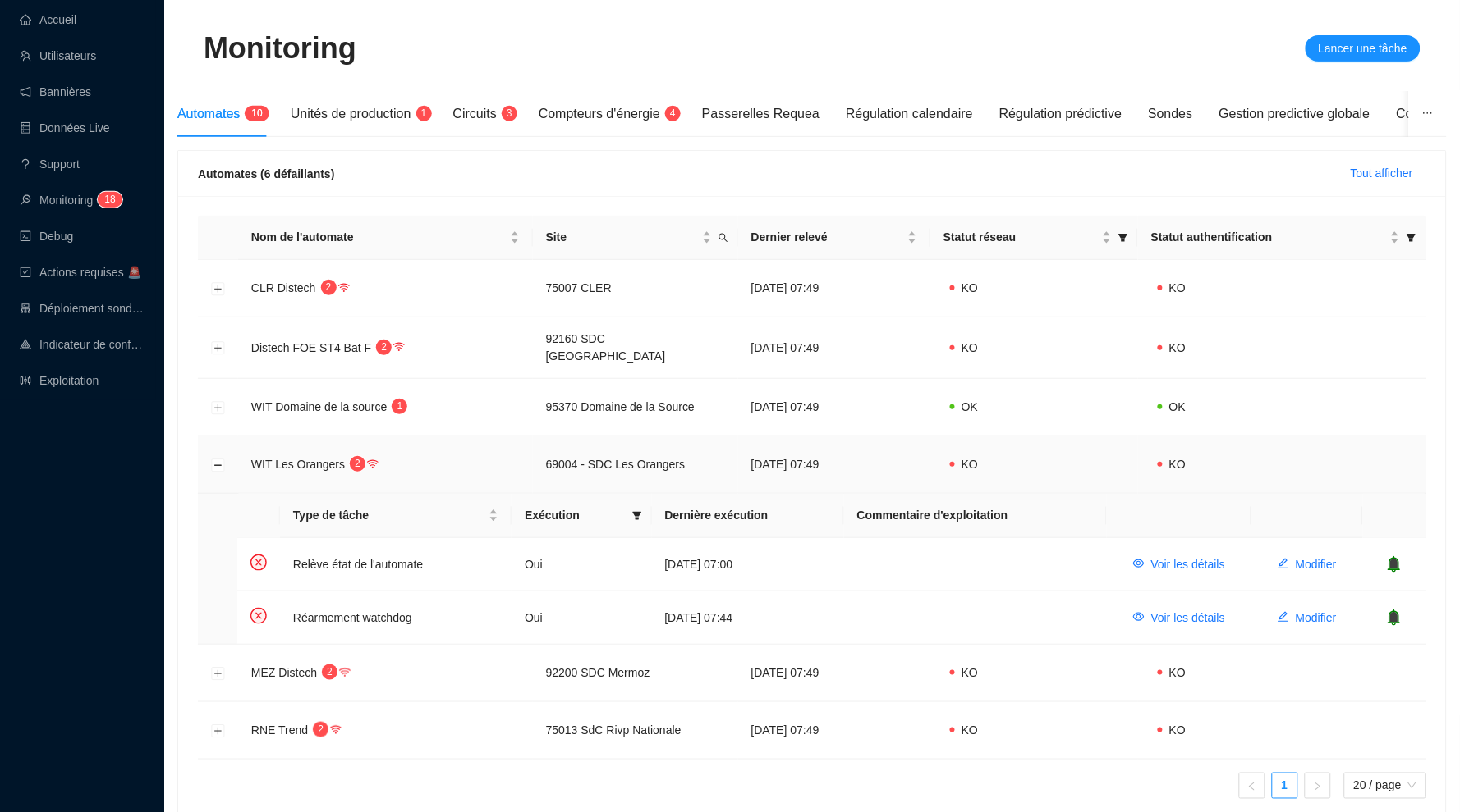
scroll to position [134, 0]
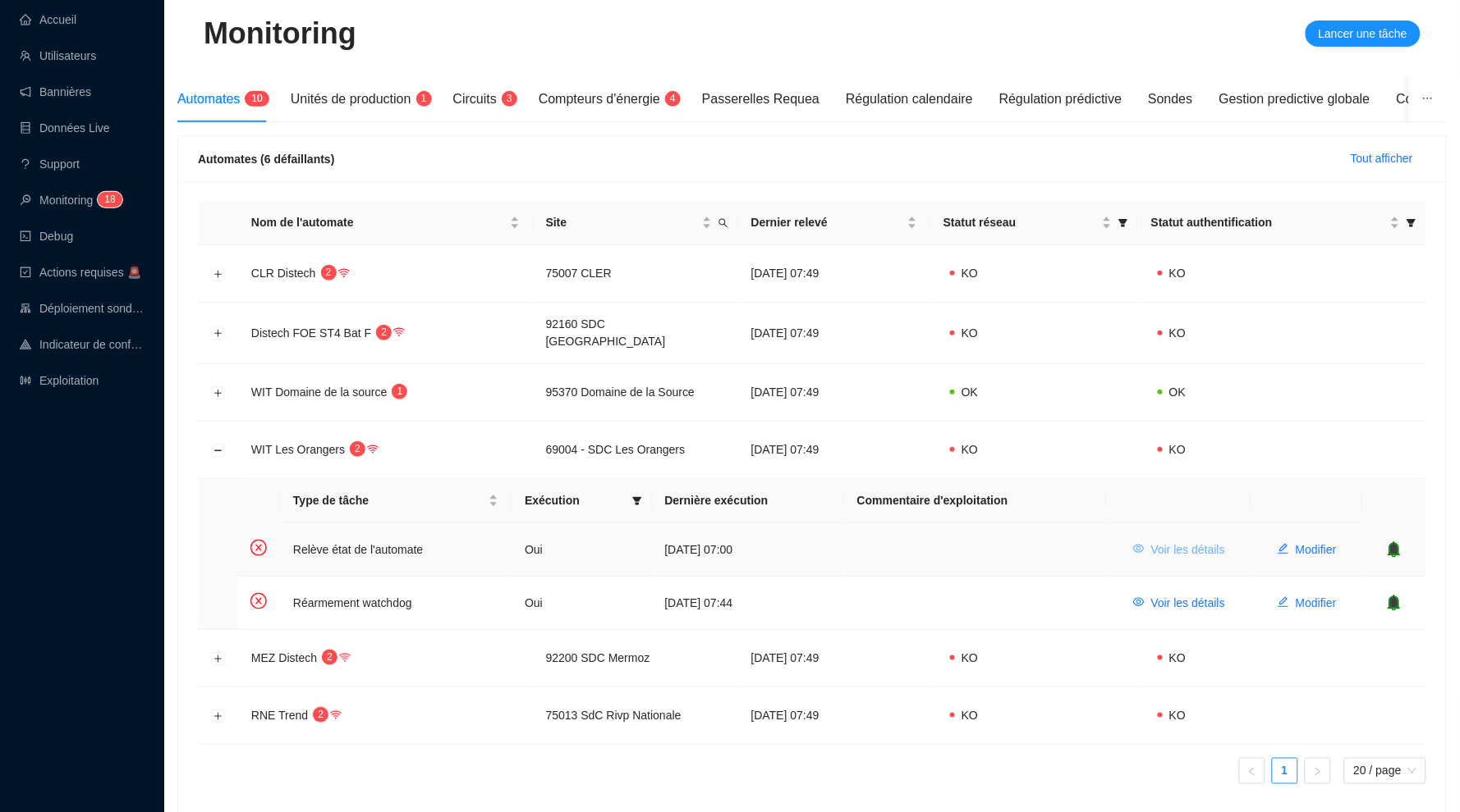
click at [1179, 542] on span "Voir les détails" at bounding box center [1188, 550] width 74 height 17
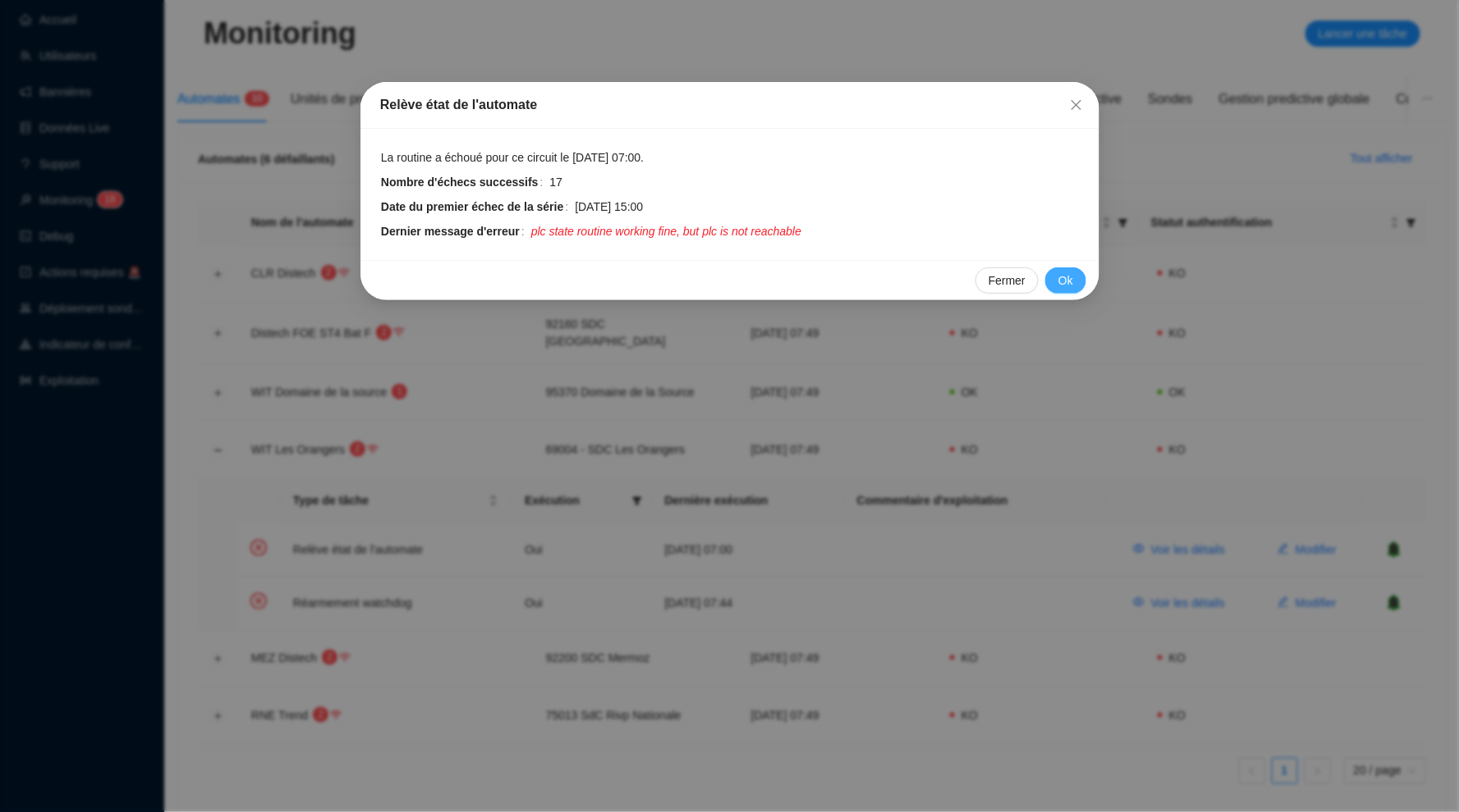
click at [1060, 278] on span "Ok" at bounding box center [1065, 281] width 14 height 17
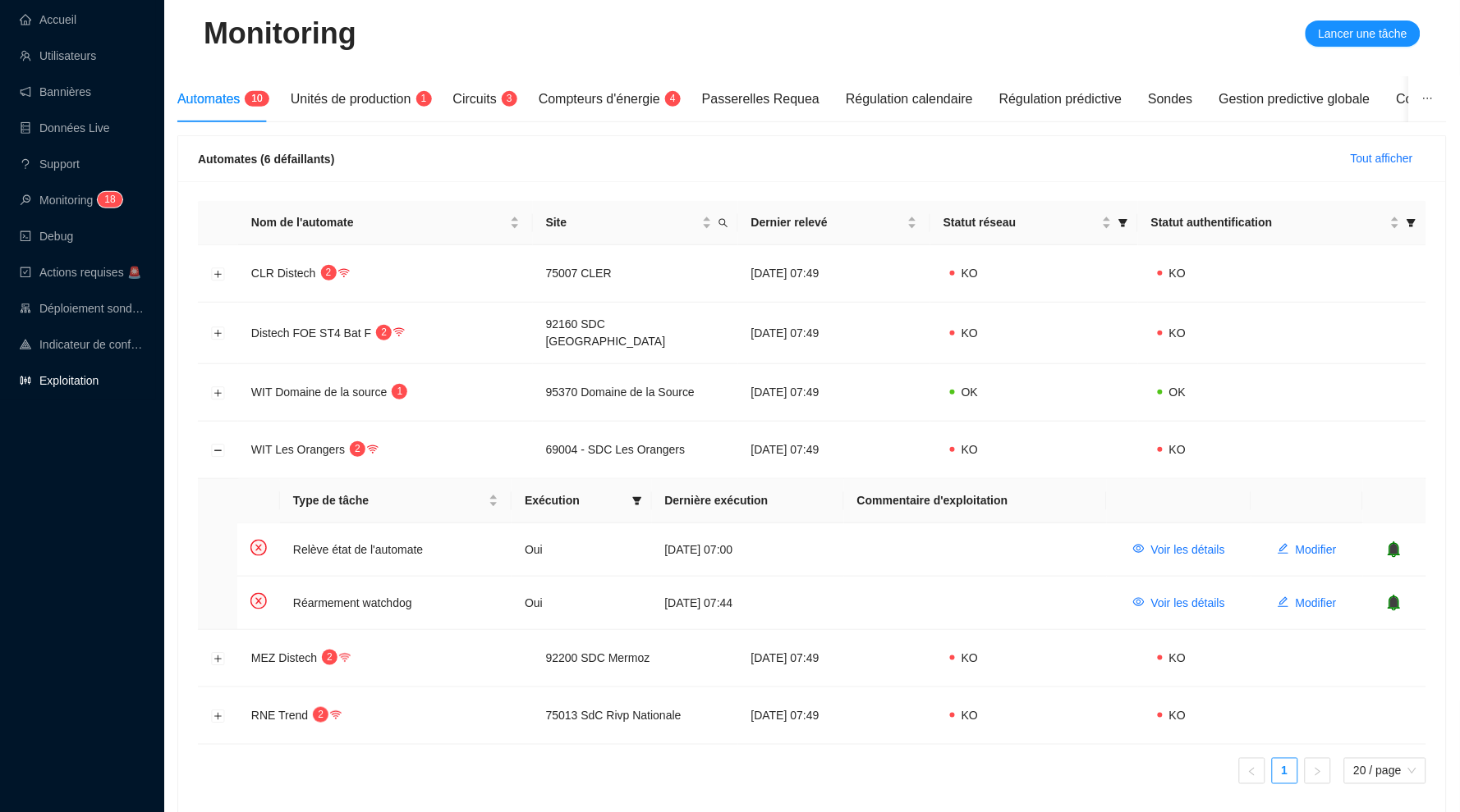
click at [68, 375] on link "Exploitation" at bounding box center [59, 380] width 79 height 13
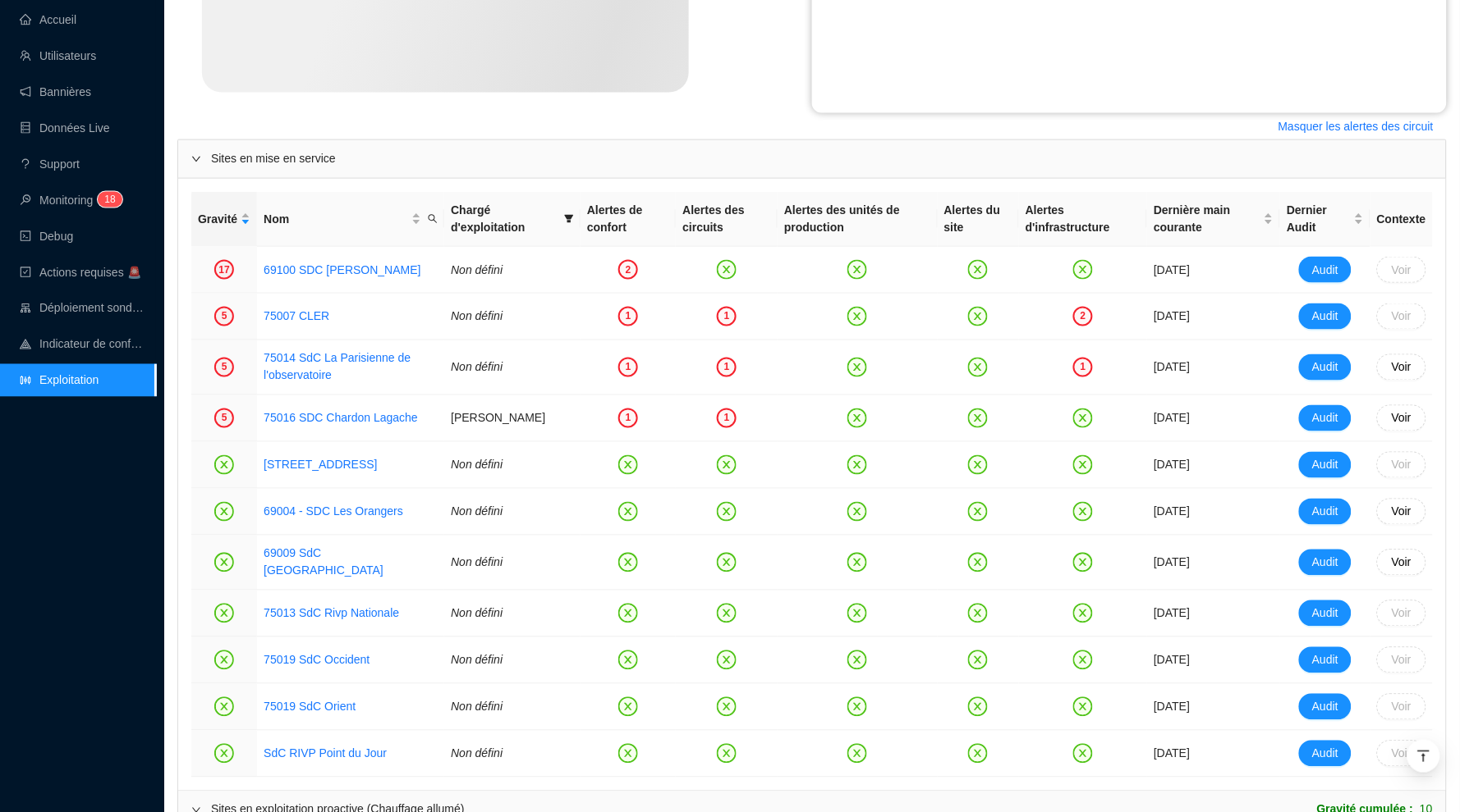
scroll to position [589, 0]
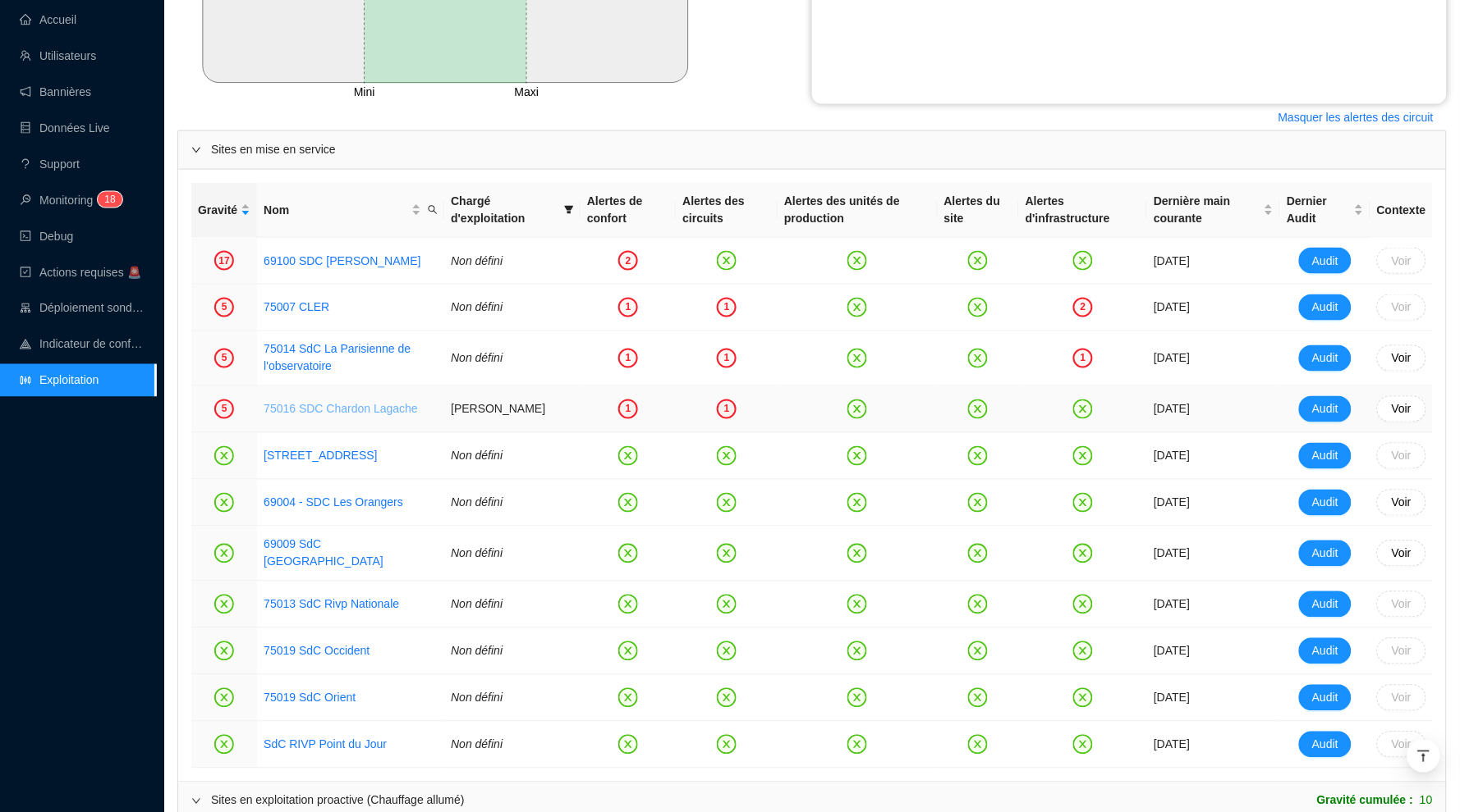
click at [382, 408] on link "75016 SDC Chardon Lagache" at bounding box center [340, 409] width 154 height 13
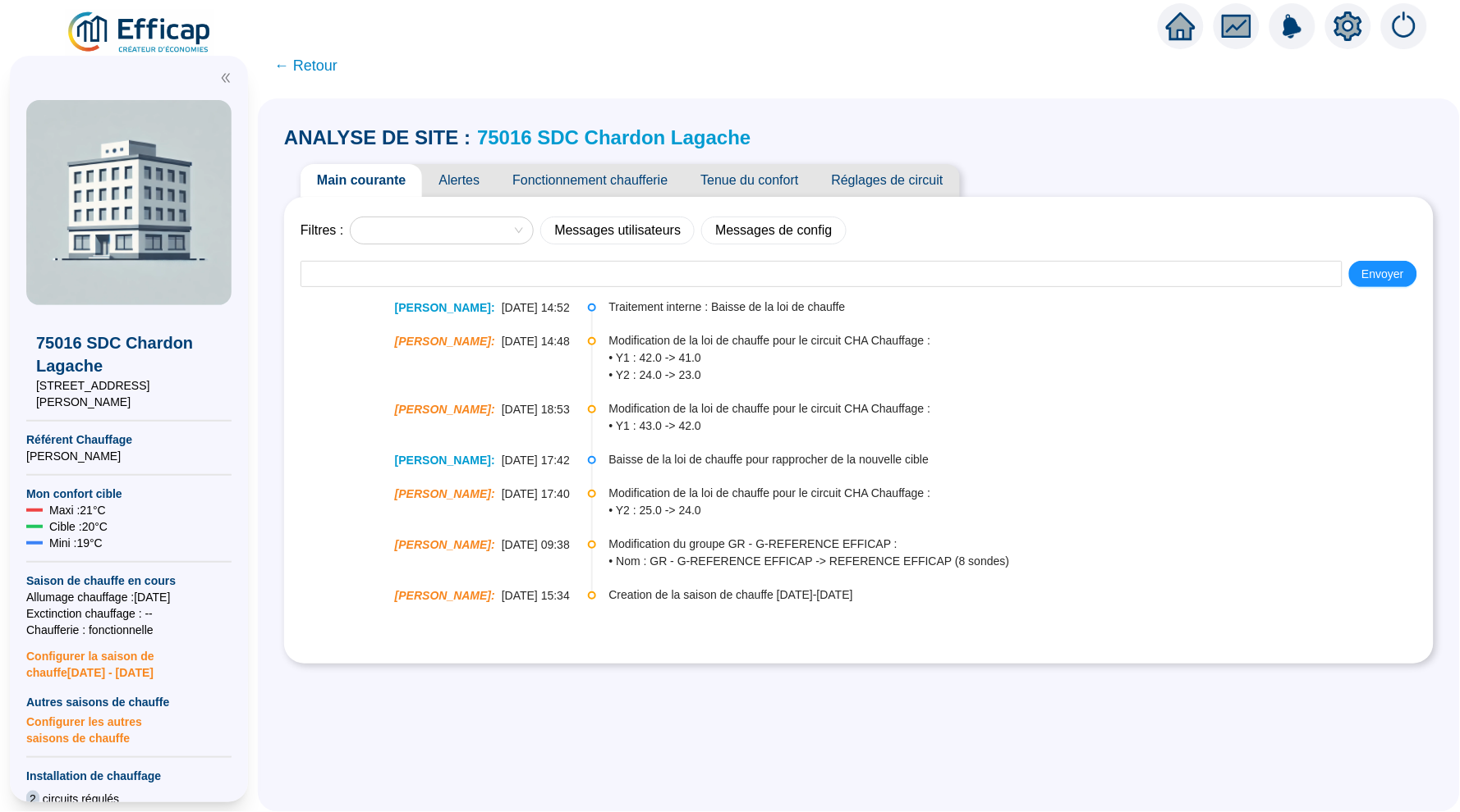
click at [458, 177] on span "Alertes" at bounding box center [458, 180] width 74 height 33
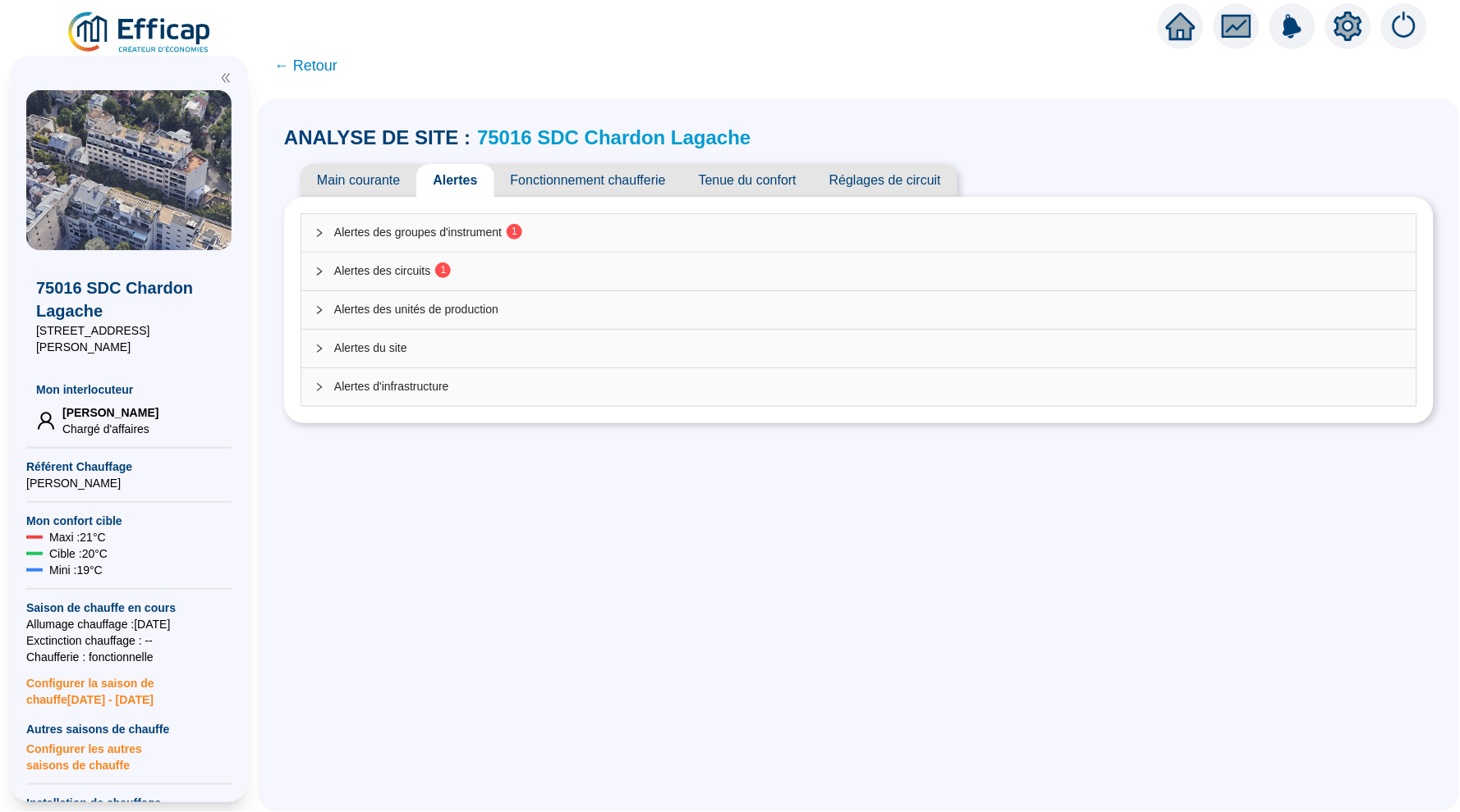
click at [551, 233] on span "Alertes des groupes d'instrument 1" at bounding box center [868, 232] width 1069 height 17
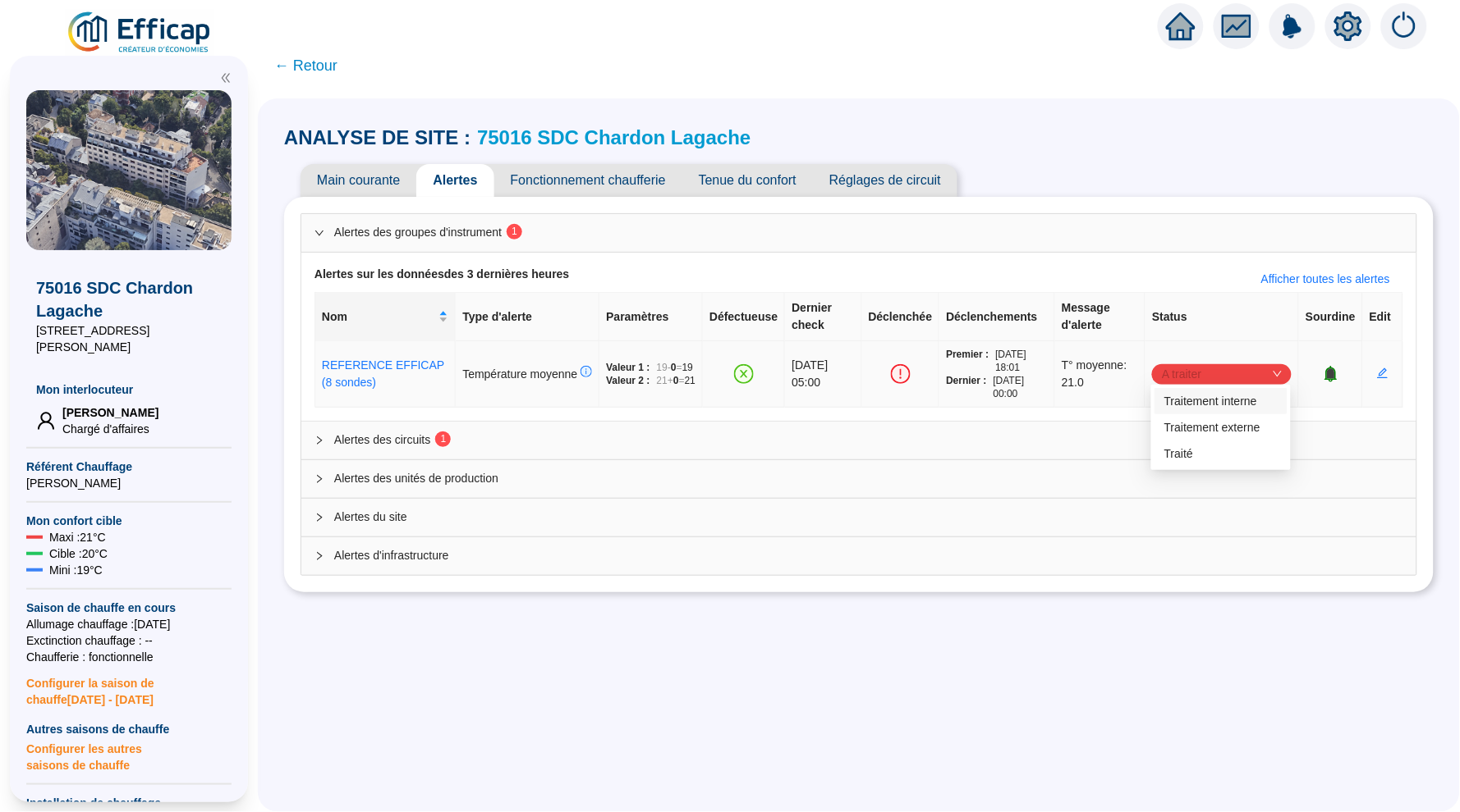
click at [1241, 374] on span "A traiter" at bounding box center [1221, 373] width 120 height 25
click at [1197, 453] on div "Traité" at bounding box center [1220, 454] width 113 height 17
click at [1047, 423] on div "Alertes des circuits 1" at bounding box center [858, 440] width 1115 height 37
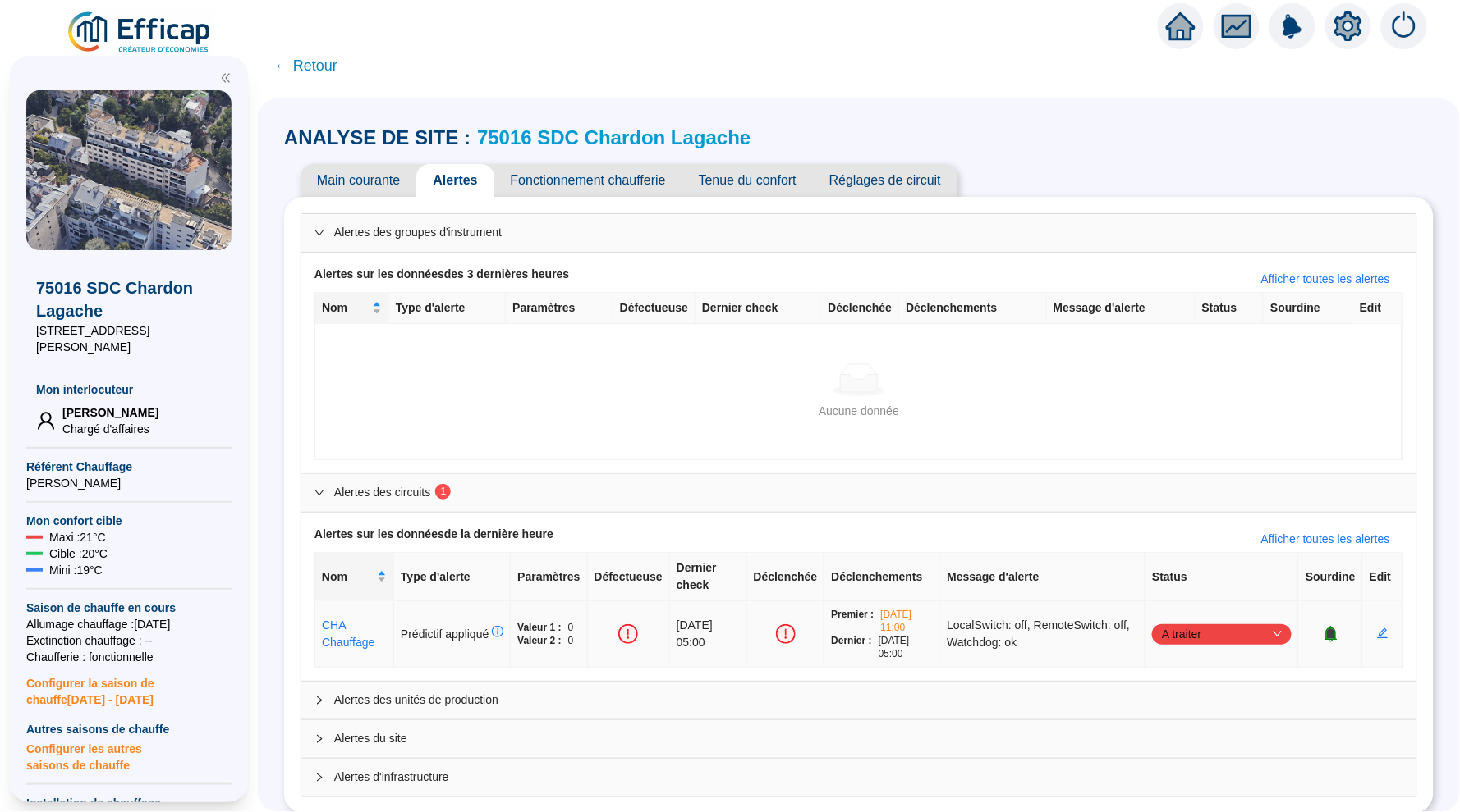
click at [1283, 626] on div "A traiter" at bounding box center [1221, 635] width 139 height 20
click at [1282, 570] on th "Status" at bounding box center [1221, 577] width 154 height 48
click at [1329, 631] on icon "bell" at bounding box center [1330, 634] width 11 height 12
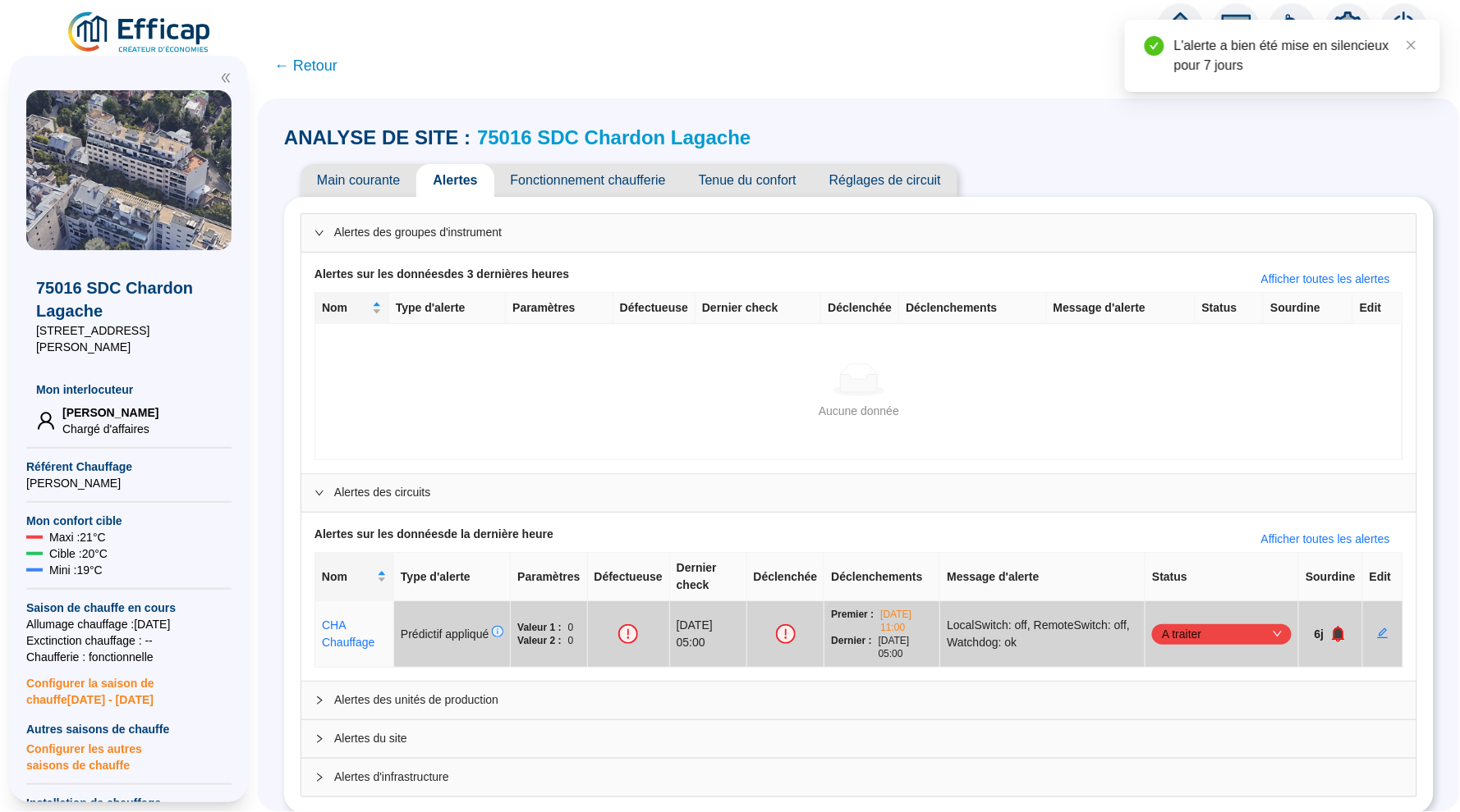
click at [315, 63] on span "← Retour" at bounding box center [306, 65] width 63 height 23
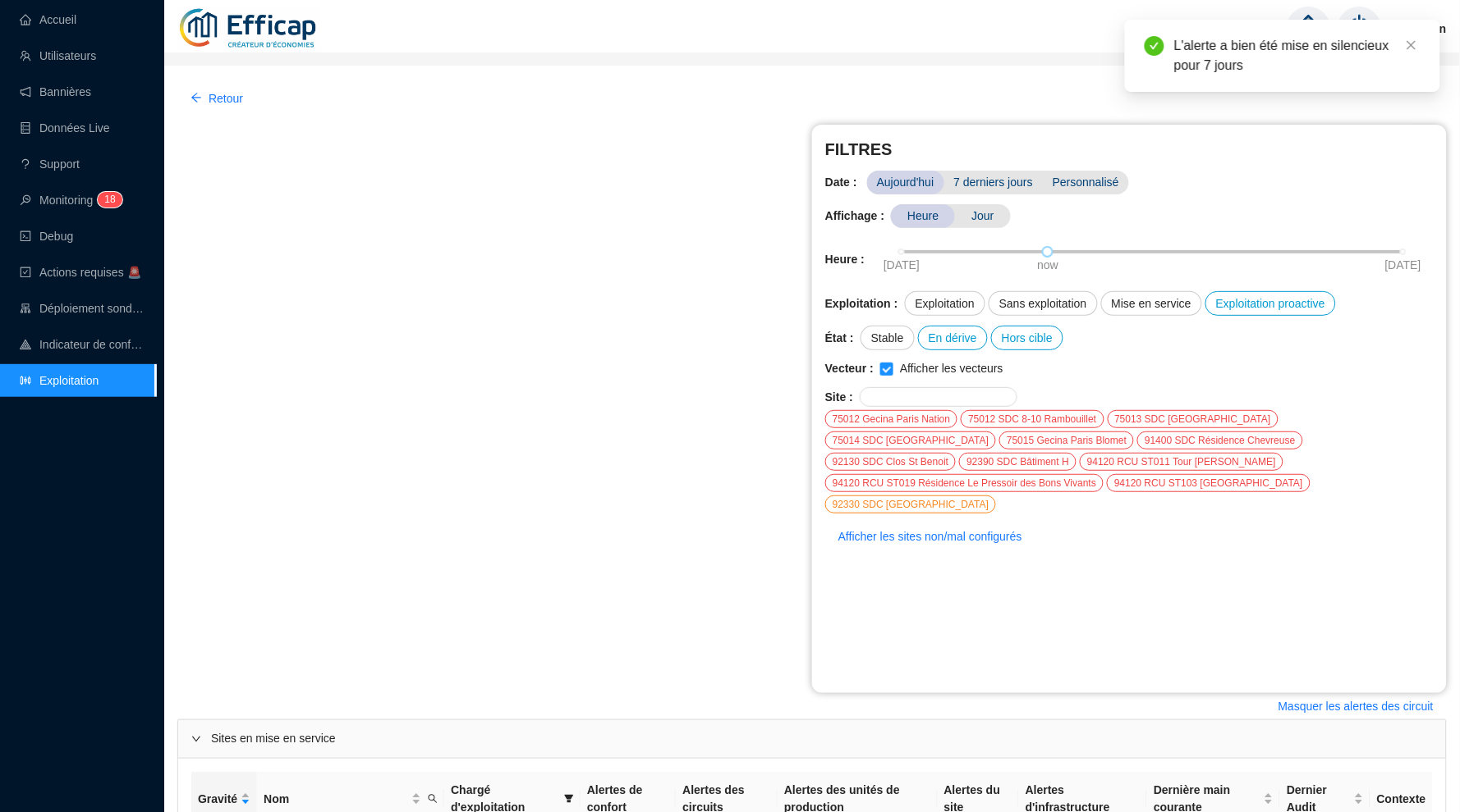
scroll to position [589, 0]
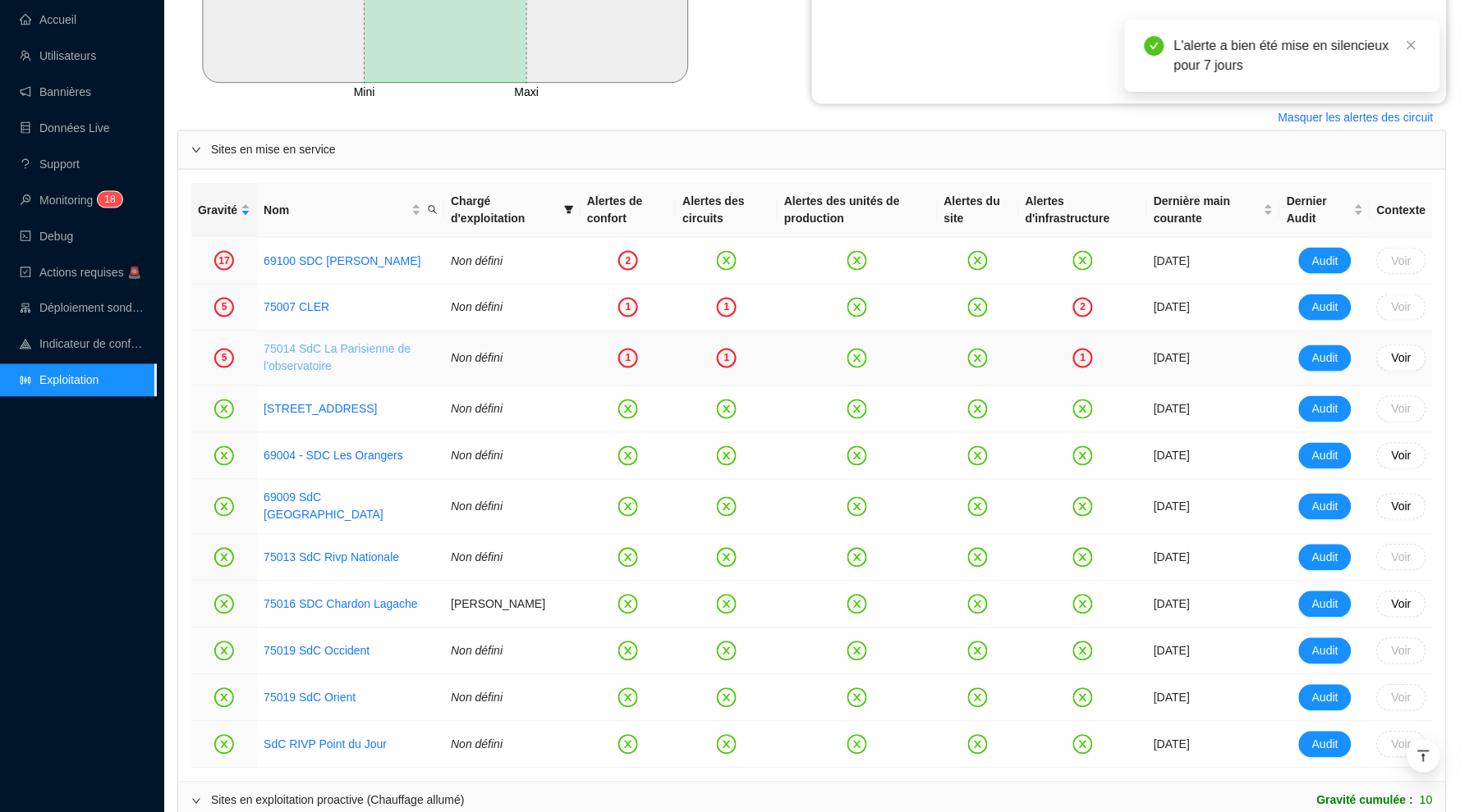
click at [301, 353] on link "75014 SdC La Parisienne de l'observatoire" at bounding box center [336, 358] width 147 height 31
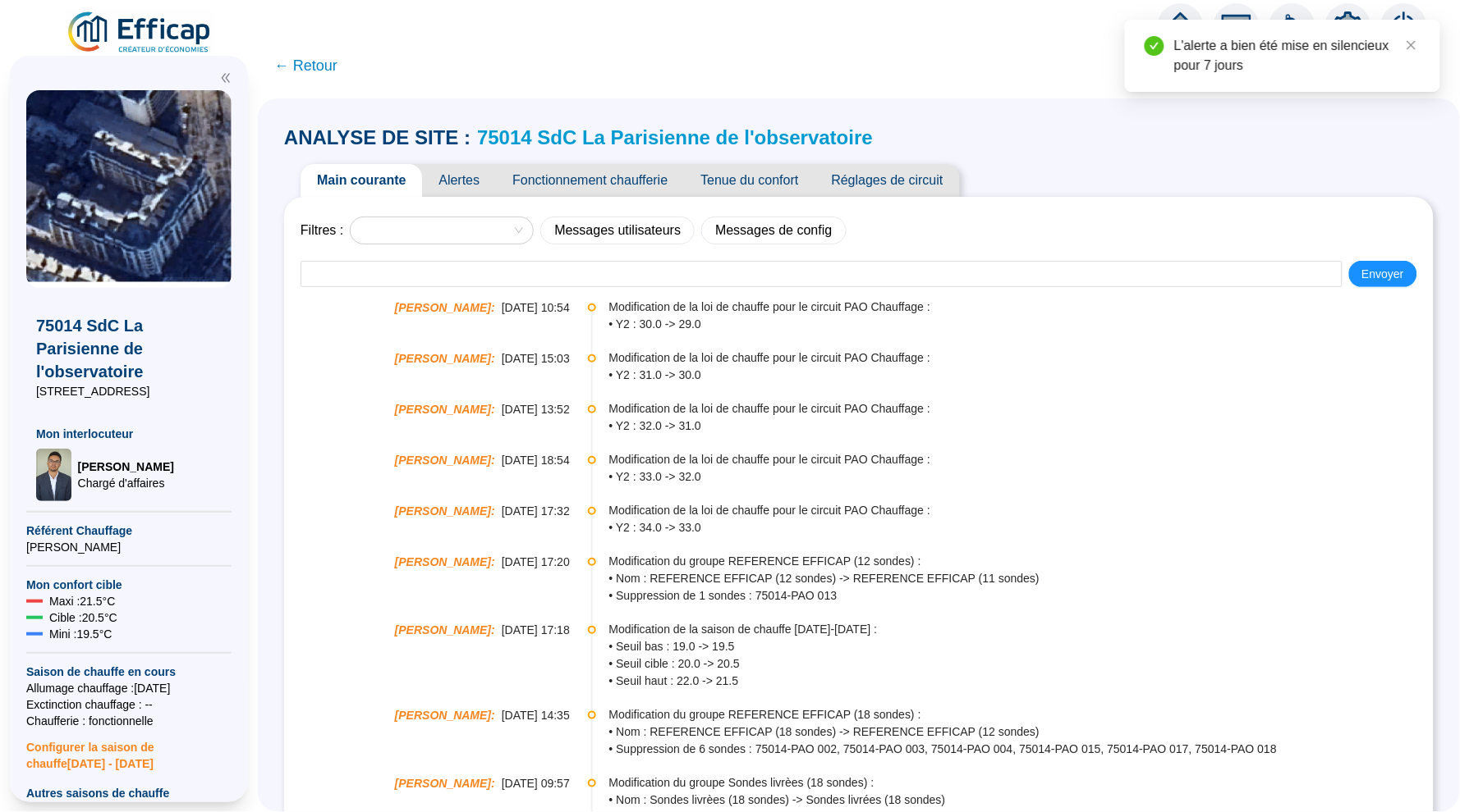
click at [482, 195] on span "Alertes" at bounding box center [458, 180] width 74 height 33
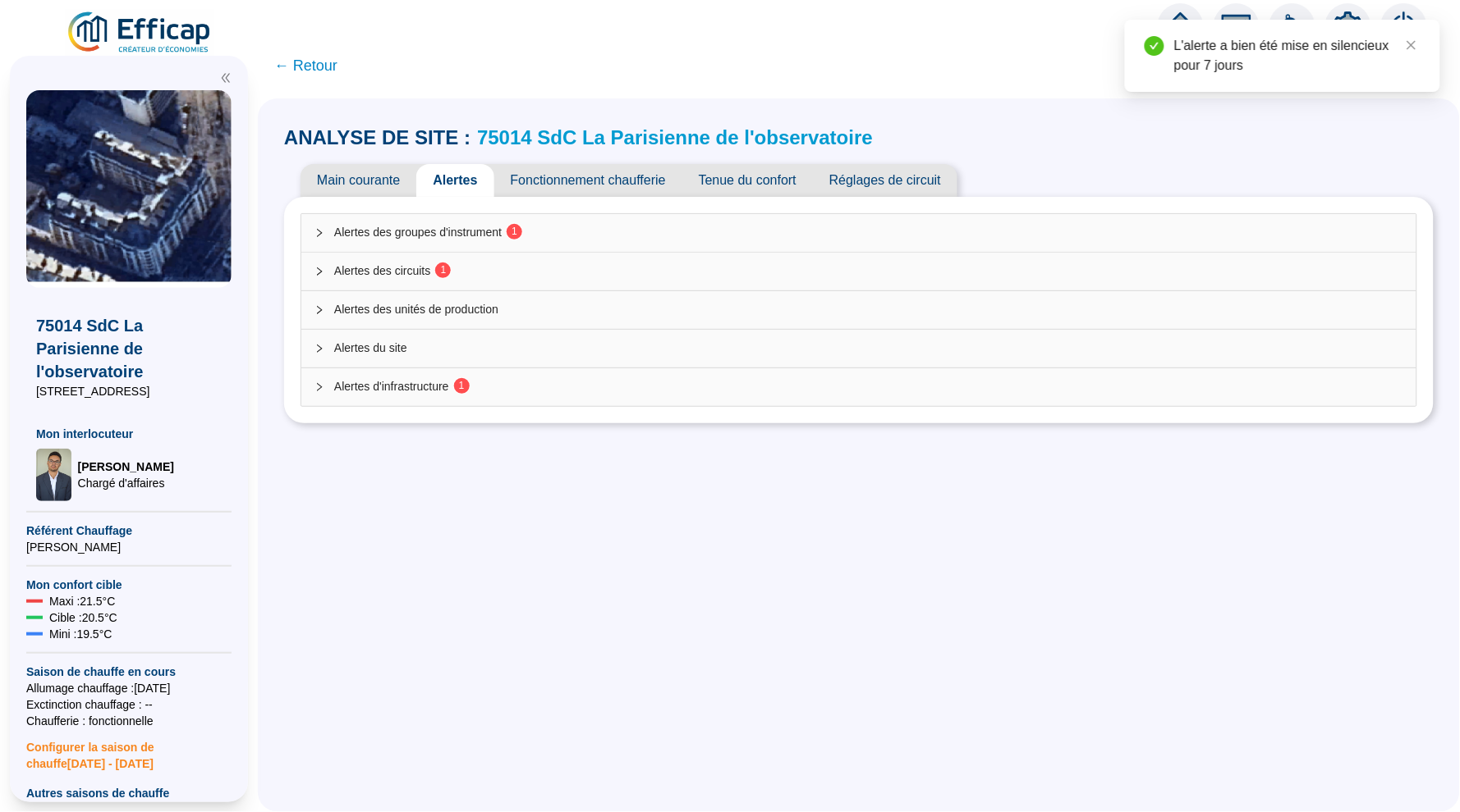
click at [543, 286] on div "Alertes des circuits 1" at bounding box center [858, 272] width 1115 height 37
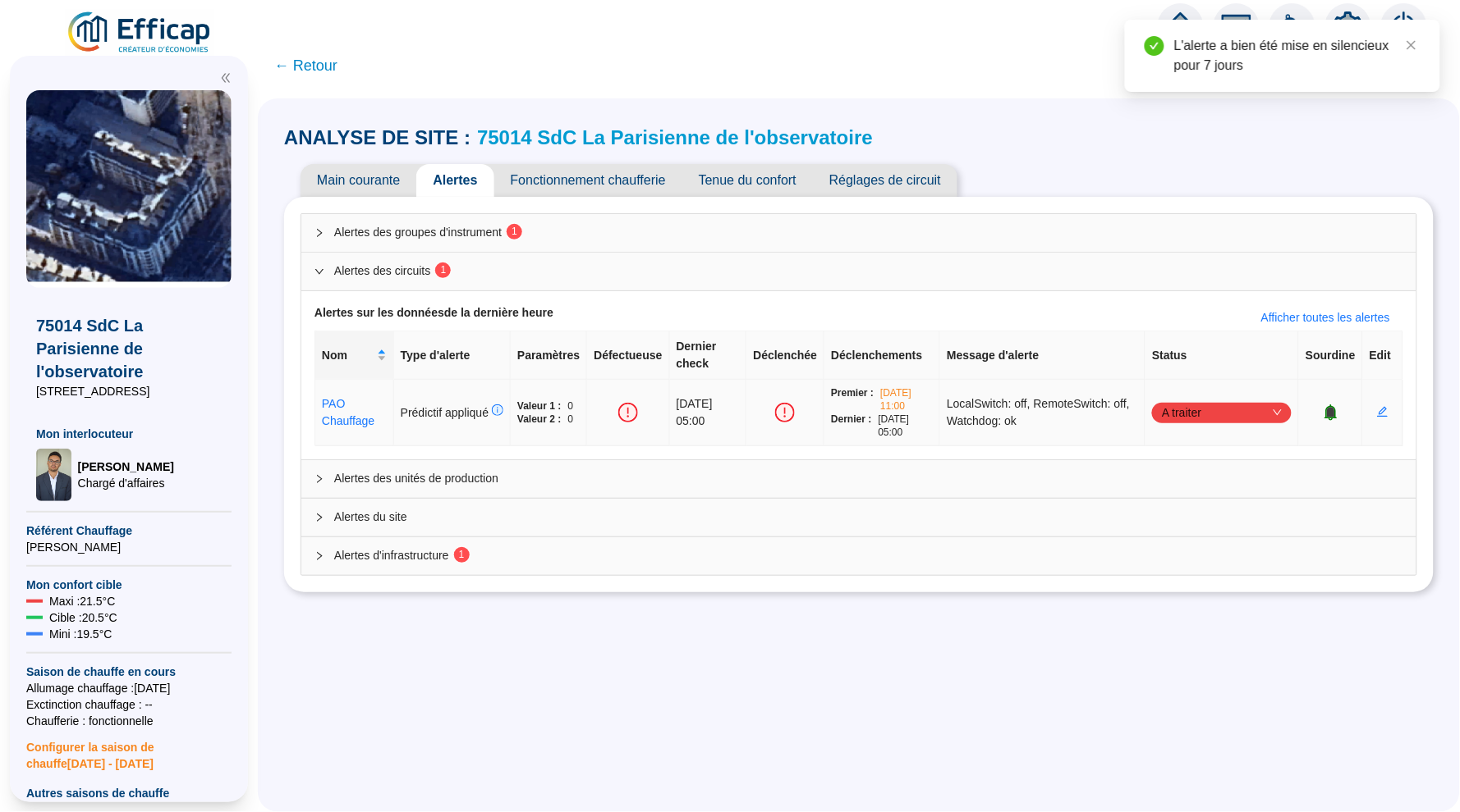
click at [1328, 409] on icon "bell" at bounding box center [1330, 412] width 11 height 12
click at [320, 232] on icon "collapsed" at bounding box center [319, 233] width 10 height 10
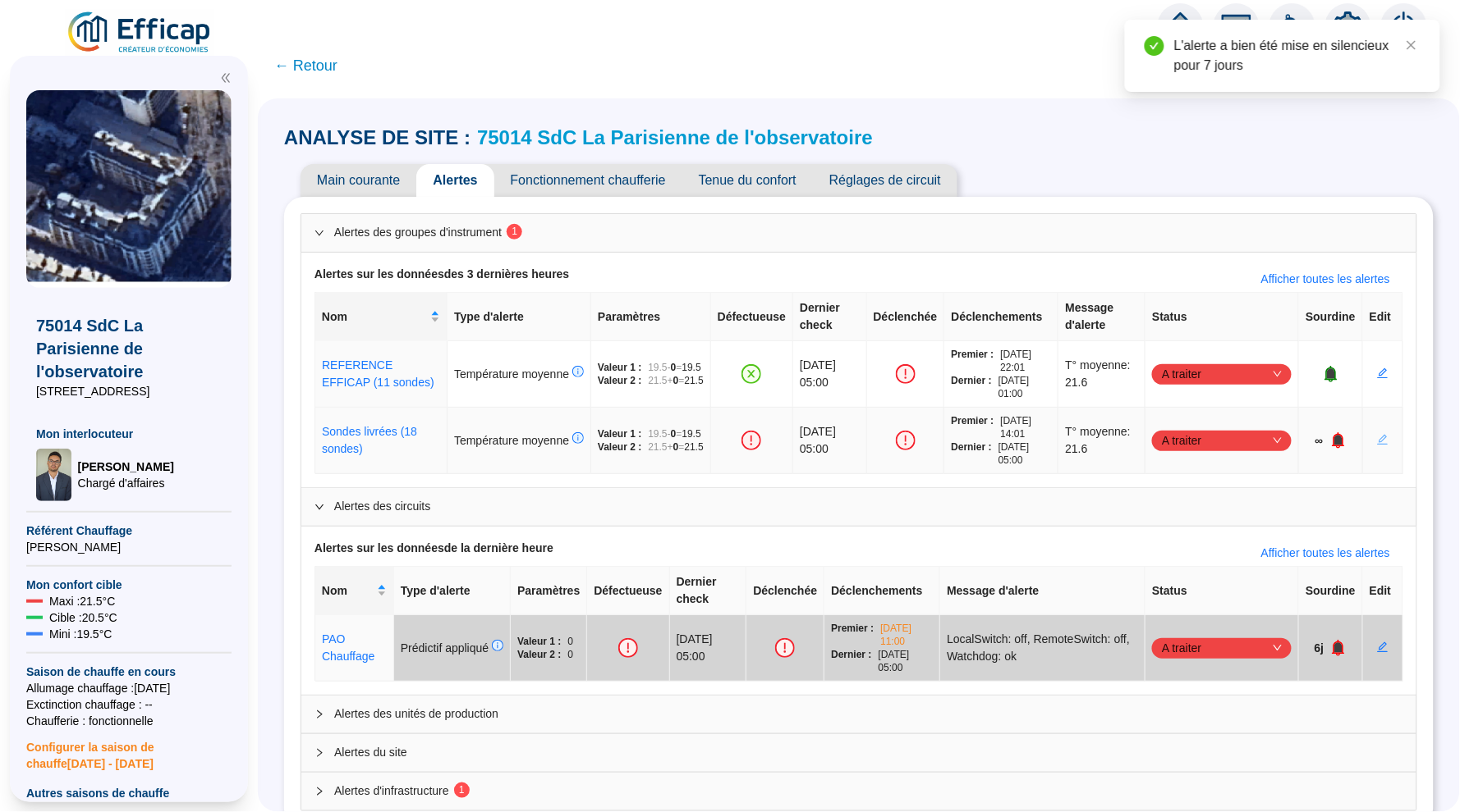
click at [1381, 437] on icon "edit" at bounding box center [1383, 440] width 12 height 12
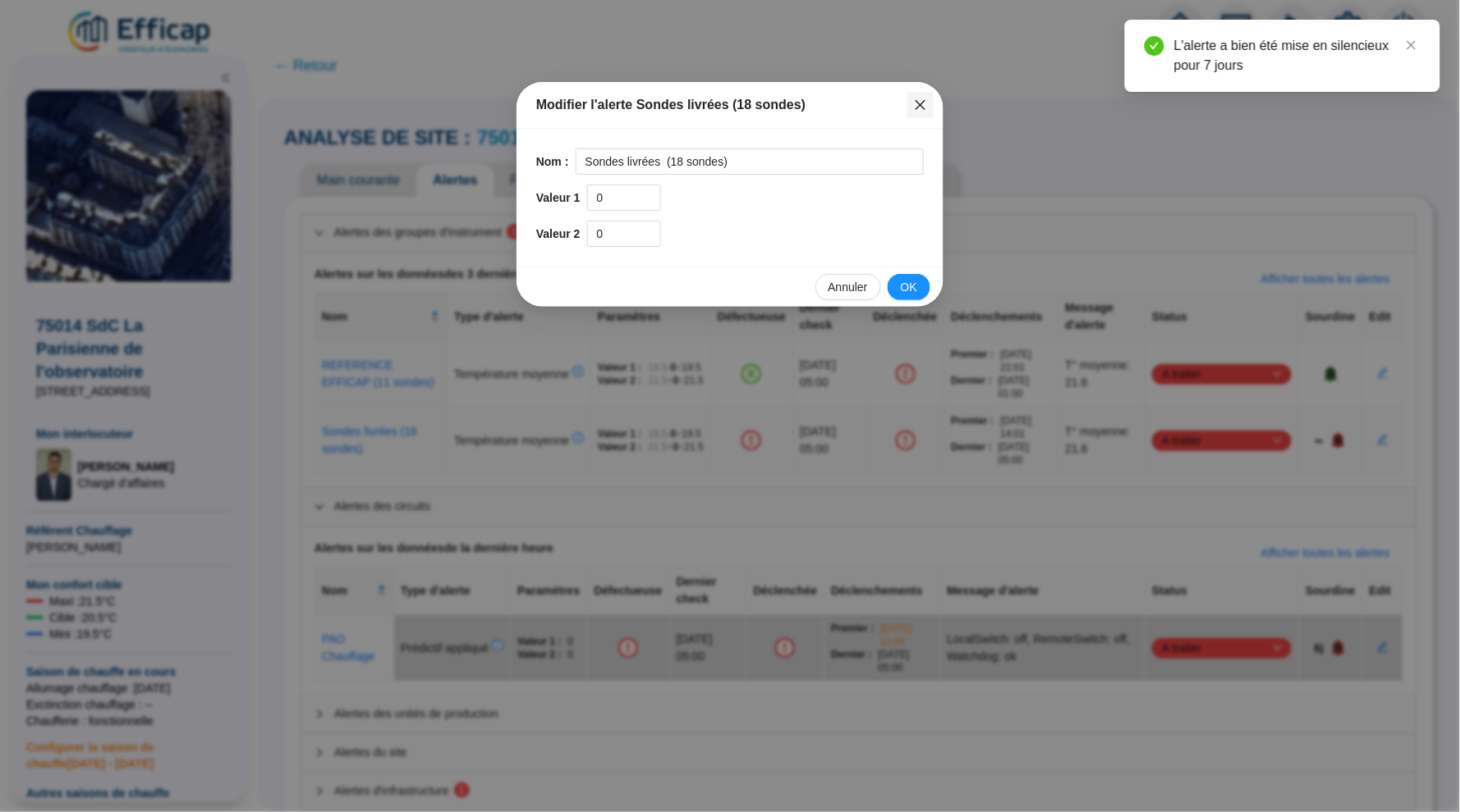
click at [914, 102] on icon "close" at bounding box center [919, 104] width 13 height 13
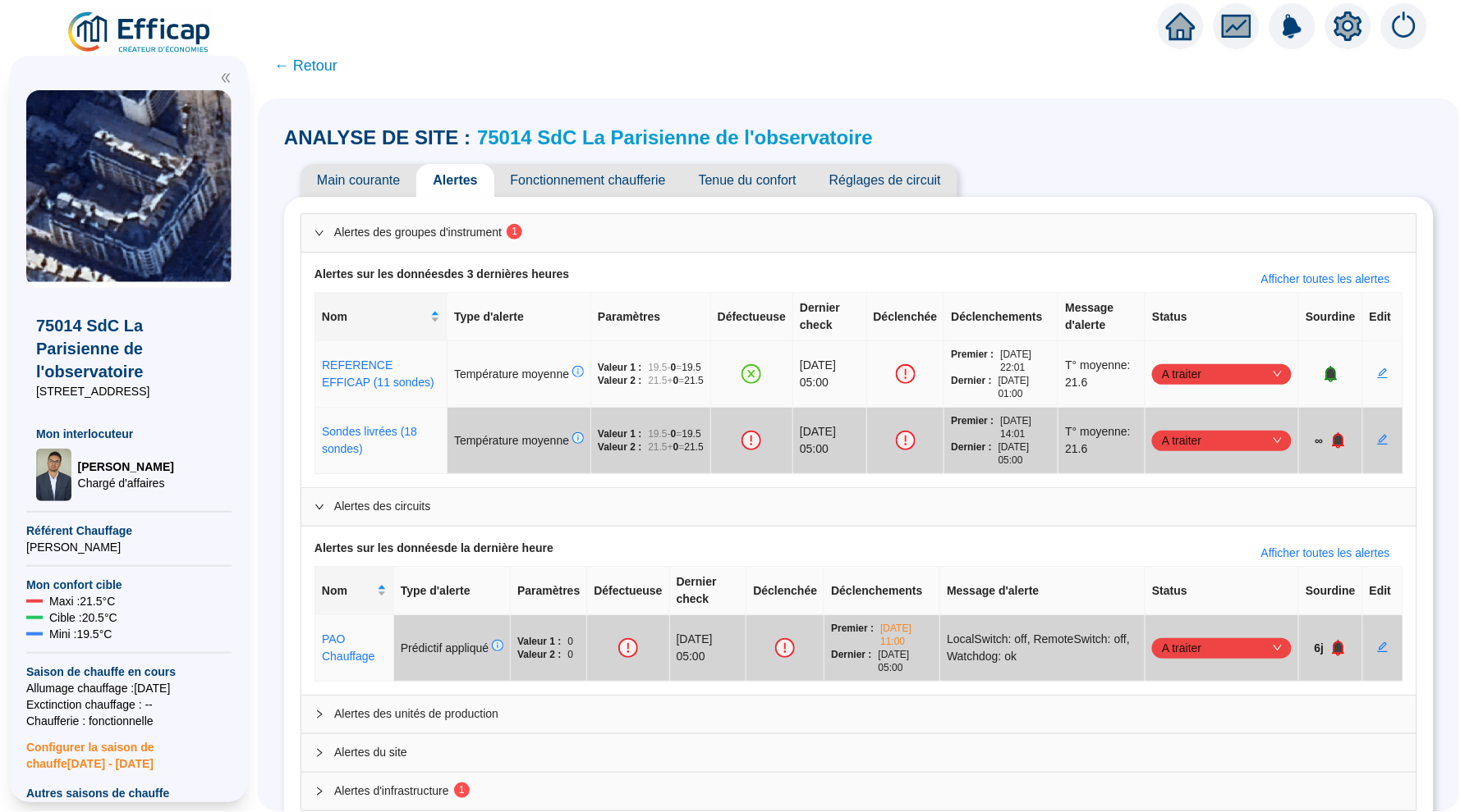
click at [1235, 364] on span "A traiter" at bounding box center [1221, 373] width 120 height 25
click at [340, 364] on link "REFERENCE EFFICAP (11 sondes)" at bounding box center [378, 374] width 112 height 31
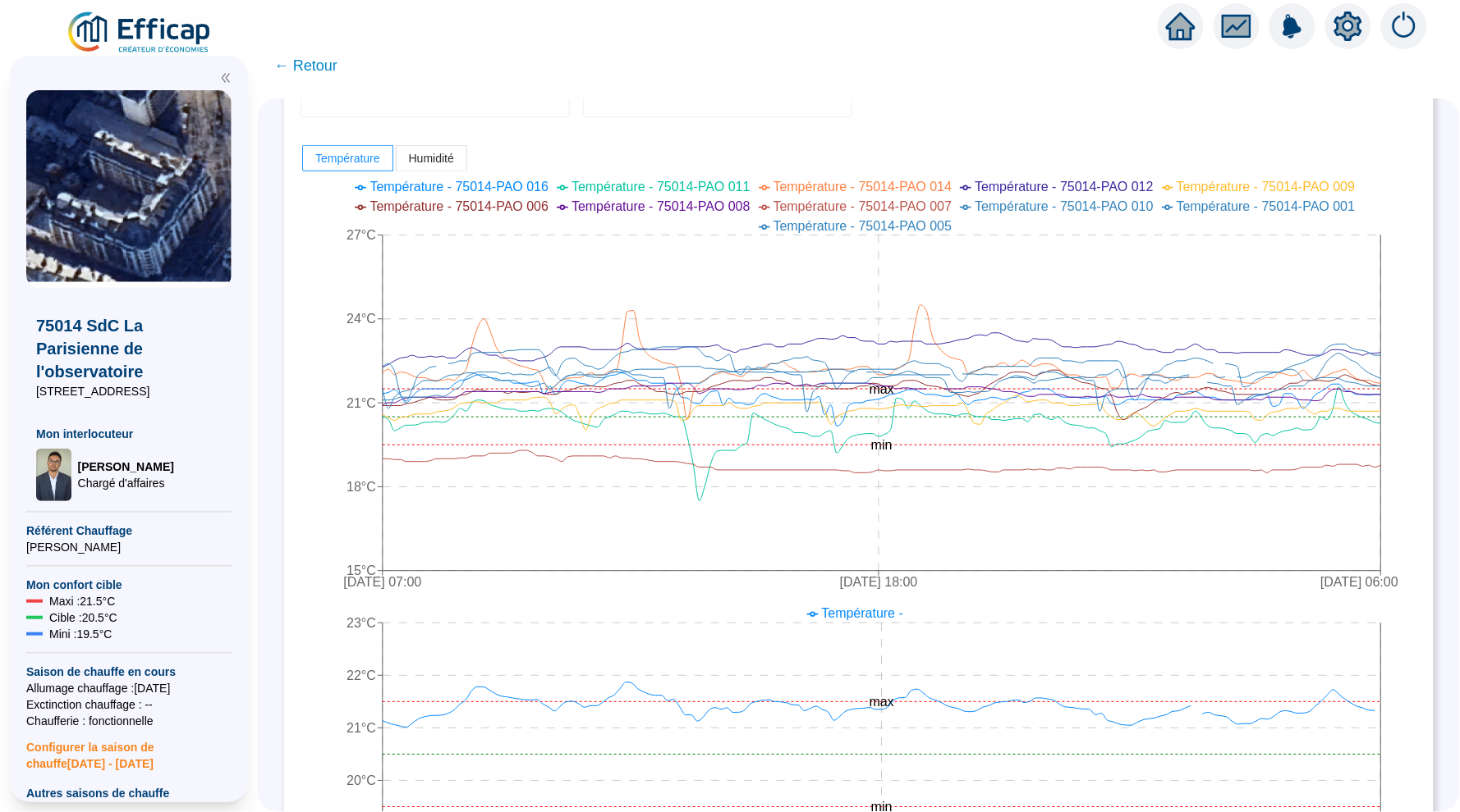
scroll to position [378, 0]
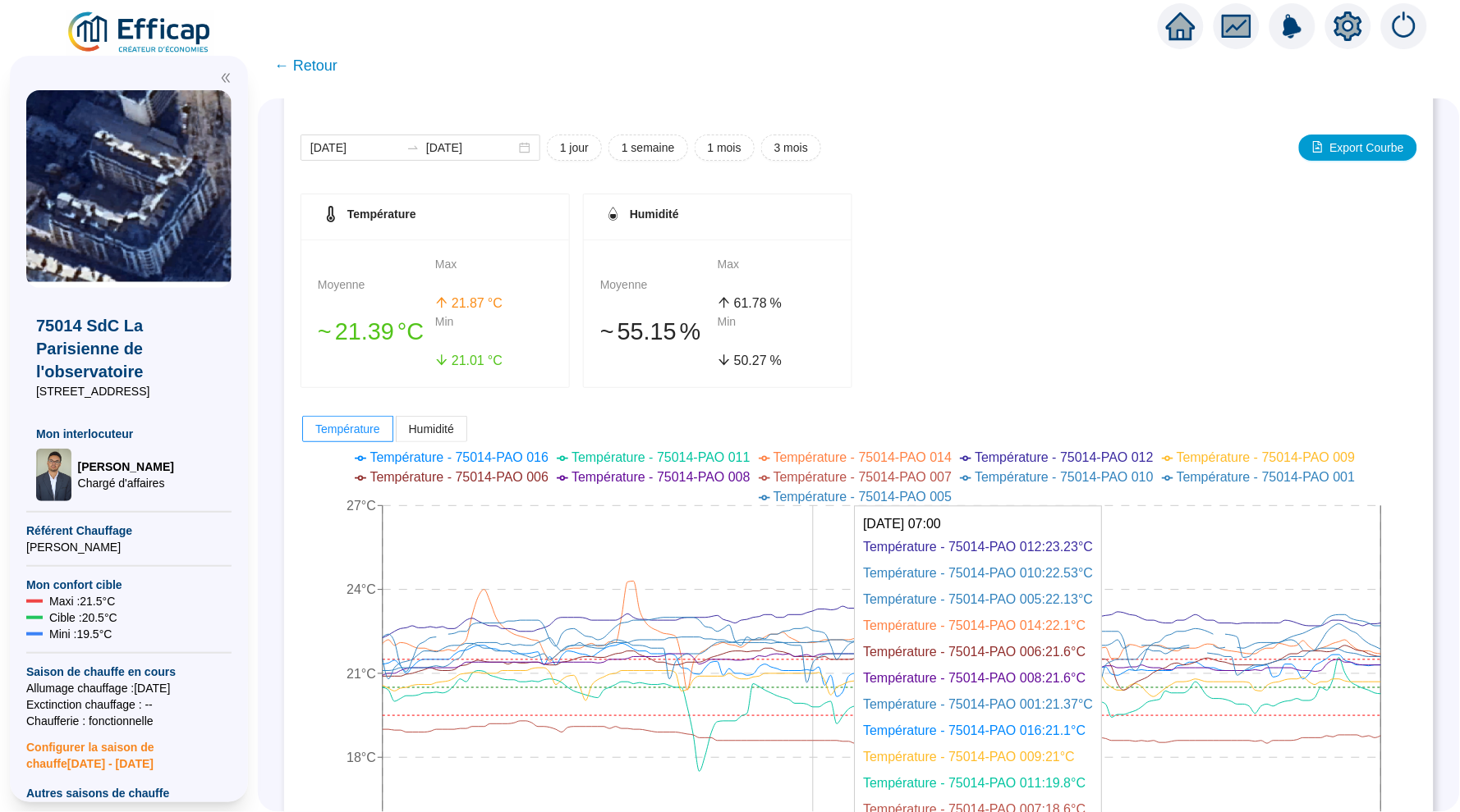
scroll to position [28, 0]
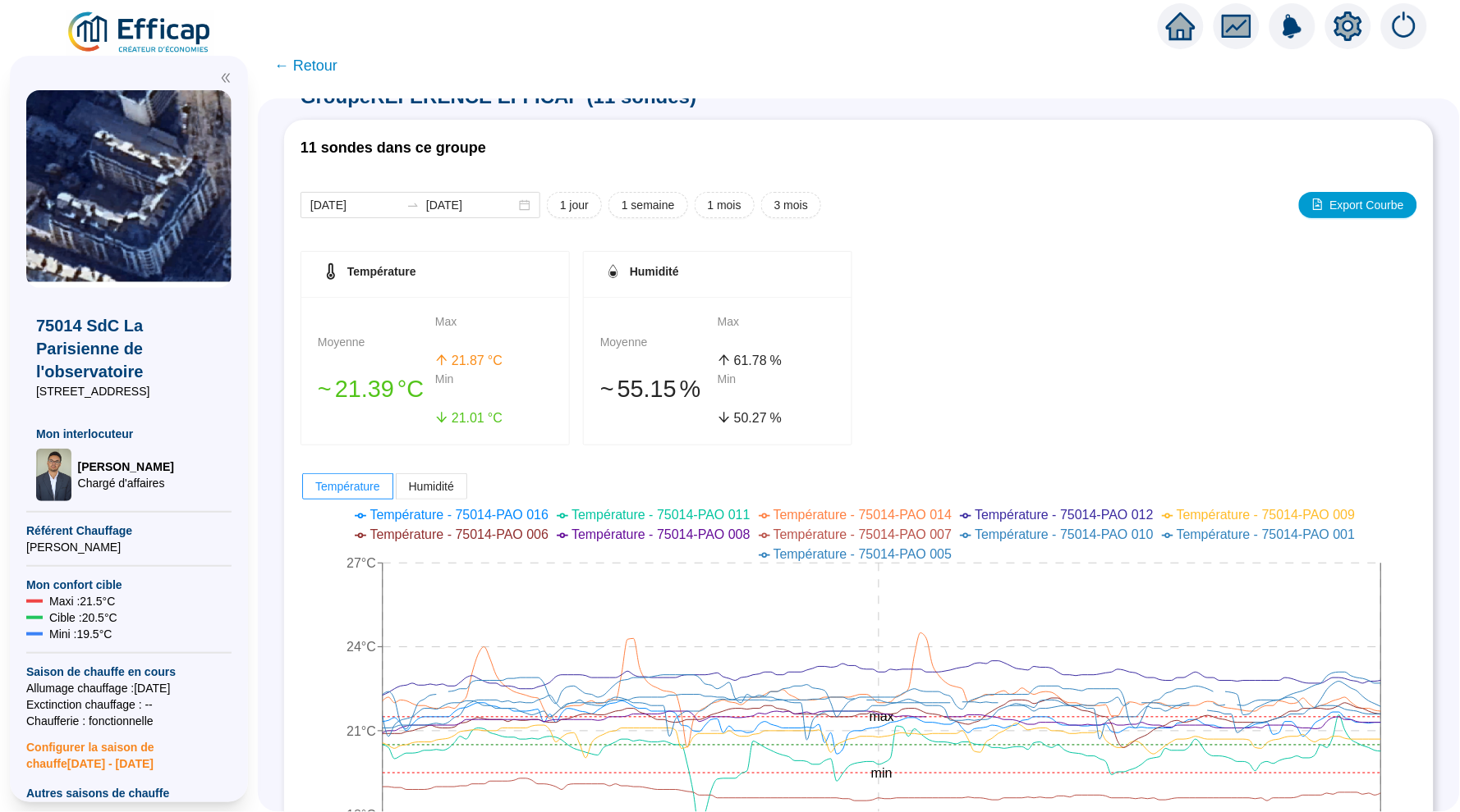
click at [320, 66] on span "← Retour" at bounding box center [306, 65] width 63 height 23
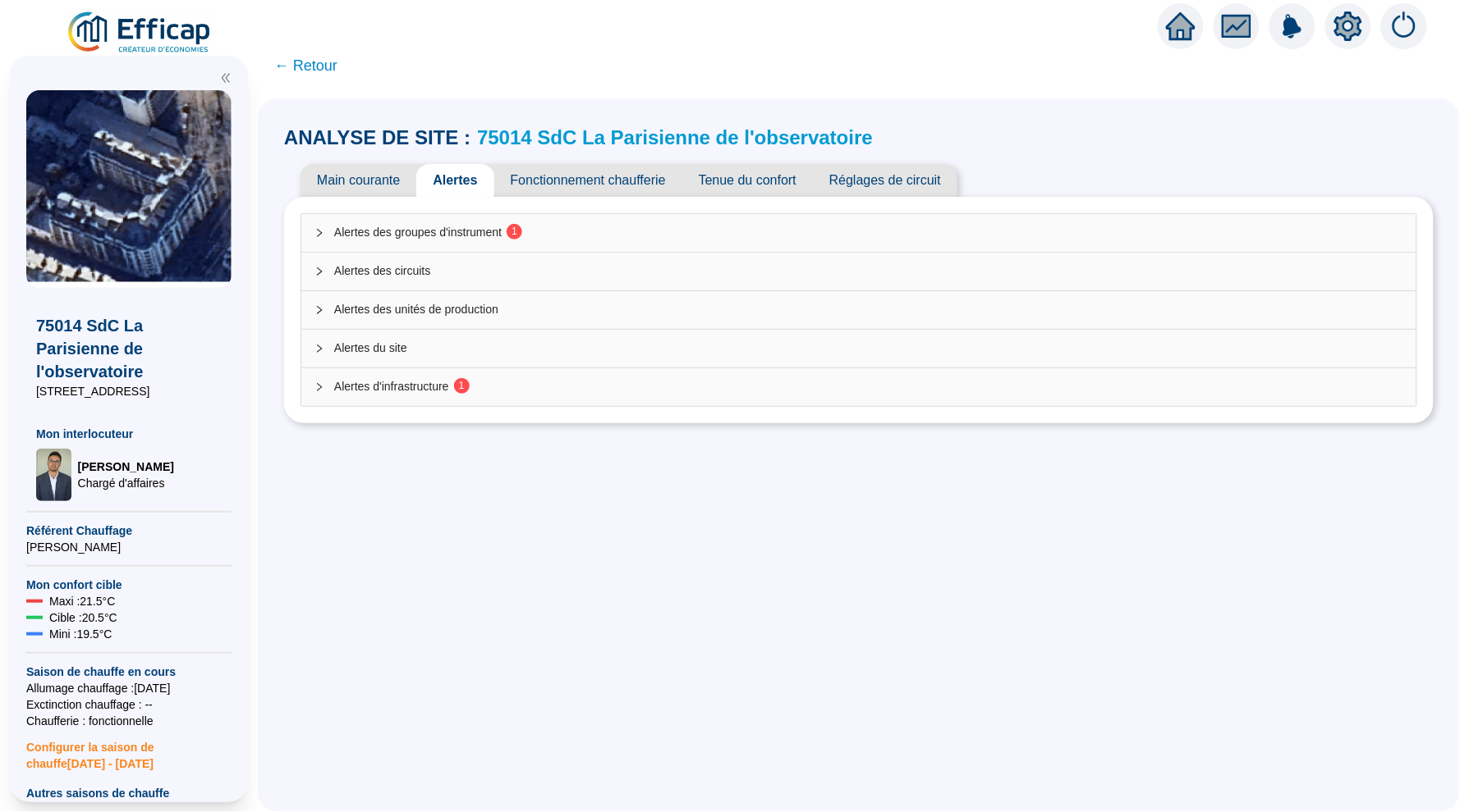
click at [550, 210] on div "Alertes des groupes d'instrument 1 Alertes des circuits Alertes des unités de p…" at bounding box center [859, 310] width 1149 height 227
click at [554, 217] on div "Alertes des groupes d'instrument 1" at bounding box center [858, 232] width 1115 height 37
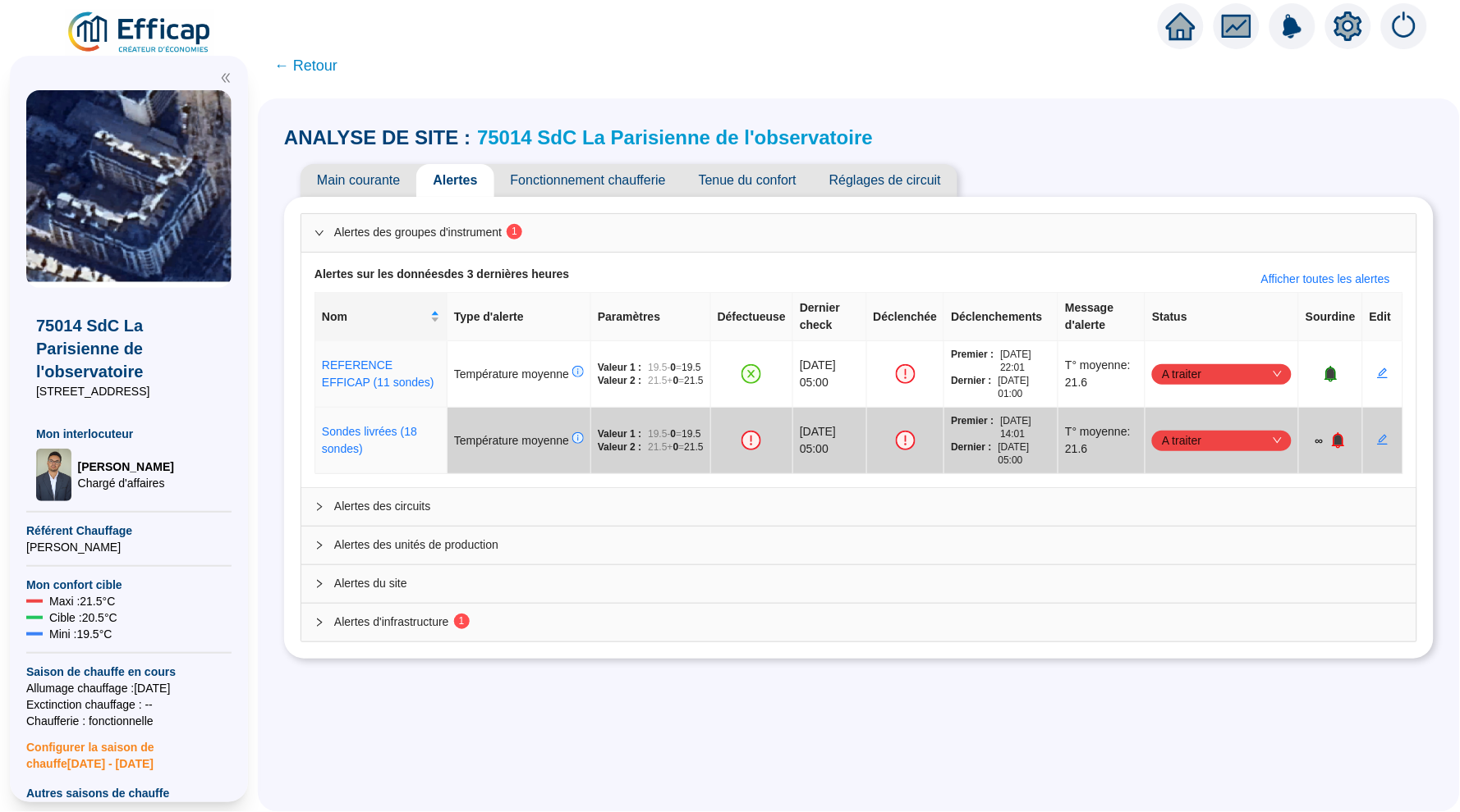
click at [308, 67] on span "← Retour" at bounding box center [306, 65] width 63 height 23
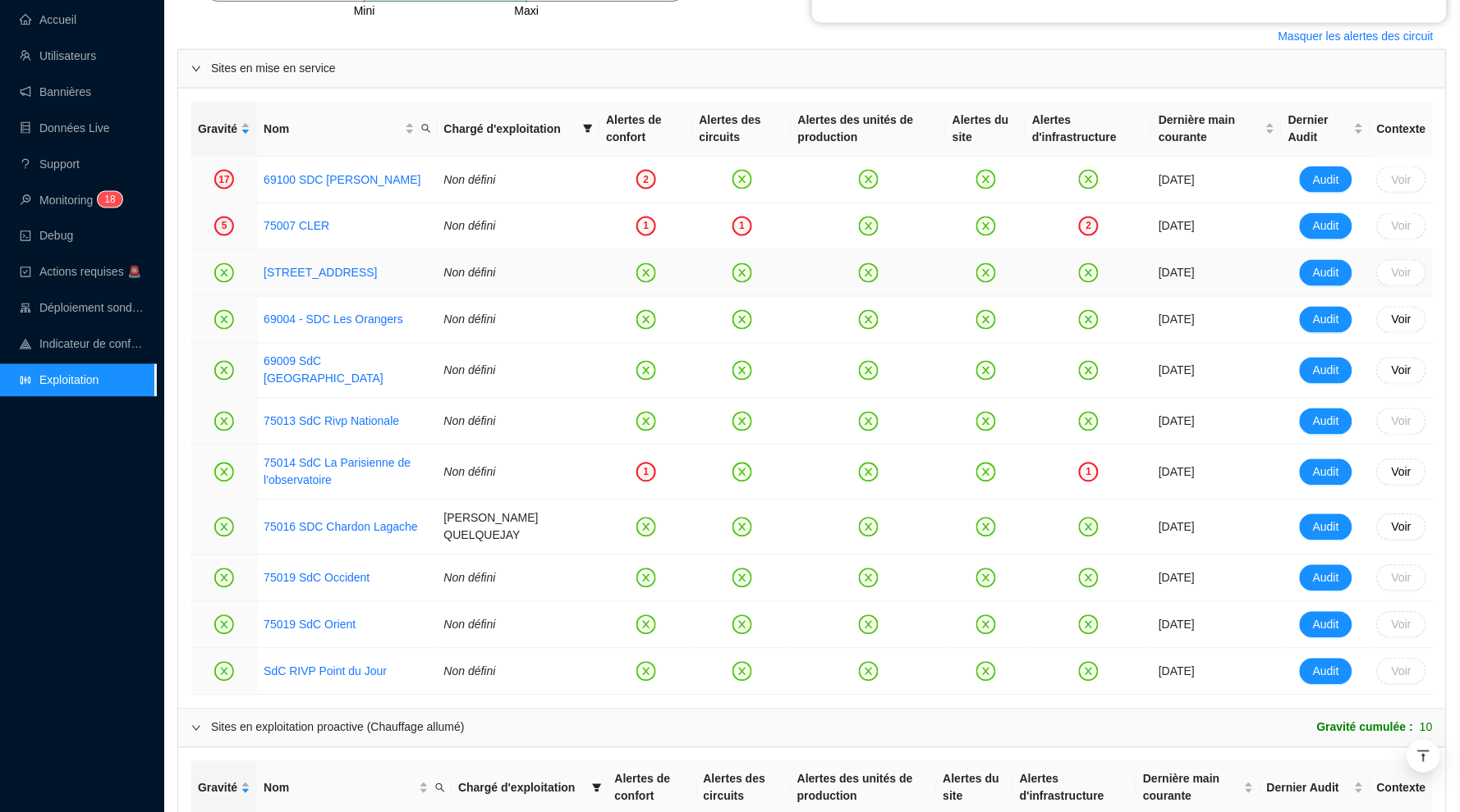
scroll to position [666, 0]
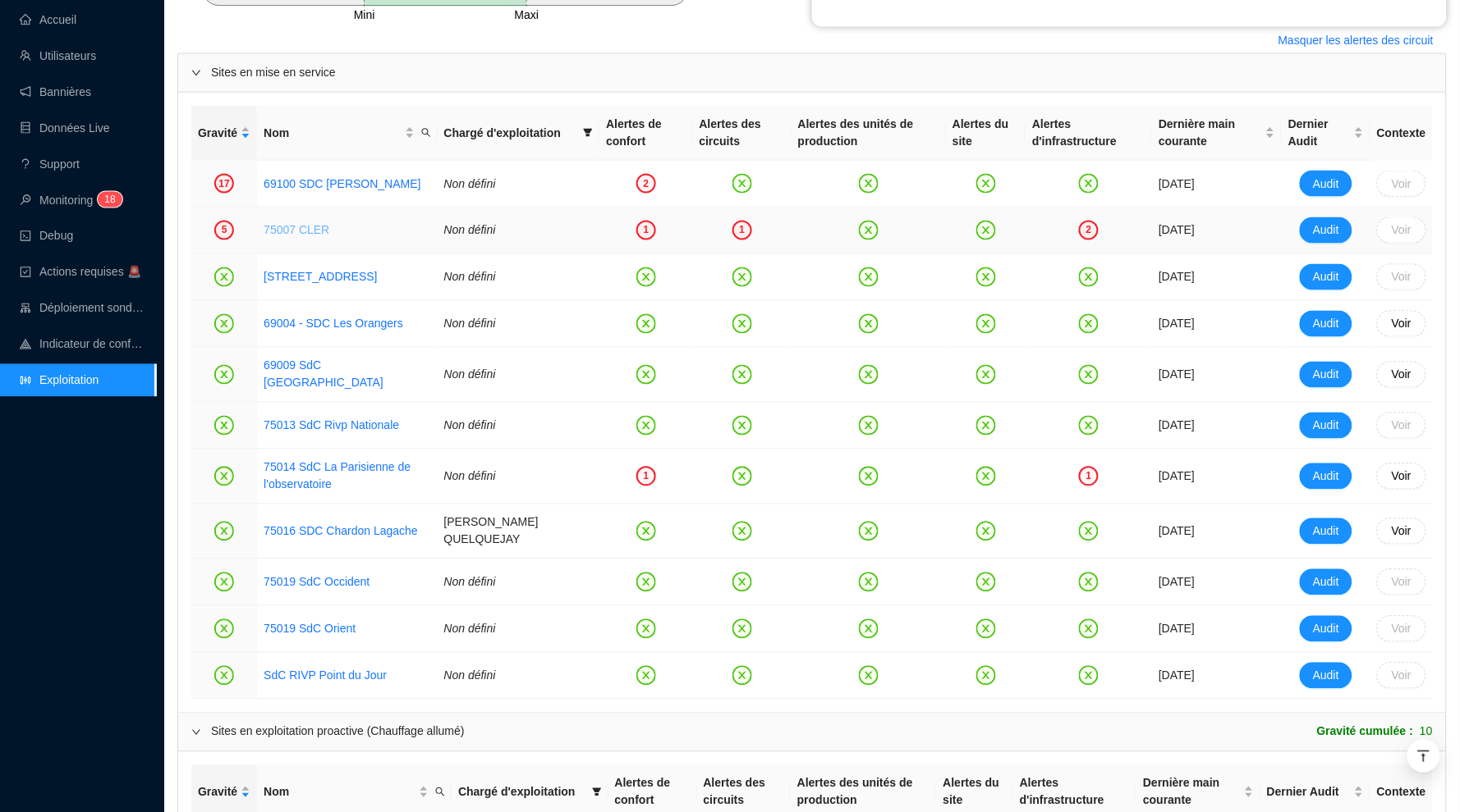
click at [297, 226] on link "75007 CLER" at bounding box center [295, 230] width 65 height 13
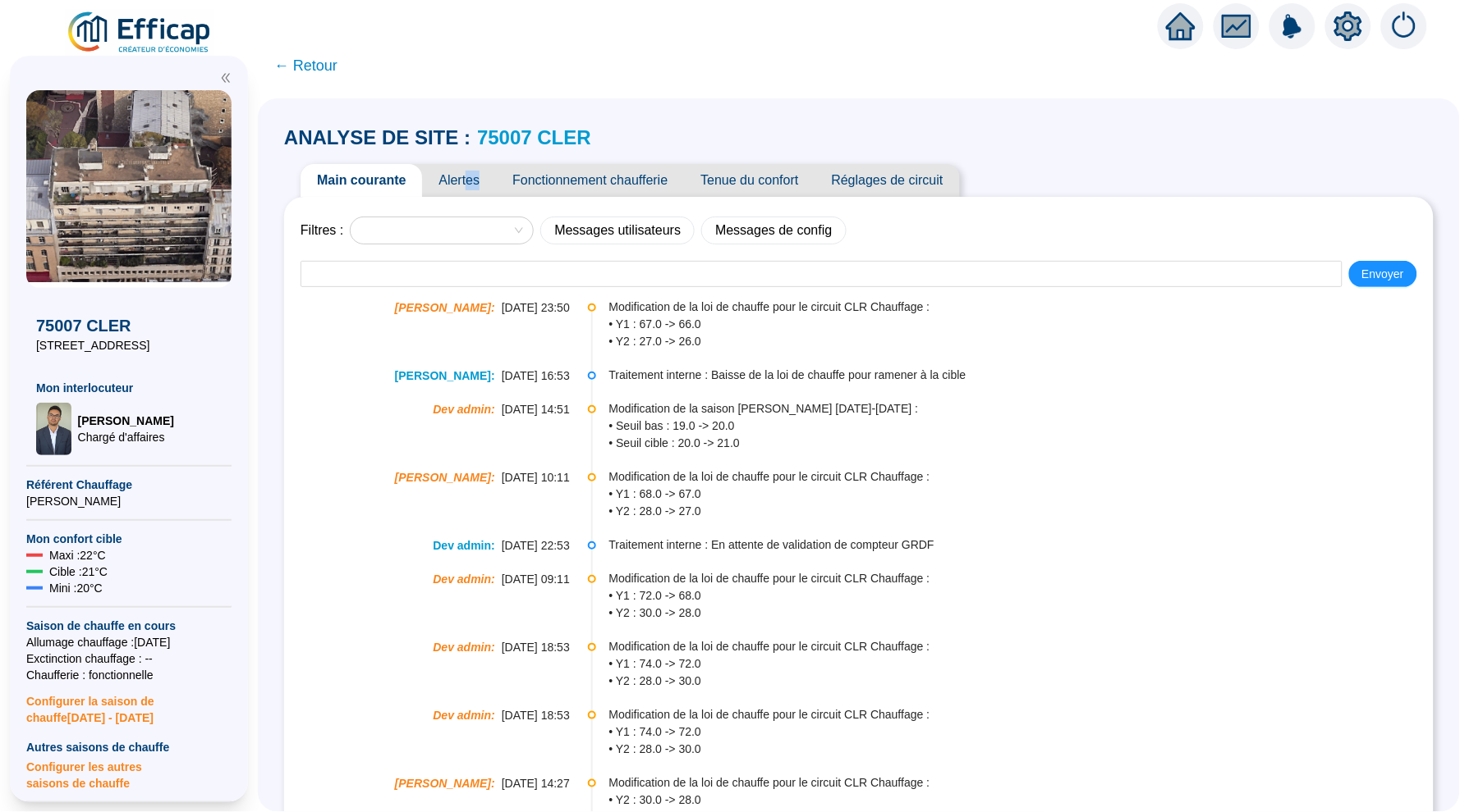
click at [469, 188] on span "Alertes" at bounding box center [458, 180] width 74 height 33
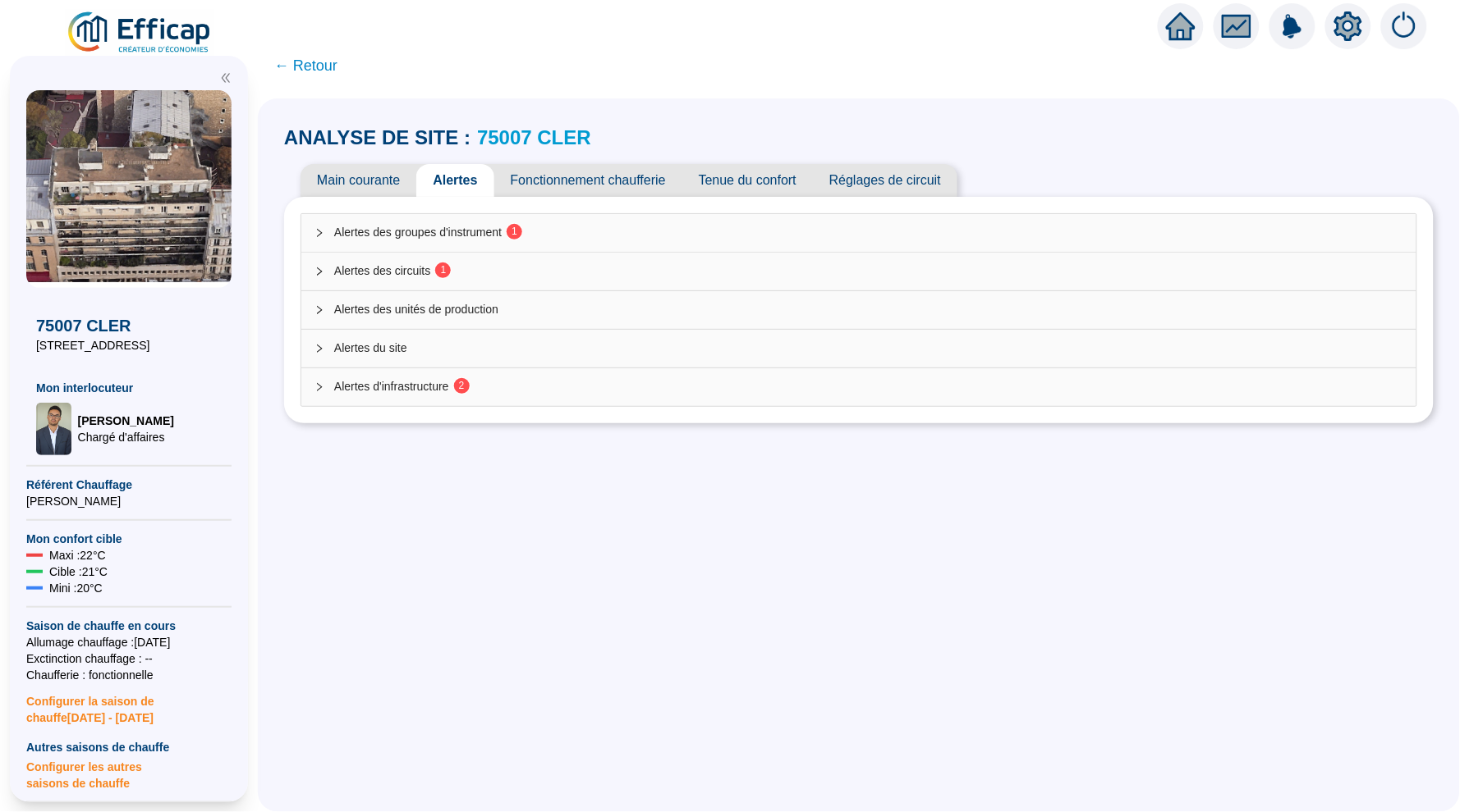
click at [625, 237] on span "Alertes des groupes d'instrument 1" at bounding box center [868, 232] width 1069 height 17
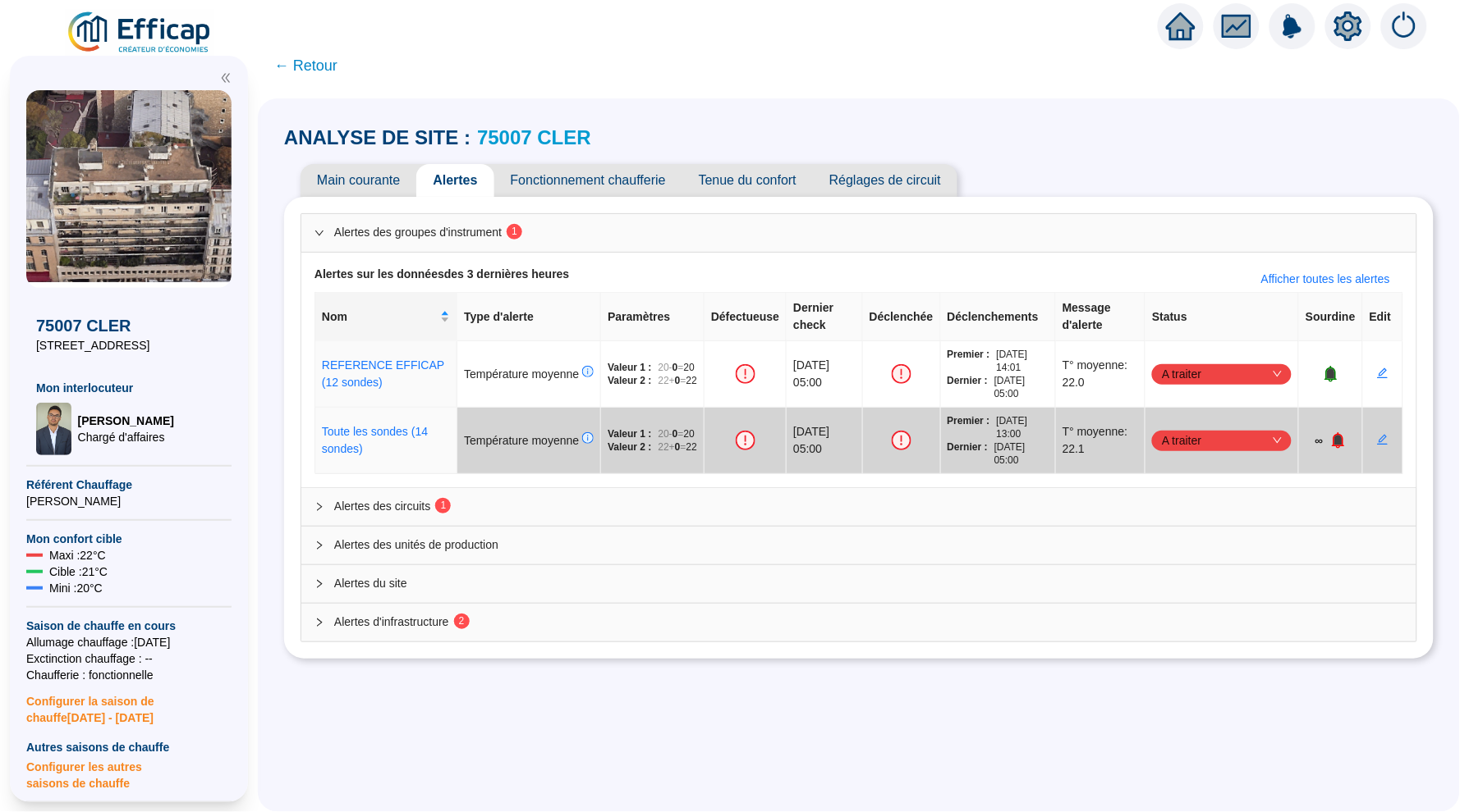
click at [507, 139] on link "75007 CLER" at bounding box center [534, 137] width 114 height 22
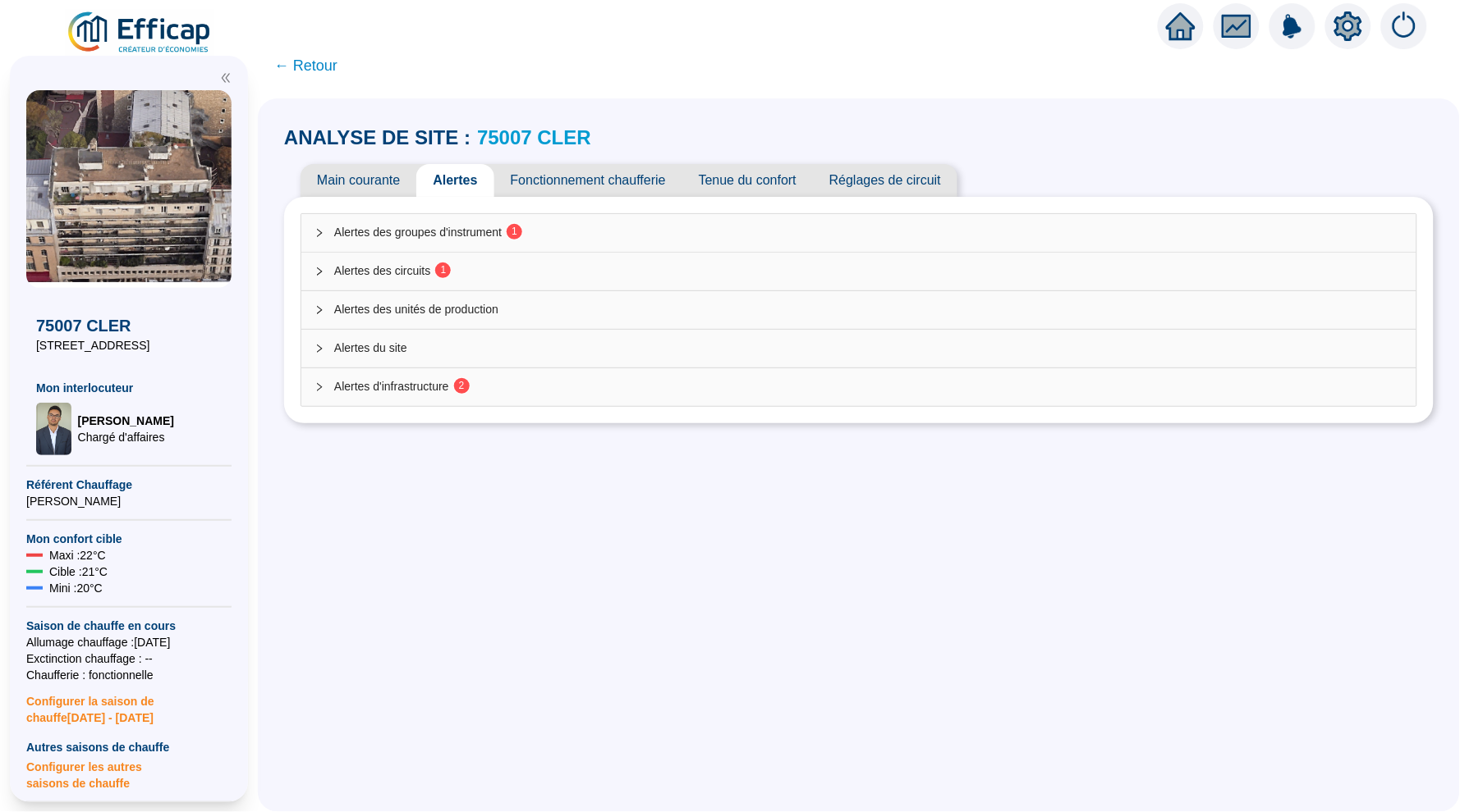
click at [534, 260] on div "Alertes des circuits 1" at bounding box center [858, 272] width 1115 height 37
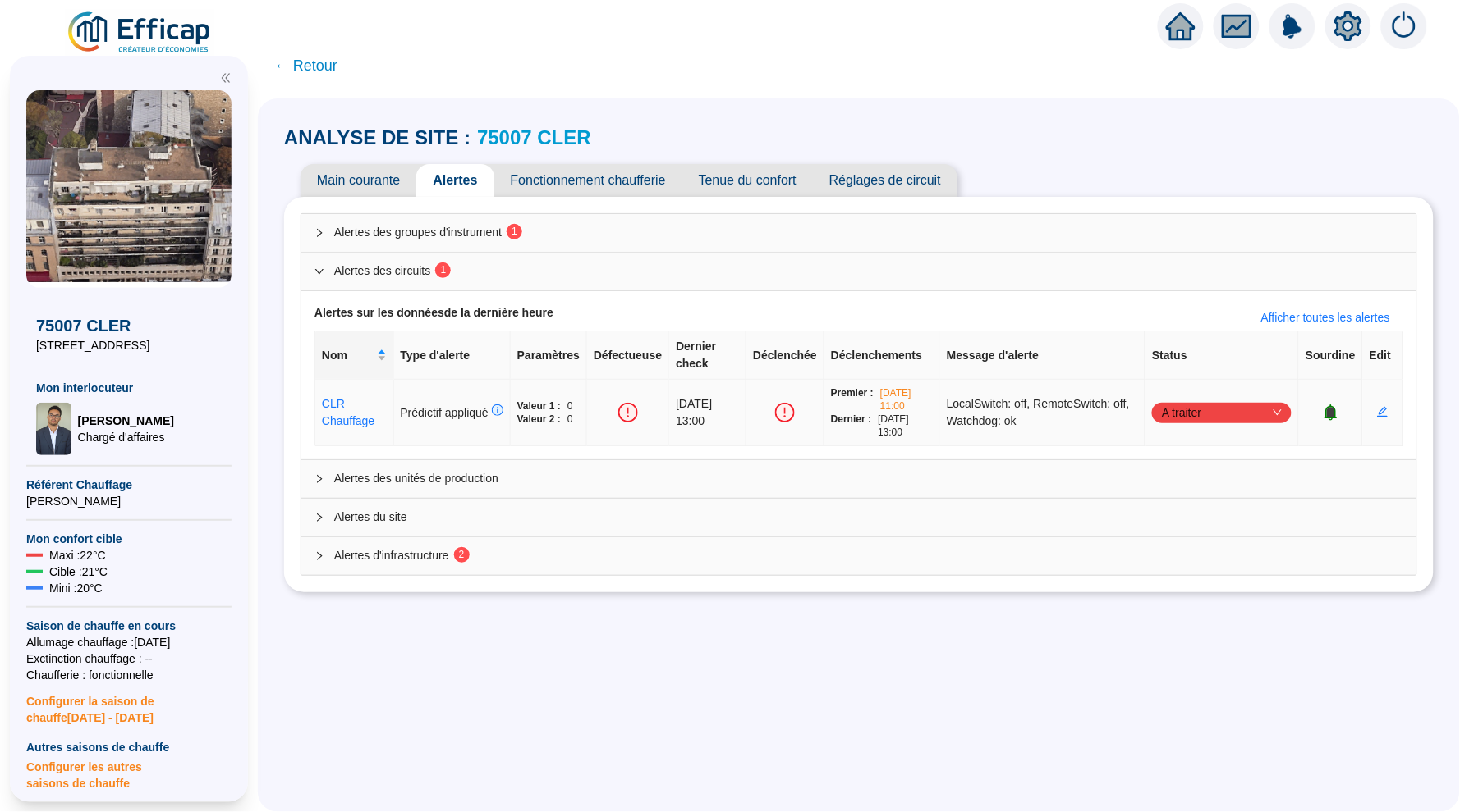
click at [1342, 406] on div at bounding box center [1330, 412] width 50 height 16
click at [1329, 408] on icon "bell" at bounding box center [1330, 412] width 11 height 12
click at [708, 548] on span "Alertes d'infrastructure 2" at bounding box center [868, 556] width 1069 height 17
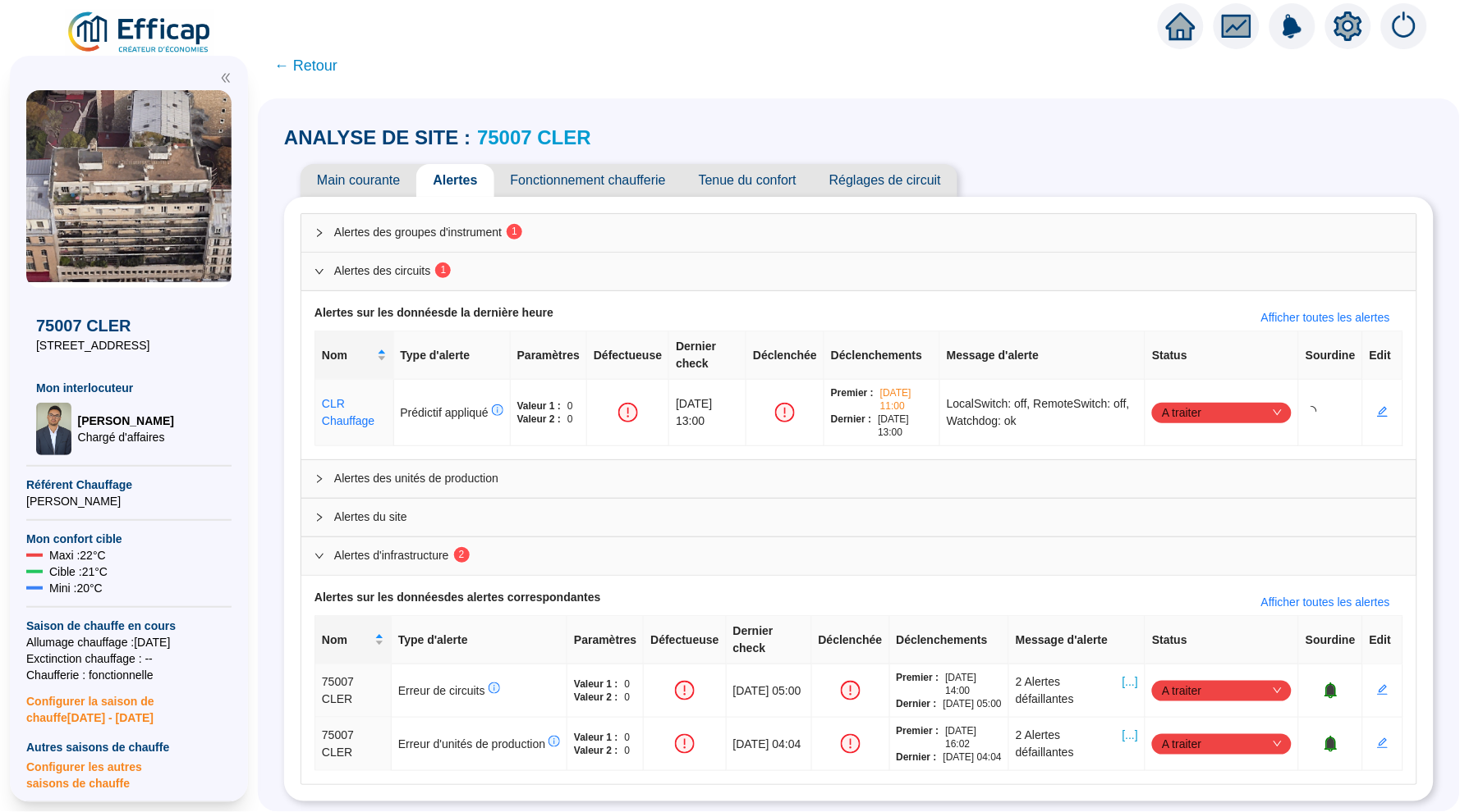
scroll to position [16, 0]
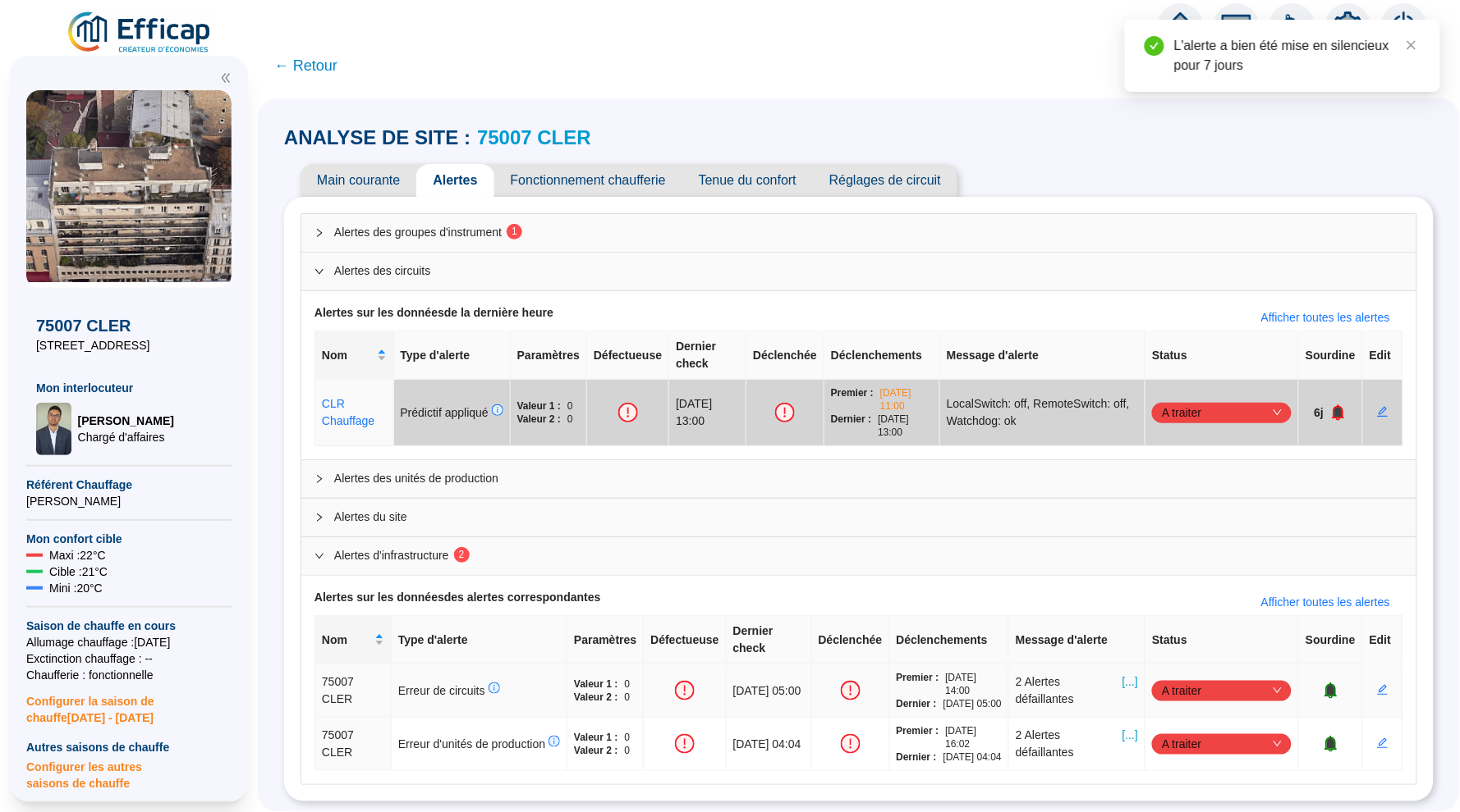
click at [1123, 674] on span "[...]" at bounding box center [1130, 691] width 15 height 35
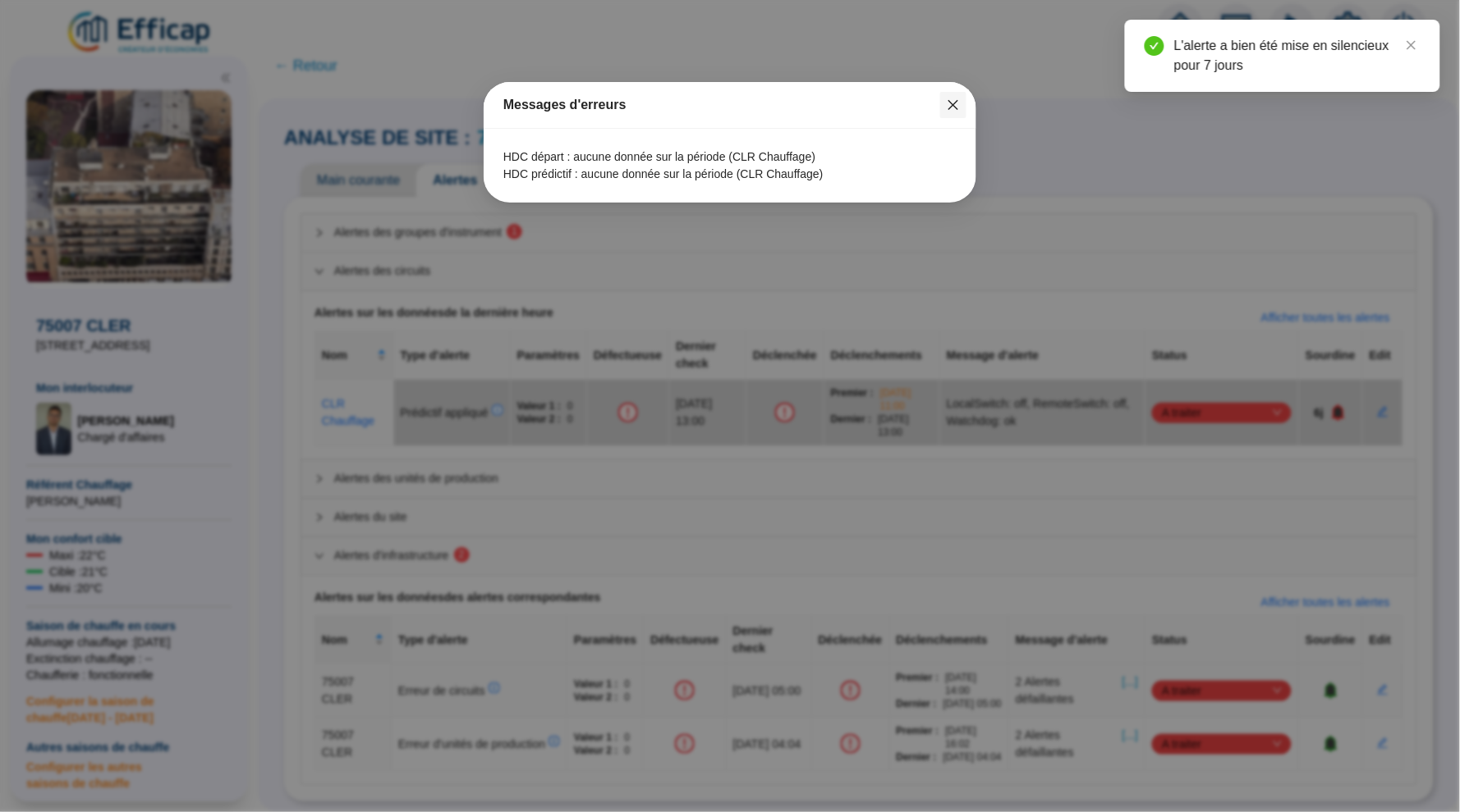
click at [958, 108] on icon "close" at bounding box center [952, 104] width 13 height 13
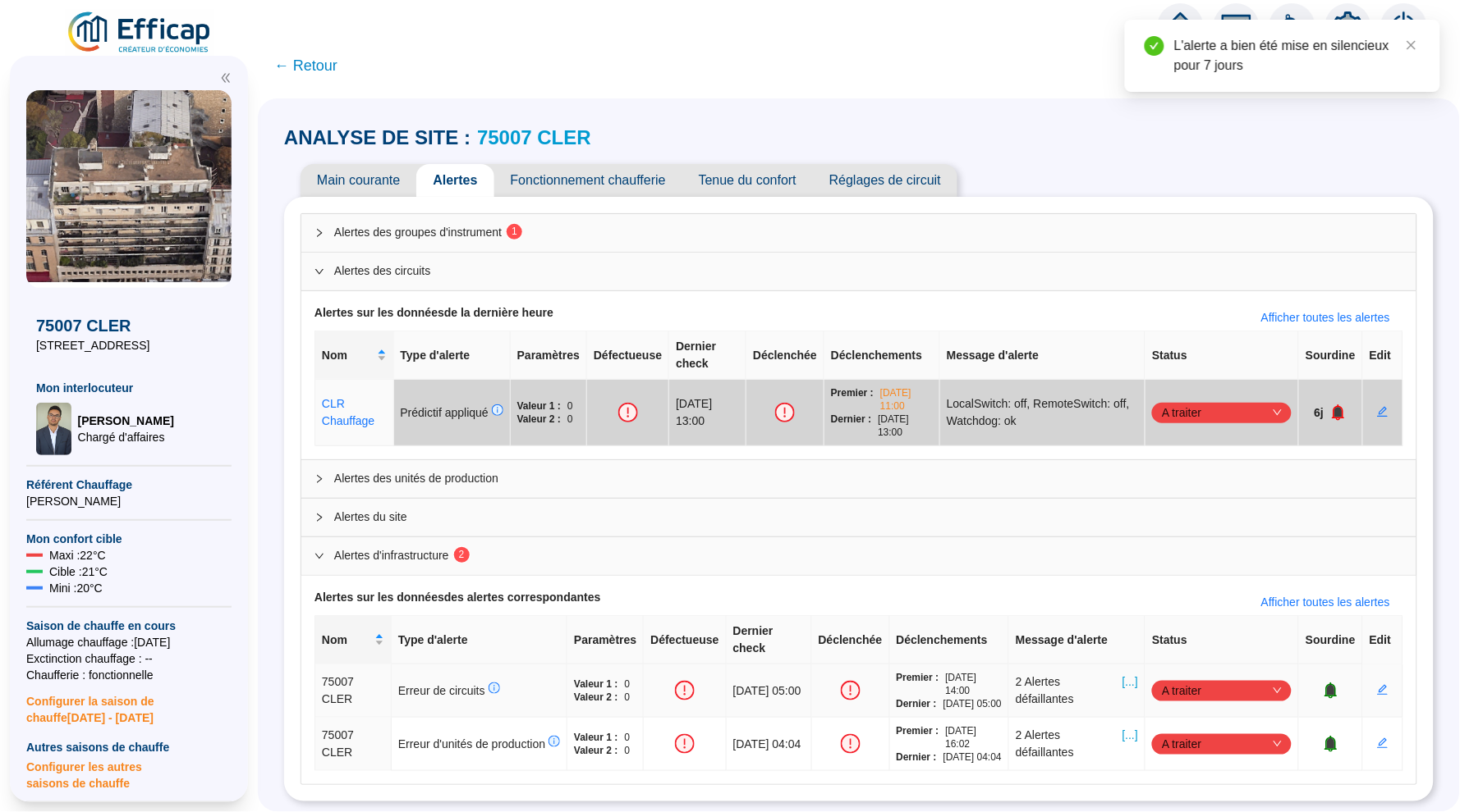
click at [1328, 685] on icon "bell" at bounding box center [1330, 691] width 11 height 12
click at [1329, 737] on icon "bell" at bounding box center [1330, 743] width 11 height 12
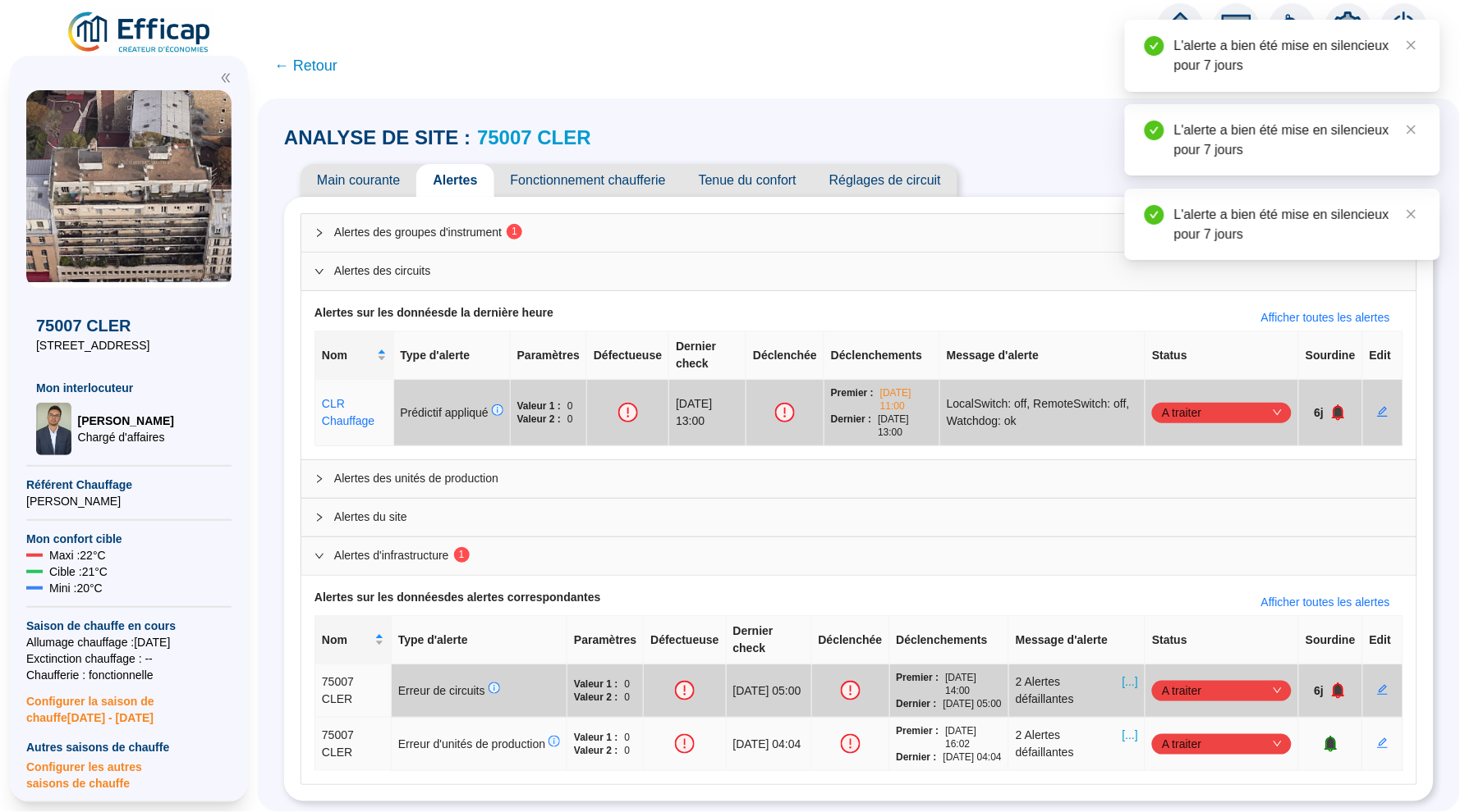
click at [1328, 740] on icon "bell" at bounding box center [1330, 743] width 11 height 12
click at [299, 63] on span "← Retour" at bounding box center [306, 65] width 63 height 23
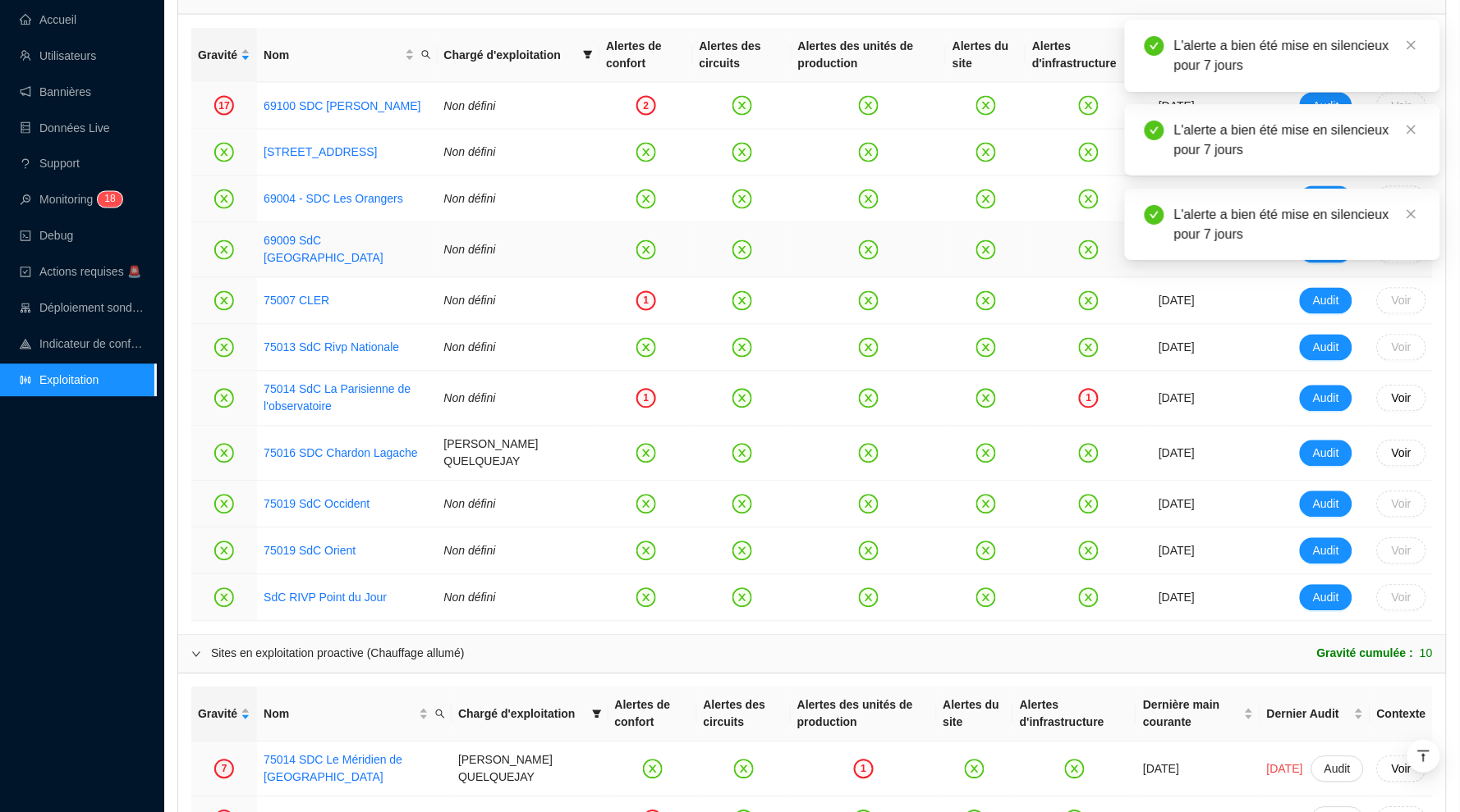
scroll to position [789, 0]
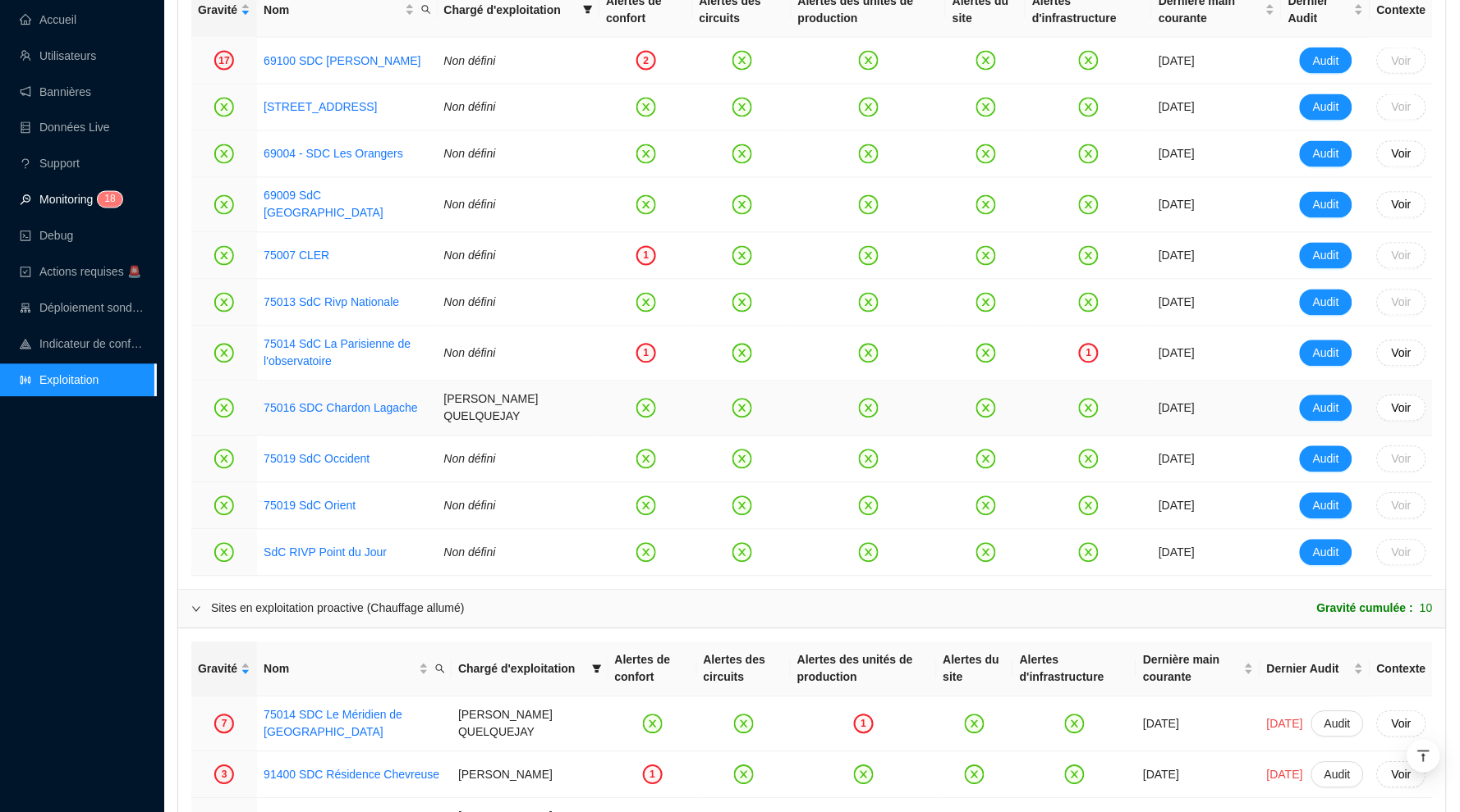
click at [61, 193] on link "Monitoring 1 8" at bounding box center [68, 199] width 98 height 13
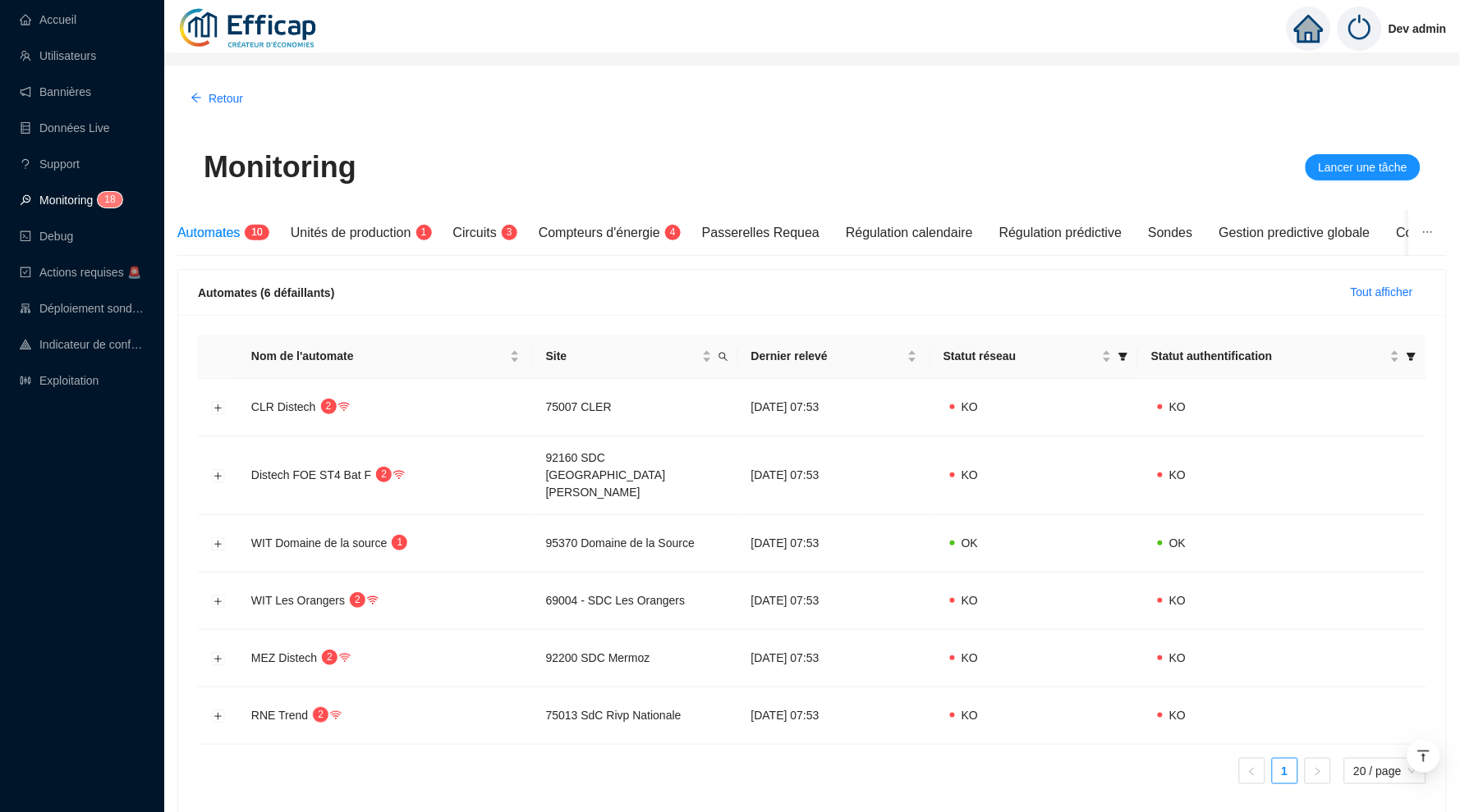
click at [63, 195] on link "Monitoring 1 8" at bounding box center [68, 199] width 98 height 13
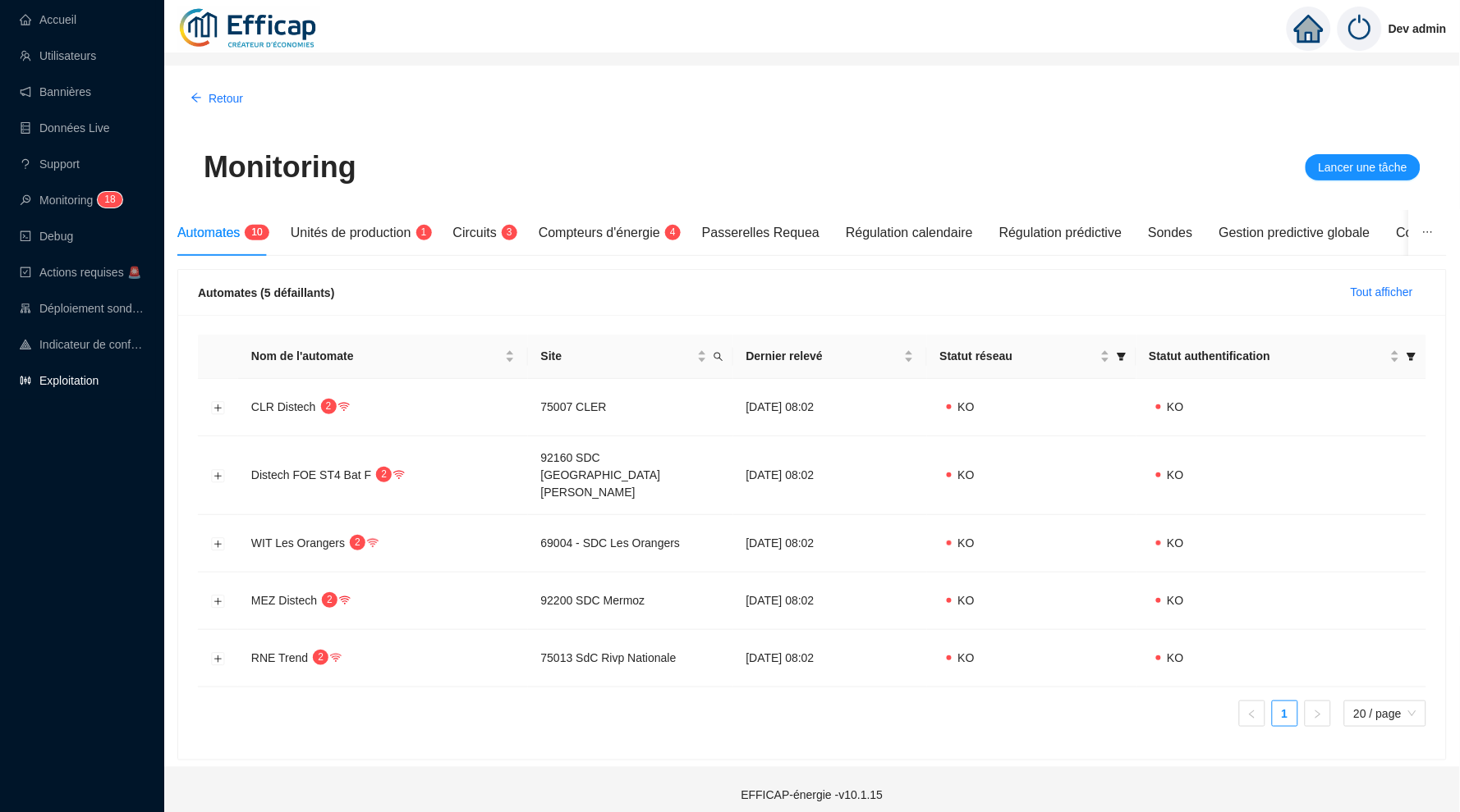
click at [77, 374] on link "Exploitation" at bounding box center [59, 380] width 79 height 13
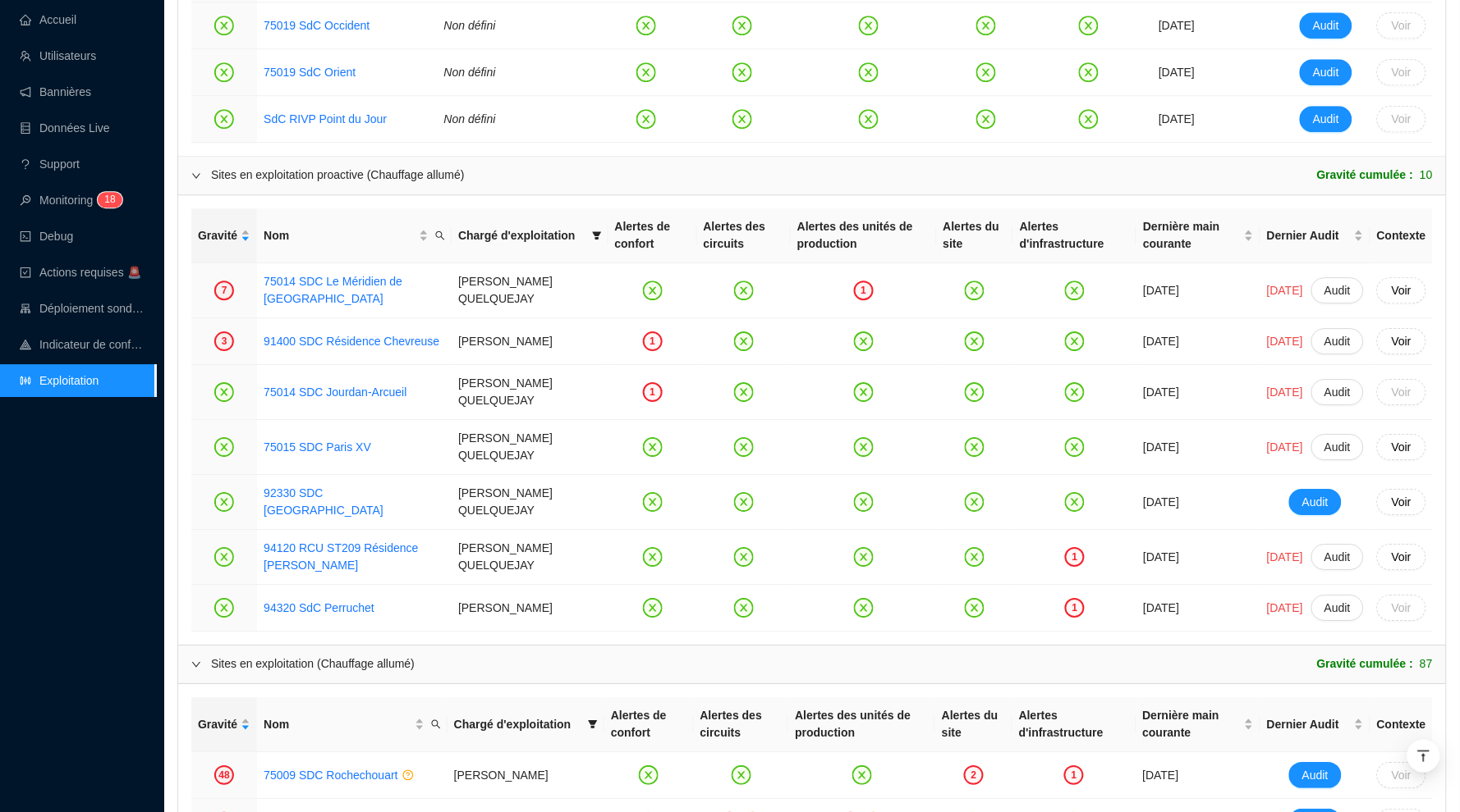
scroll to position [1240, 0]
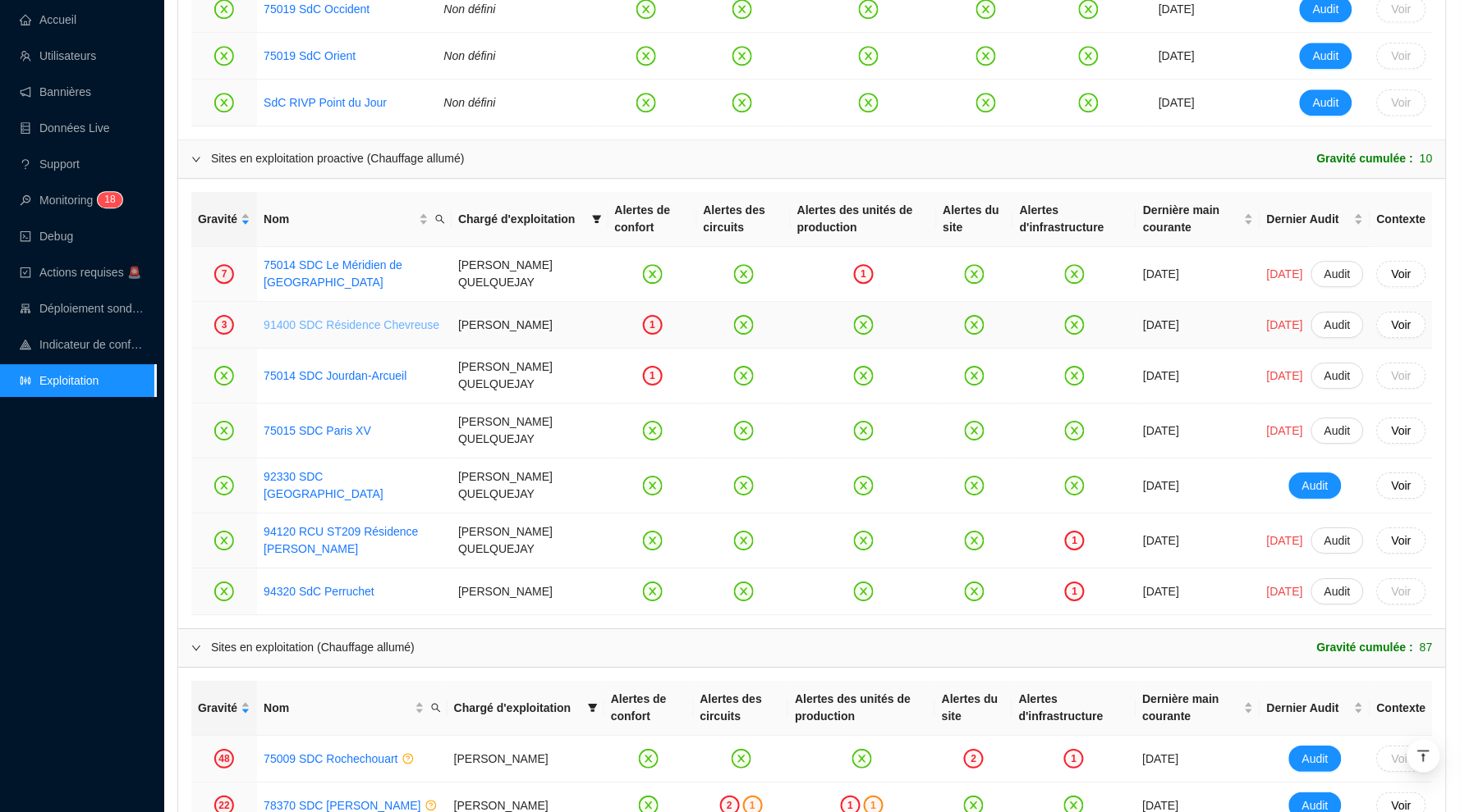
click at [335, 318] on link "91400 SDC Résidence Chevreuse" at bounding box center [351, 324] width 176 height 13
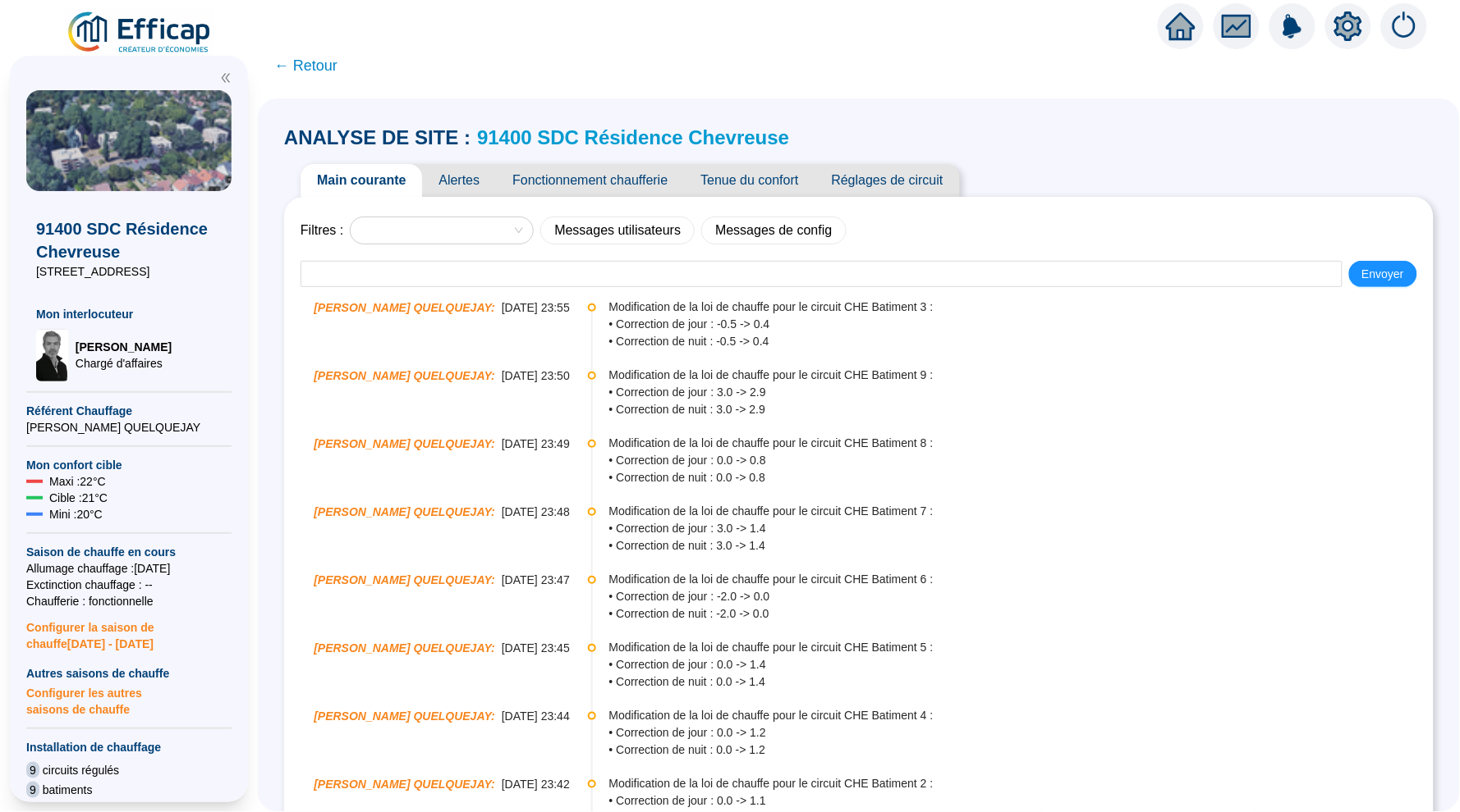
click at [749, 174] on span "Tenue du confort" at bounding box center [750, 180] width 131 height 33
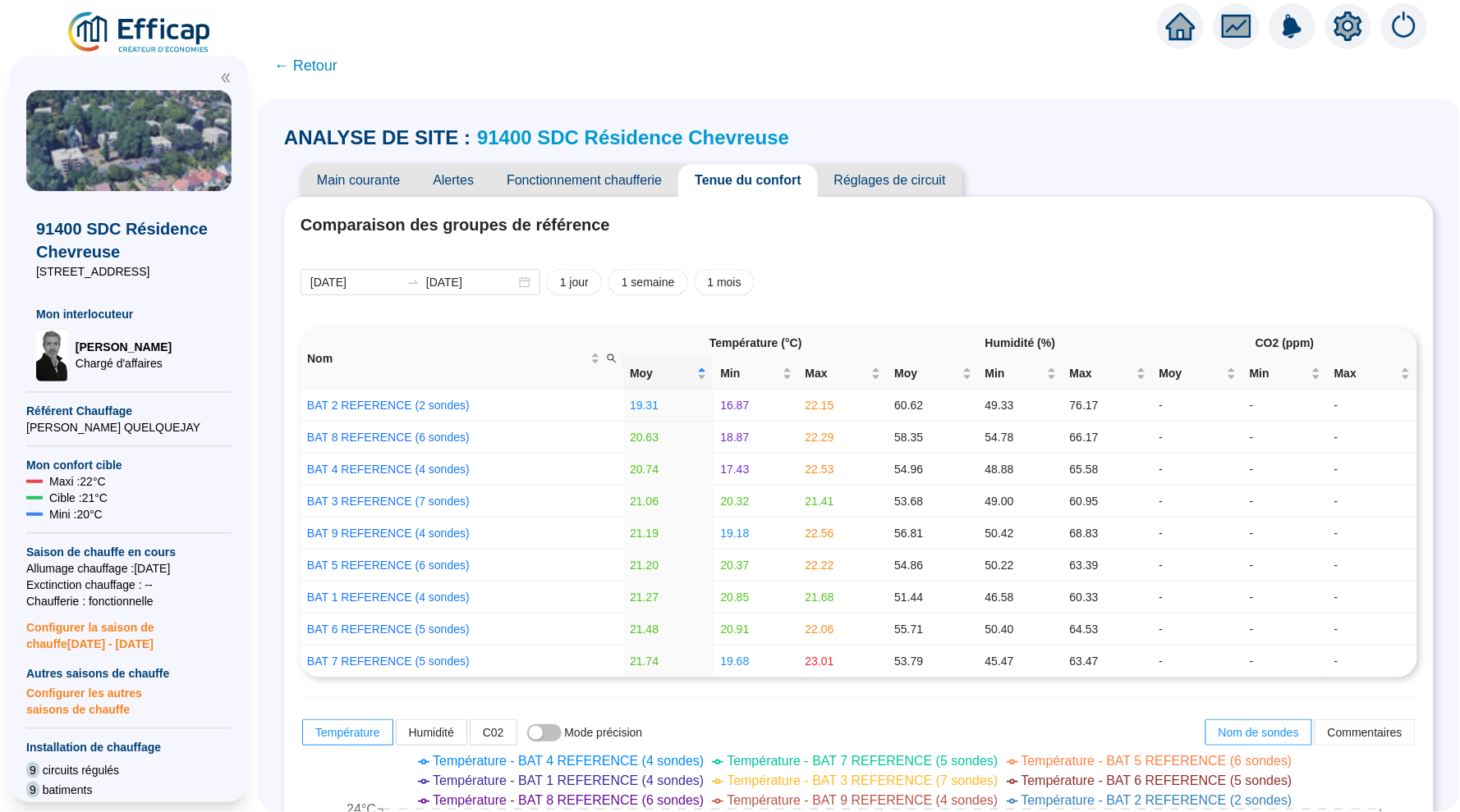
click at [301, 61] on span "← Retour" at bounding box center [306, 65] width 63 height 23
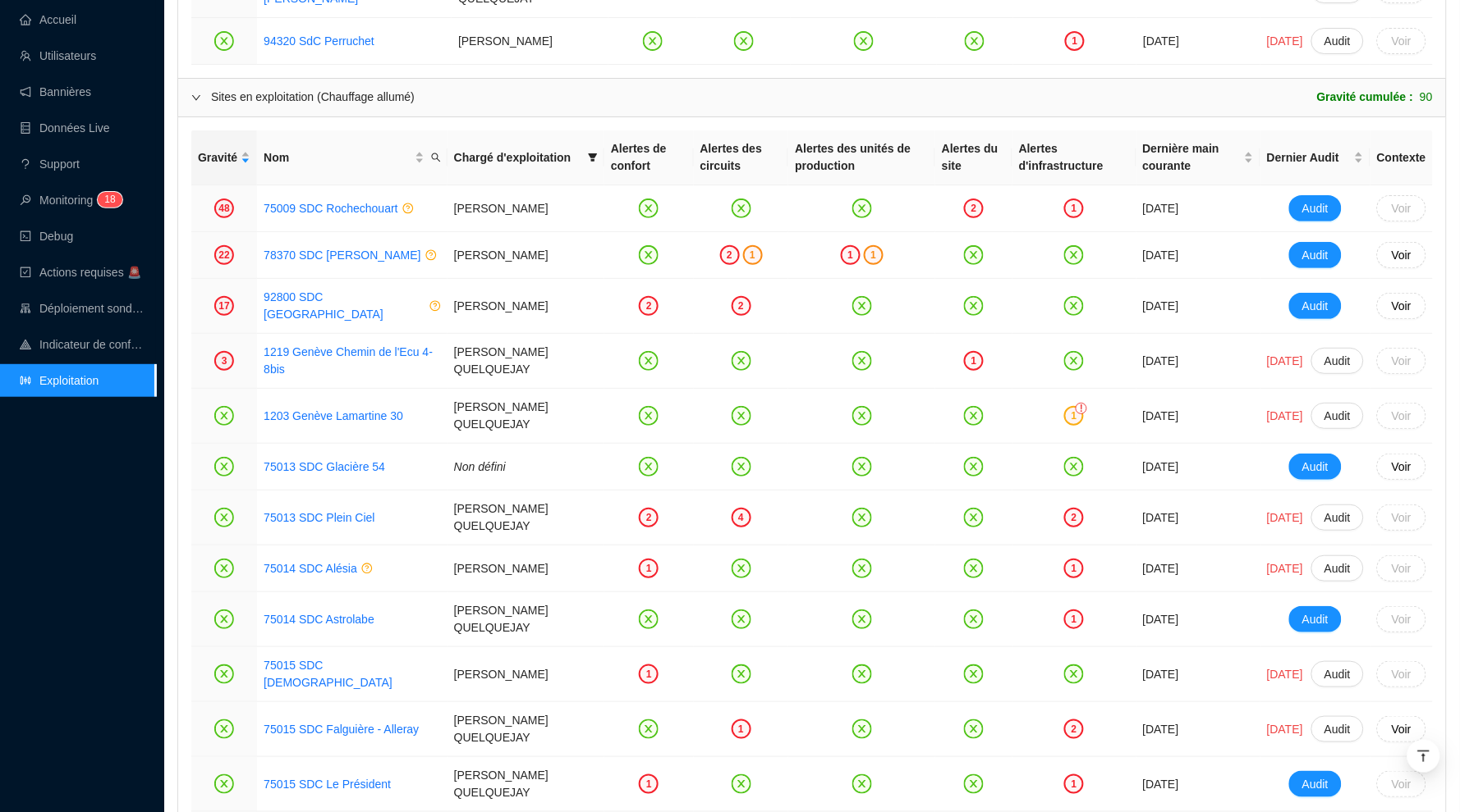
scroll to position [1795, 0]
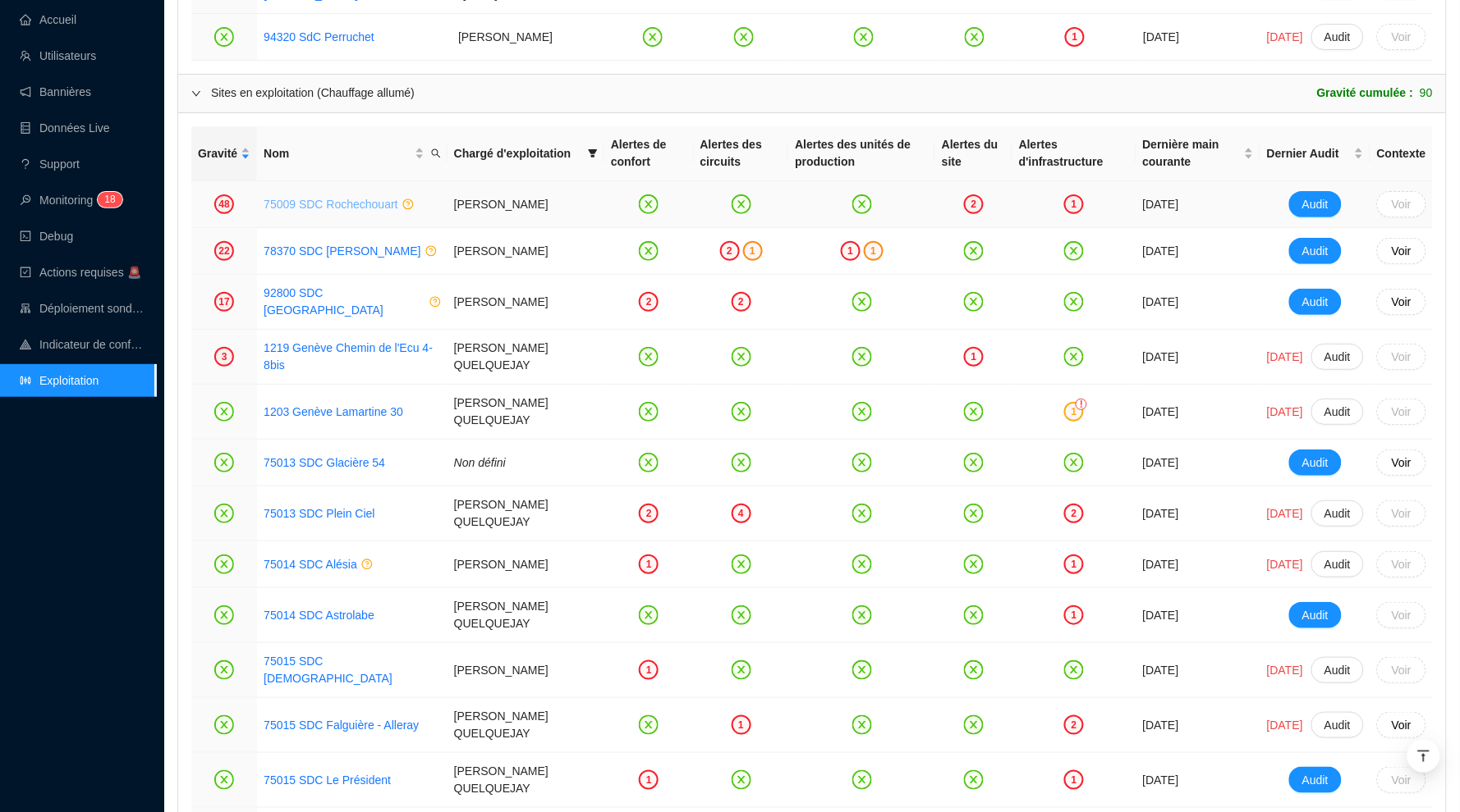
click at [381, 198] on link "75009 SDC Rochechouart" at bounding box center [330, 204] width 134 height 13
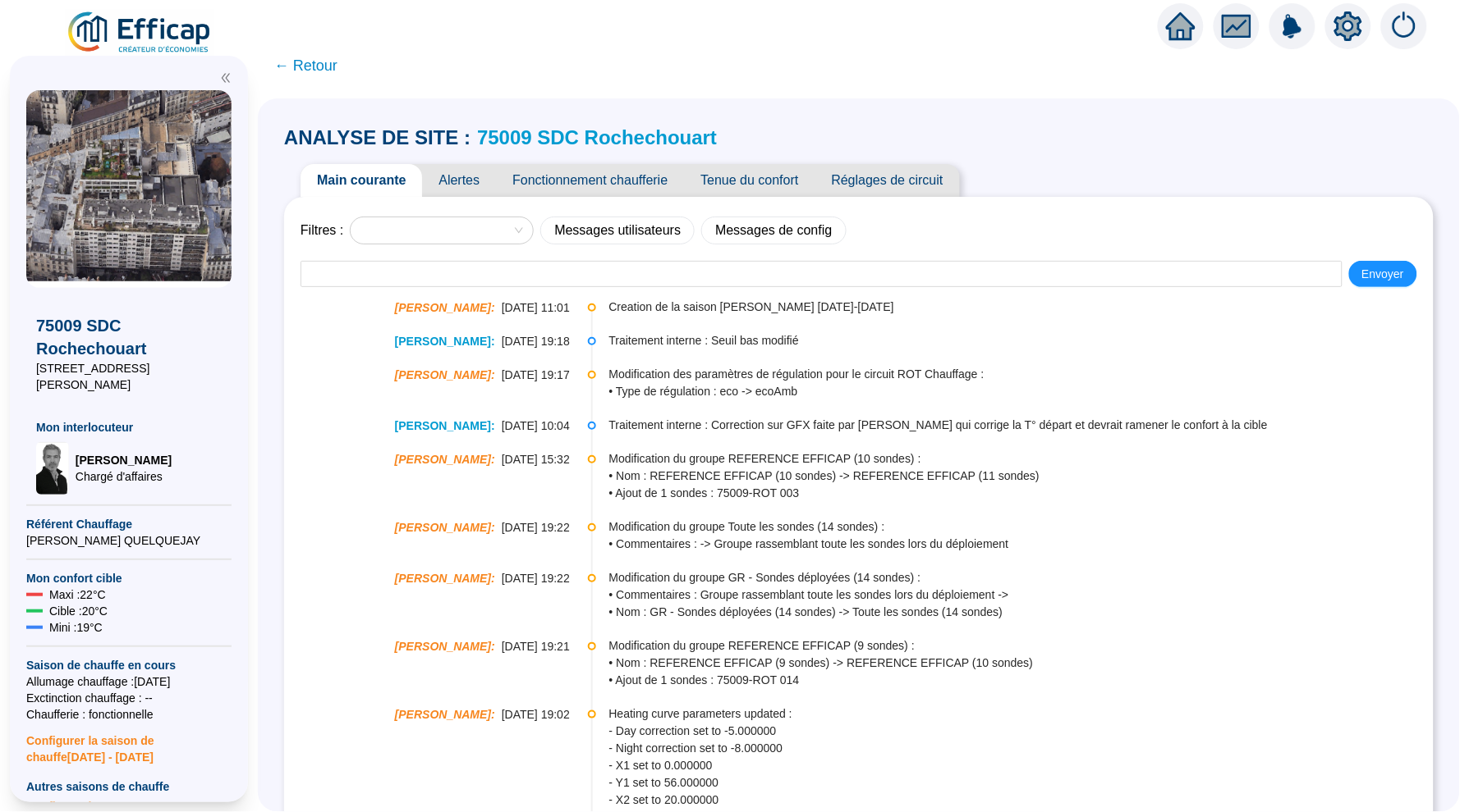
click at [463, 188] on span "Alertes" at bounding box center [458, 180] width 74 height 33
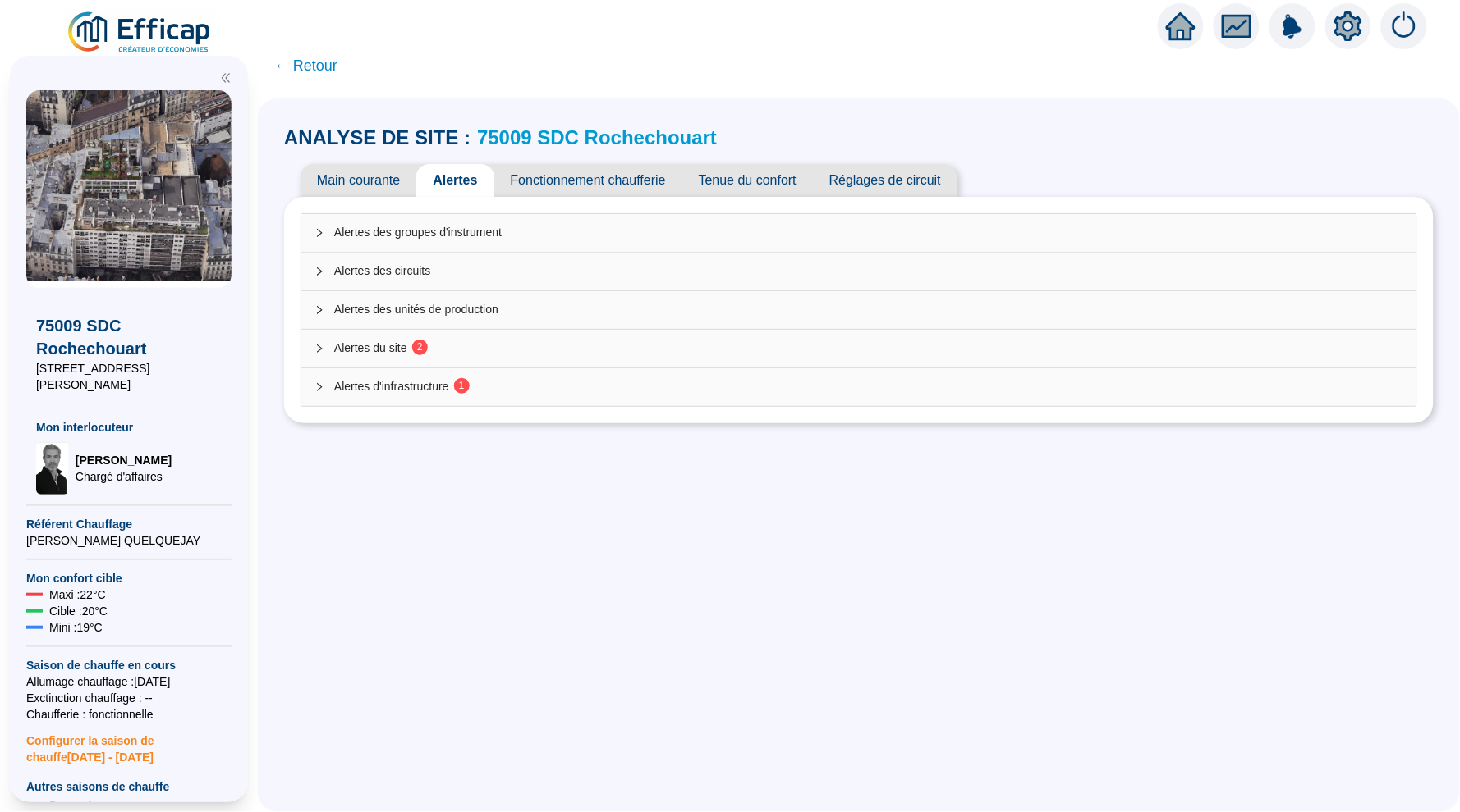
click at [735, 385] on span "Alertes d'infrastructure 1" at bounding box center [868, 387] width 1069 height 17
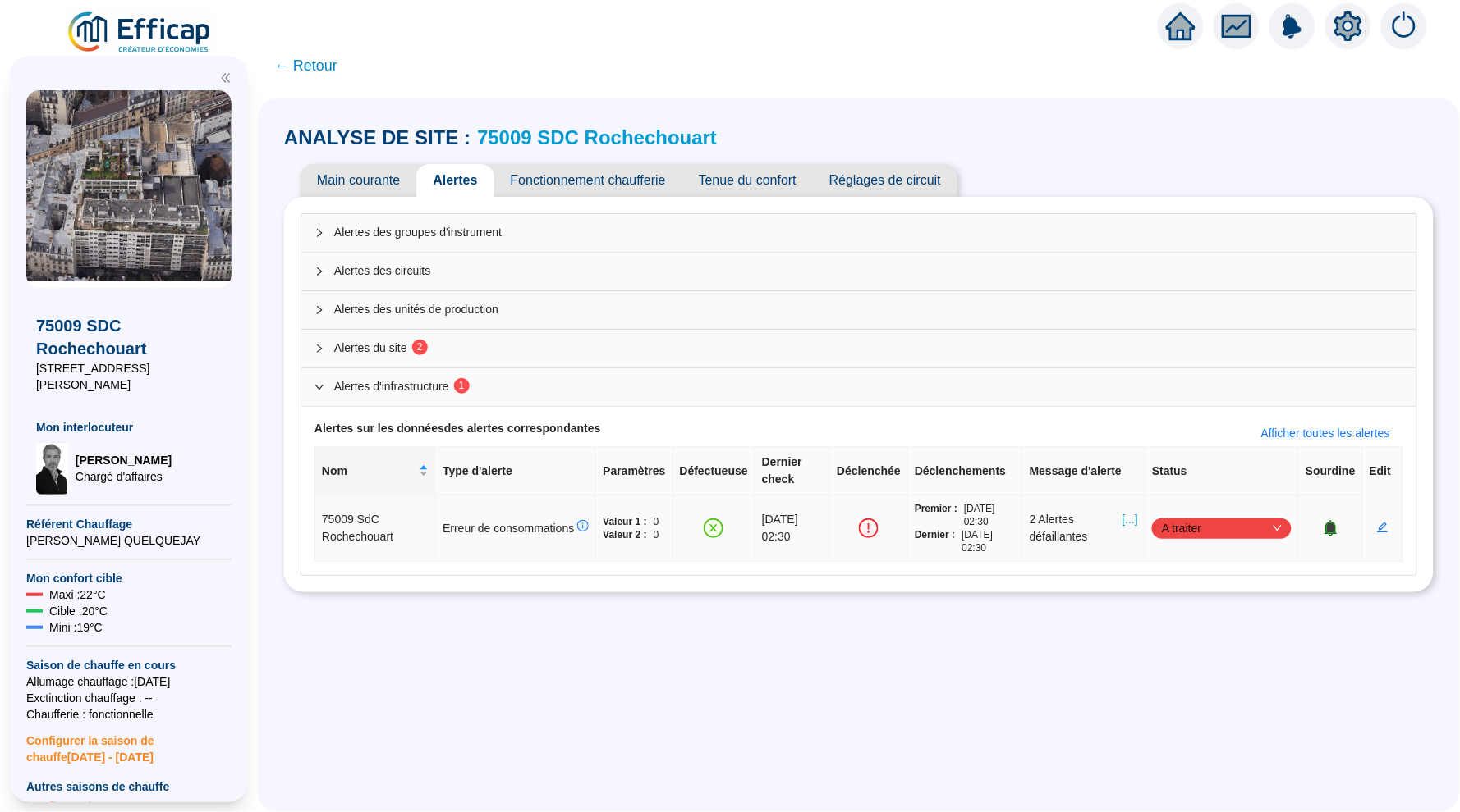
click at [1126, 518] on span "[...]" at bounding box center [1130, 529] width 15 height 35
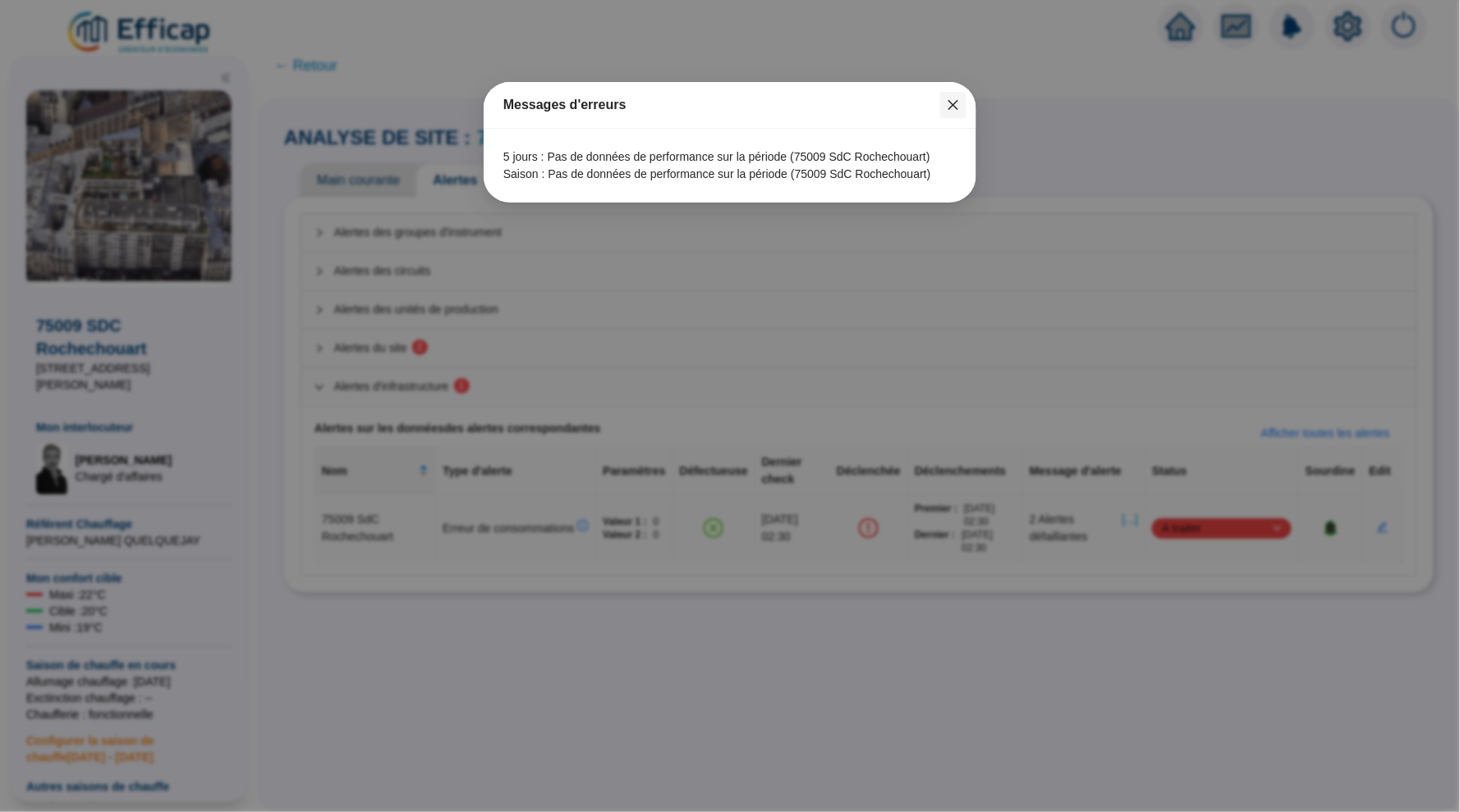
click at [948, 107] on icon "close" at bounding box center [952, 104] width 13 height 13
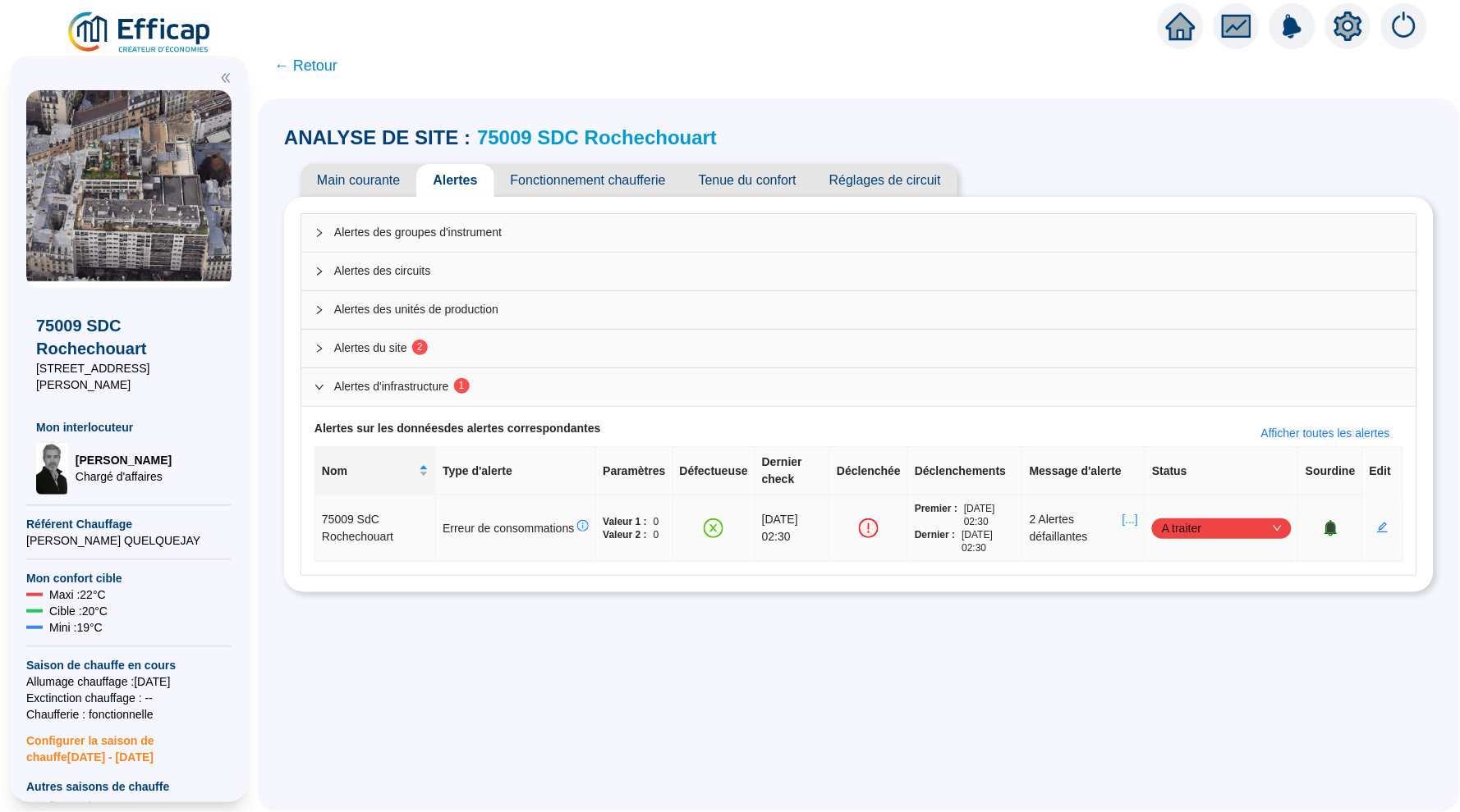
click at [1285, 527] on div "A traiter" at bounding box center [1221, 529] width 139 height 20
click at [1200, 613] on div "Traité" at bounding box center [1220, 608] width 113 height 17
click at [315, 349] on icon "collapsed" at bounding box center [319, 349] width 10 height 10
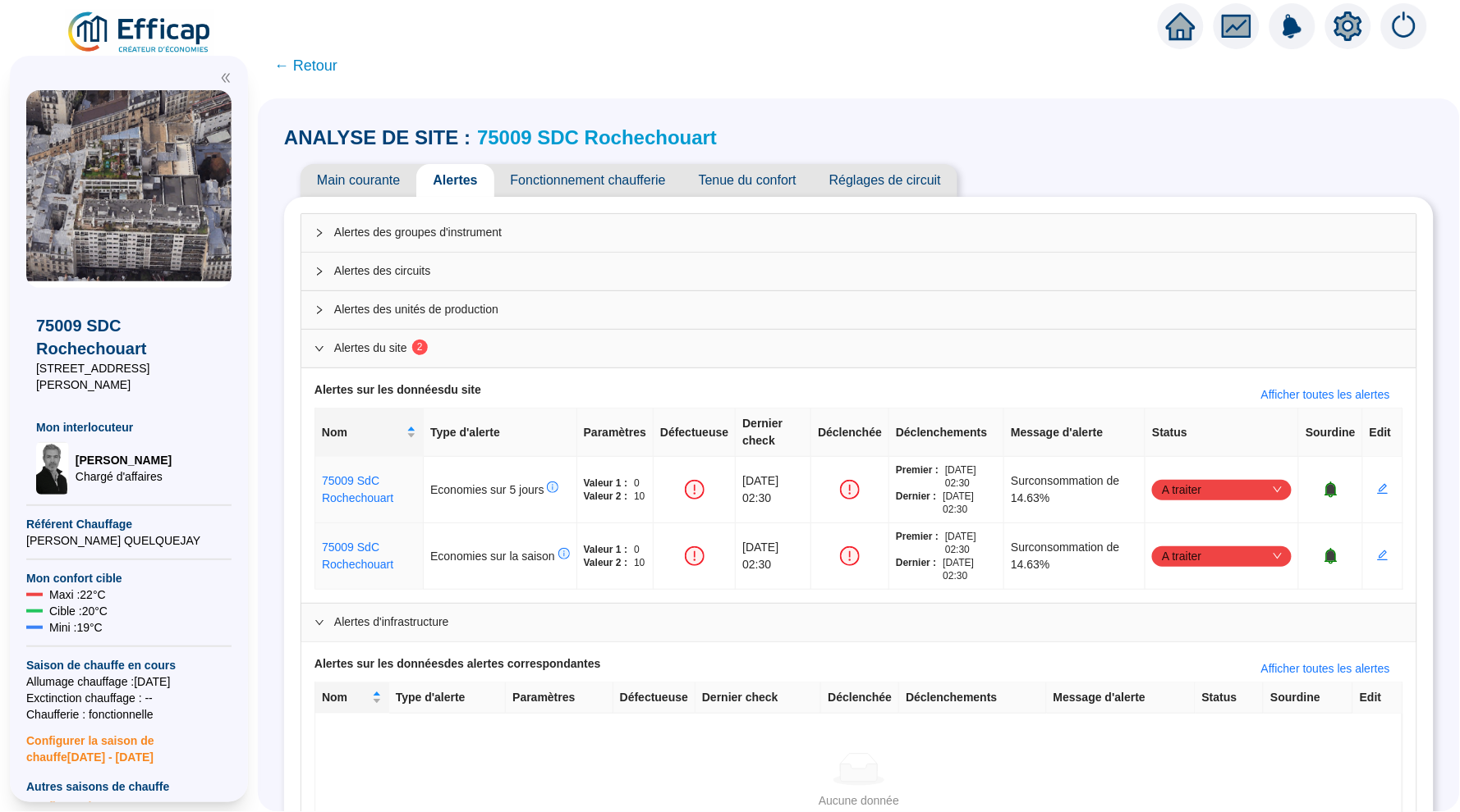
click at [311, 66] on span "← Retour" at bounding box center [306, 65] width 63 height 23
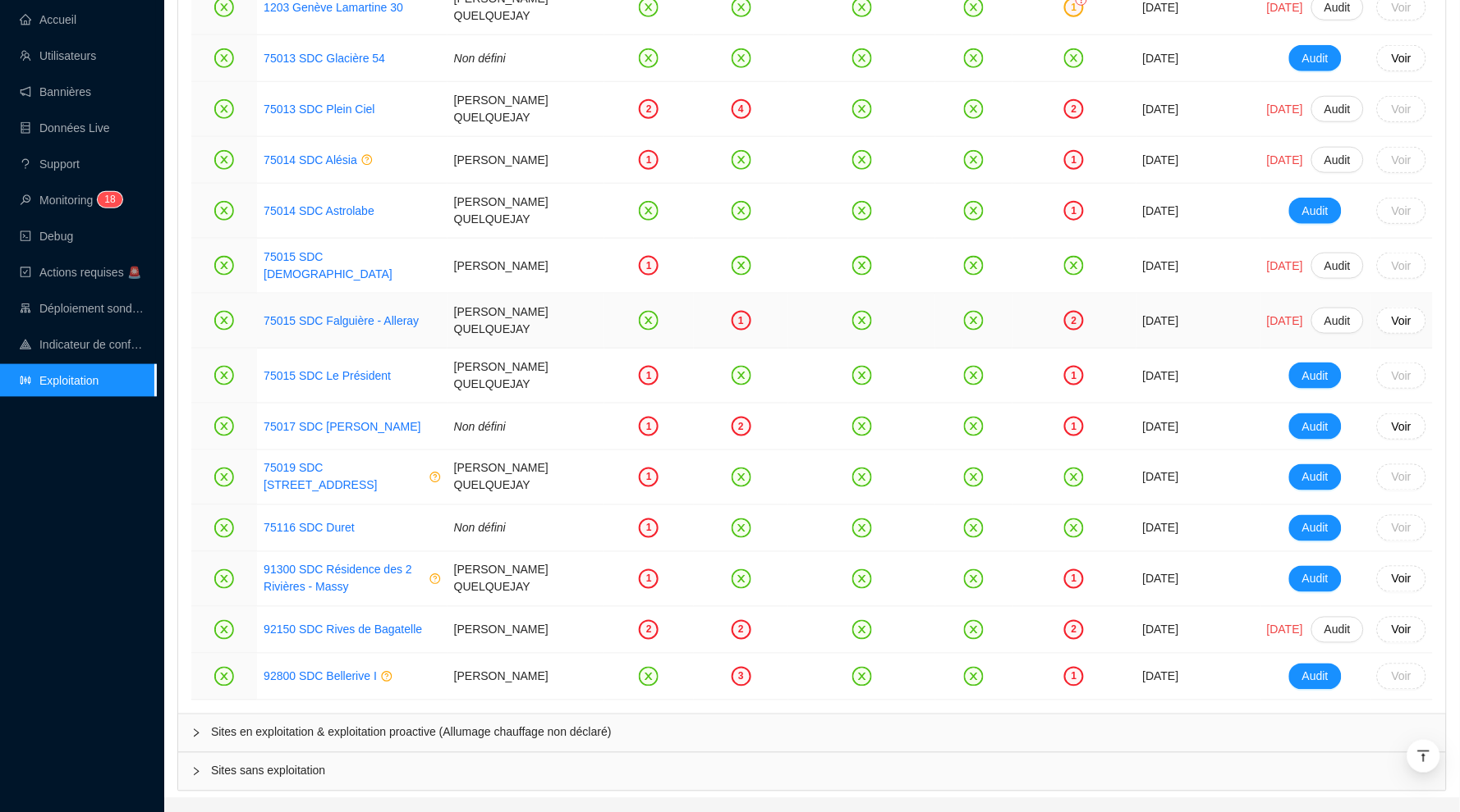
scroll to position [2170, 0]
click at [526, 725] on span "Sites en exploitation & exploitation proactive (Allumage chauffage non déclaré)" at bounding box center [822, 733] width 1221 height 17
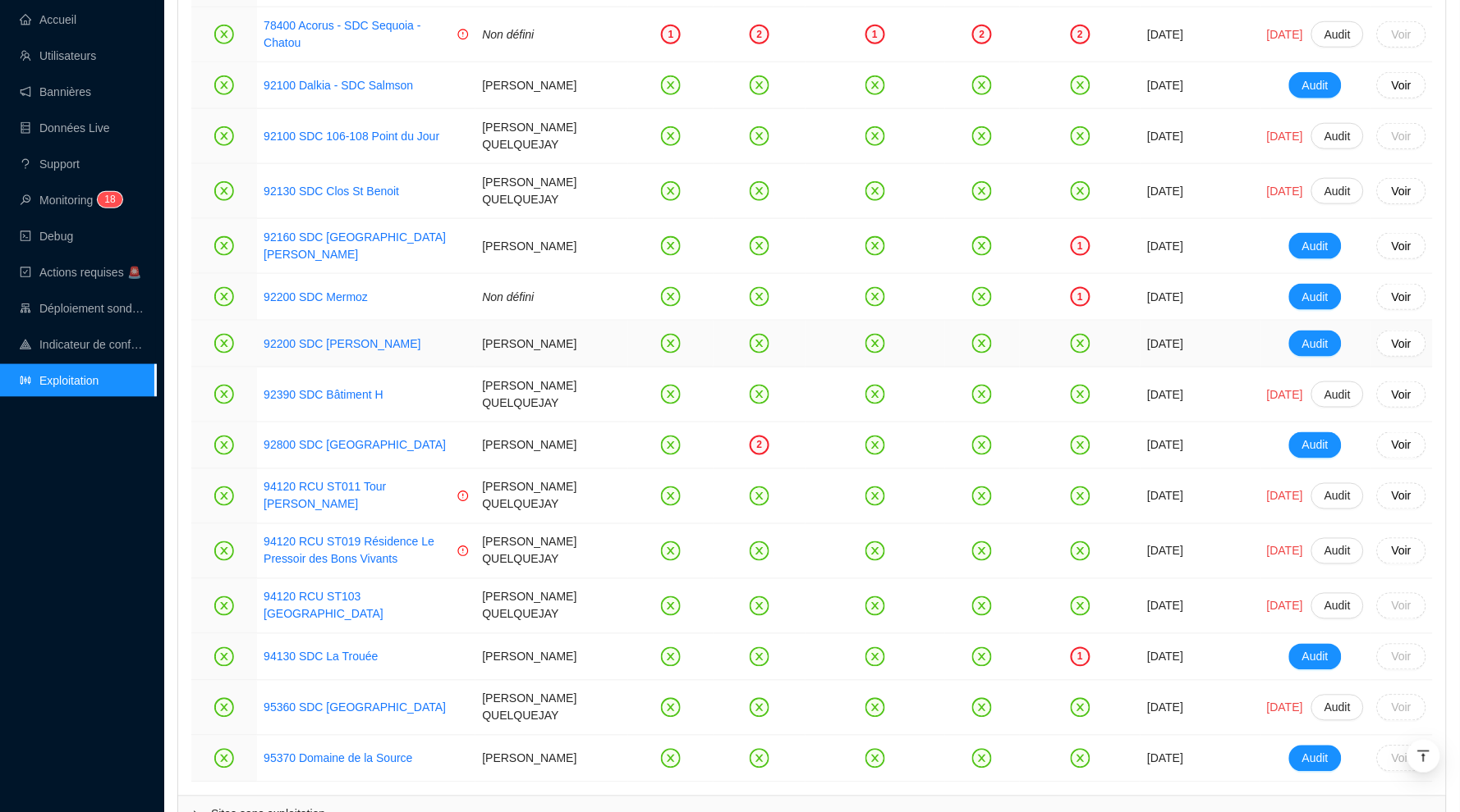
scroll to position [3991, 0]
click at [321, 389] on link "92390 SDC Bâtiment H" at bounding box center [323, 395] width 120 height 13
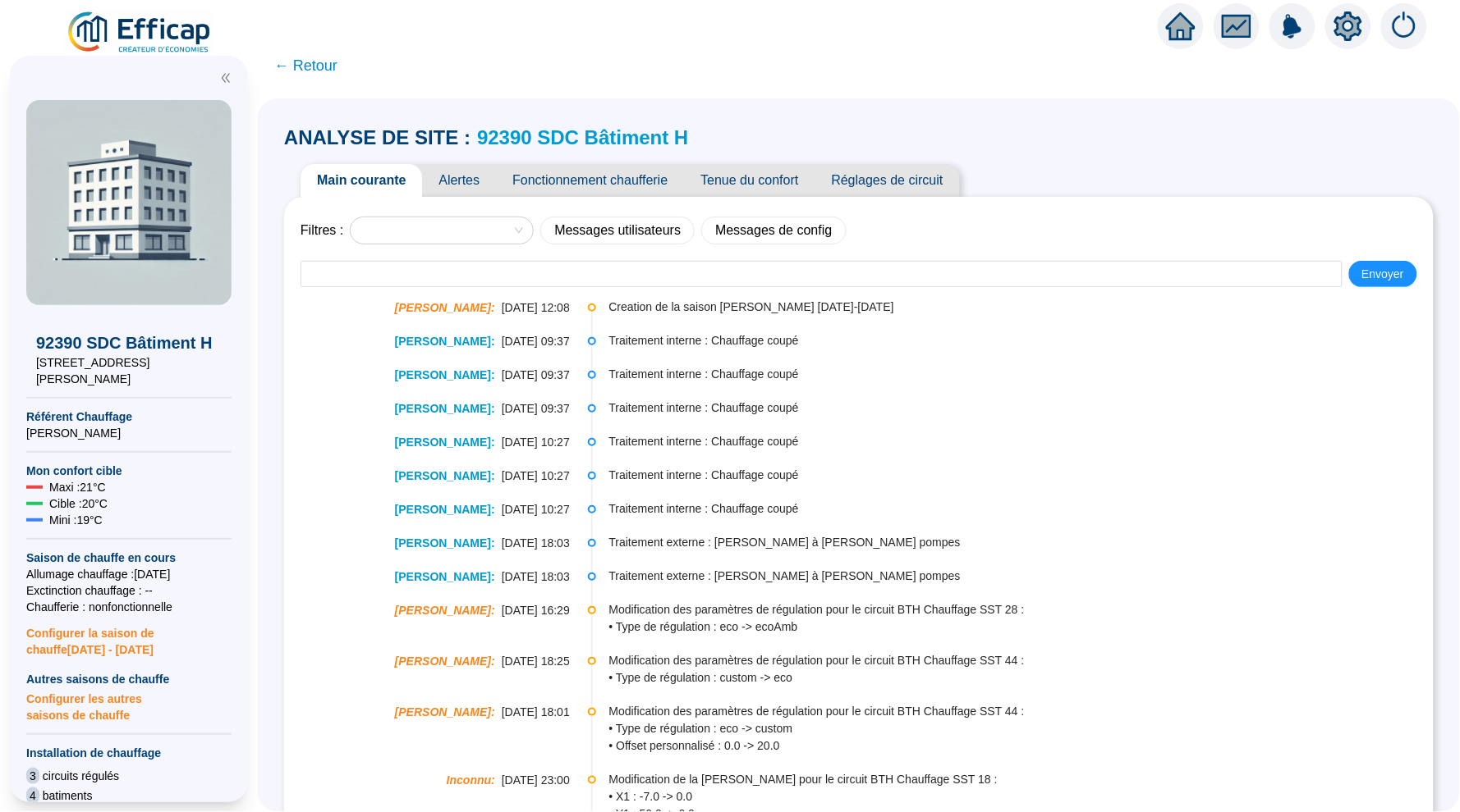
click at [512, 125] on span "92390 SDC Bâtiment H" at bounding box center [582, 137] width 211 height 26
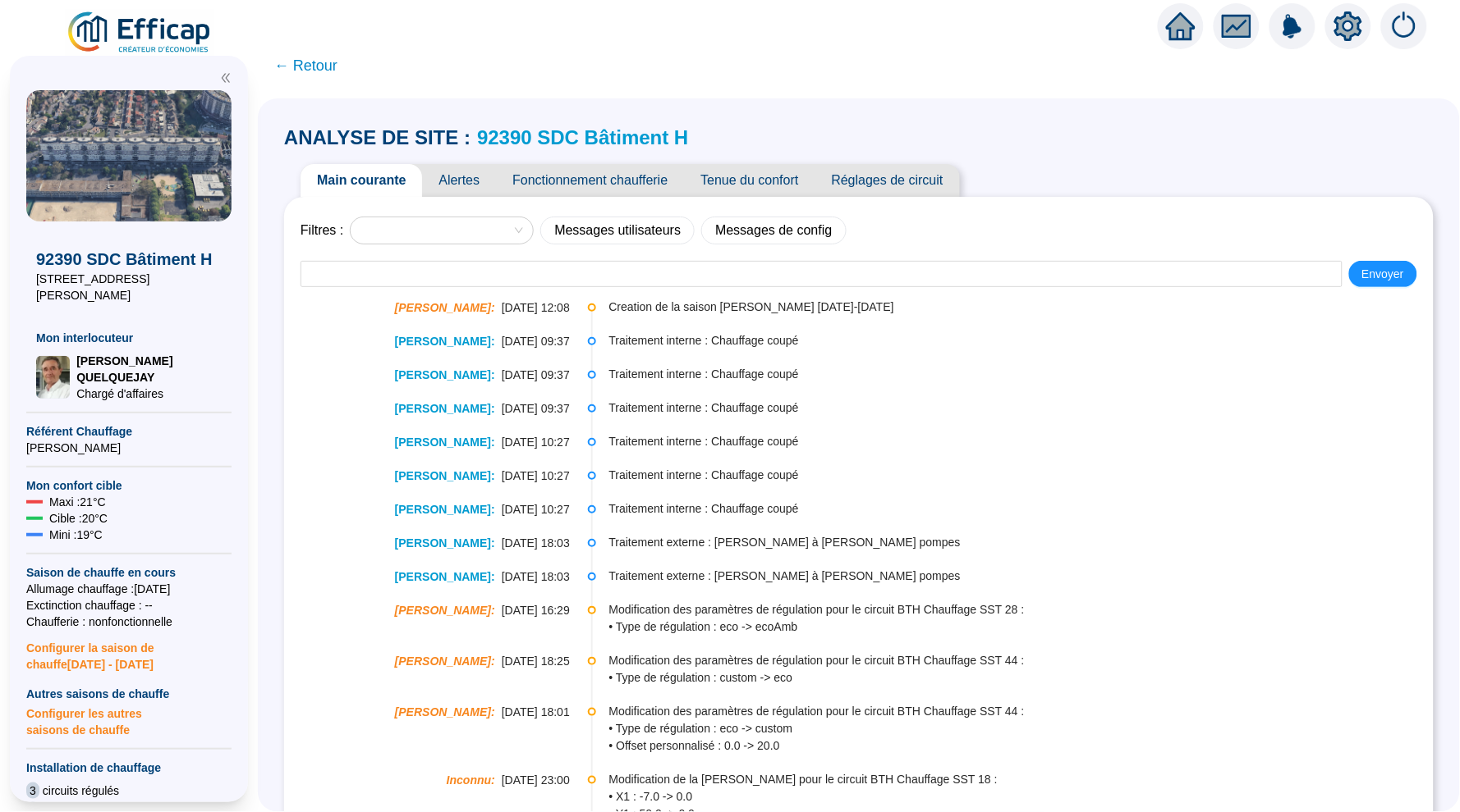
click at [512, 130] on link "92390 SDC Bâtiment H" at bounding box center [582, 137] width 211 height 22
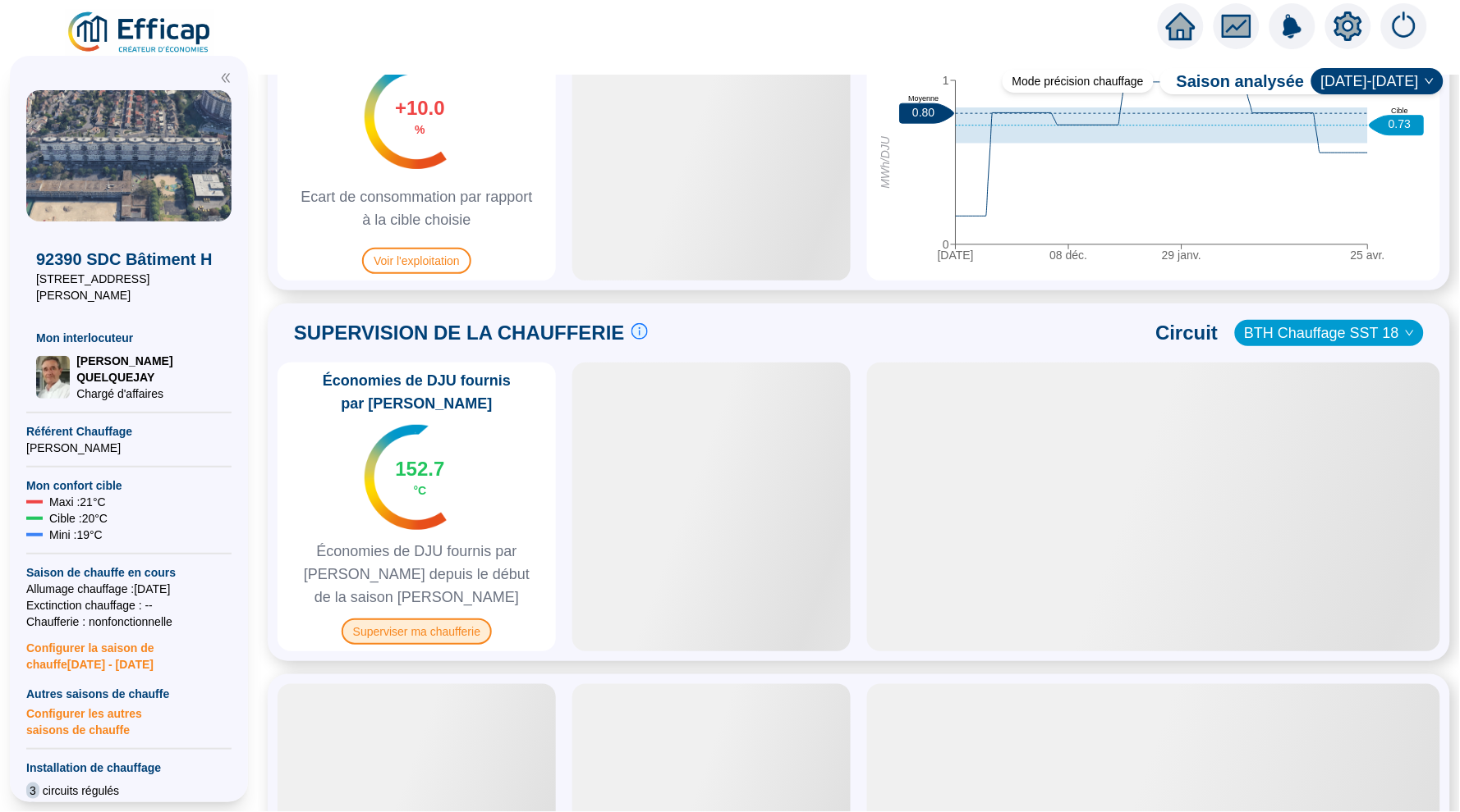
click at [472, 623] on span "Superviser ma chaufferie" at bounding box center [416, 631] width 150 height 26
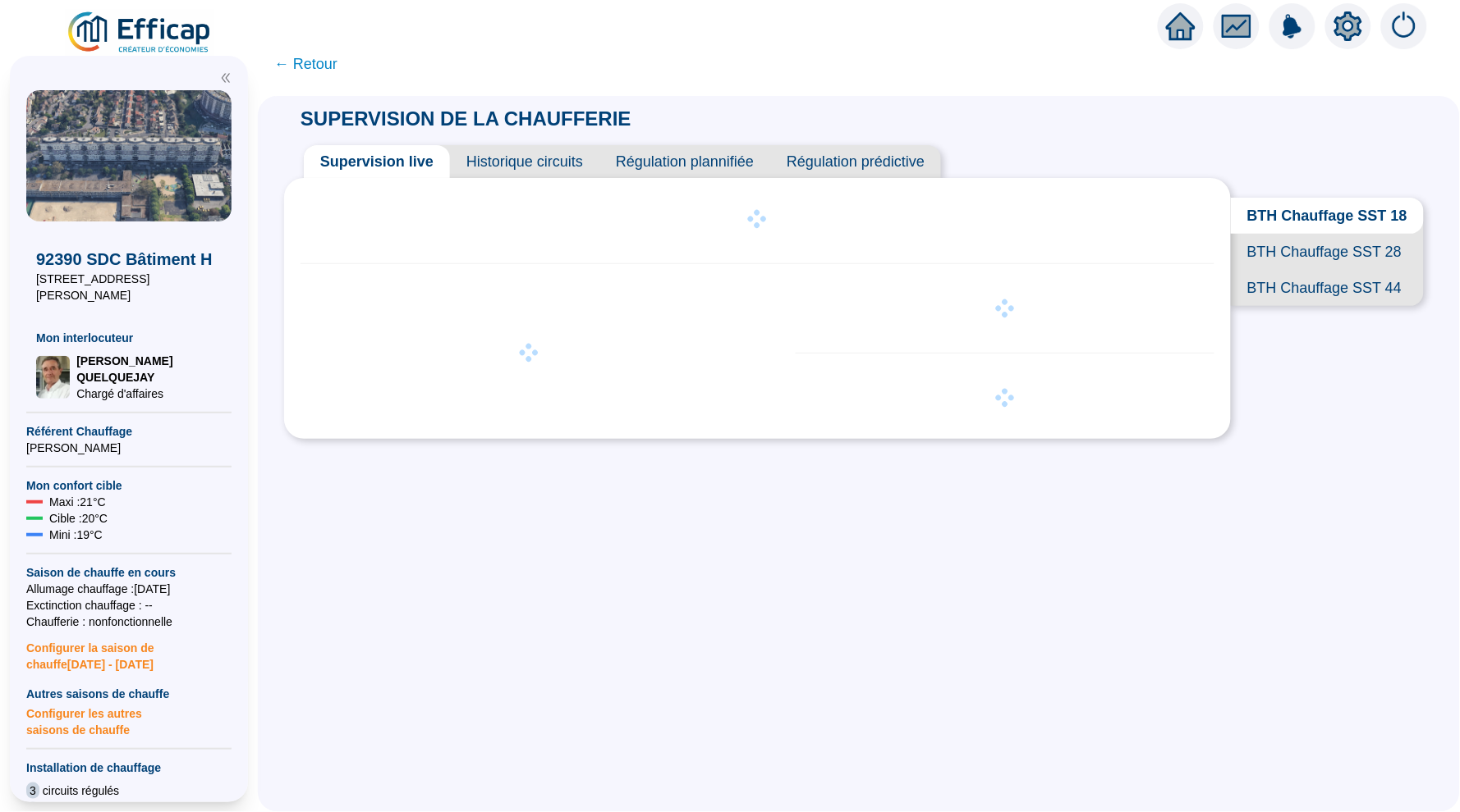
click at [556, 163] on span "Historique circuits" at bounding box center [525, 161] width 149 height 33
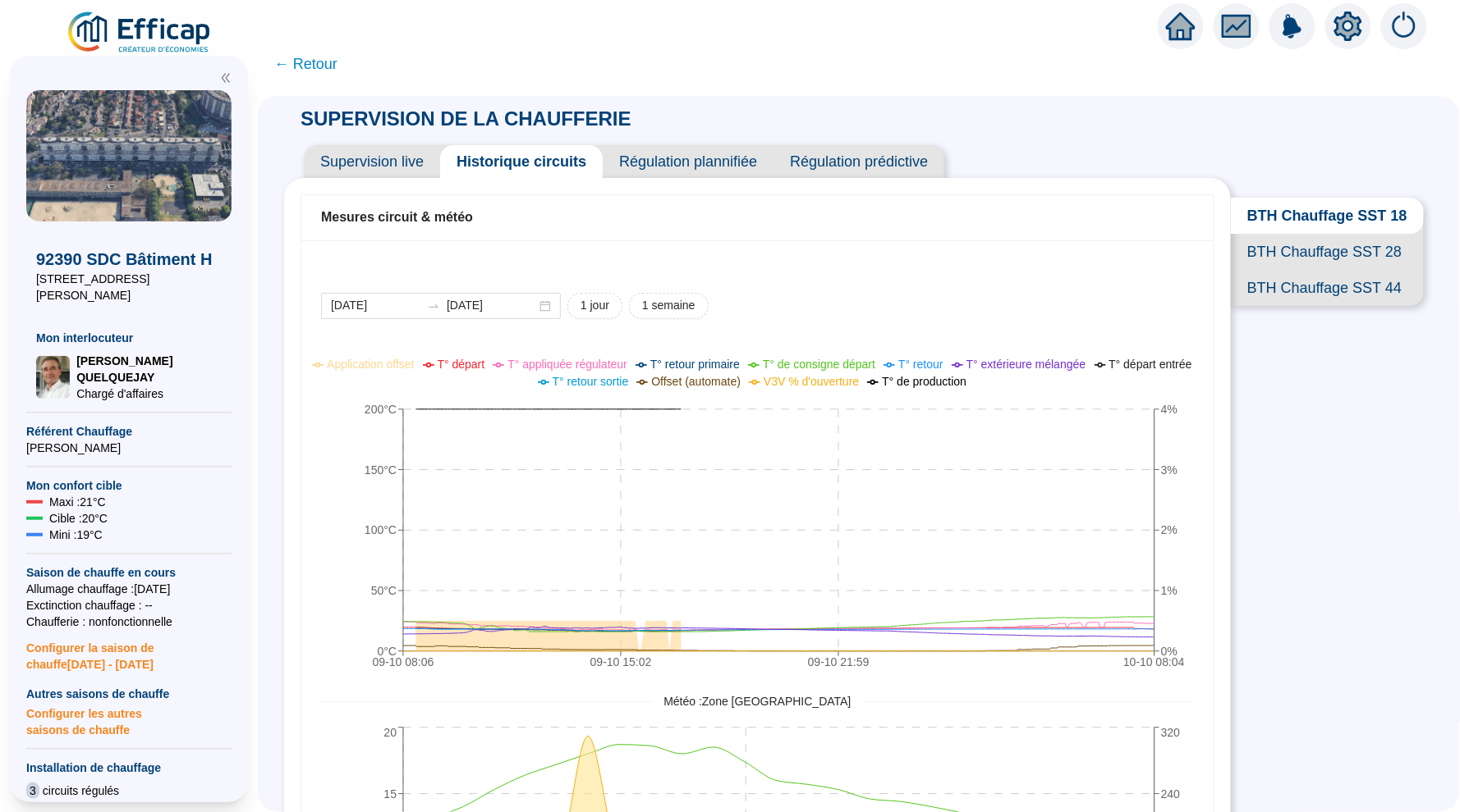
click at [1295, 234] on span "BTH Chauffage SST 28" at bounding box center [1327, 252] width 193 height 36
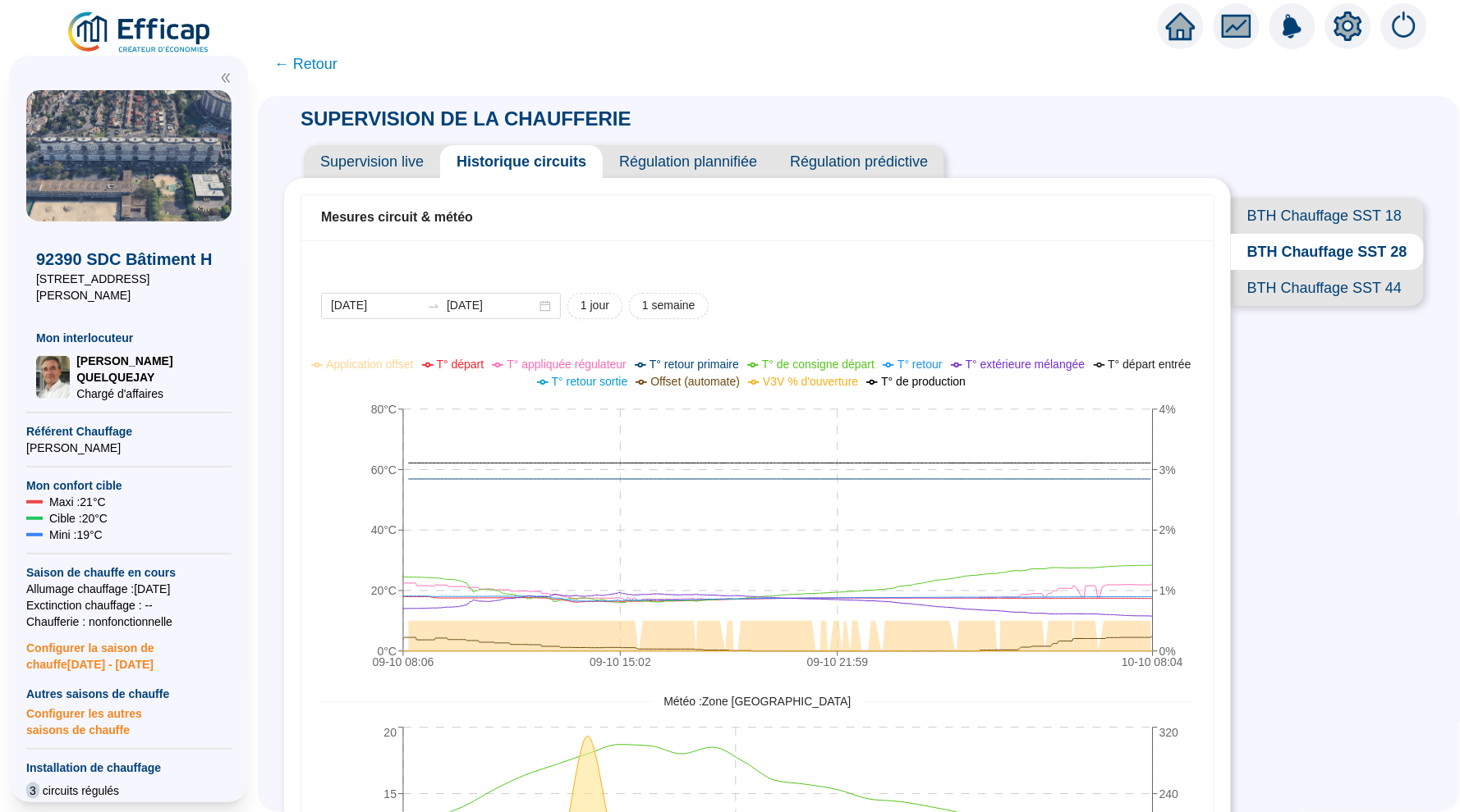
click at [319, 62] on span "← Retour" at bounding box center [306, 64] width 63 height 23
